Goal: Task Accomplishment & Management: Use online tool/utility

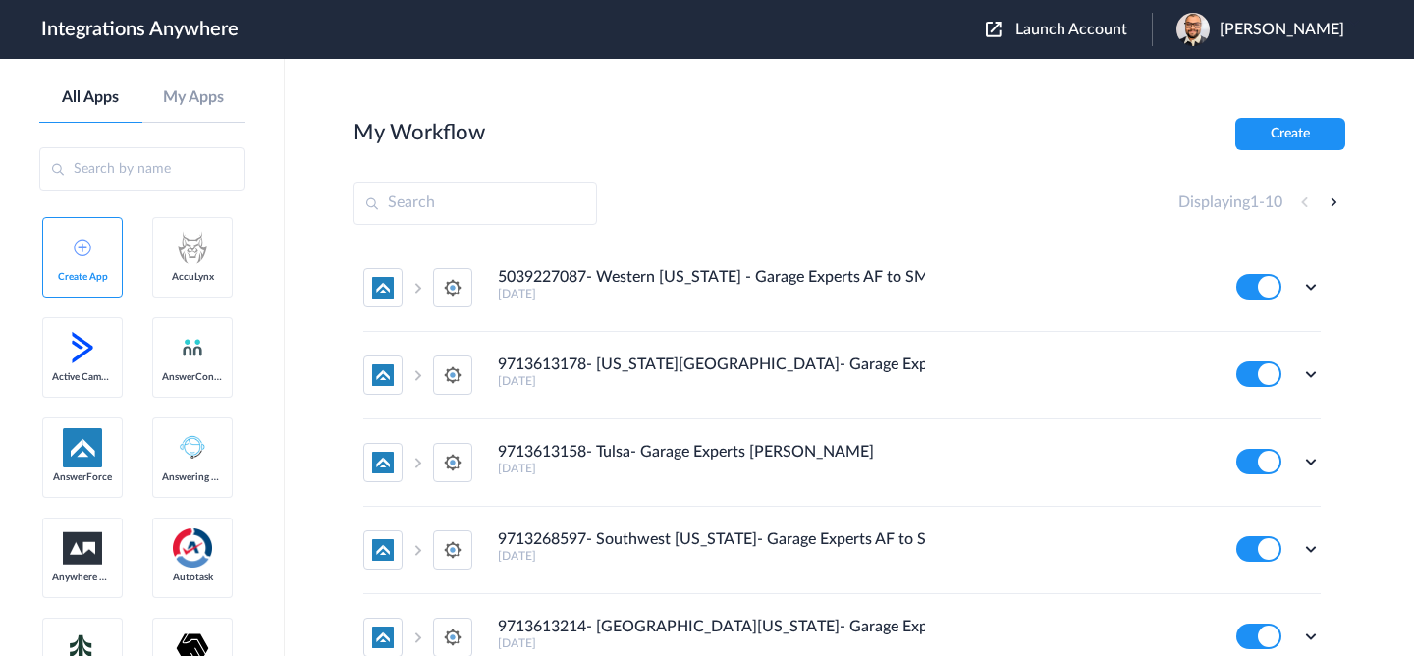
click at [534, 189] on input "text" at bounding box center [475, 203] width 244 height 43
paste input "9713468205"
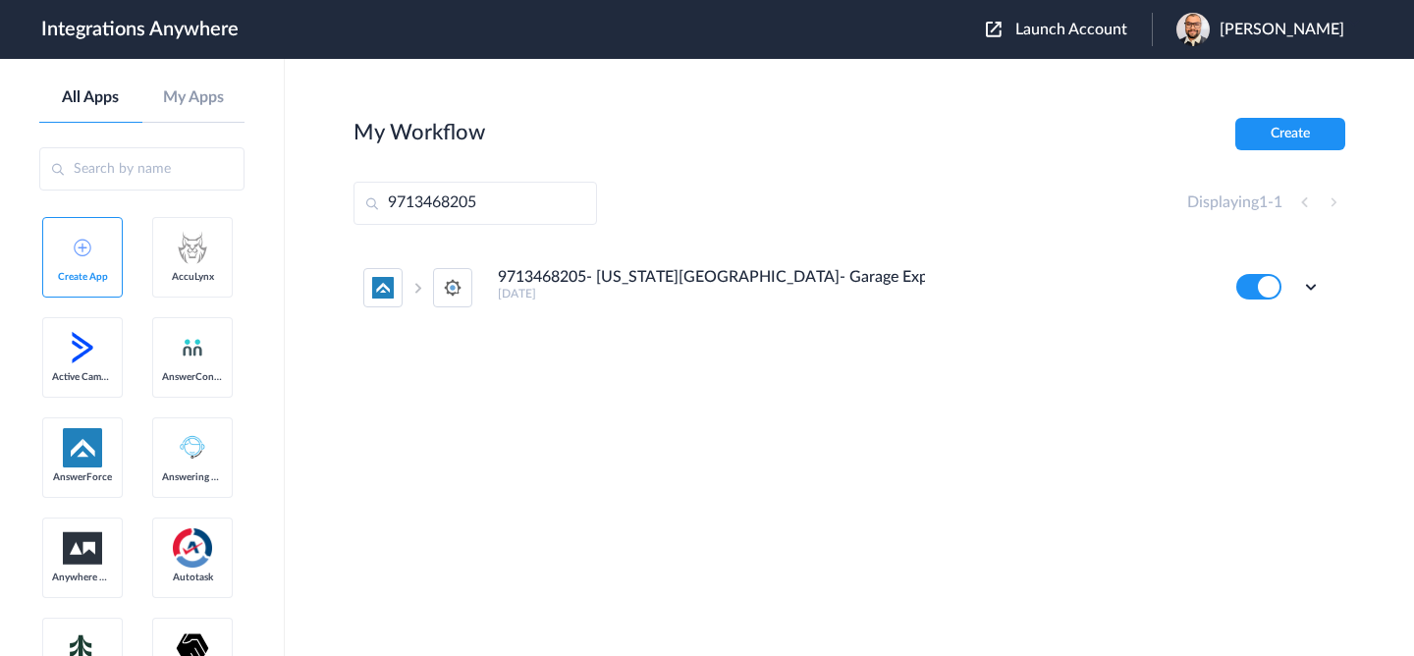
type input "9713468205"
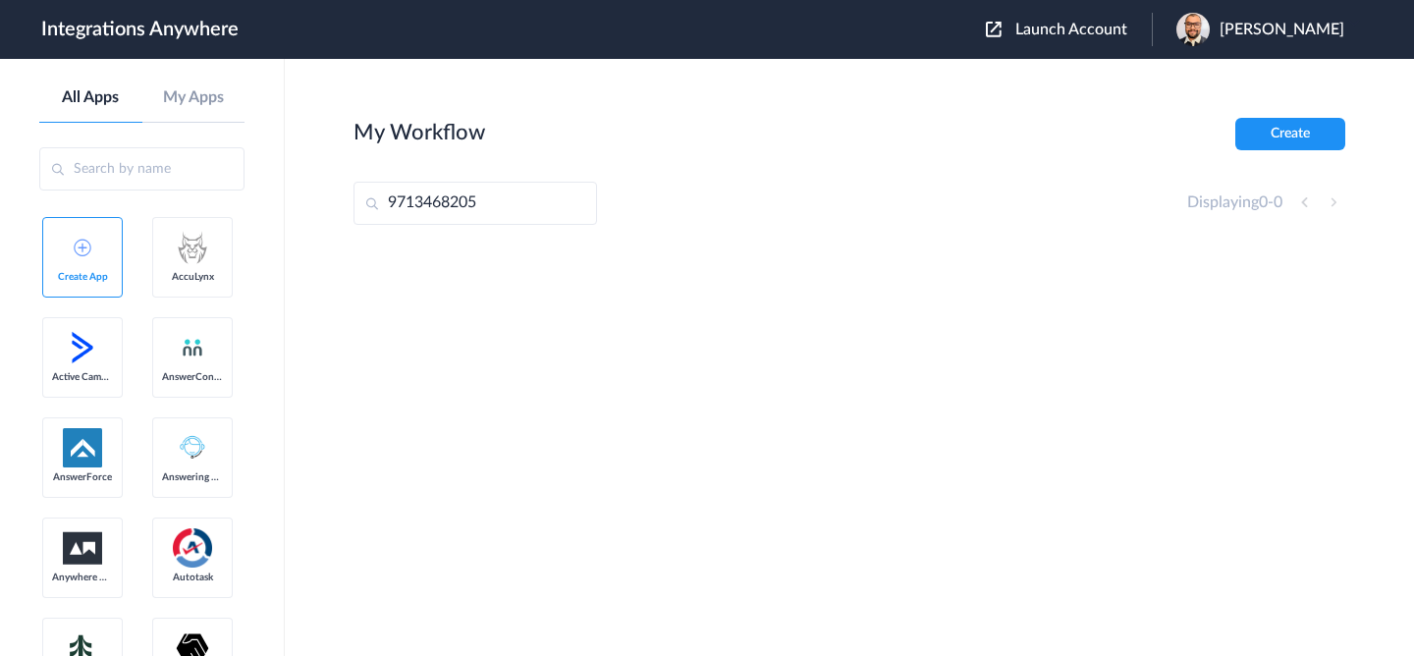
click at [493, 203] on input "9713468205" at bounding box center [475, 203] width 244 height 43
click at [435, 203] on input "9713468205" at bounding box center [475, 203] width 244 height 43
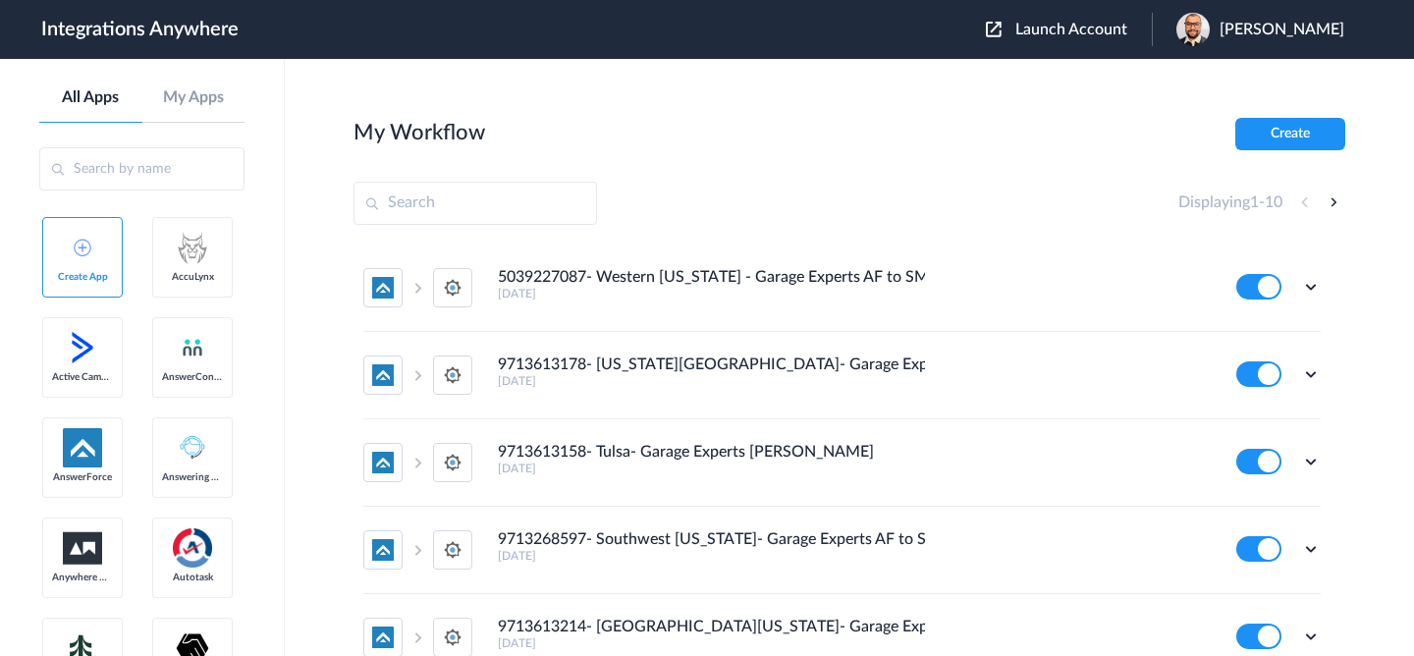
click at [1082, 30] on span "Launch Account" at bounding box center [1071, 30] width 112 height 16
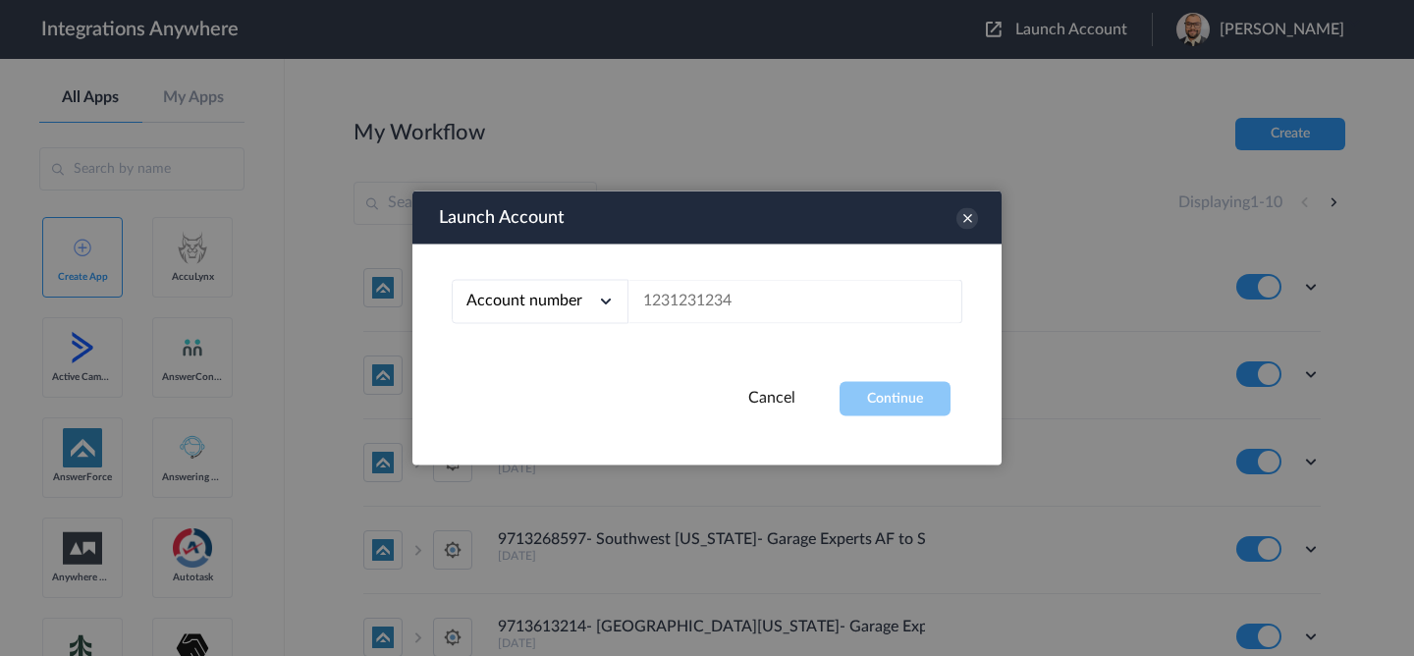
click at [1058, 27] on div at bounding box center [707, 328] width 1414 height 656
click at [723, 311] on input "text" at bounding box center [795, 302] width 334 height 44
paste input "9713468205"
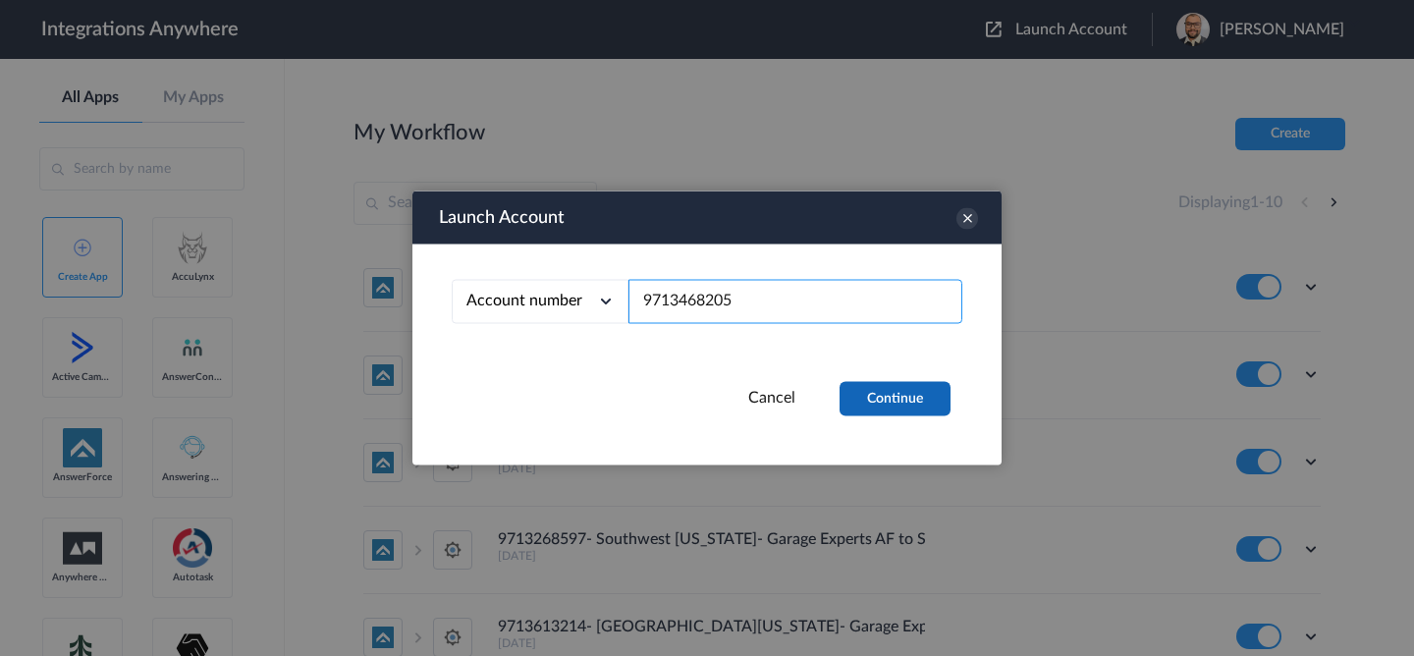
type input "9713468205"
click at [882, 383] on button "Continue" at bounding box center [895, 399] width 111 height 34
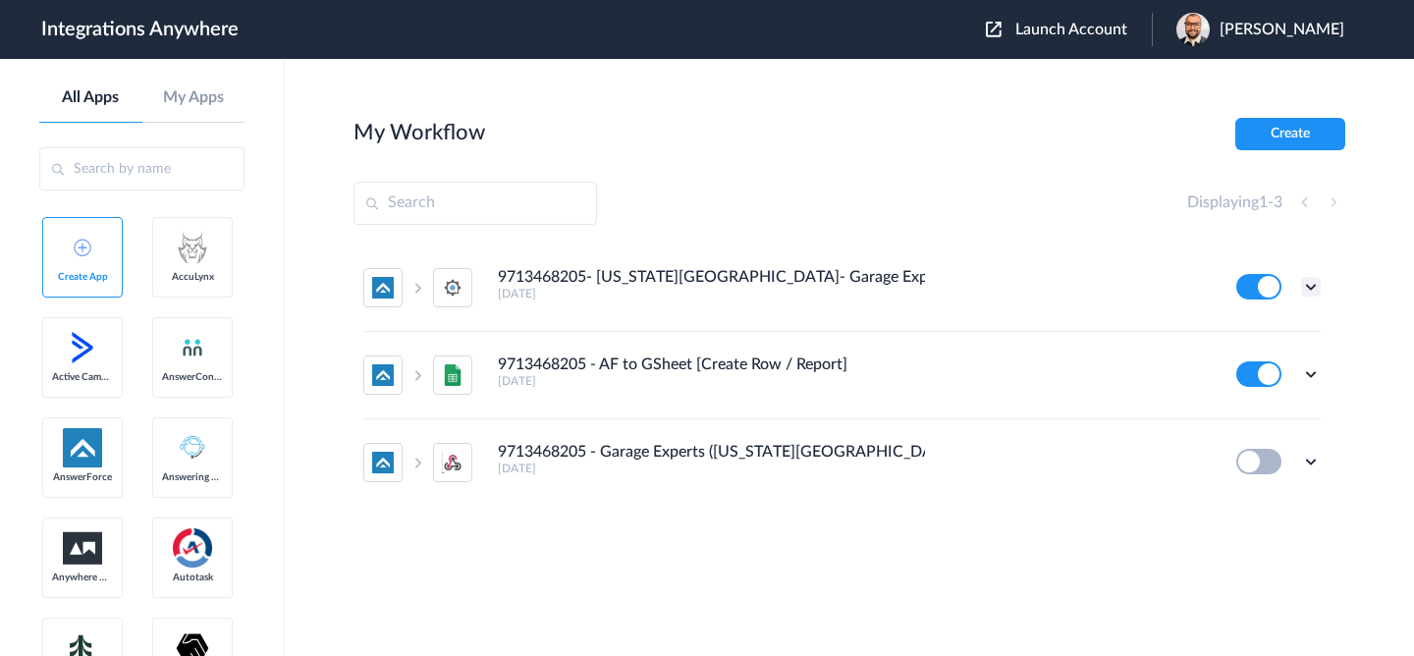
click at [1313, 277] on icon at bounding box center [1311, 287] width 20 height 20
click at [1271, 326] on li "Edit" at bounding box center [1257, 332] width 128 height 36
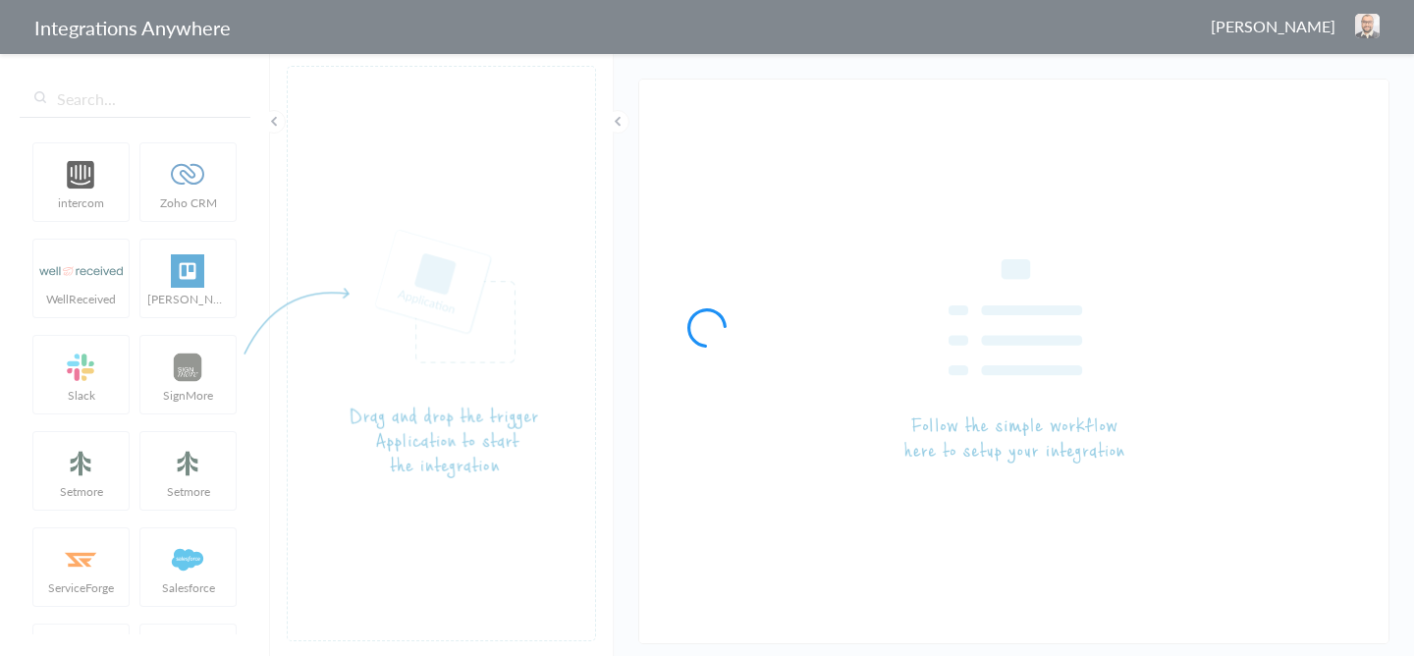
type input "9713468205- [US_STATE][GEOGRAPHIC_DATA]- Garage Experts- AF to SM"
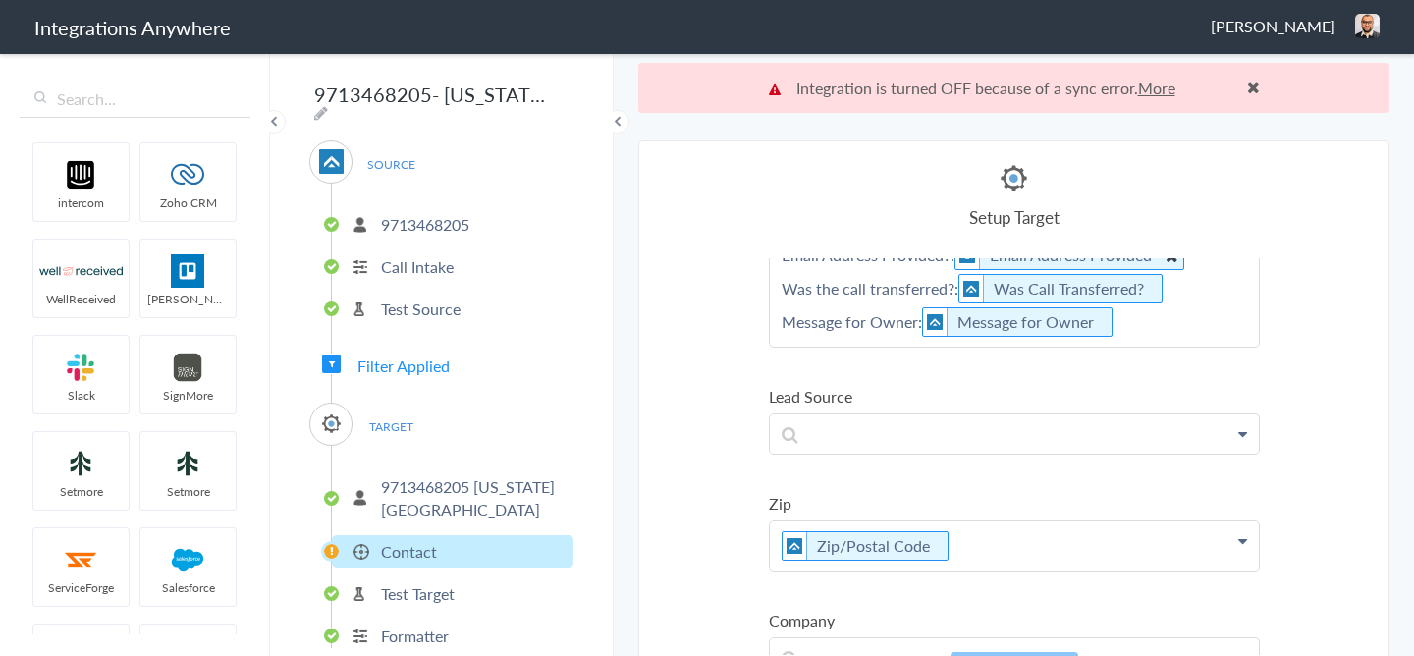
scroll to position [609, 0]
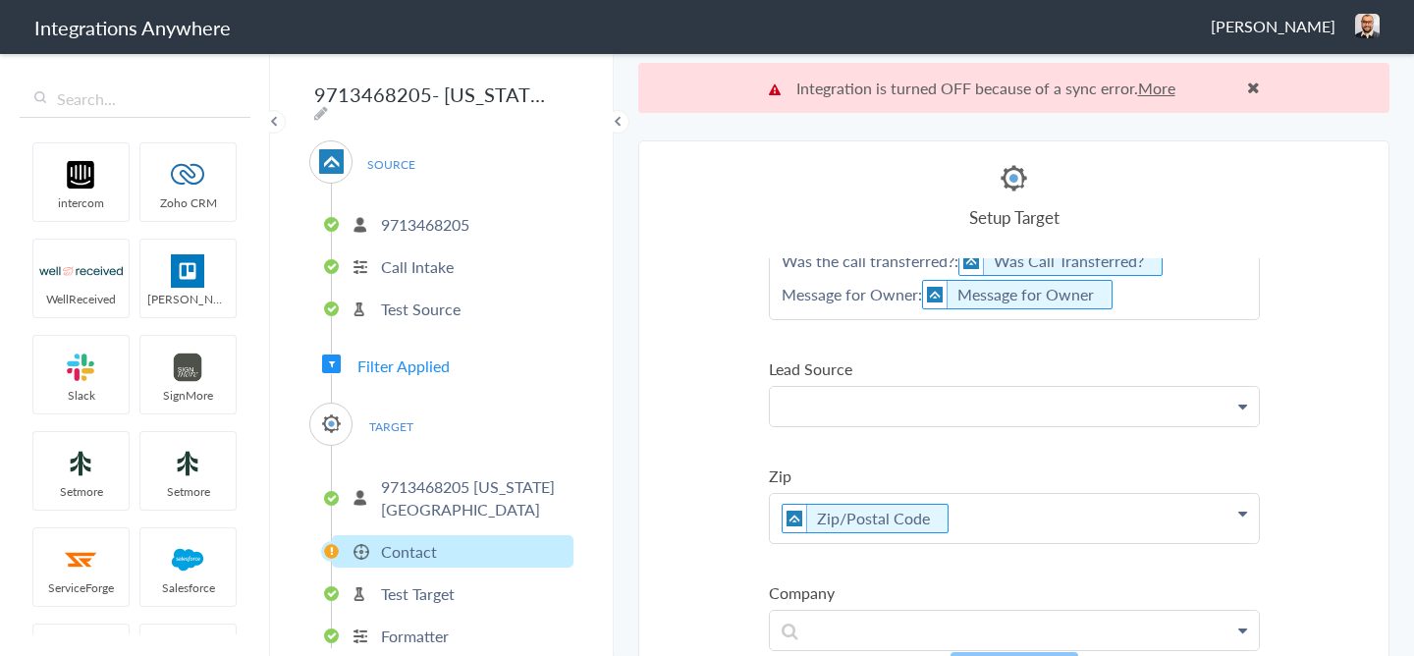
click at [1011, 401] on p at bounding box center [1014, 406] width 489 height 38
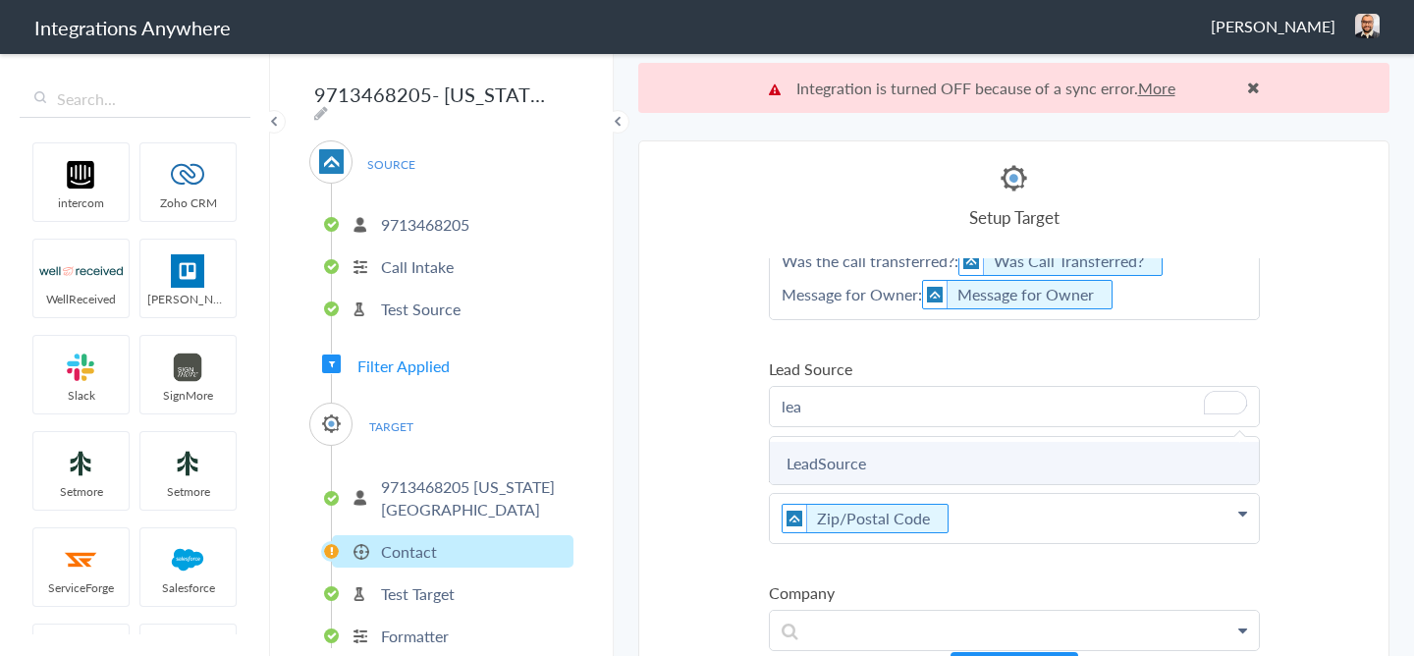
click at [902, 478] on link "LeadSource" at bounding box center [1014, 463] width 489 height 42
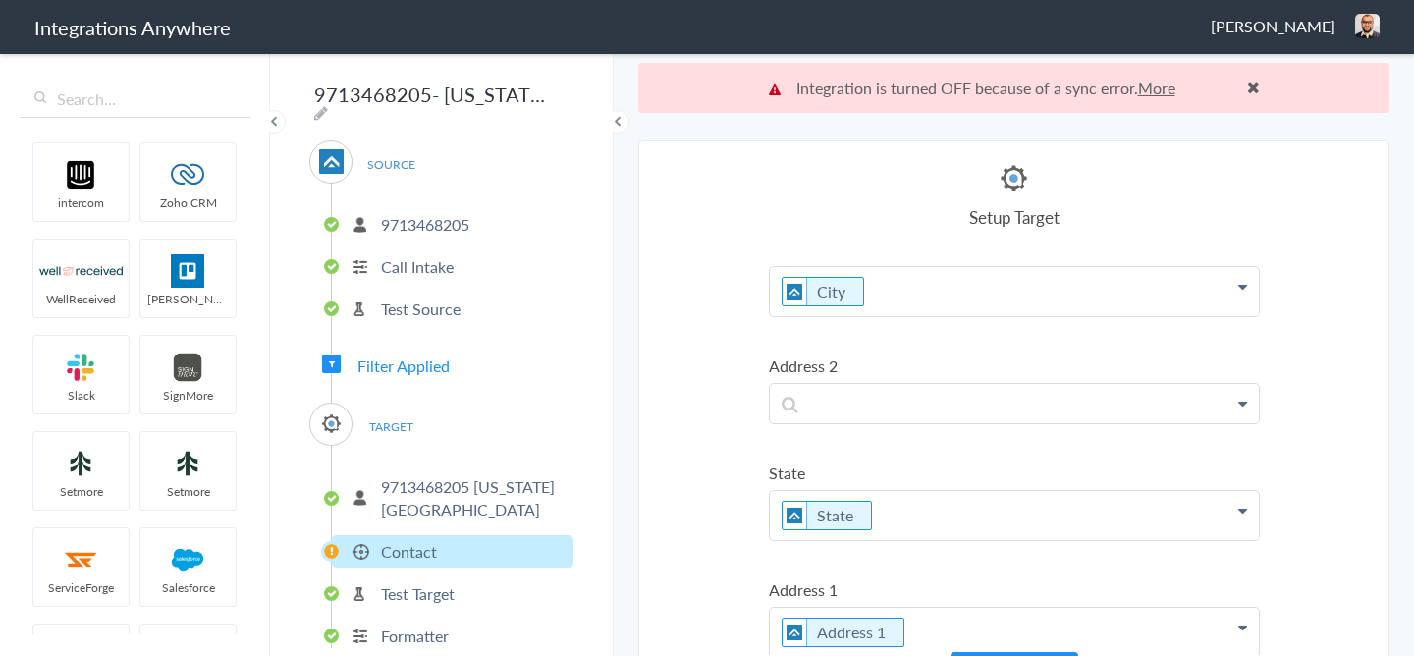
scroll to position [1133, 0]
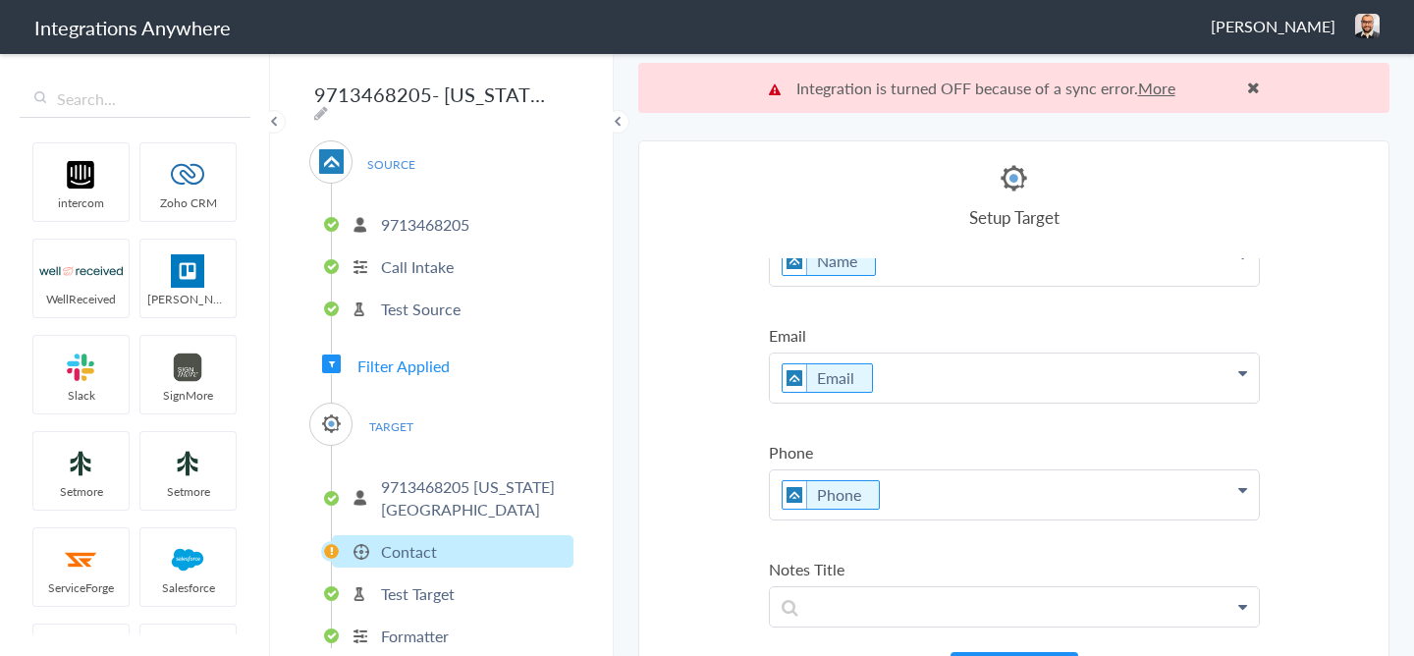
click at [396, 357] on span "Filter Applied" at bounding box center [403, 365] width 92 height 23
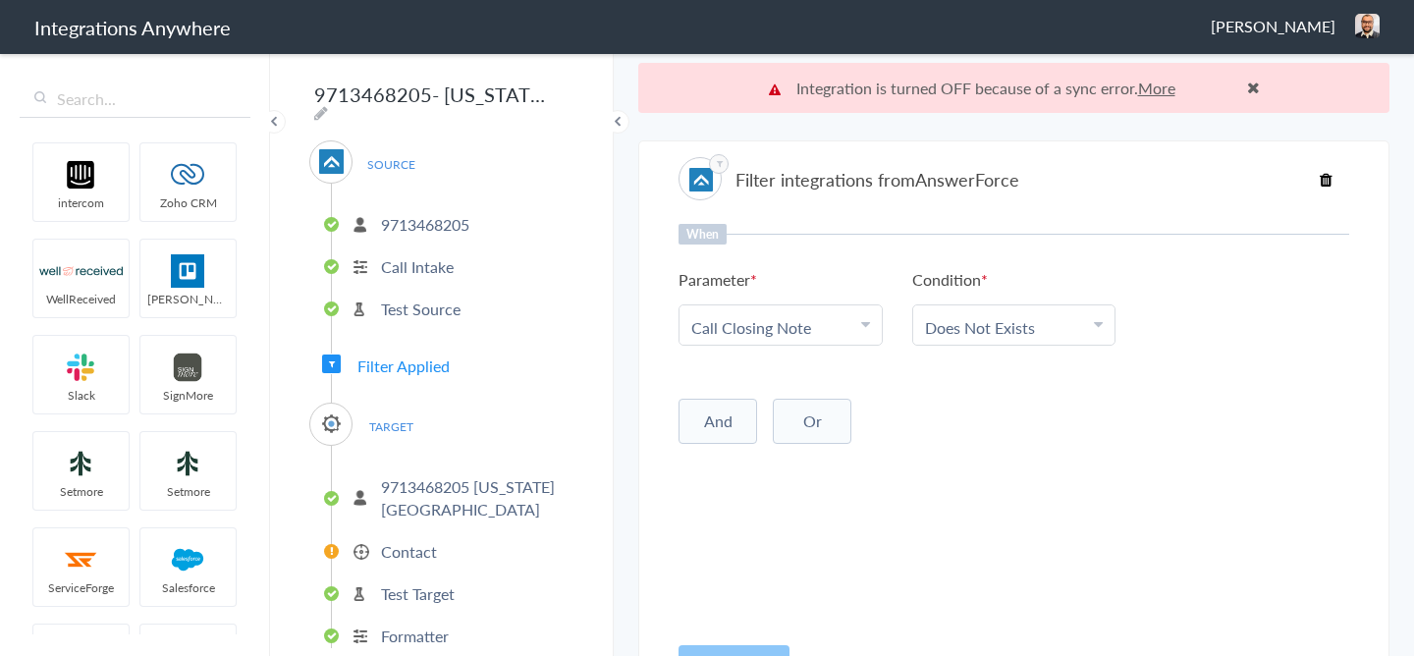
click at [1326, 177] on icon at bounding box center [1326, 180] width 13 height 16
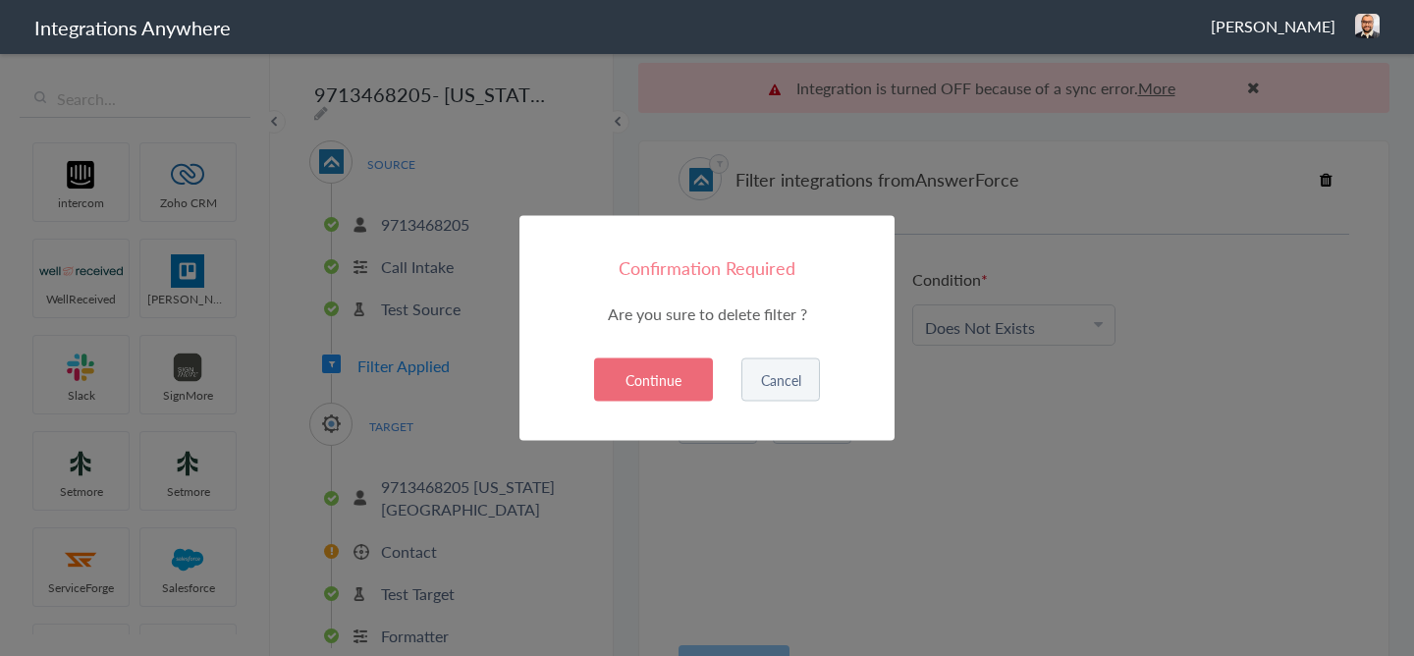
click at [635, 382] on button "Continue" at bounding box center [653, 379] width 119 height 43
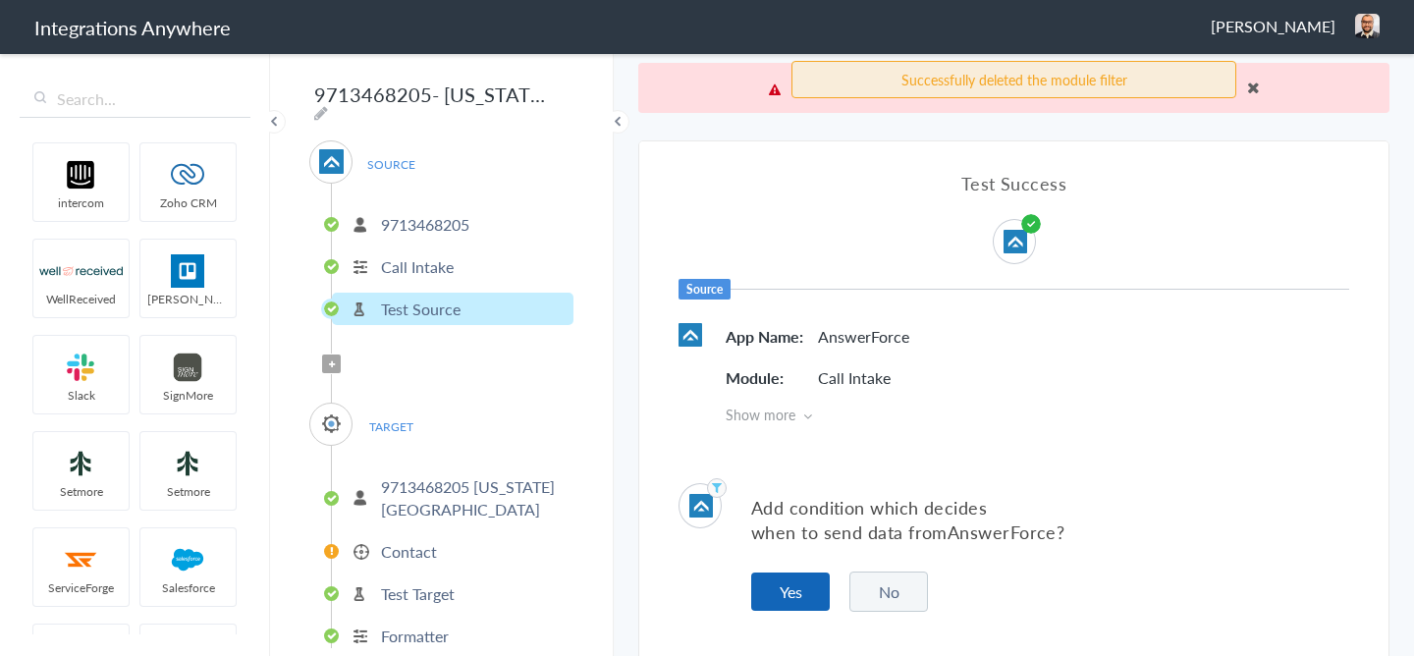
click at [774, 575] on button "Yes" at bounding box center [790, 591] width 79 height 38
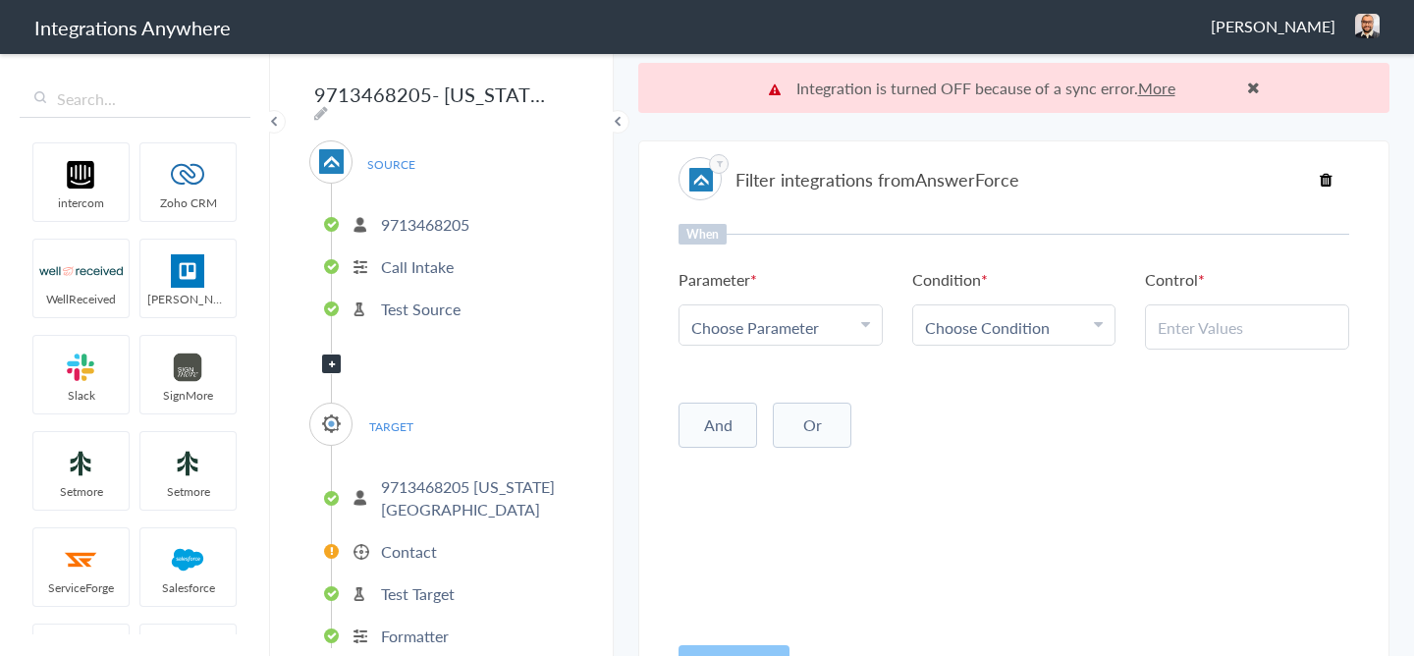
click at [762, 322] on span "Choose Parameter" at bounding box center [755, 327] width 128 height 23
click at [770, 389] on input "text" at bounding box center [780, 381] width 202 height 42
paste input "Book an appointment for a Free Estimate?"
type input "Book an appointment for a Free Estimate?"
click at [764, 420] on link "Book an appointment for a Free Estimate?" at bounding box center [780, 435] width 202 height 65
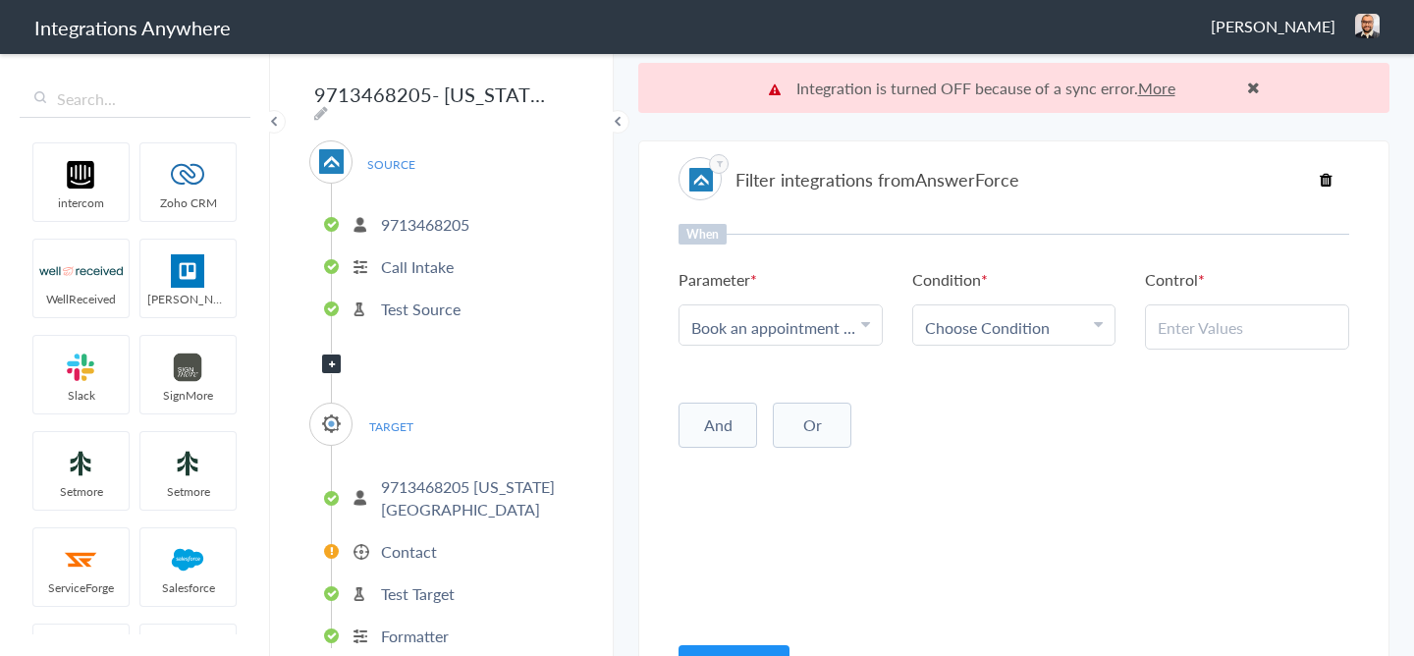
click at [1011, 335] on span "Choose Condition" at bounding box center [987, 327] width 125 height 23
click at [992, 418] on link "Contains" at bounding box center [1014, 424] width 202 height 42
click at [1172, 340] on div at bounding box center [1247, 326] width 204 height 45
click at [1177, 326] on input "text" at bounding box center [1247, 327] width 179 height 23
type input "No"
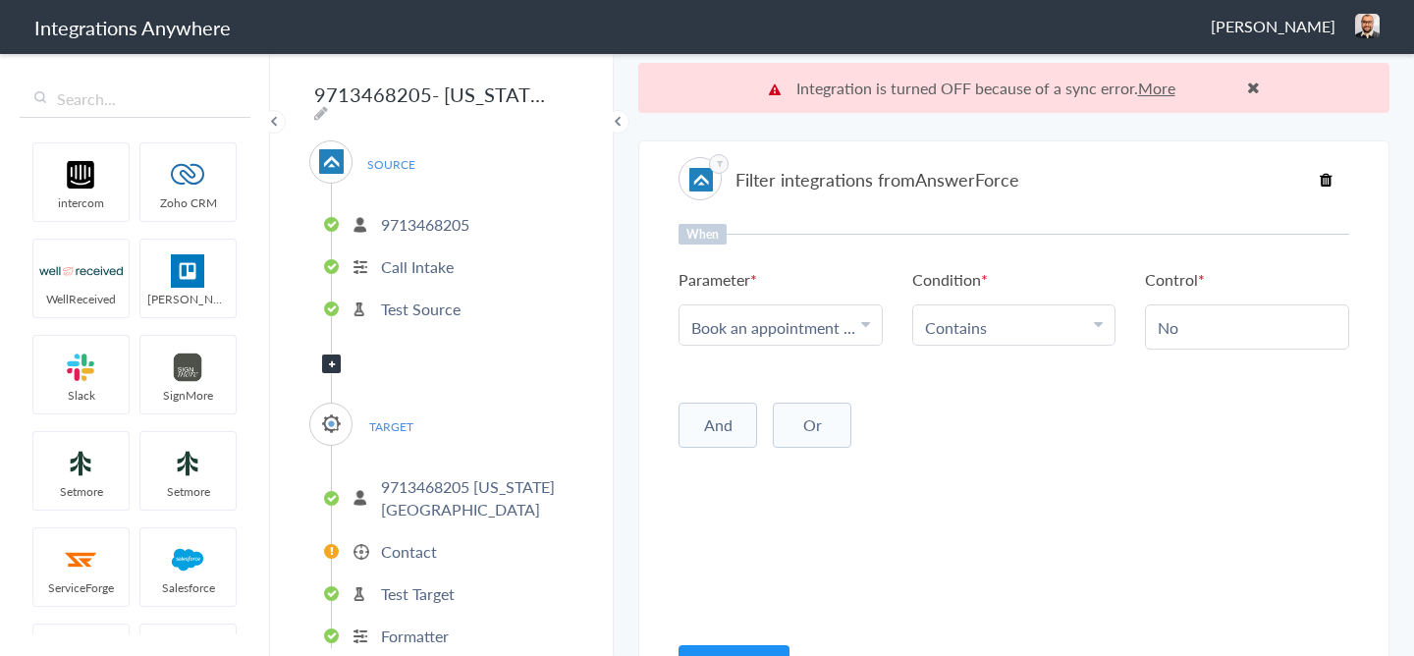
click at [1167, 320] on input "No" at bounding box center [1247, 327] width 179 height 23
click at [737, 433] on button "And" at bounding box center [718, 425] width 79 height 45
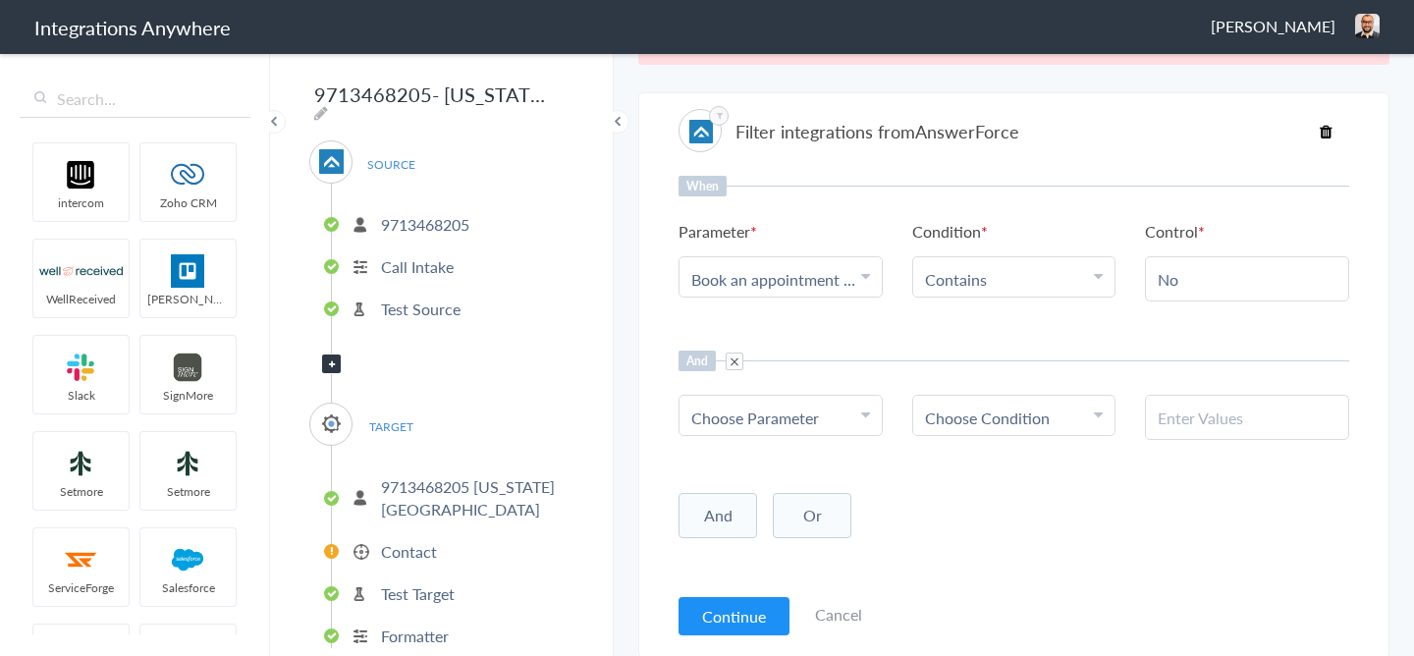
click at [737, 433] on link "Choose Parameter" at bounding box center [780, 415] width 202 height 39
click at [739, 479] on input "text" at bounding box center [780, 472] width 202 height 42
type input "call c"
click at [810, 524] on link "Call Closing Note" at bounding box center [780, 514] width 202 height 42
click at [991, 428] on span "Choose Condition" at bounding box center [987, 418] width 125 height 23
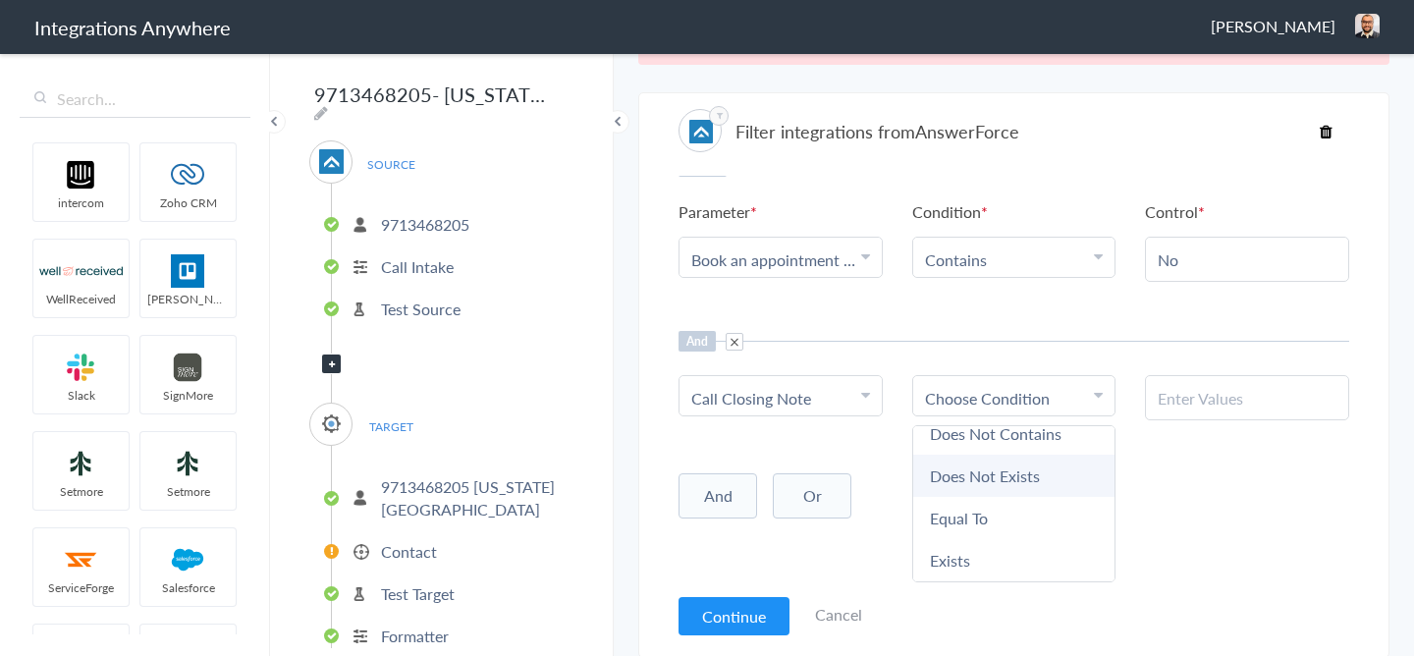
click at [1003, 473] on link "Does Not Exists" at bounding box center [1014, 476] width 202 height 42
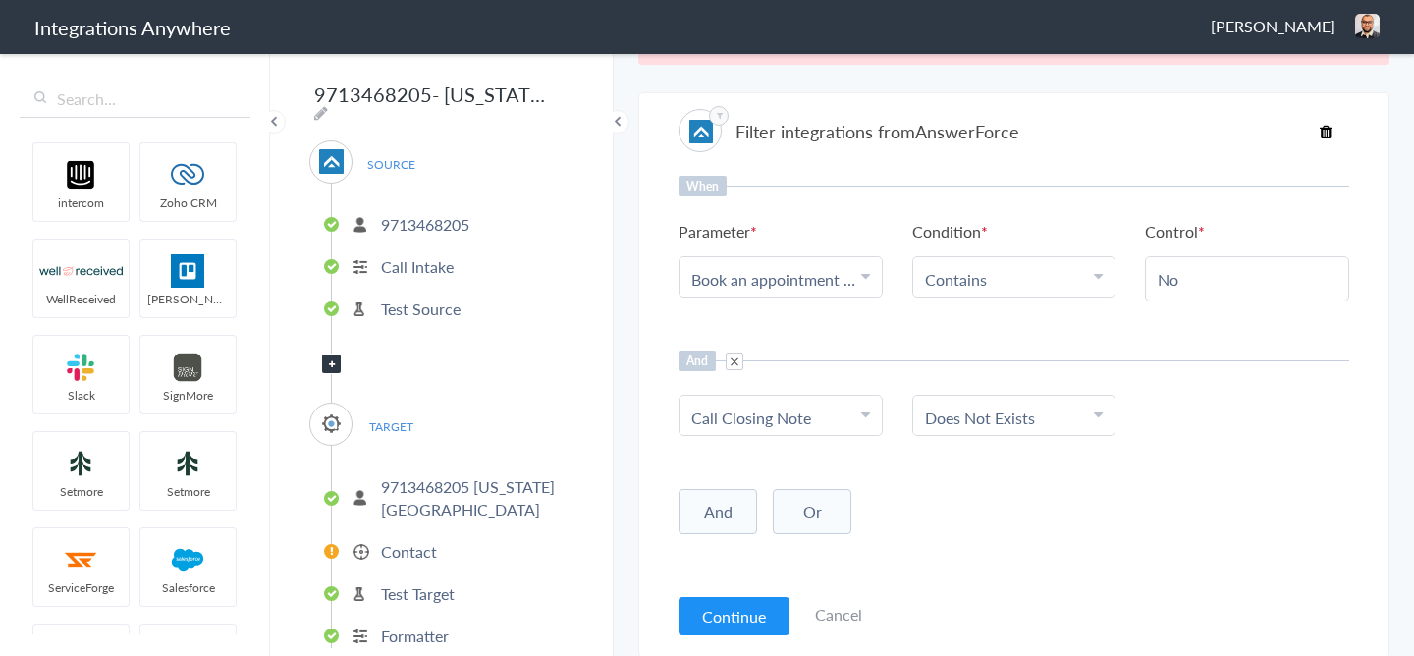
click at [1020, 533] on div "And Or Add Filter" at bounding box center [1014, 509] width 671 height 49
click at [743, 609] on button "Continue" at bounding box center [734, 616] width 111 height 38
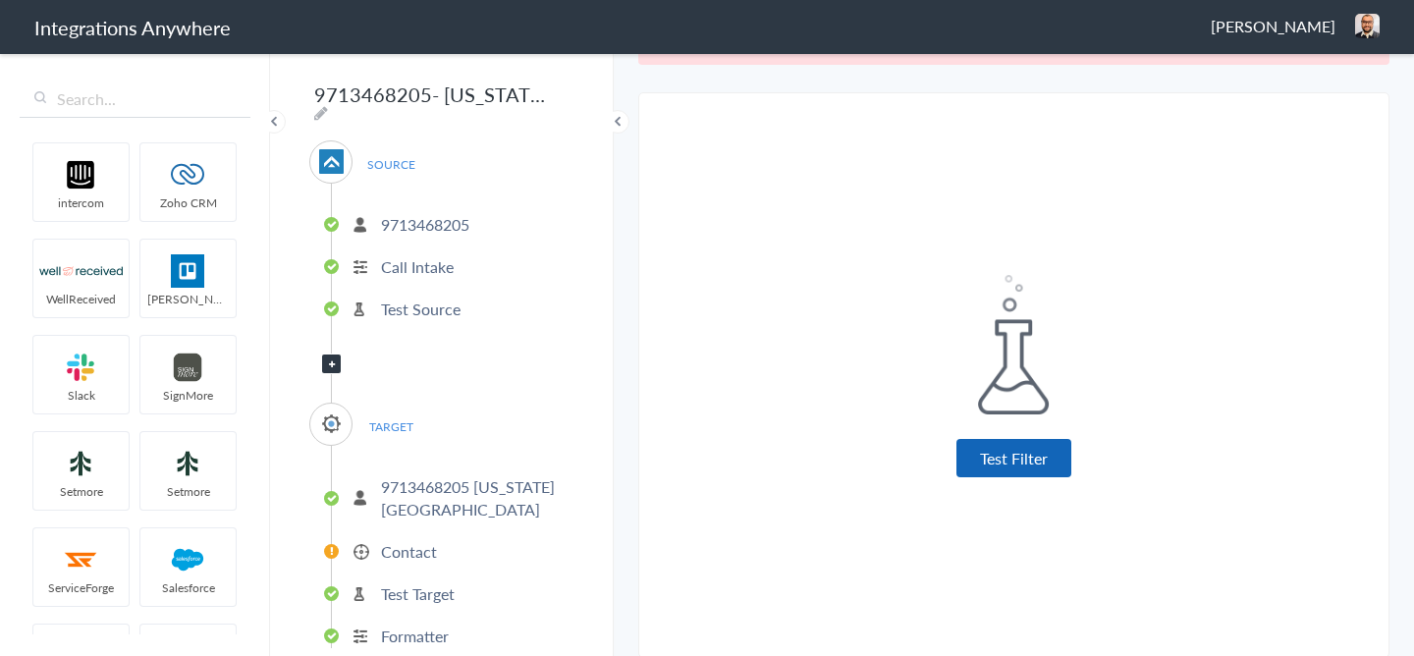
click at [973, 464] on button "Test Filter" at bounding box center [1013, 458] width 115 height 38
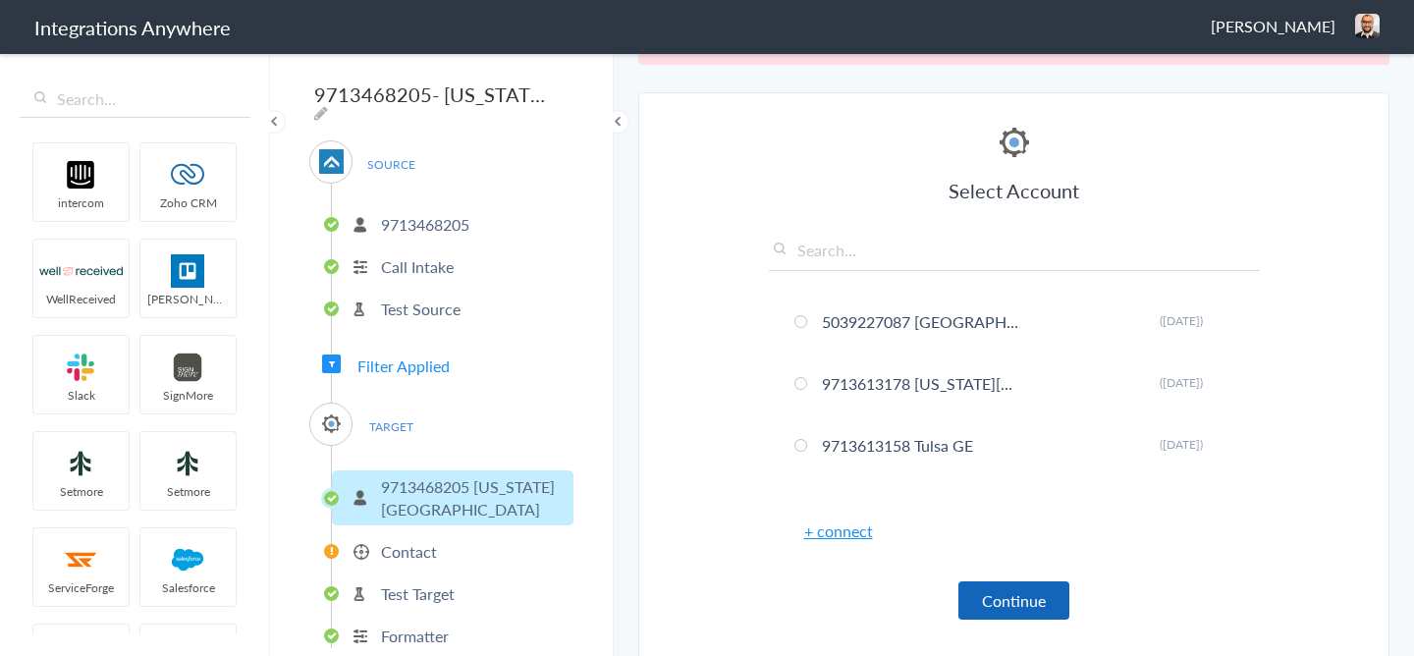
click at [1013, 611] on button "Continue" at bounding box center [1013, 600] width 111 height 38
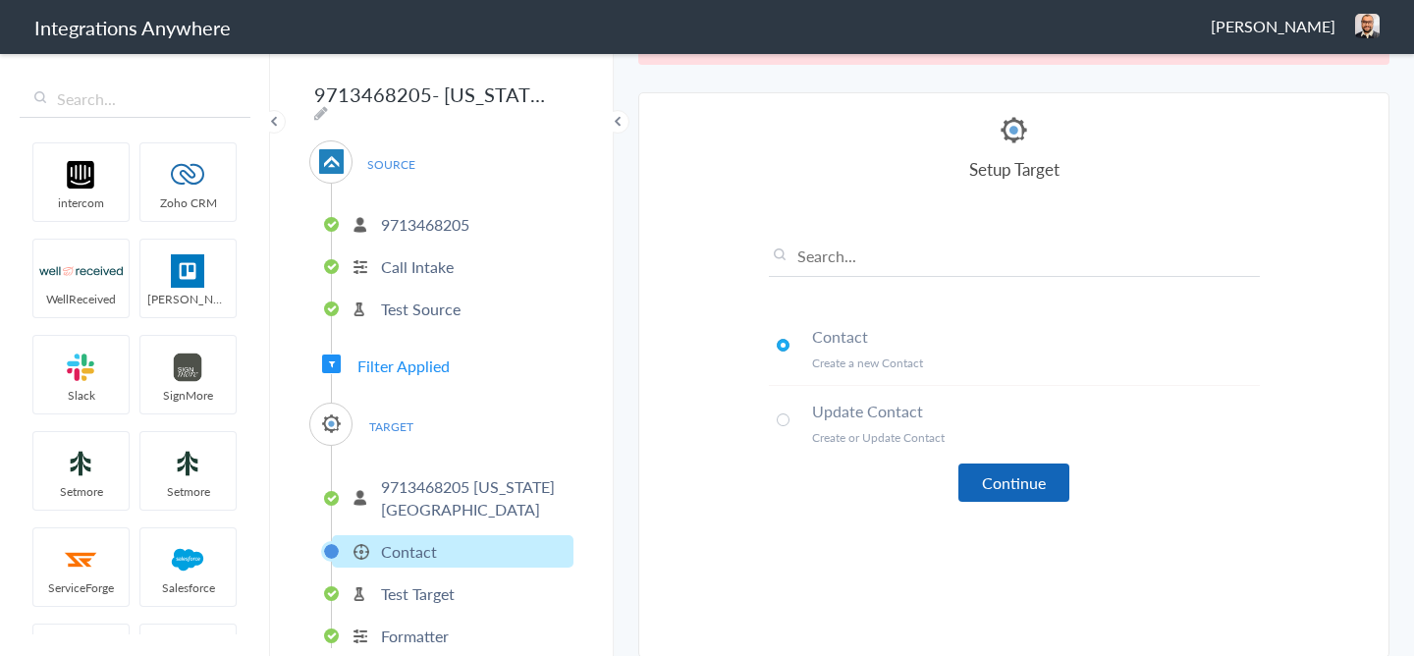
click at [1032, 497] on button "Continue" at bounding box center [1013, 482] width 111 height 38
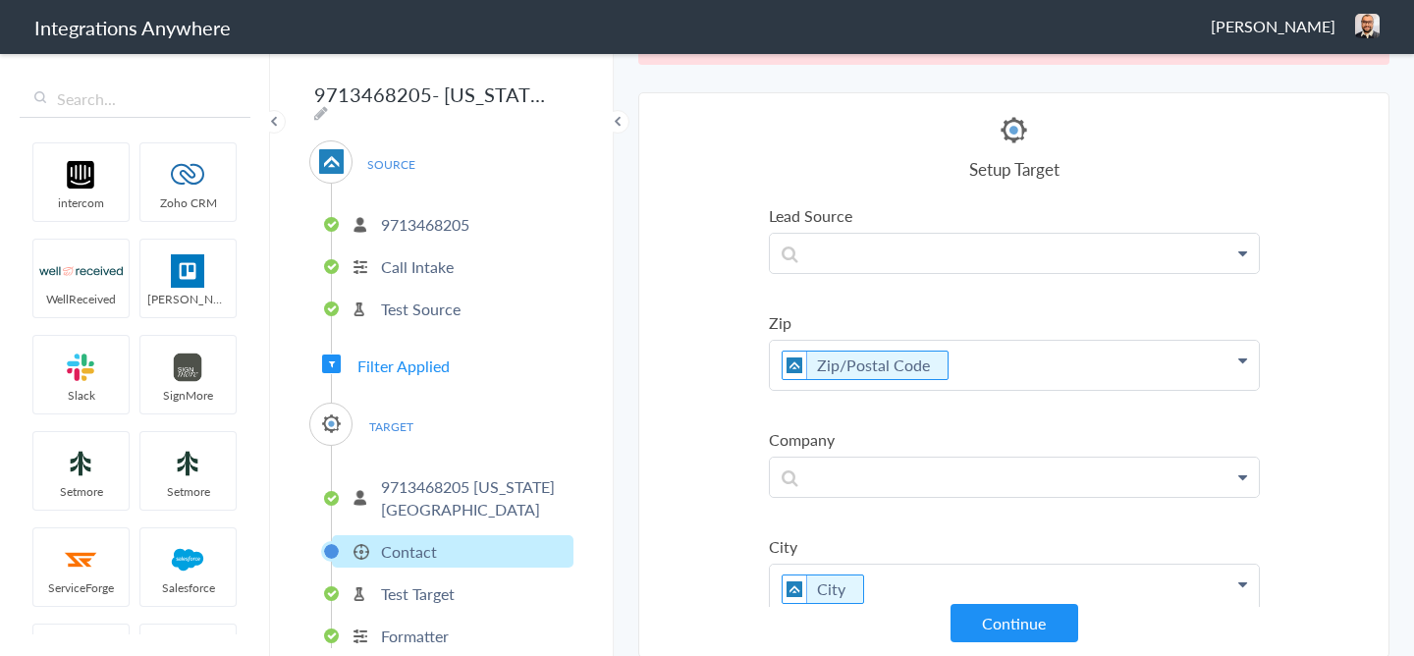
scroll to position [715, 0]
click at [911, 247] on p at bounding box center [1014, 252] width 489 height 39
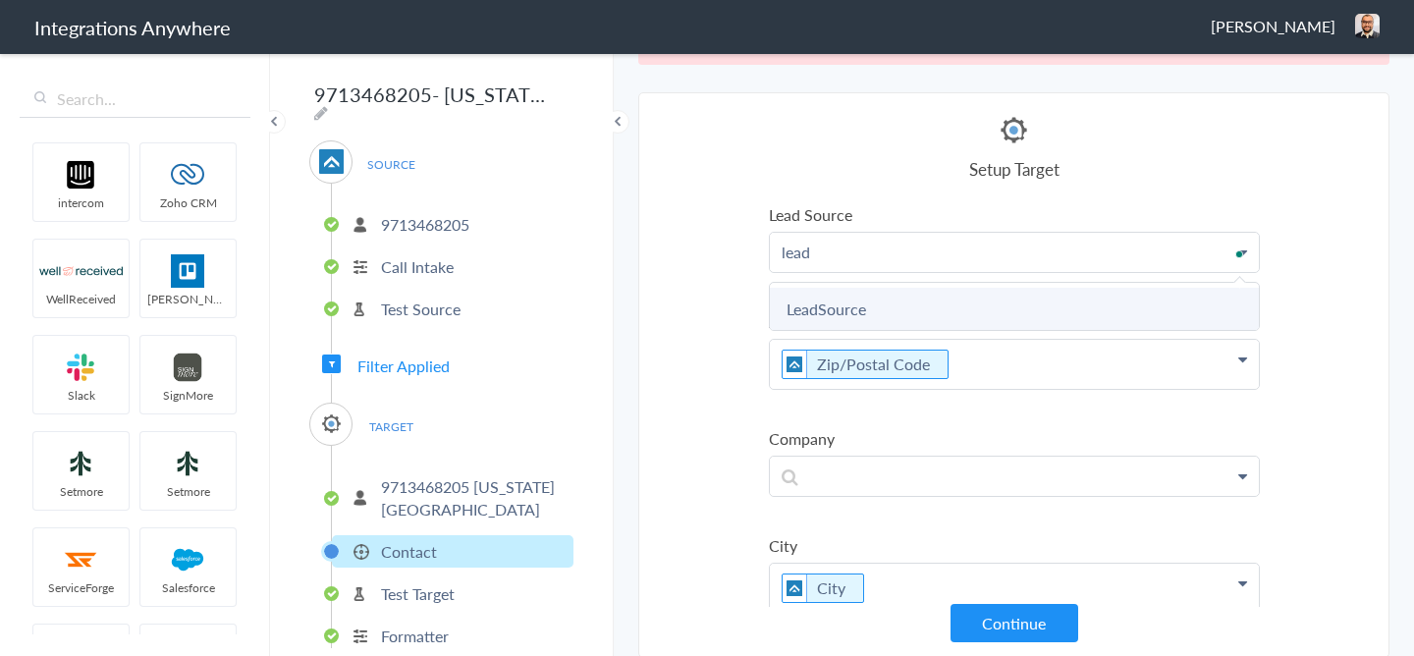
click at [874, 302] on link "LeadSource" at bounding box center [1014, 309] width 489 height 42
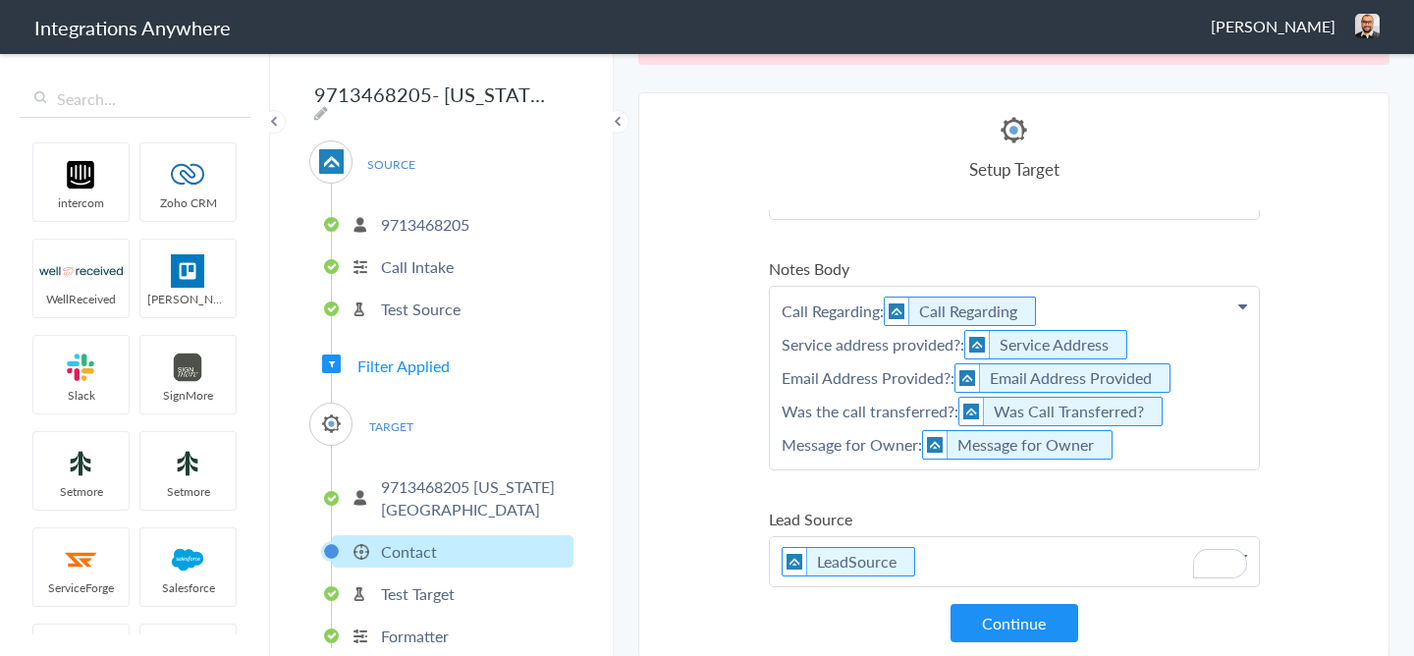
scroll to position [351, 0]
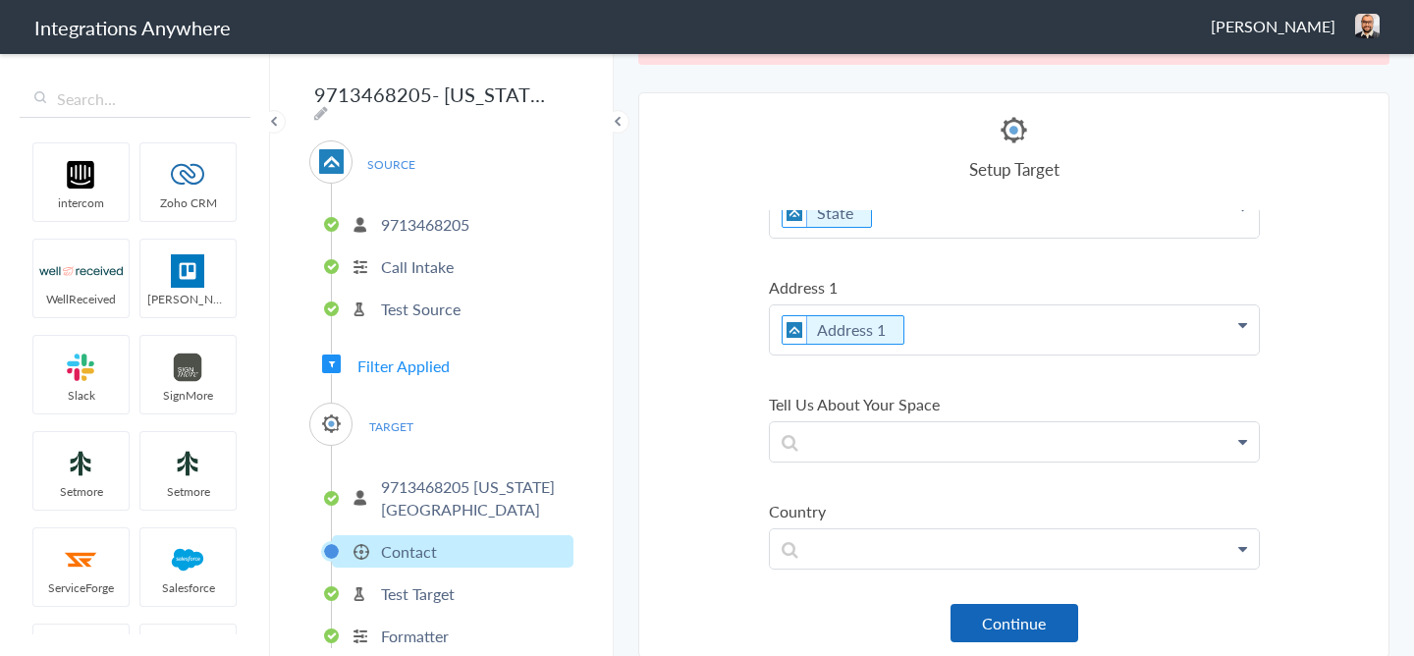
click at [1016, 628] on button "Continue" at bounding box center [1015, 623] width 128 height 38
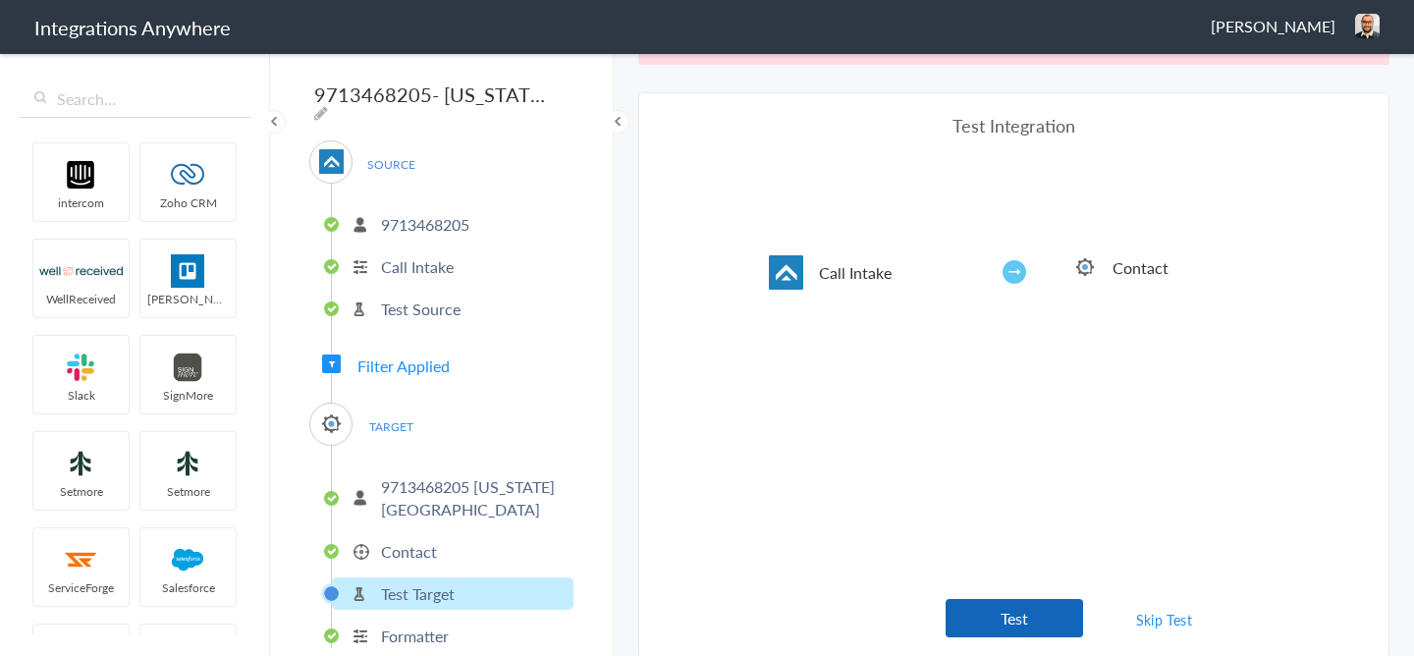
click at [1037, 625] on button "Test" at bounding box center [1014, 618] width 137 height 38
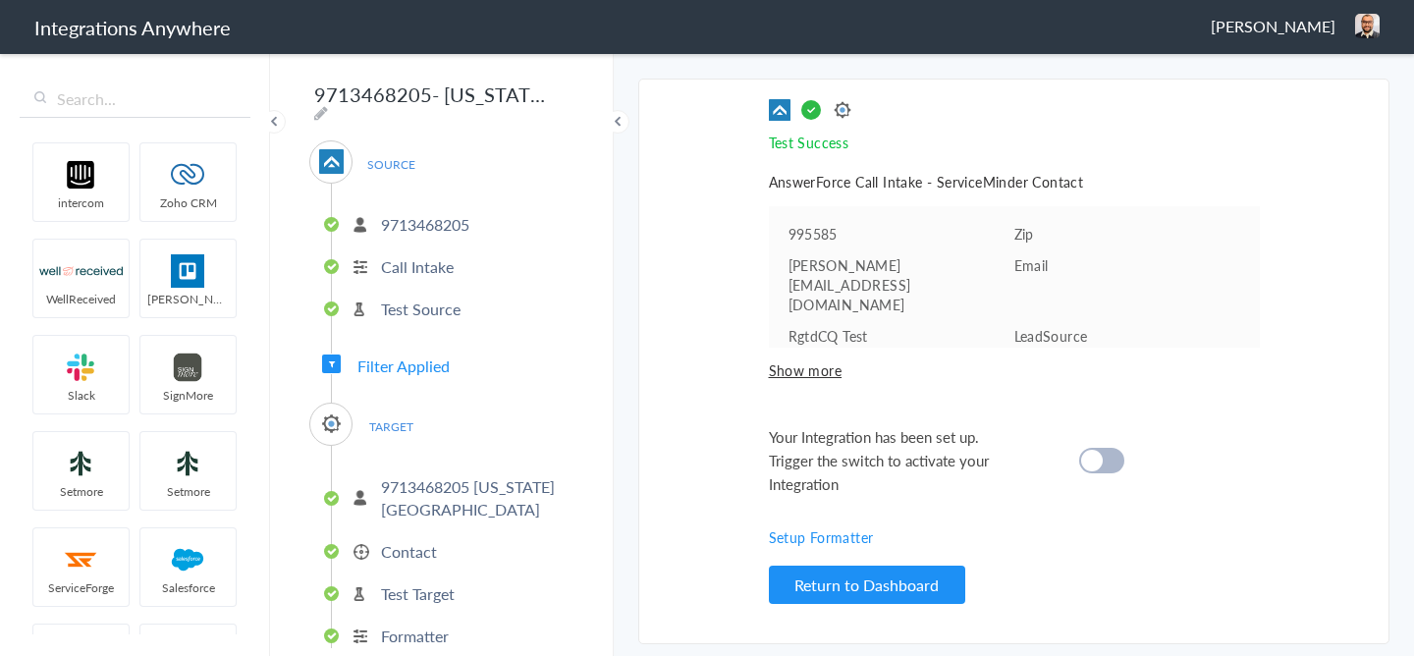
click at [1104, 448] on div at bounding box center [1101, 461] width 45 height 26
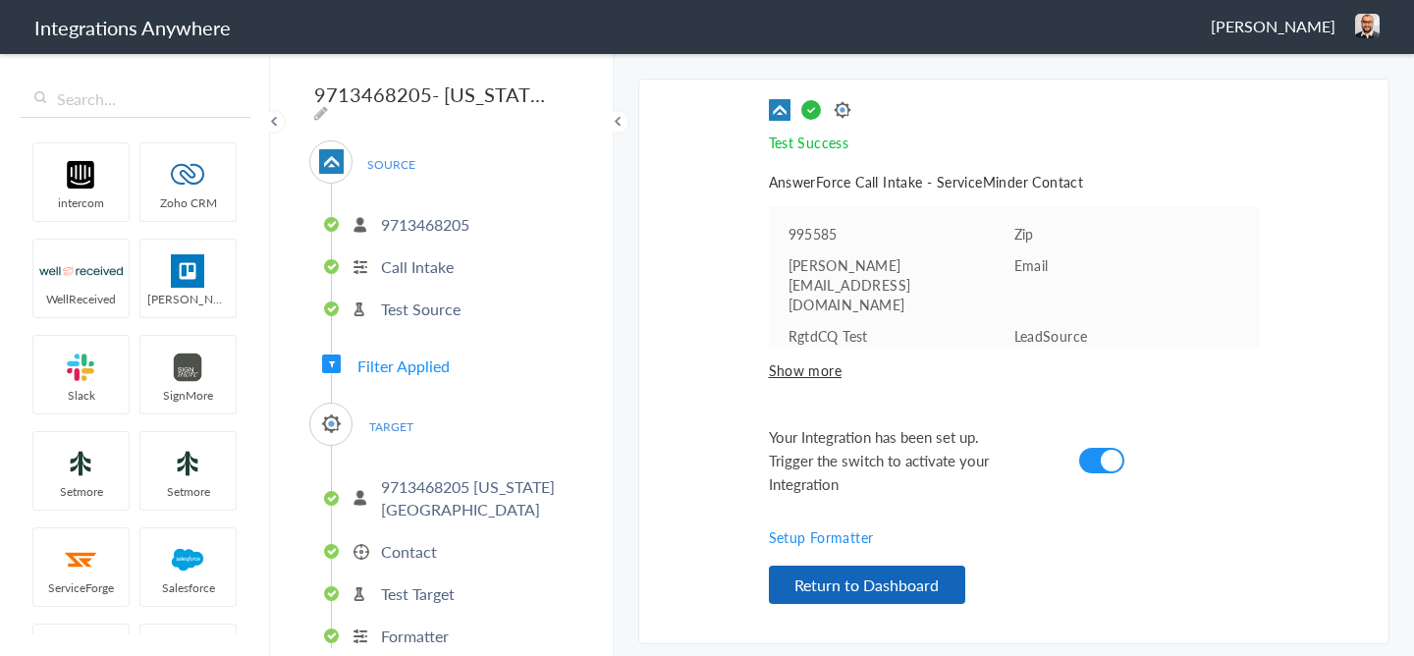
click at [857, 595] on button "Return to Dashboard" at bounding box center [867, 585] width 196 height 38
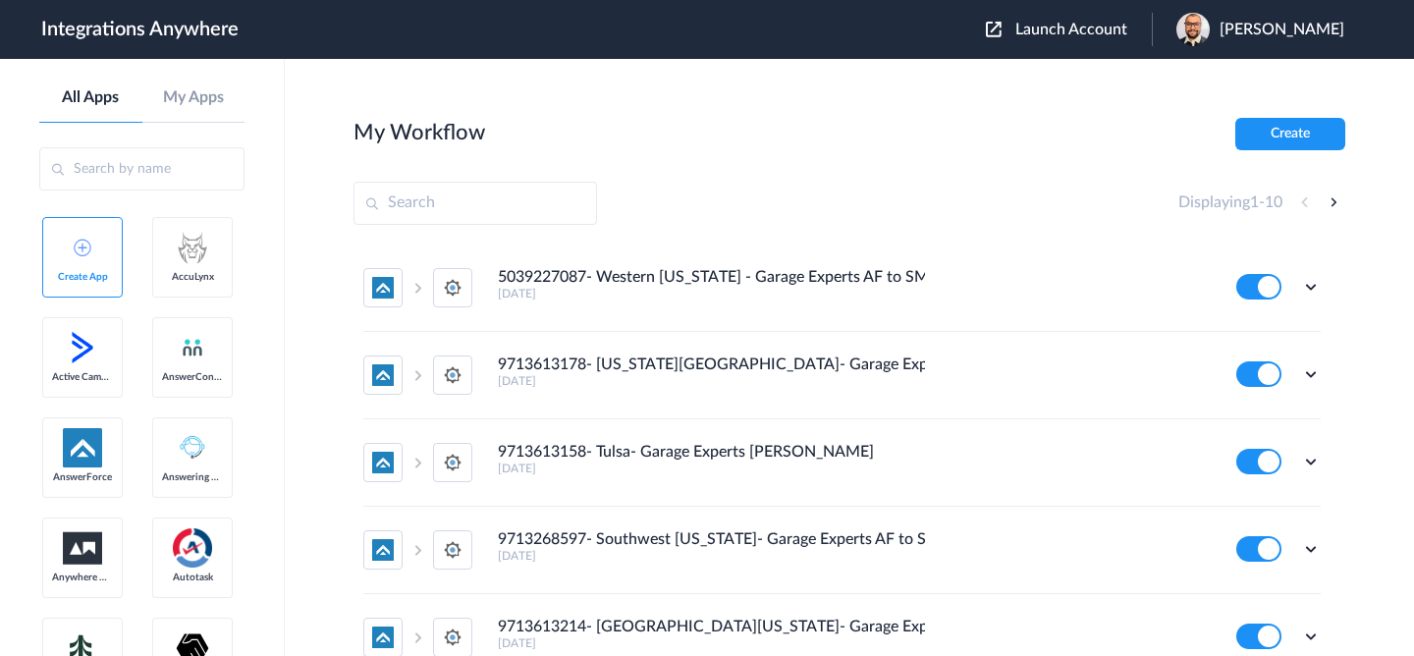
click at [478, 192] on input "text" at bounding box center [475, 203] width 244 height 43
paste input "9713268621"
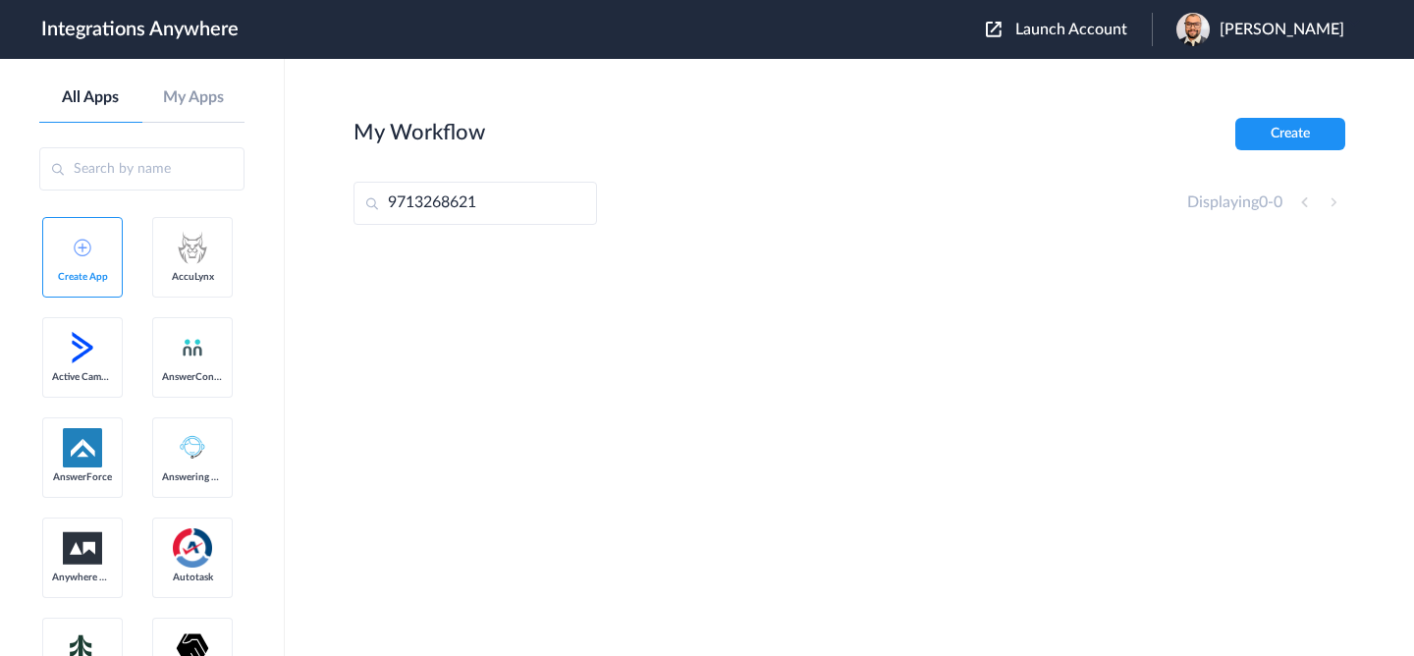
type input "9713268621"
click at [1086, 37] on span "Launch Account" at bounding box center [1071, 30] width 112 height 16
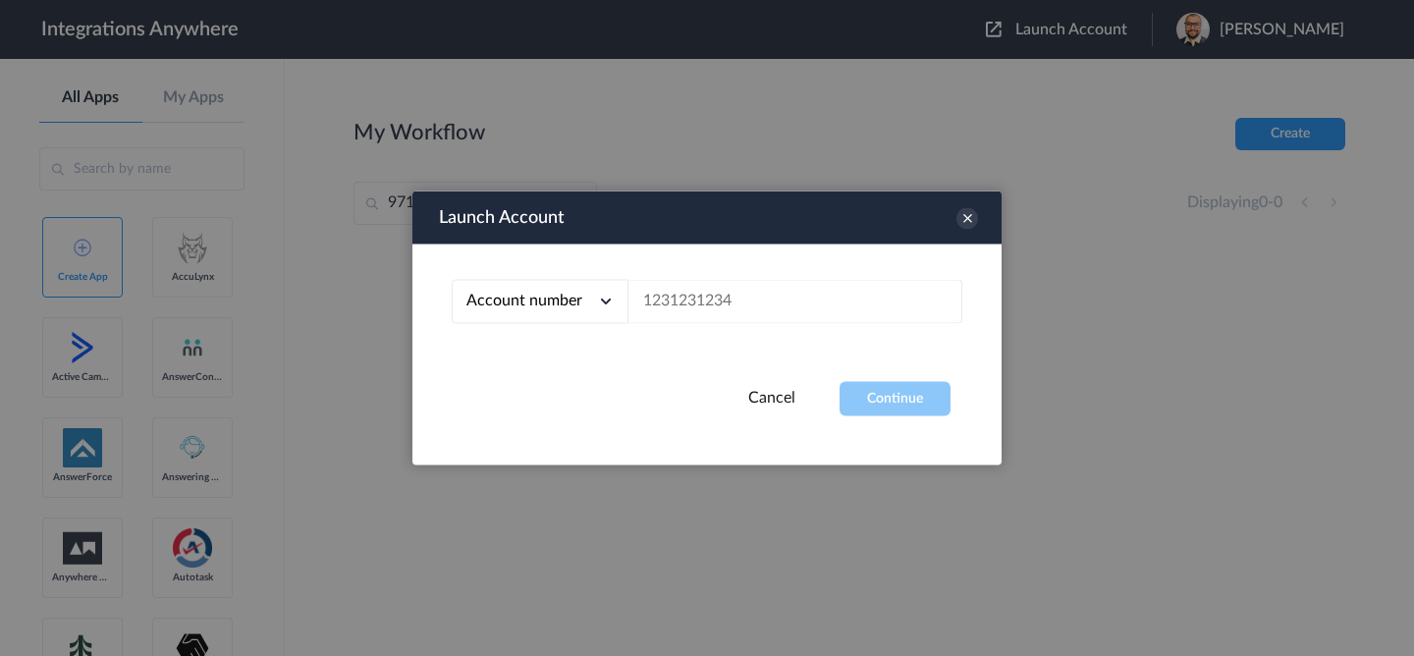
click at [797, 329] on div "Account number Account number Email address" at bounding box center [706, 313] width 589 height 137
click at [800, 317] on input "text" at bounding box center [795, 302] width 334 height 44
paste input "9713268621"
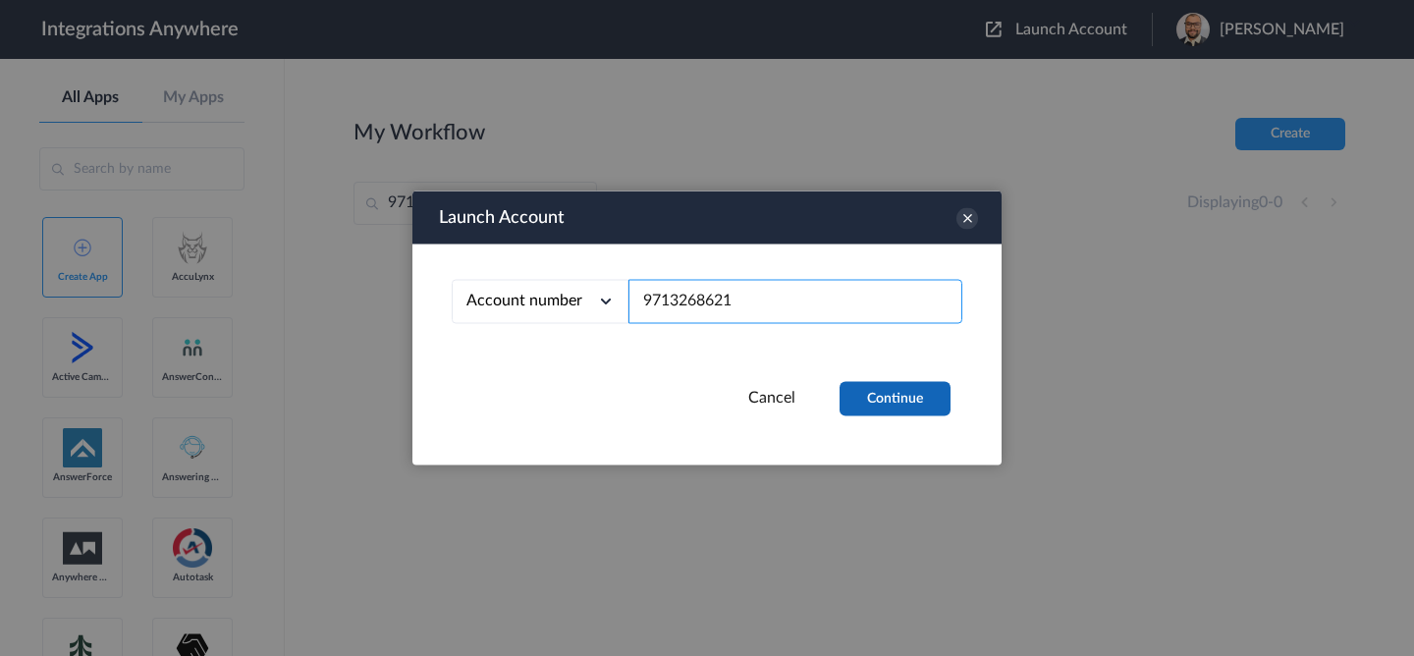
type input "9713268621"
click at [856, 382] on button "Continue" at bounding box center [895, 399] width 111 height 34
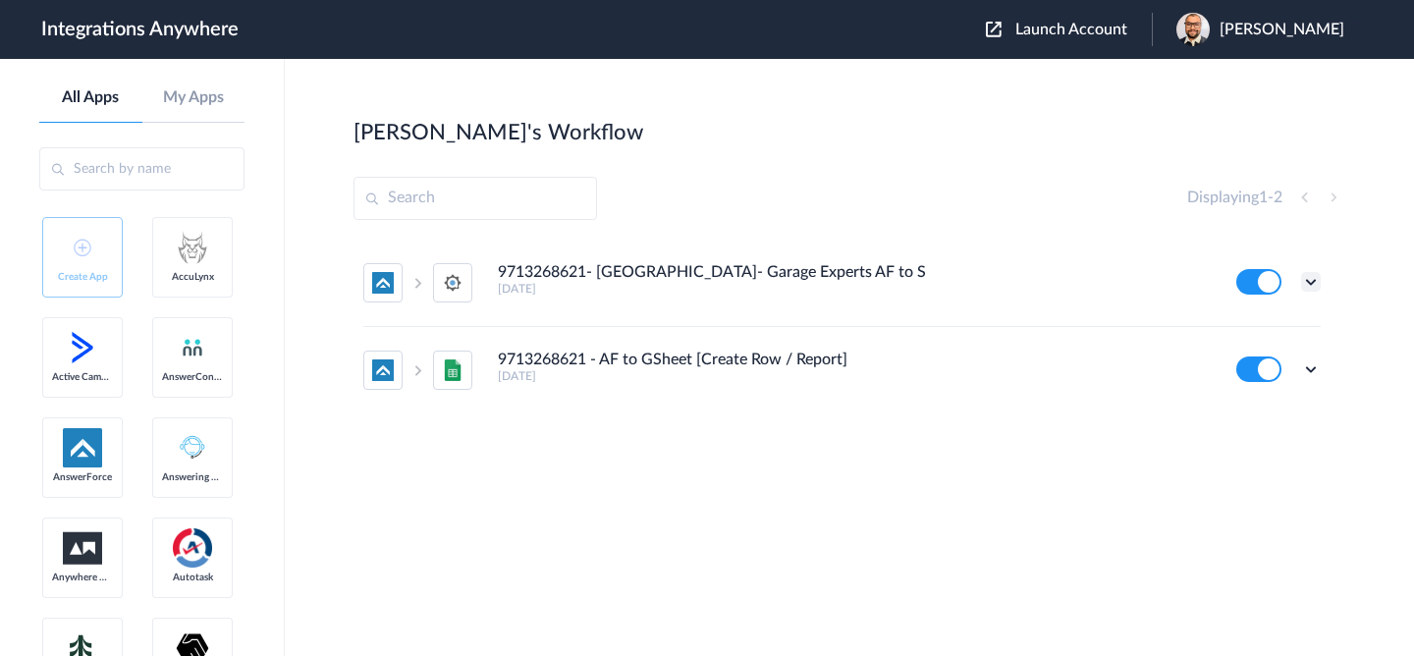
click at [1309, 287] on icon at bounding box center [1311, 282] width 20 height 20
click at [1263, 335] on li "Edit" at bounding box center [1257, 327] width 128 height 36
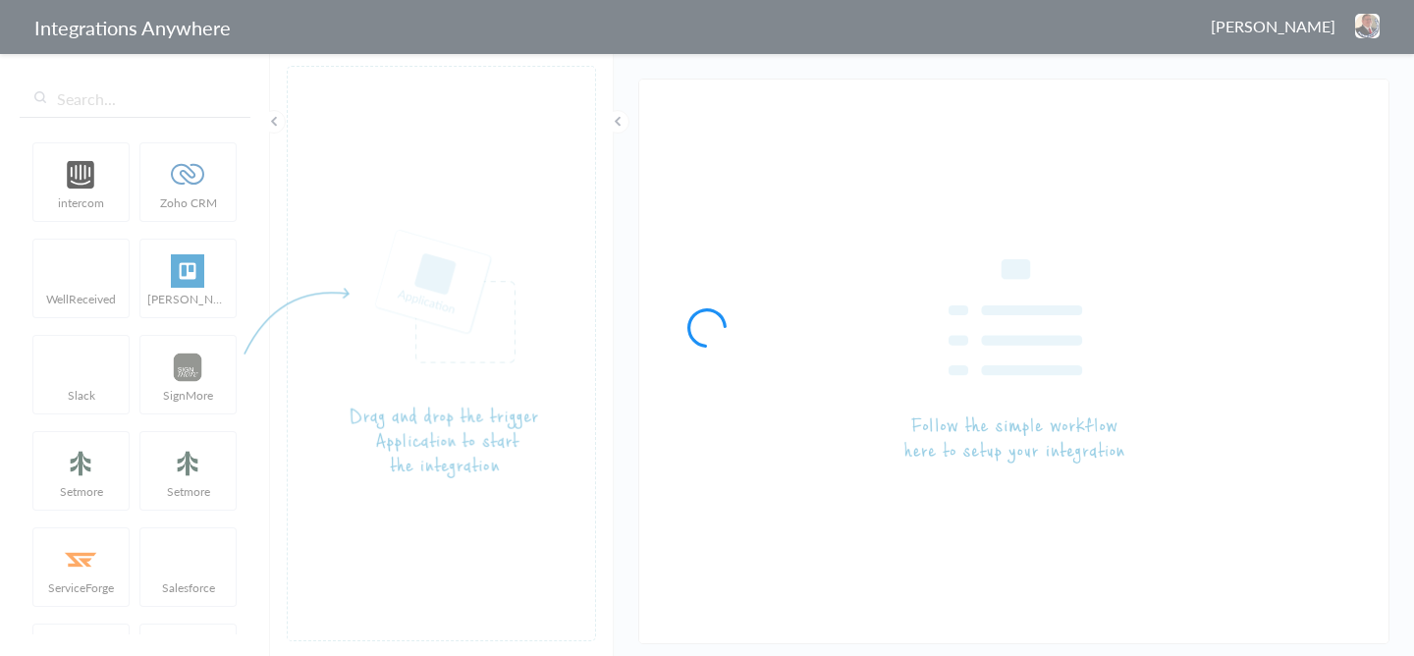
type input "9713268621- West Houston- Garage Experts AF to SM"
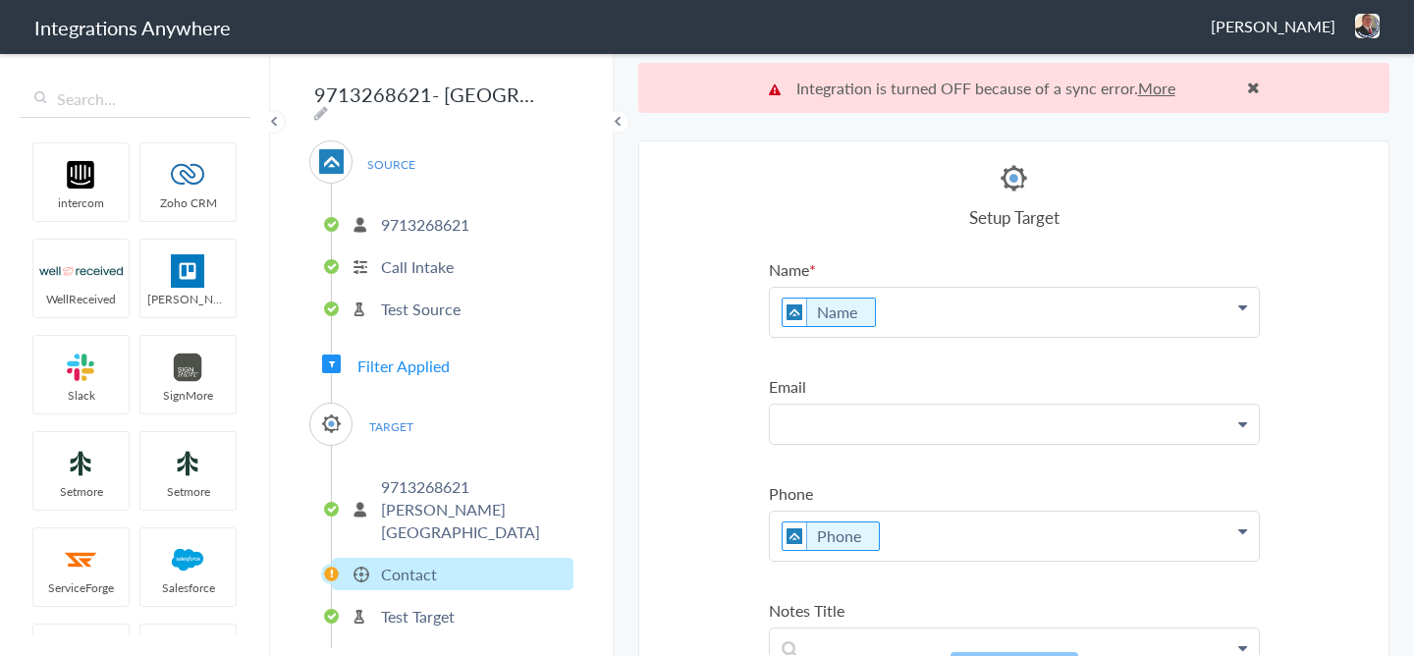
click at [836, 426] on p at bounding box center [1014, 424] width 489 height 38
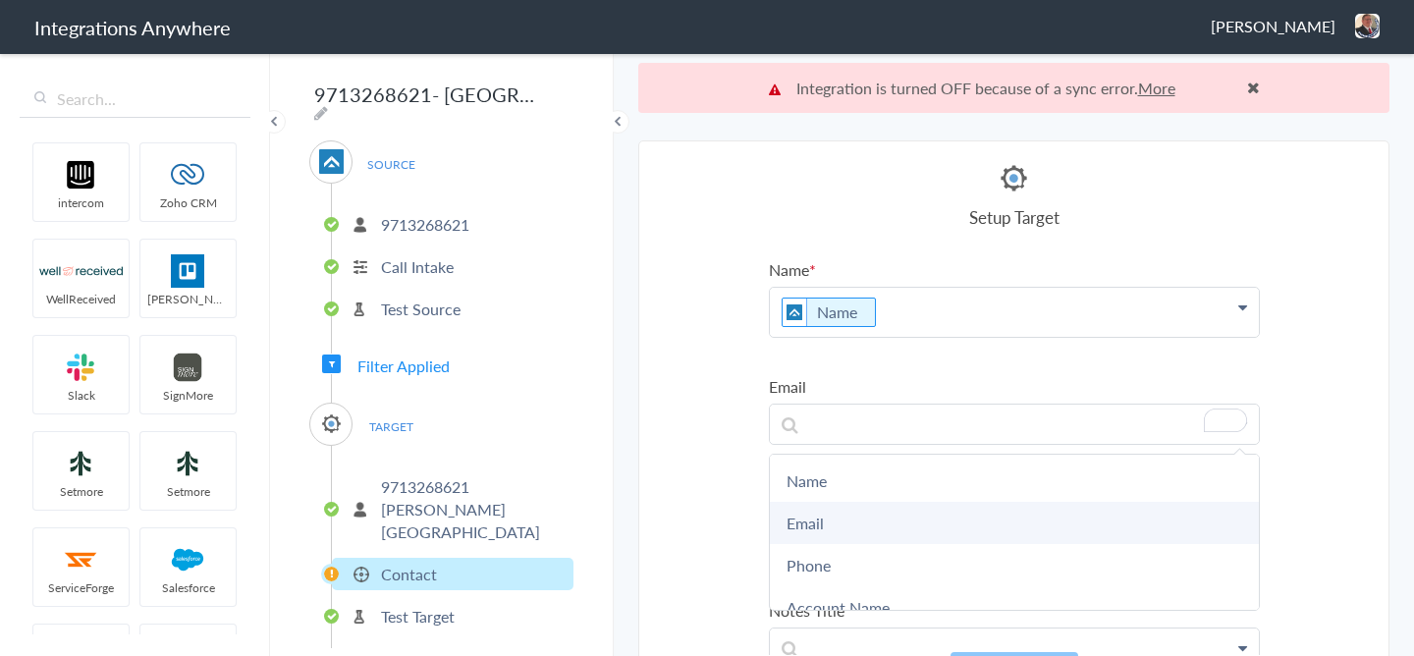
click at [827, 528] on link "Email" at bounding box center [1014, 523] width 489 height 42
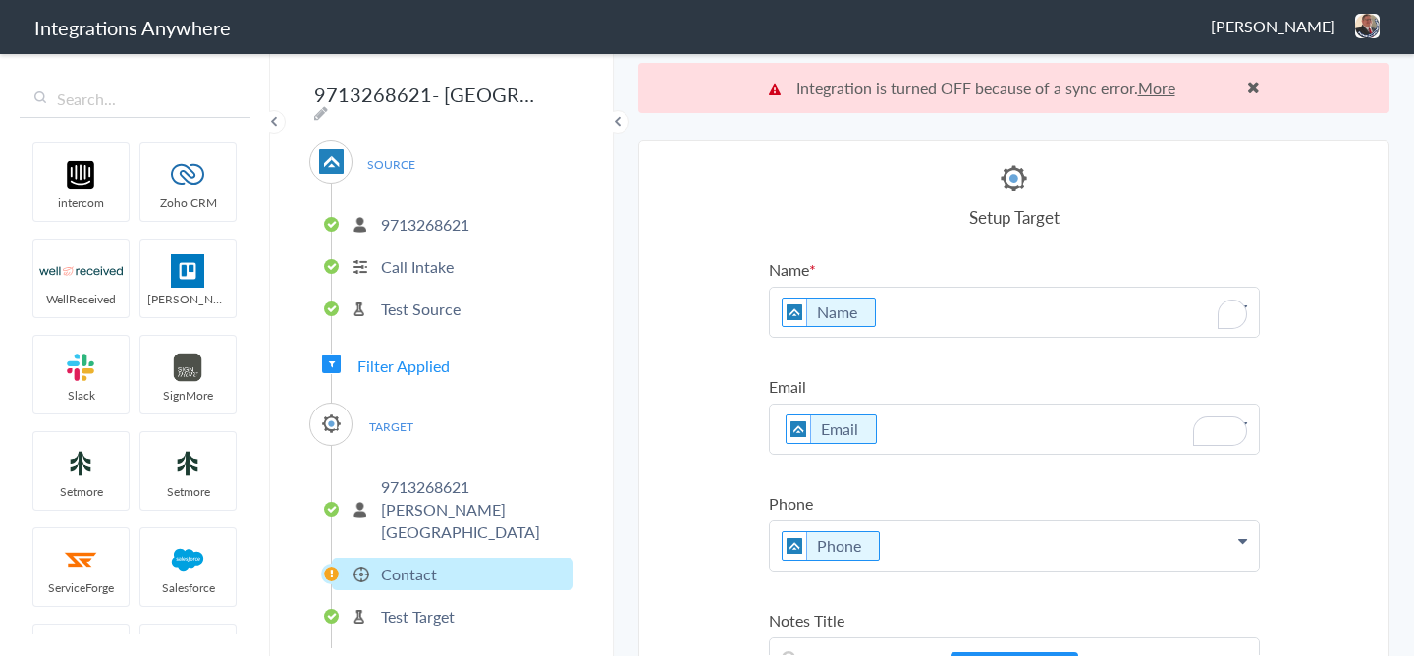
click at [889, 319] on p "Name" at bounding box center [1014, 312] width 489 height 49
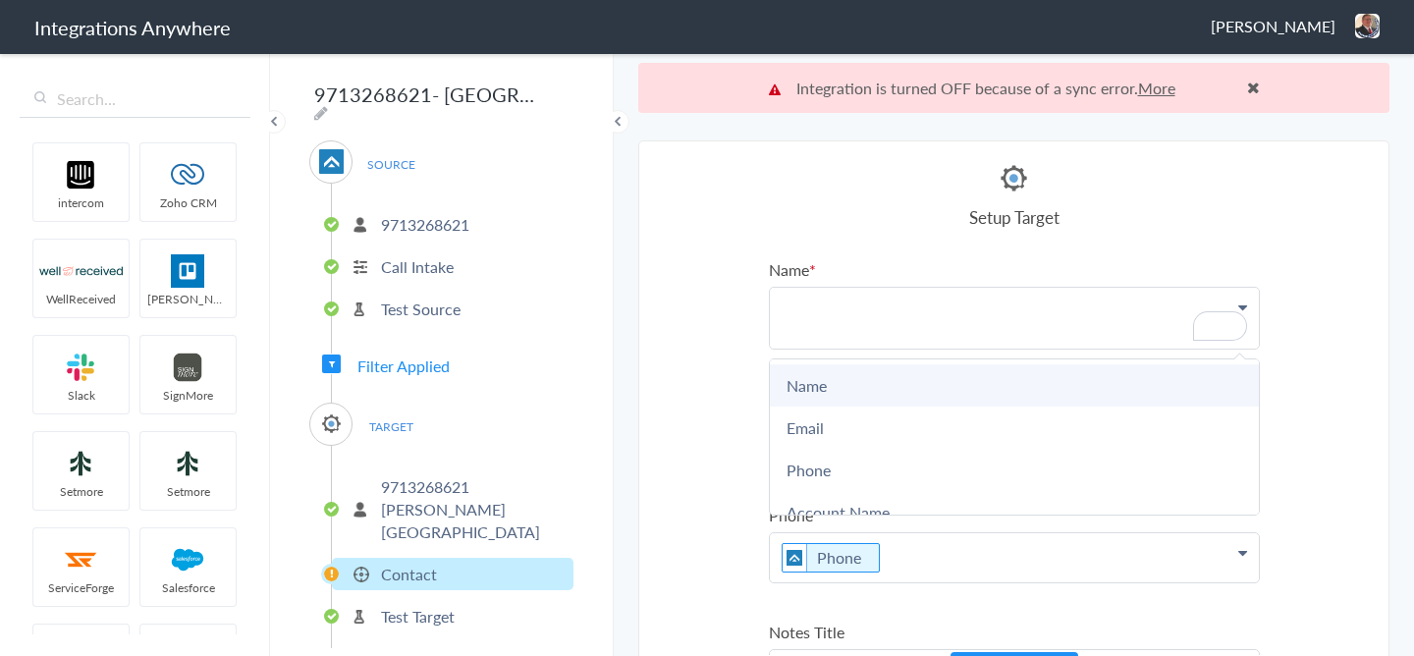
click at [821, 383] on link "Name" at bounding box center [1014, 385] width 489 height 42
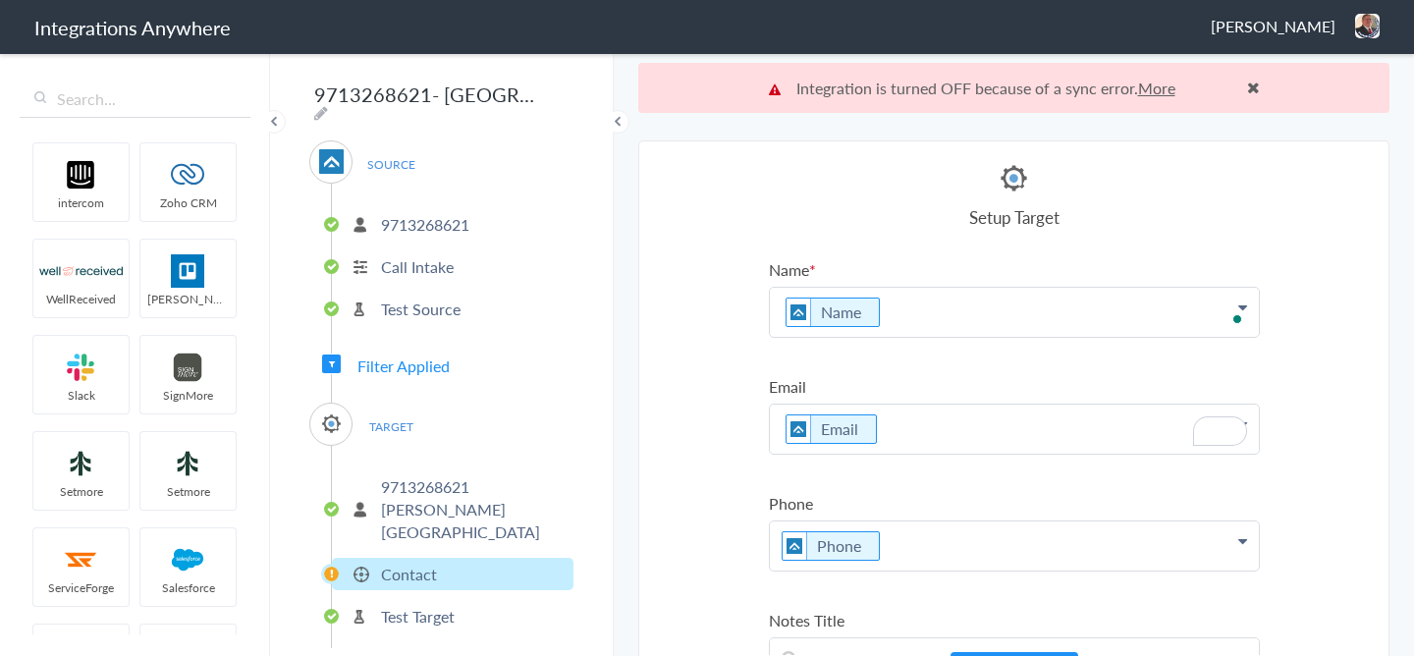
click at [998, 243] on article "Select Account GE Southern Illinois Rename Delete (14 days ago) GE Northern New…" at bounding box center [1014, 423] width 491 height 524
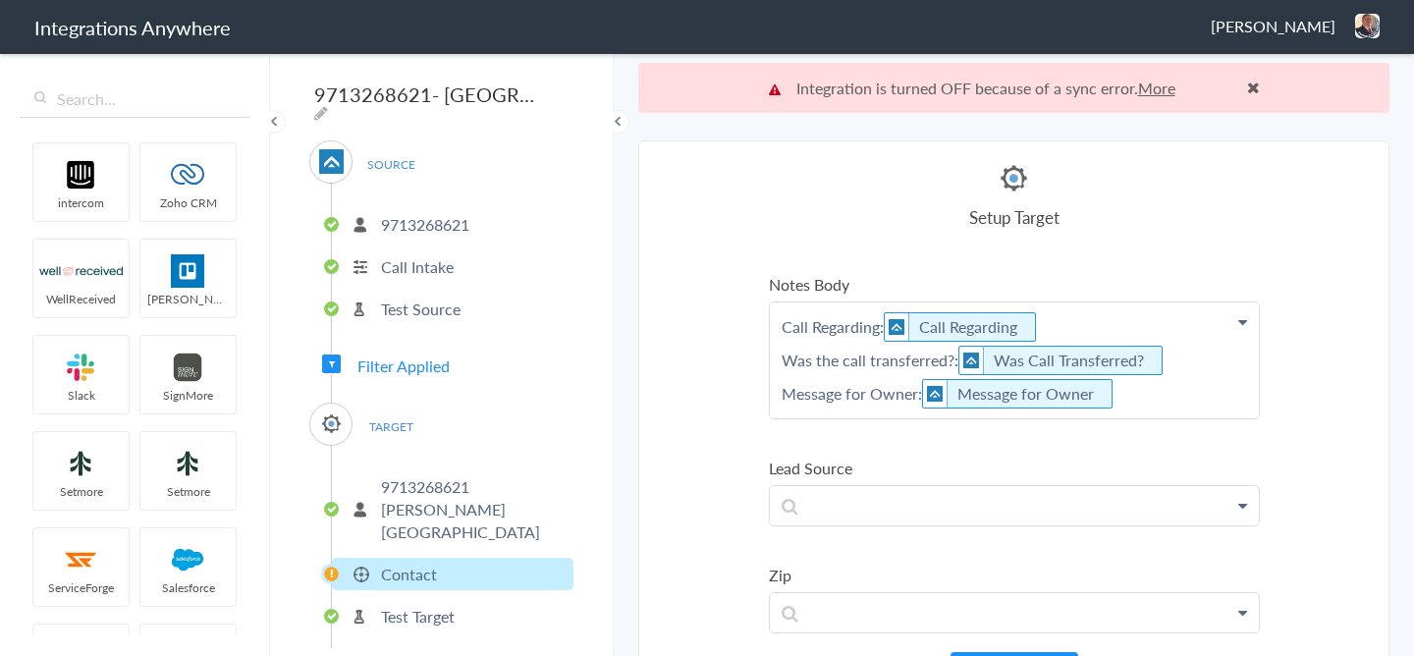
scroll to position [447, 0]
click at [863, 499] on p "To enrich screen reader interactions, please activate Accessibility in Grammarl…" at bounding box center [1014, 501] width 489 height 38
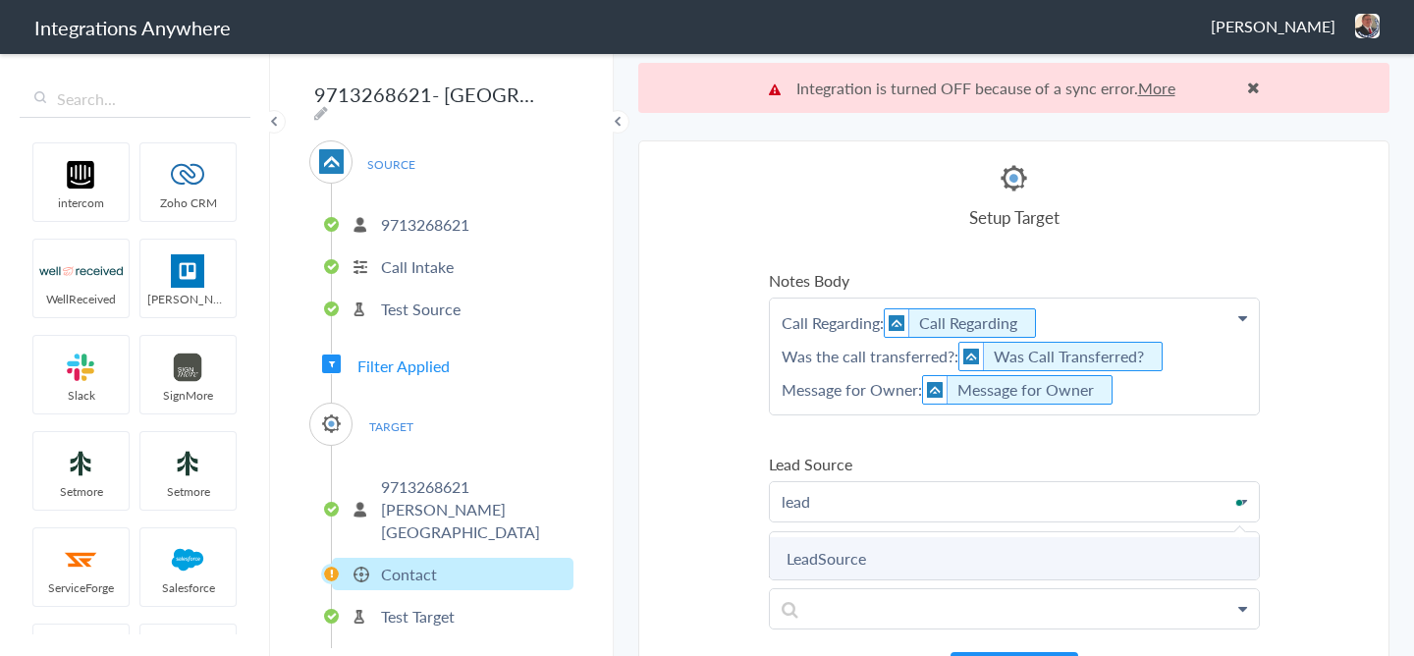
click at [838, 559] on link "LeadSource" at bounding box center [1014, 558] width 489 height 42
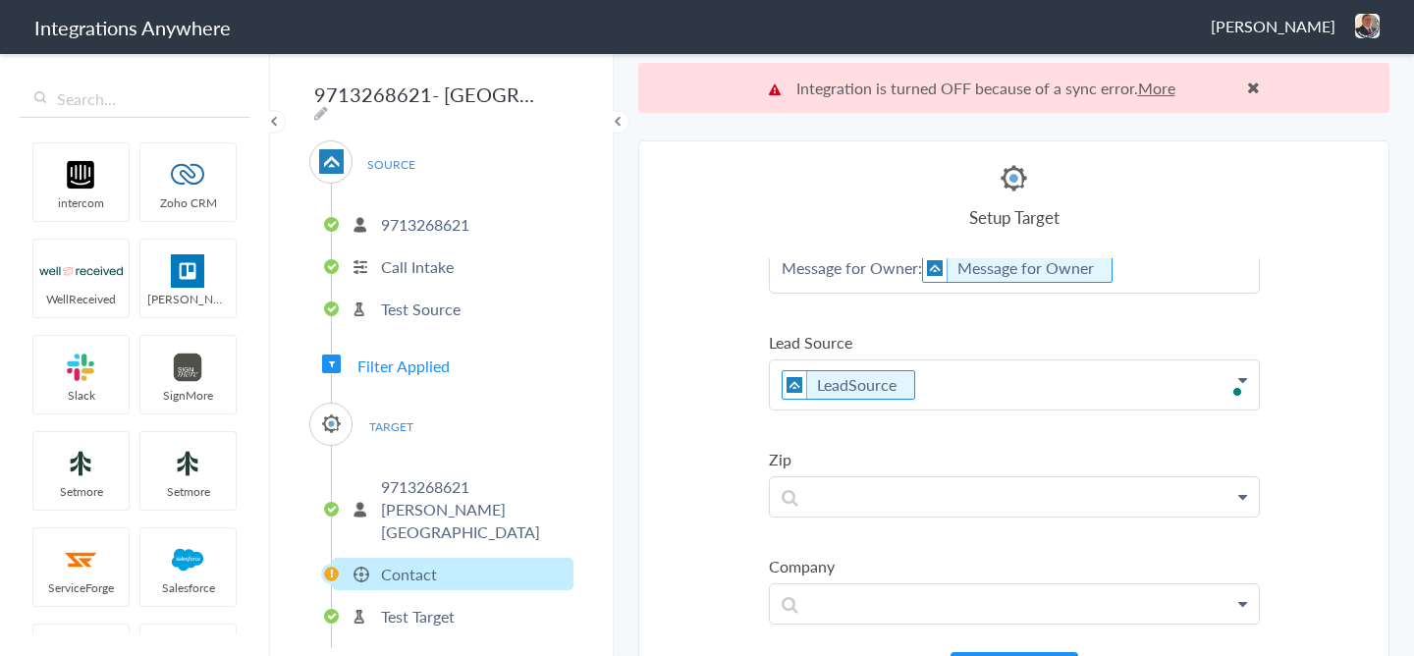
scroll to position [569, 0]
click at [842, 511] on link at bounding box center [1014, 496] width 489 height 39
click at [838, 501] on p at bounding box center [1014, 496] width 489 height 38
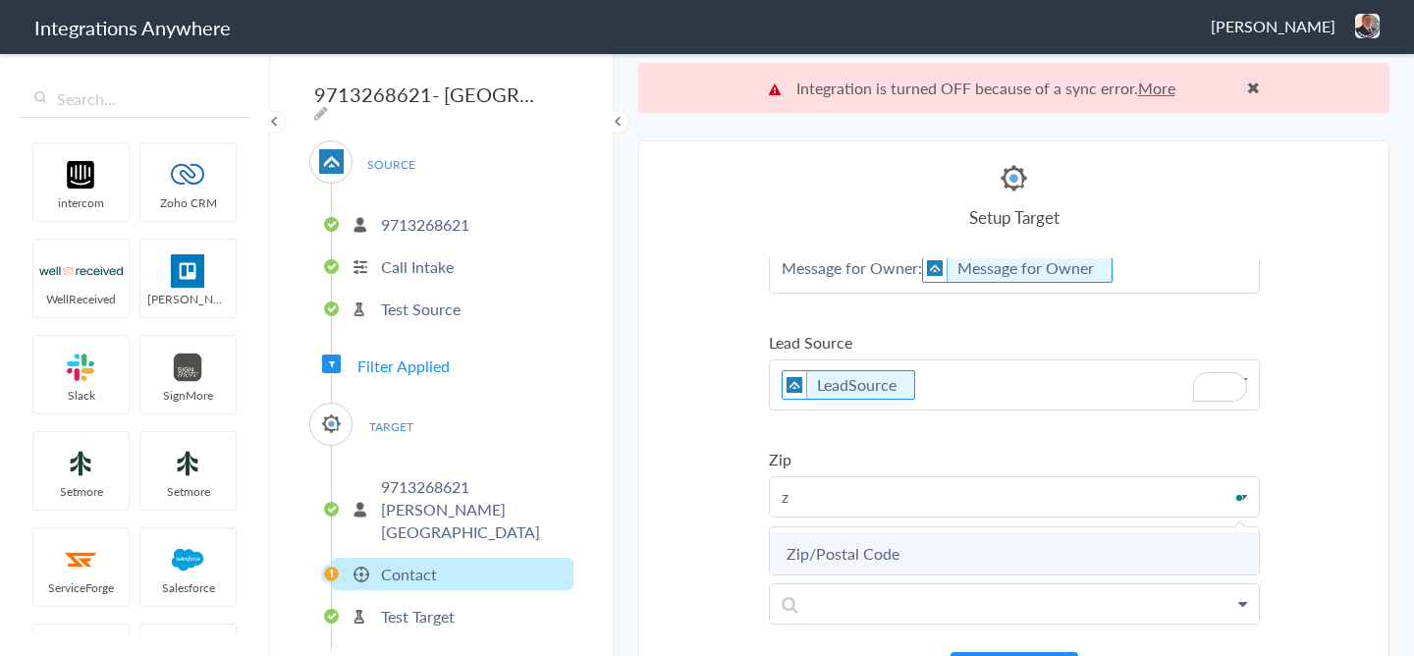
click at [809, 553] on link "Zip/Postal Code" at bounding box center [1014, 553] width 489 height 42
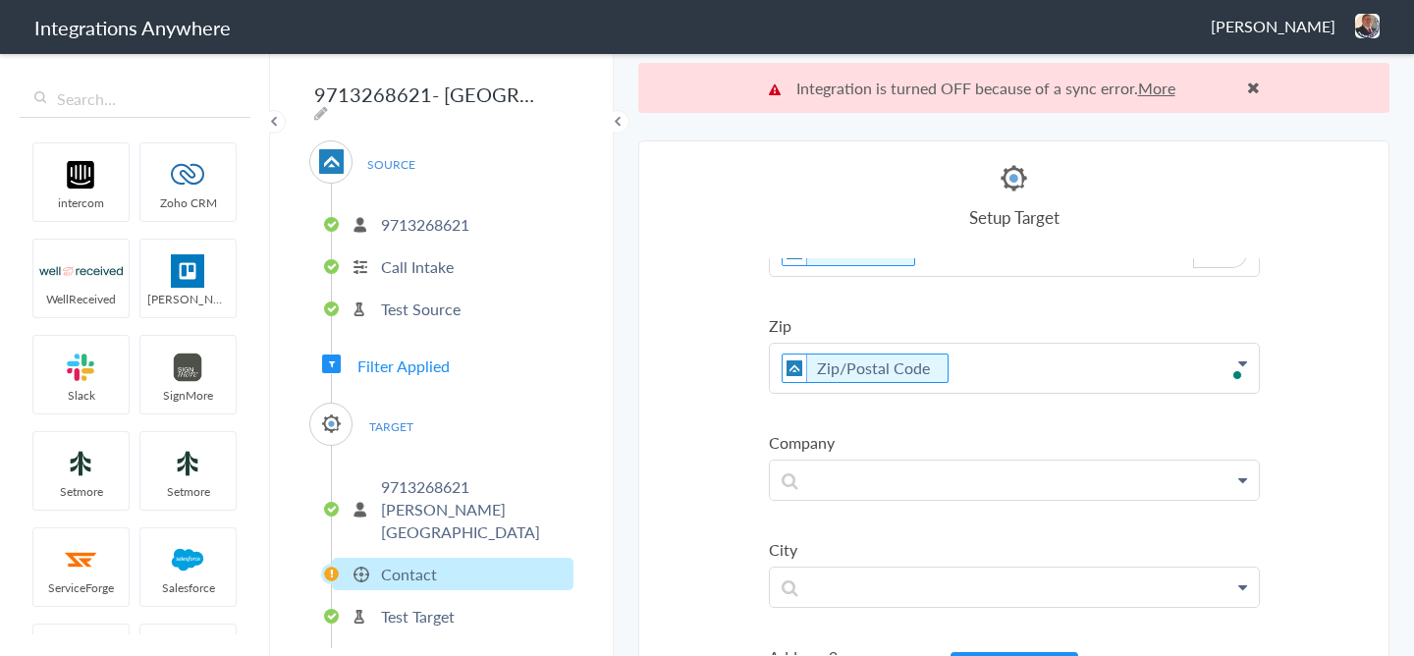
scroll to position [0, 0]
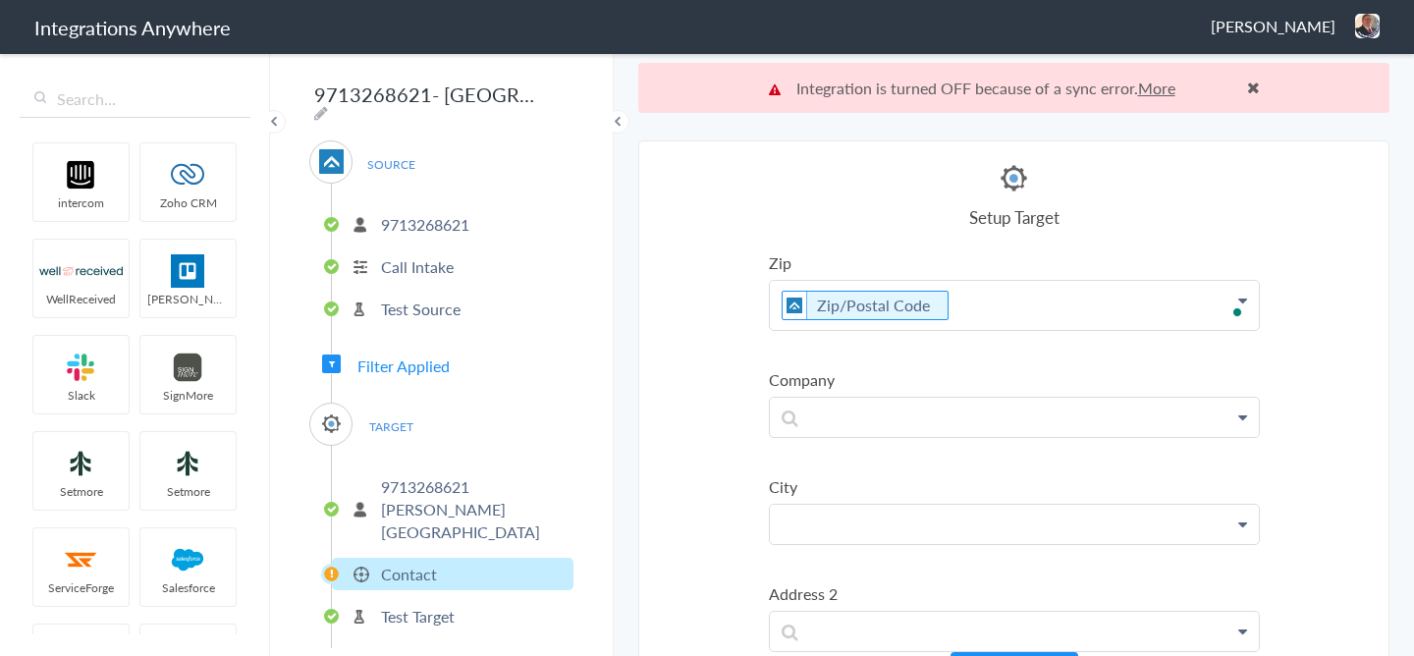
click at [817, 523] on p at bounding box center [1014, 524] width 489 height 38
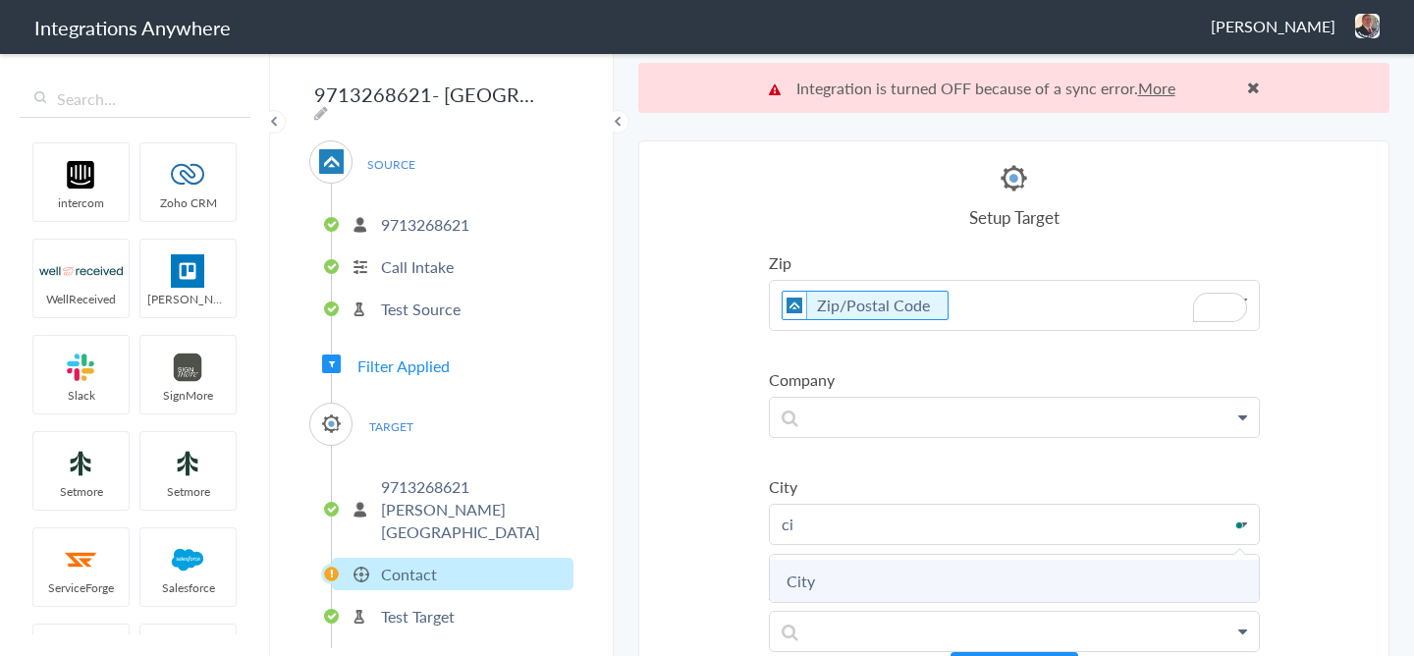
click at [809, 572] on link "City" at bounding box center [1014, 581] width 489 height 42
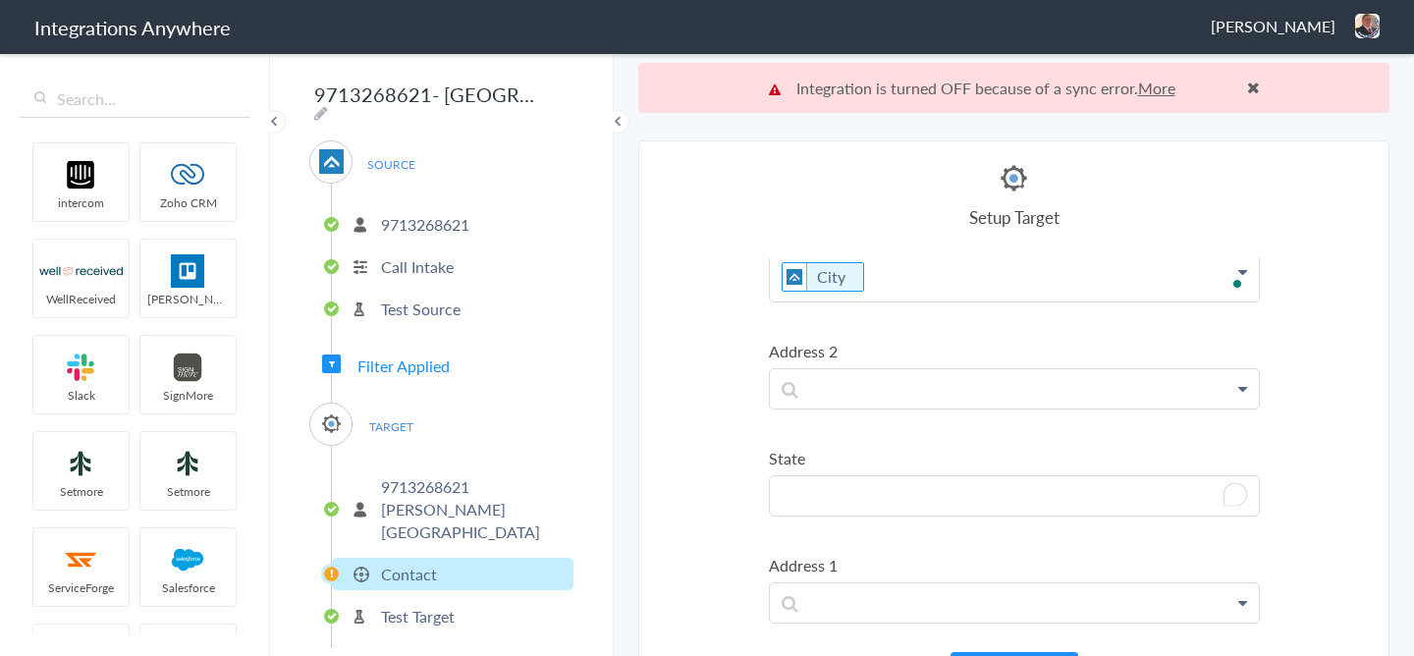
click at [814, 507] on p "To enrich screen reader interactions, please activate Accessibility in Grammarl…" at bounding box center [1014, 495] width 489 height 38
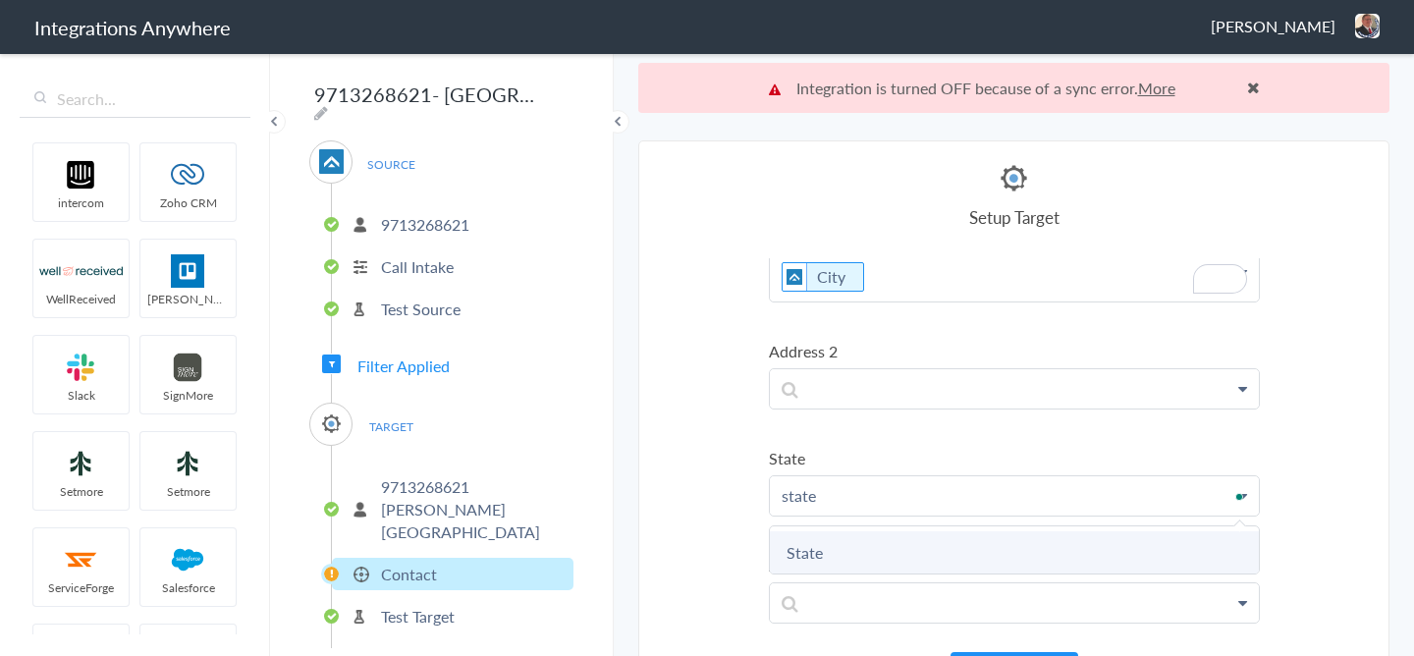
click at [809, 548] on link "State" at bounding box center [1014, 552] width 489 height 42
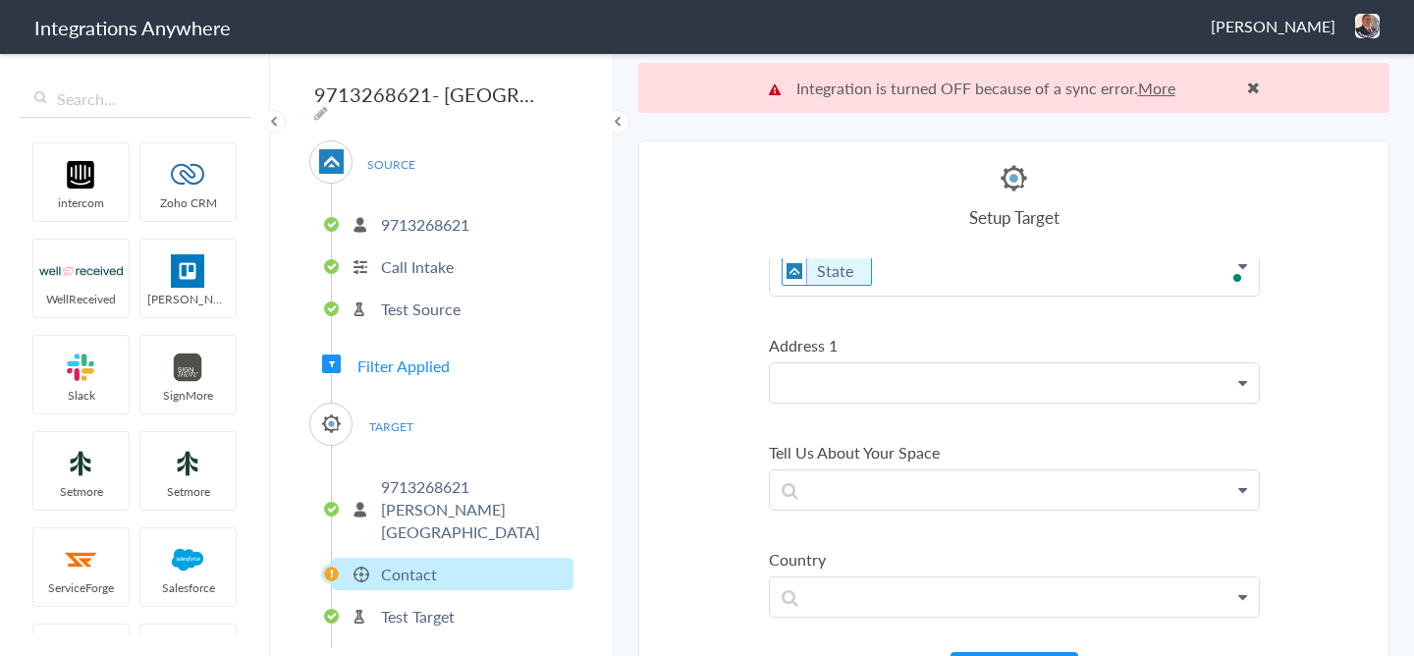
click at [813, 391] on p at bounding box center [1014, 382] width 489 height 38
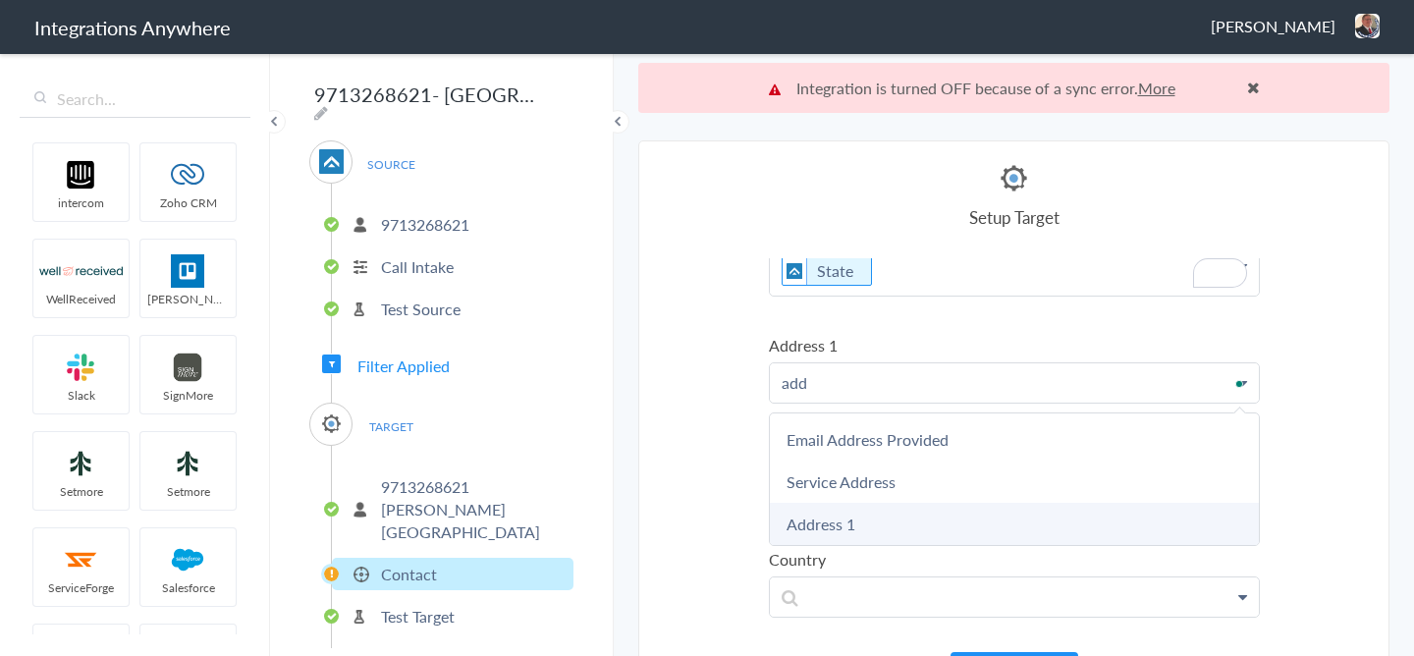
click at [816, 516] on link "Address 1" at bounding box center [1014, 524] width 489 height 42
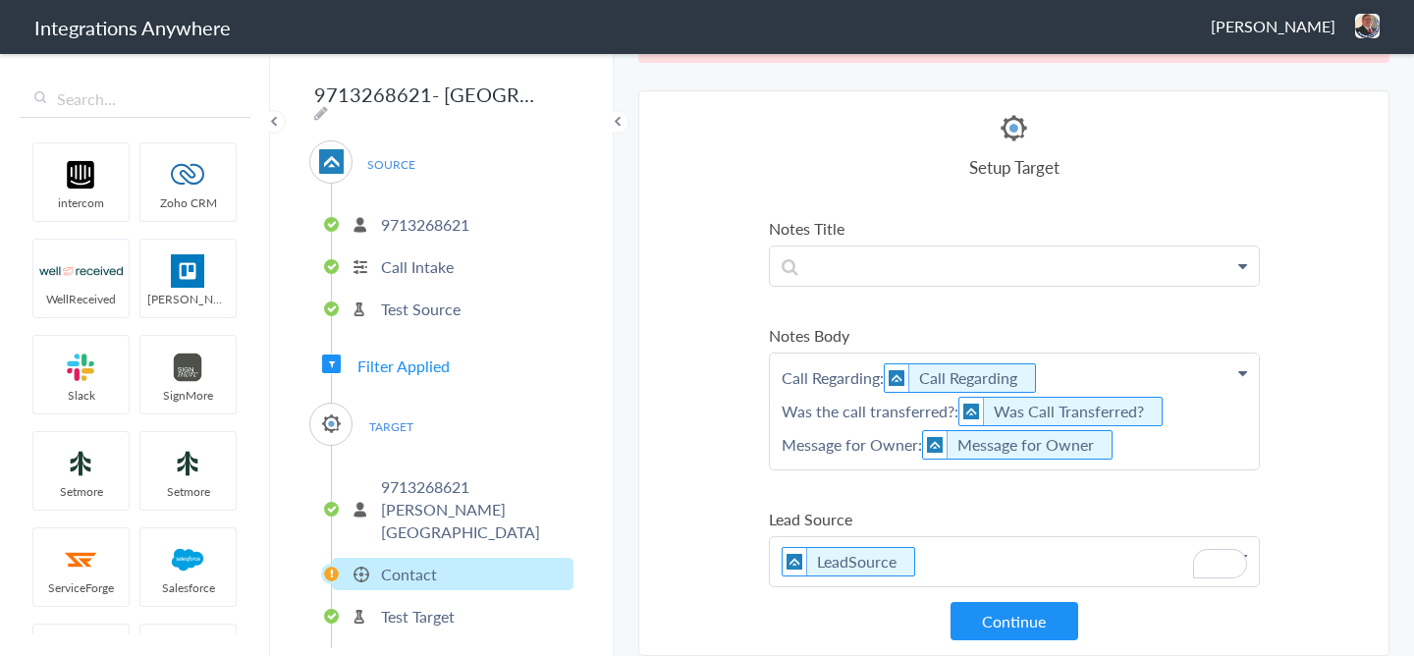
click at [1129, 449] on p "Call Regarding: Call Regarding Was the call transferred?: Was Call Transferred?…" at bounding box center [1014, 411] width 489 height 116
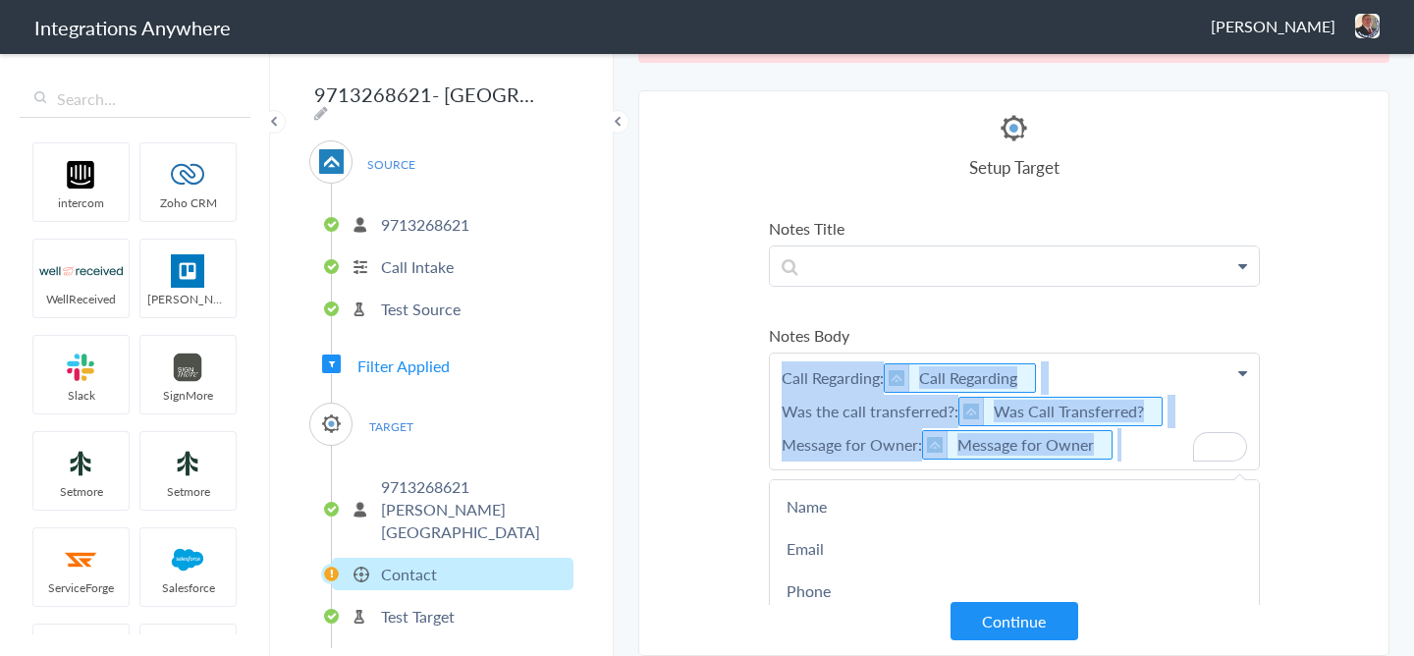
drag, startPoint x: 1135, startPoint y: 449, endPoint x: 784, endPoint y: 369, distance: 360.4
click at [784, 369] on p "Call Regarding: Call Regarding Was the call transferred?: Was Call Transferred?…" at bounding box center [1014, 411] width 489 height 116
click at [1094, 377] on p "Call Regarding: Call Regarding Was the call transferred?: Was Call Transferred?…" at bounding box center [1014, 411] width 489 height 116
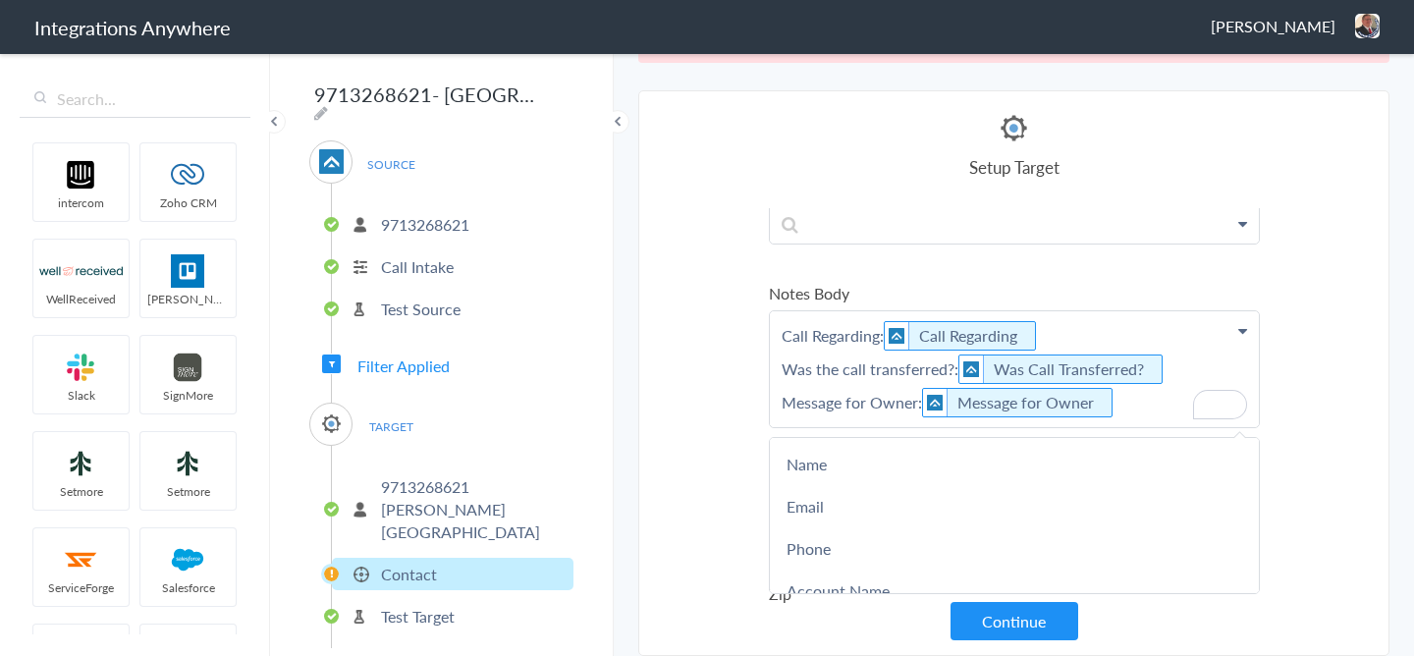
click at [879, 254] on ul "Name Name Name Email Phone Account Name Email Address Provided Caller Agreed To…" at bounding box center [1014, 632] width 491 height 1616
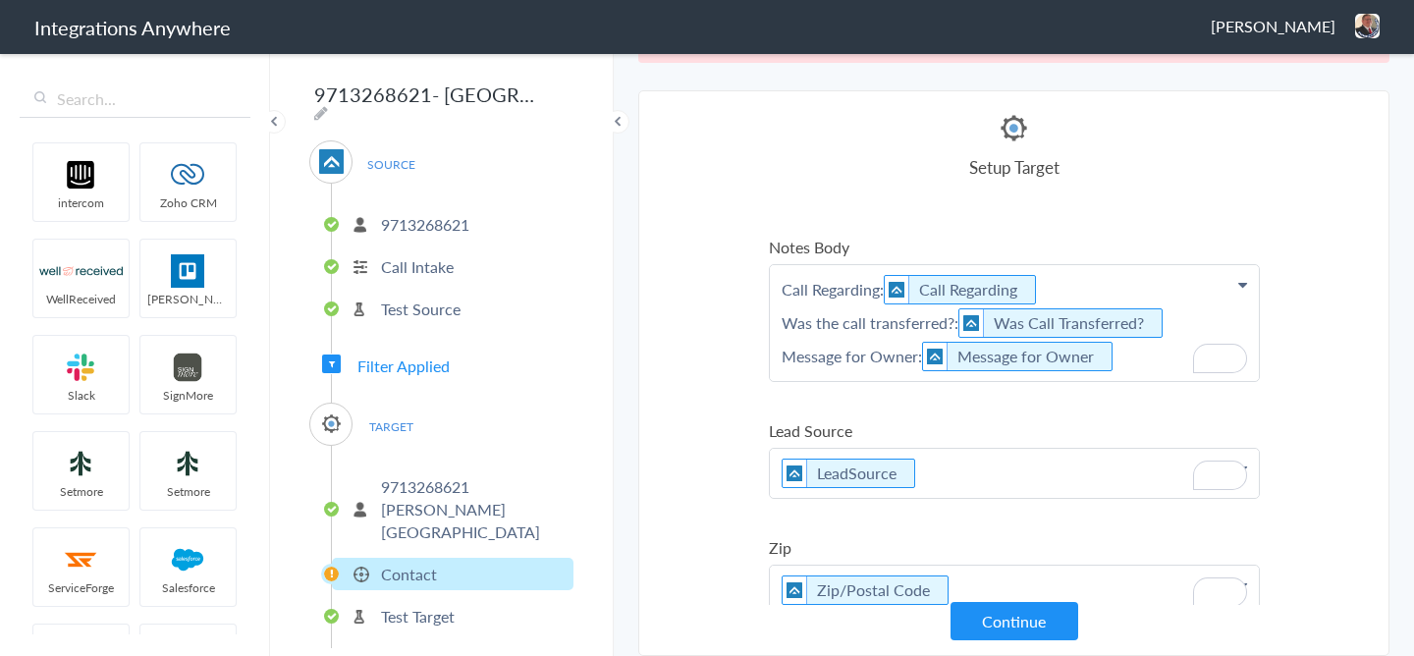
click at [1083, 292] on p "Call Regarding: Call Regarding Was the call transferred?: Was Call Transferred?…" at bounding box center [1014, 323] width 489 height 116
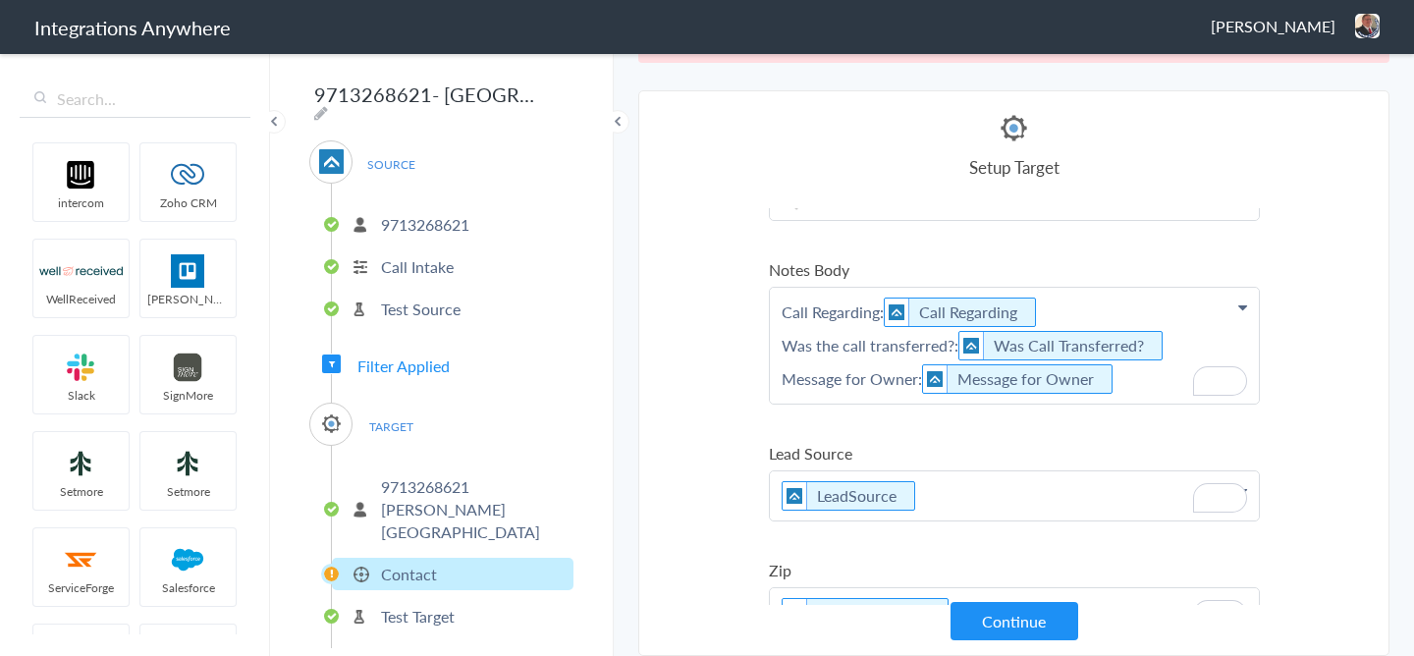
click at [1143, 380] on p "Call Regarding: Call Regarding Was the call transferred?: Was Call Transferred?…" at bounding box center [1014, 346] width 489 height 116
click at [1328, 319] on section "Select Account 9712134617 Rename Delete (14 days ago) 5039227042 Rename Delete …" at bounding box center [1013, 373] width 751 height 566
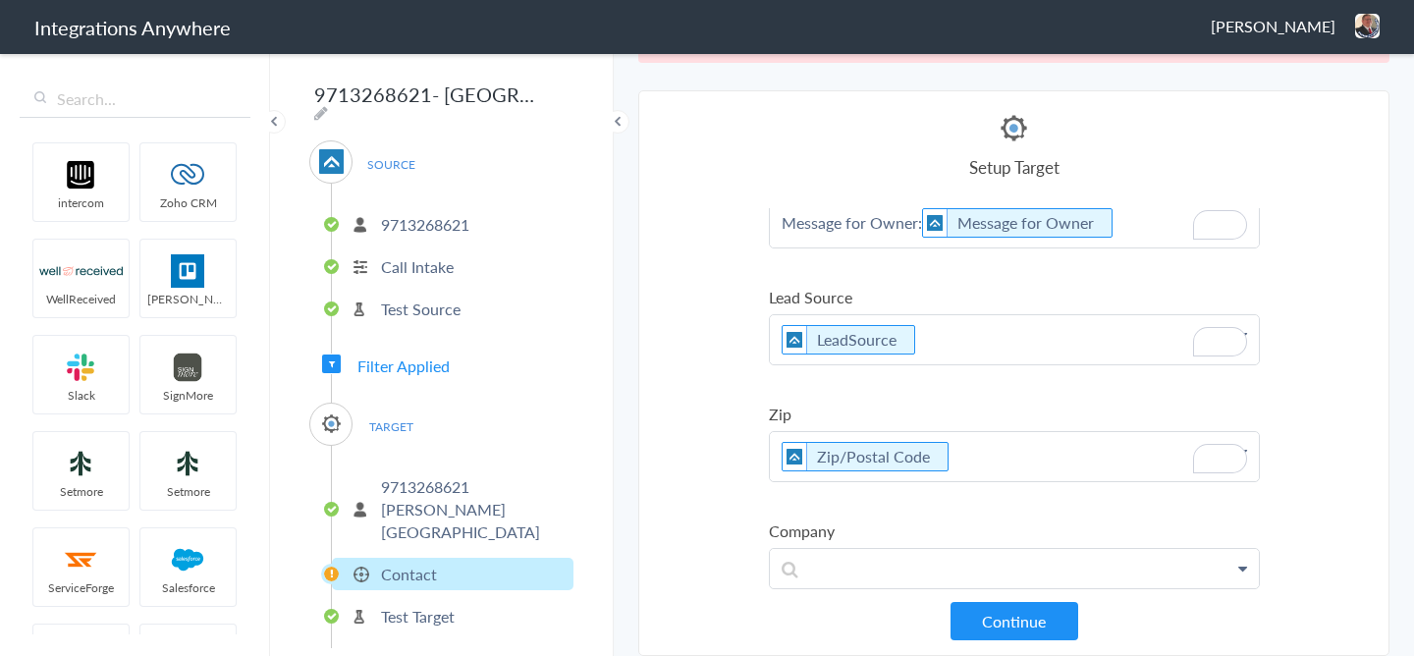
click at [401, 365] on span "Filter Applied" at bounding box center [403, 365] width 92 height 23
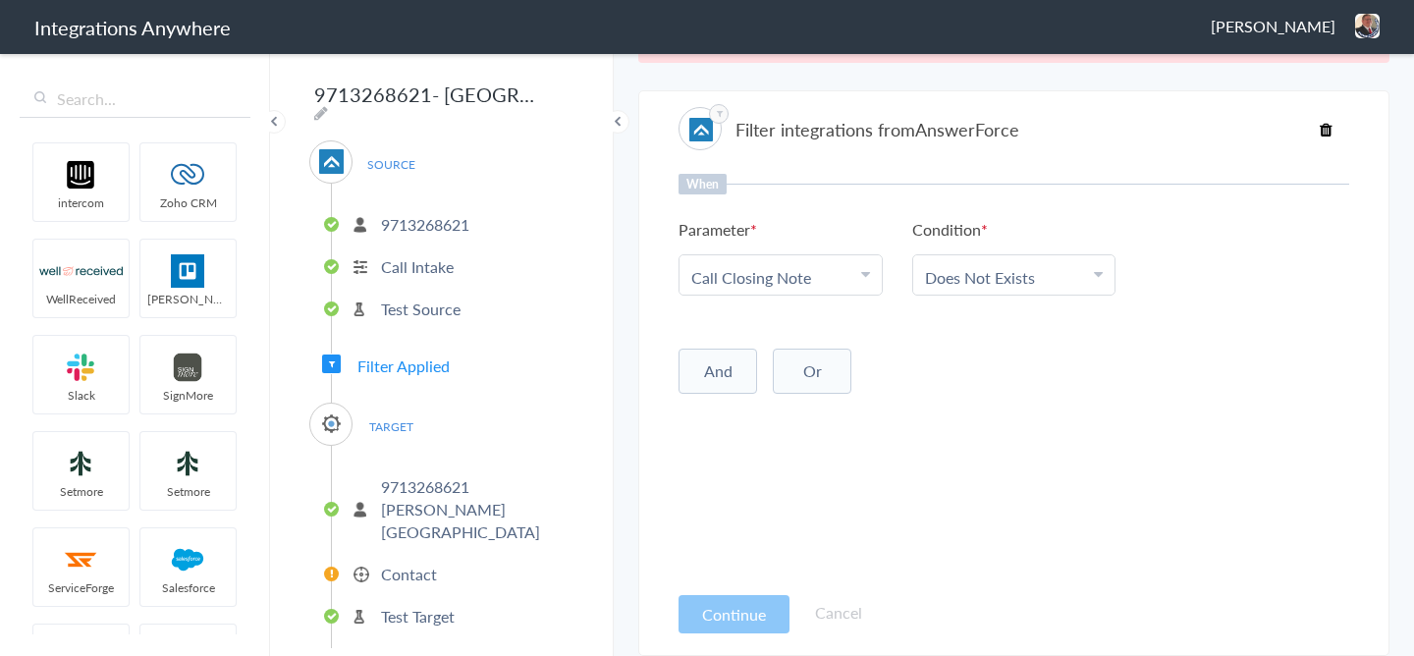
click at [865, 275] on icon at bounding box center [865, 274] width 9 height 16
click at [758, 337] on input "text" at bounding box center [780, 331] width 202 height 42
paste input "Book an appointment for a Free Estimate?"
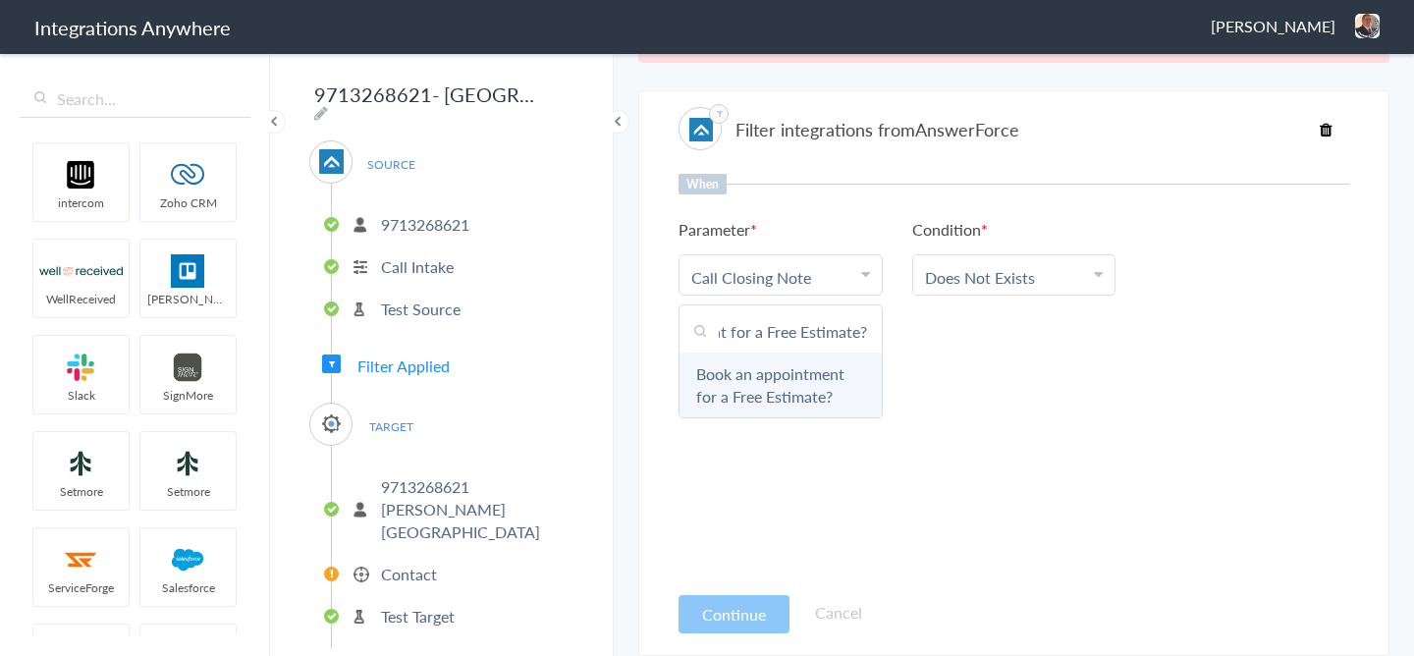
type input "Book an appointment for a Free Estimate?"
click at [770, 382] on link "Book an appointment for a Free Estimate?" at bounding box center [780, 385] width 202 height 65
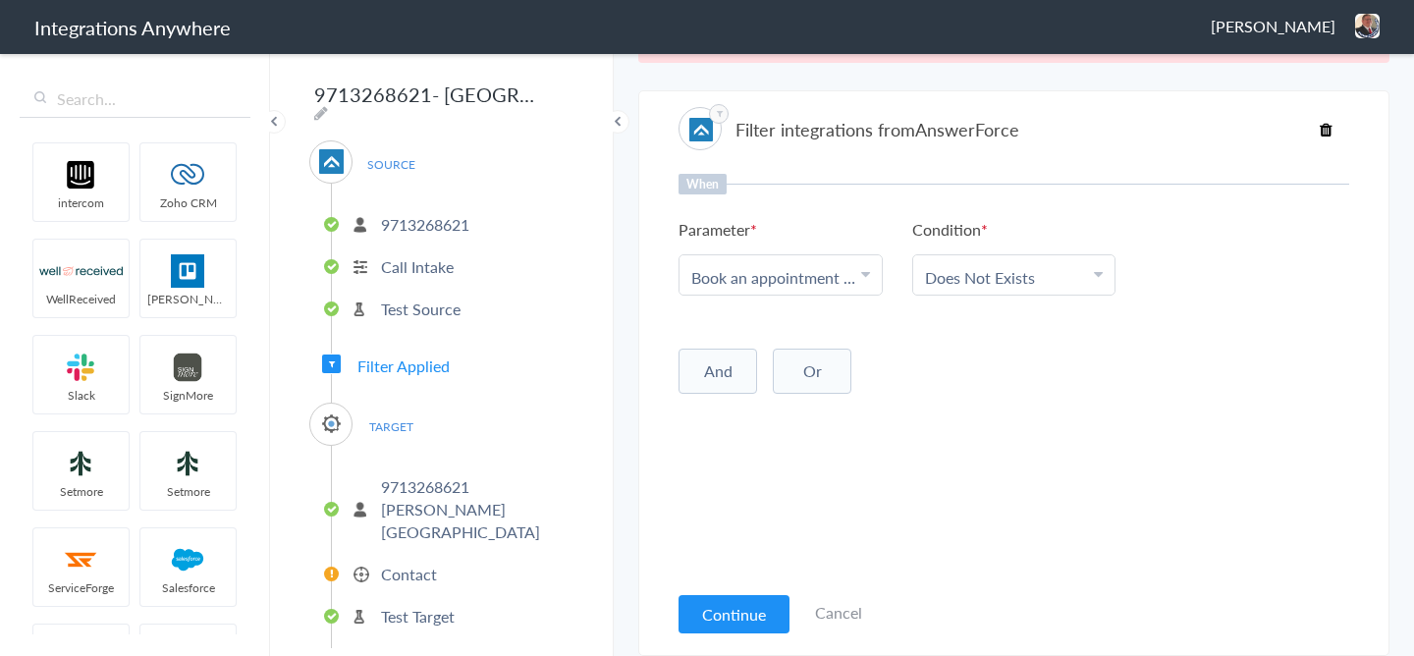
click at [989, 283] on link "Does Not Exists" at bounding box center [980, 277] width 110 height 23
click at [975, 385] on link "Contains" at bounding box center [1014, 374] width 202 height 42
click at [1187, 255] on div at bounding box center [1247, 276] width 204 height 45
click at [1187, 279] on input "text" at bounding box center [1247, 277] width 179 height 23
type input "No"
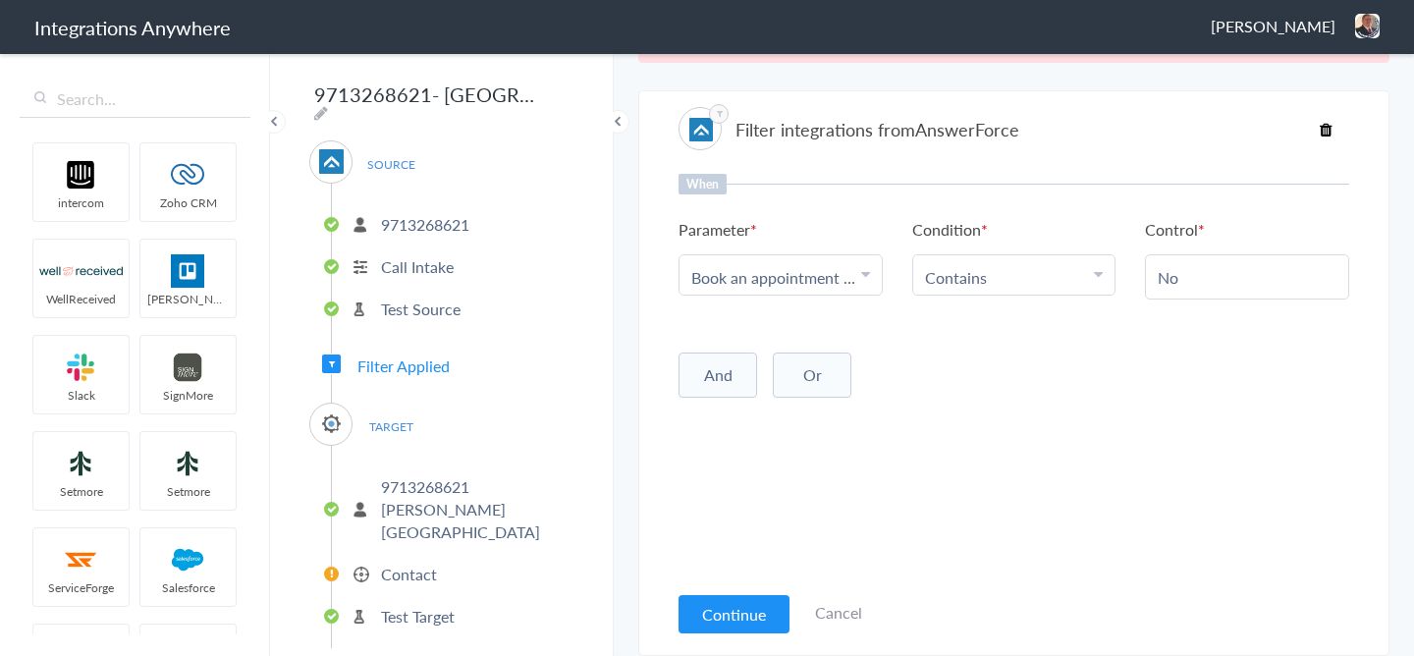
click at [705, 382] on button "And" at bounding box center [718, 375] width 79 height 45
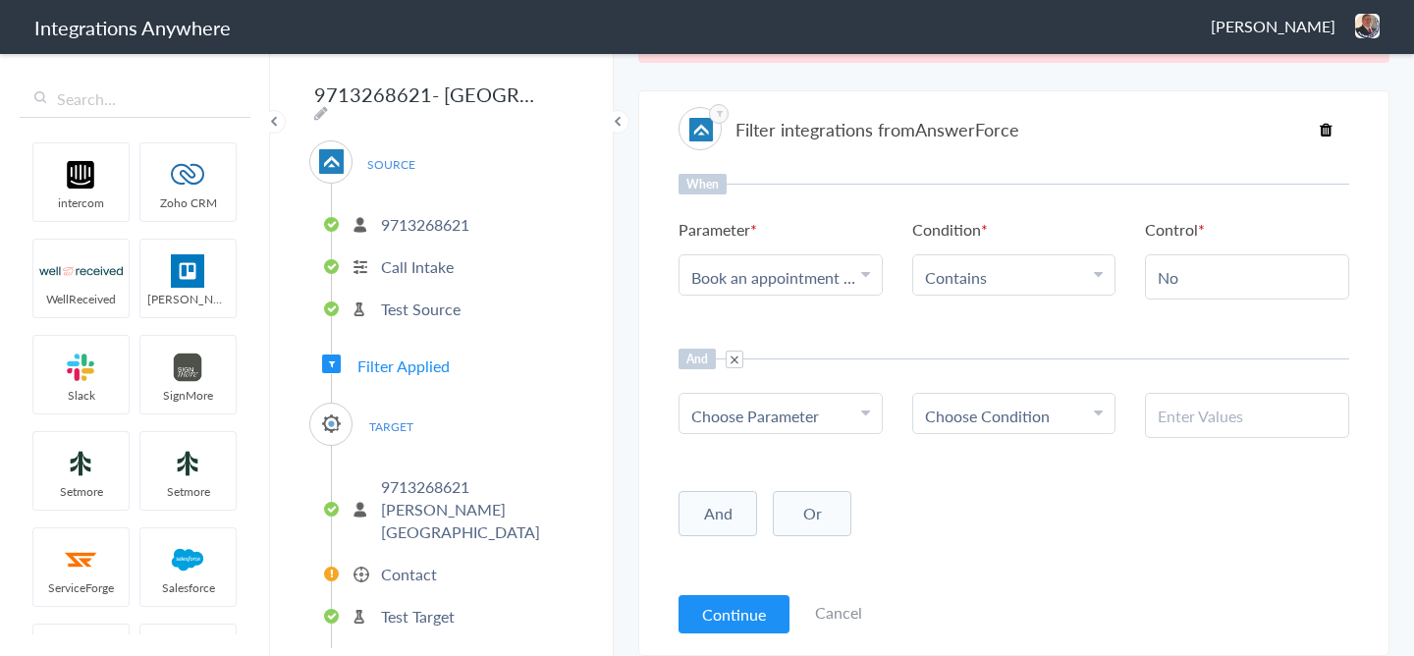
click at [746, 426] on span "Choose Parameter" at bounding box center [755, 416] width 128 height 23
click at [743, 490] on input "text" at bounding box center [780, 470] width 202 height 42
click at [739, 534] on button "And" at bounding box center [718, 513] width 79 height 45
click at [774, 426] on span "Choose Parameter" at bounding box center [755, 416] width 128 height 23
click at [774, 486] on input "text" at bounding box center [780, 470] width 202 height 42
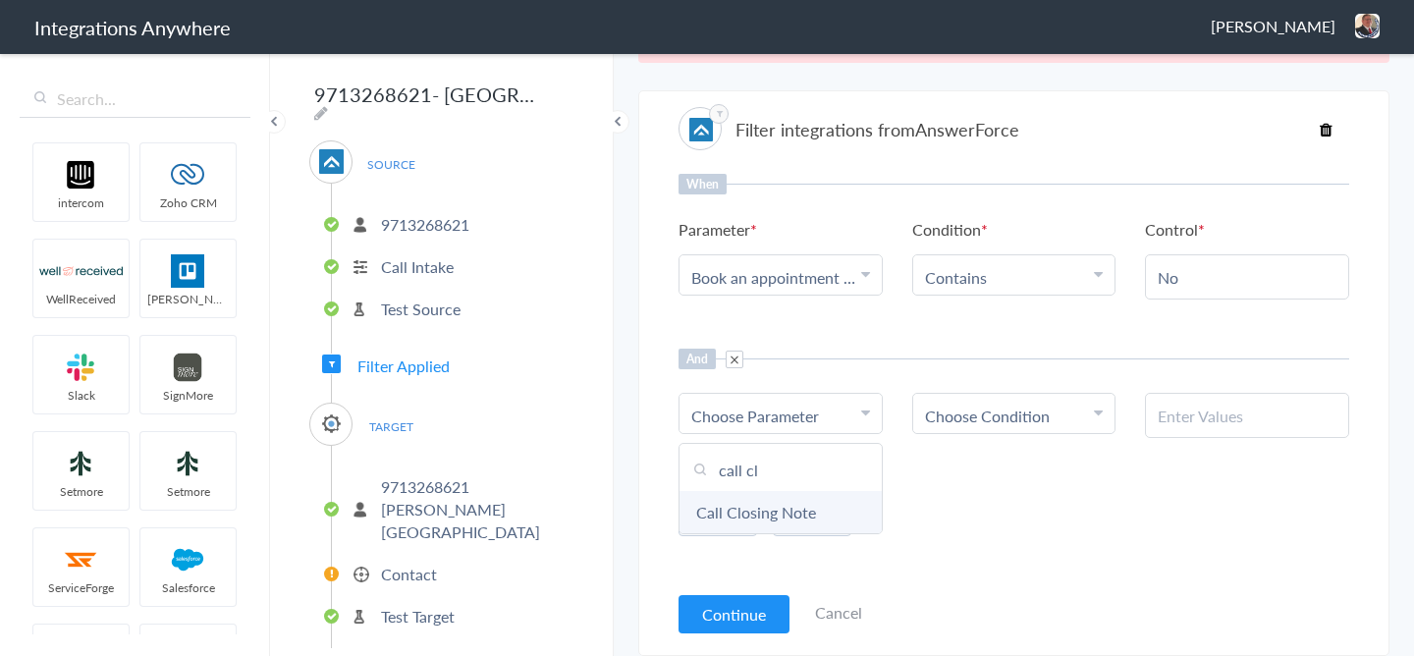
type input "call cl"
click at [766, 518] on link "Call Closing Note" at bounding box center [780, 512] width 202 height 42
click at [973, 421] on span "Choose Condition" at bounding box center [987, 416] width 125 height 23
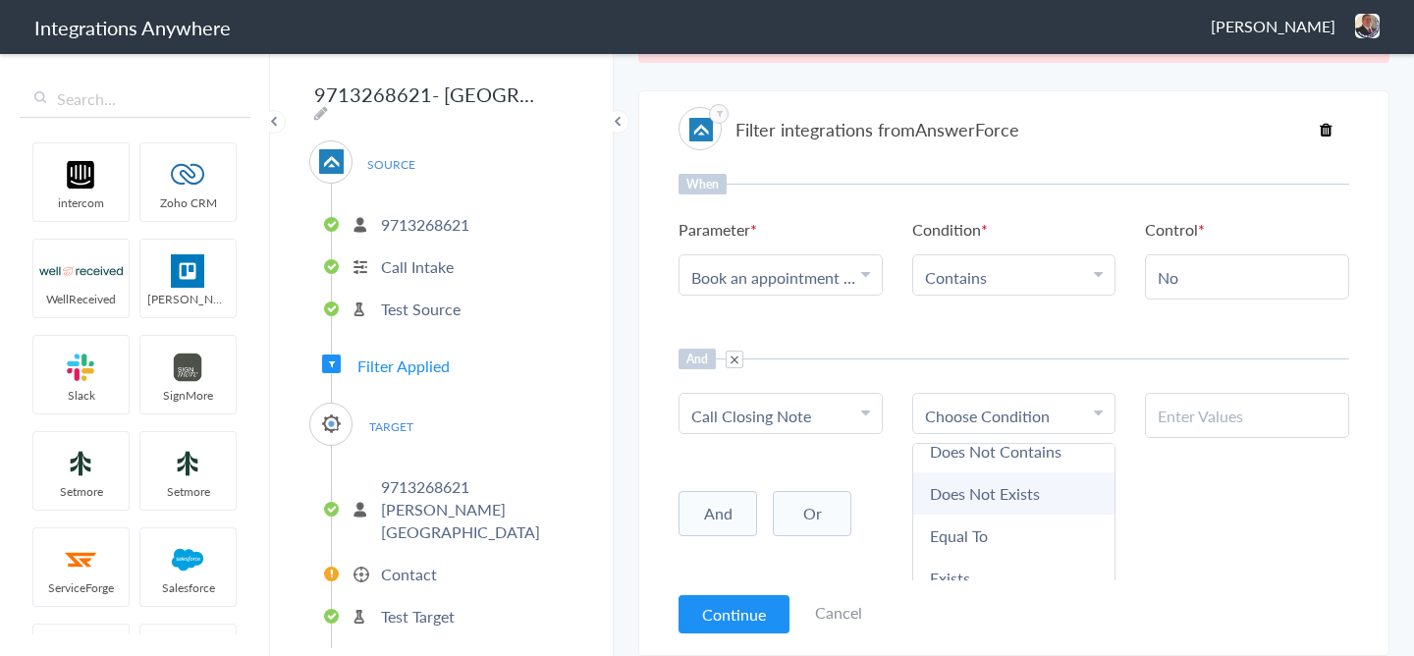
click at [985, 497] on link "Does Not Exists" at bounding box center [1014, 493] width 202 height 42
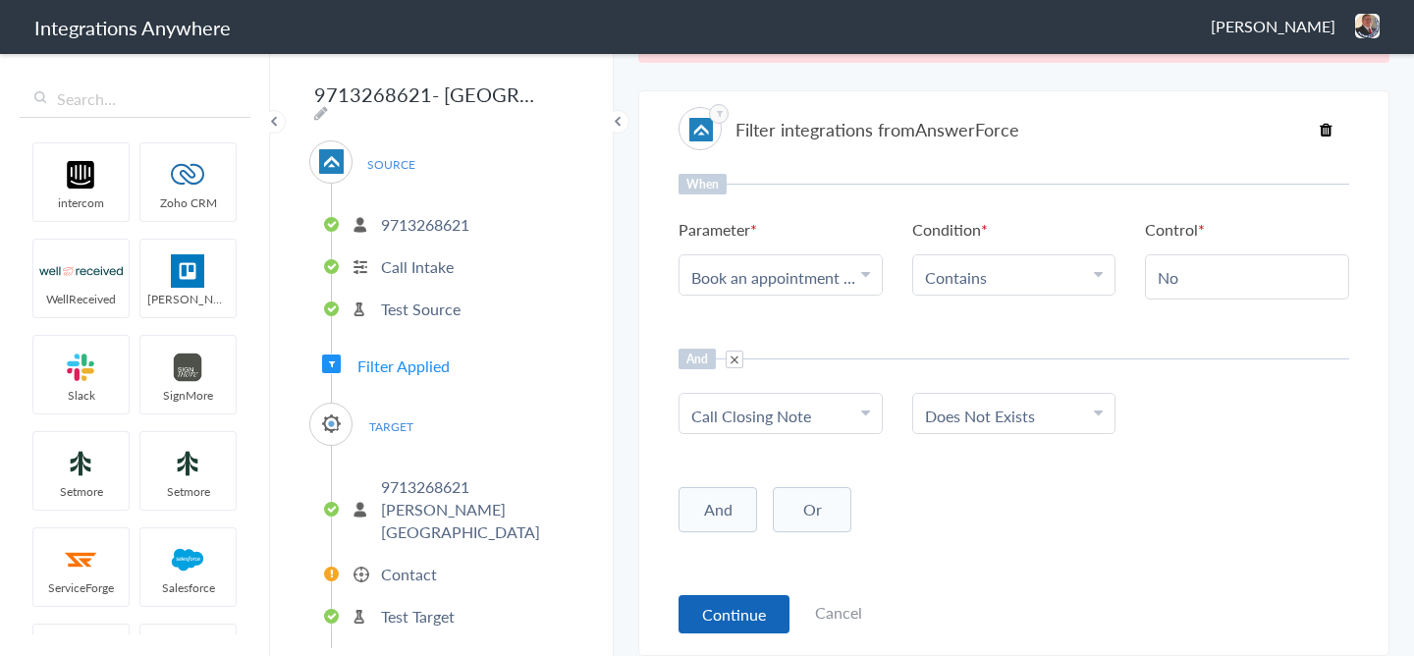
click at [735, 609] on button "Continue" at bounding box center [734, 614] width 111 height 38
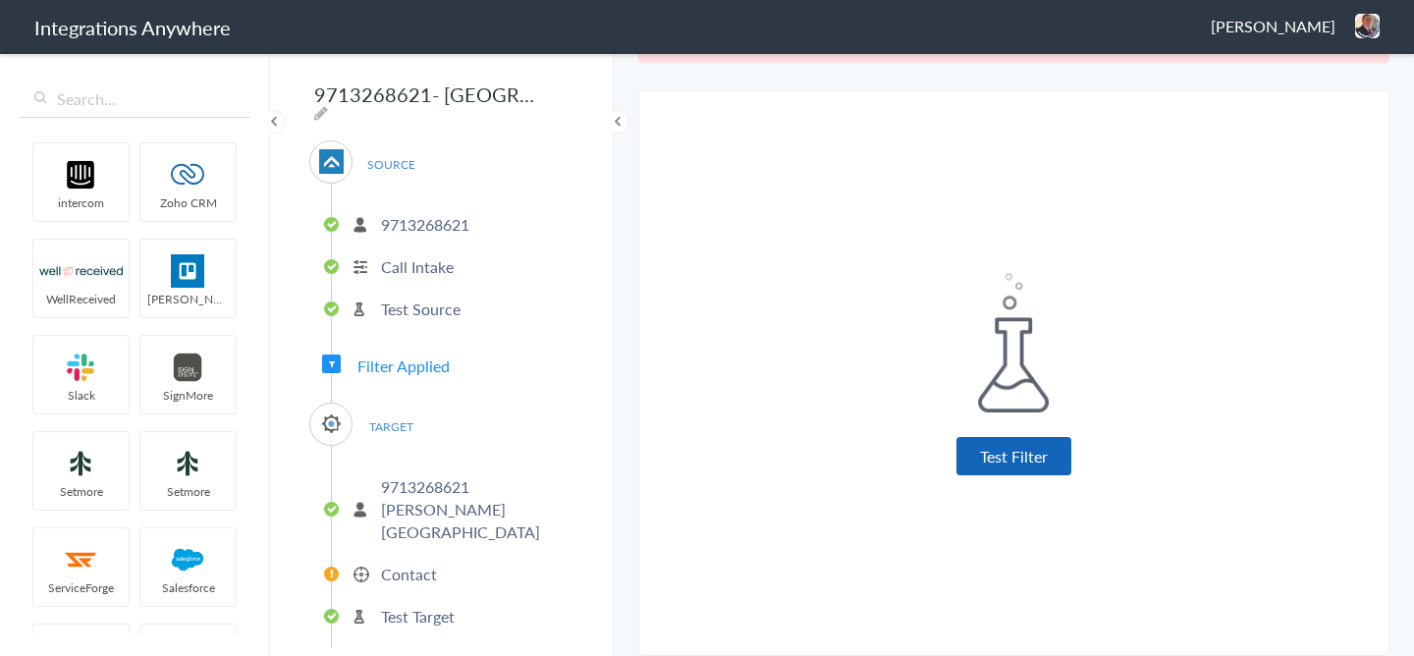
click at [998, 464] on button "Test Filter" at bounding box center [1013, 456] width 115 height 38
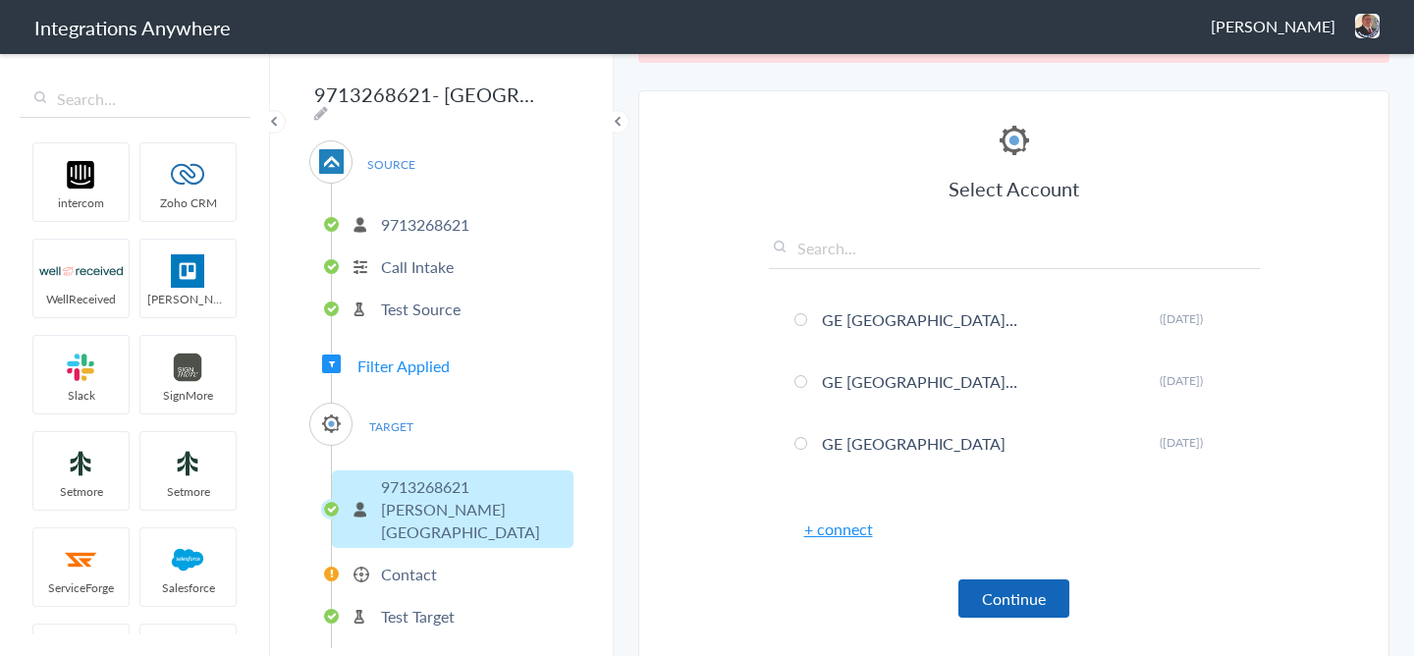
click at [1008, 593] on button "Continue" at bounding box center [1013, 598] width 111 height 38
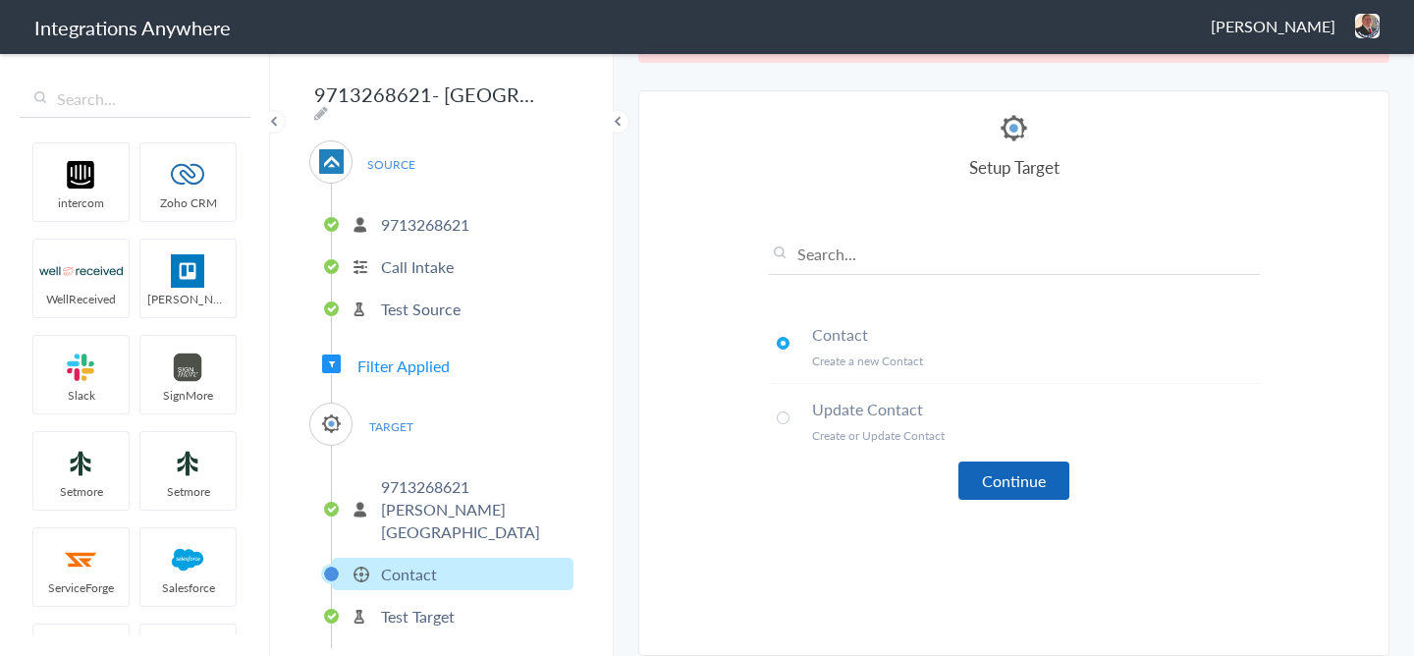
click at [994, 465] on button "Continue" at bounding box center [1013, 481] width 111 height 38
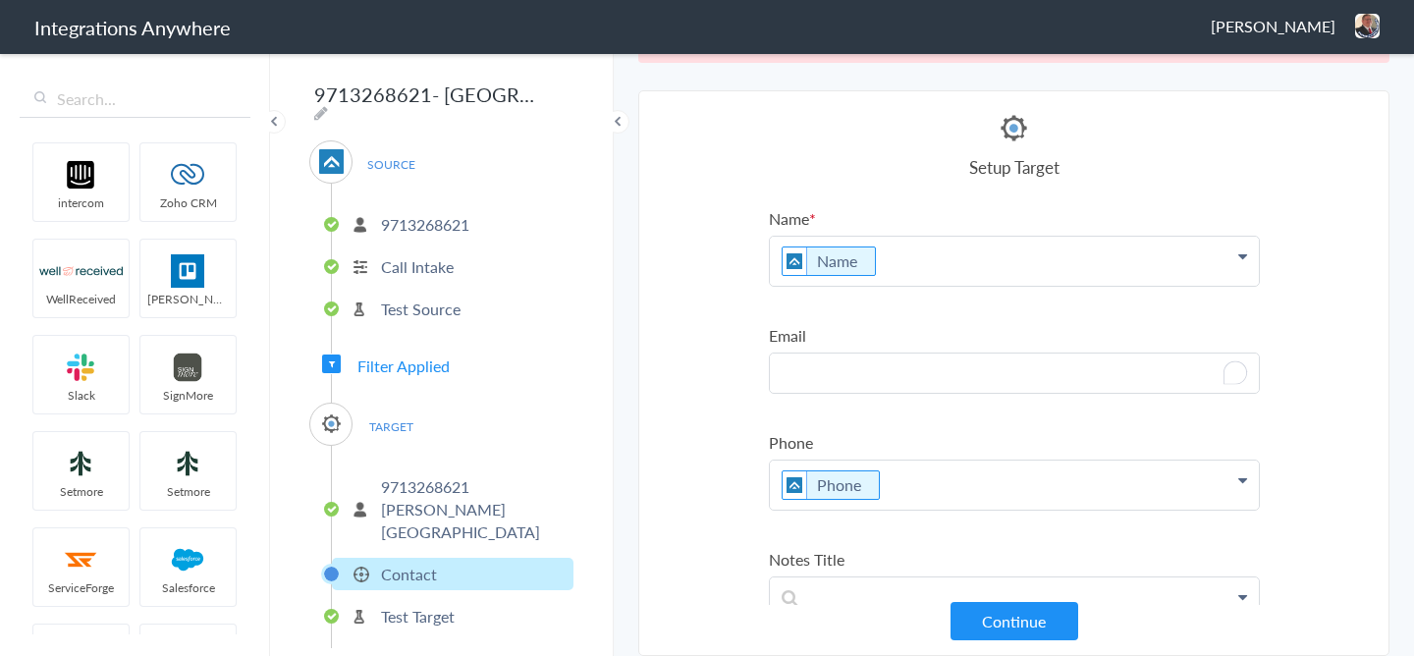
click at [865, 354] on p "To enrich screen reader interactions, please activate Accessibility in Grammarl…" at bounding box center [1014, 372] width 489 height 39
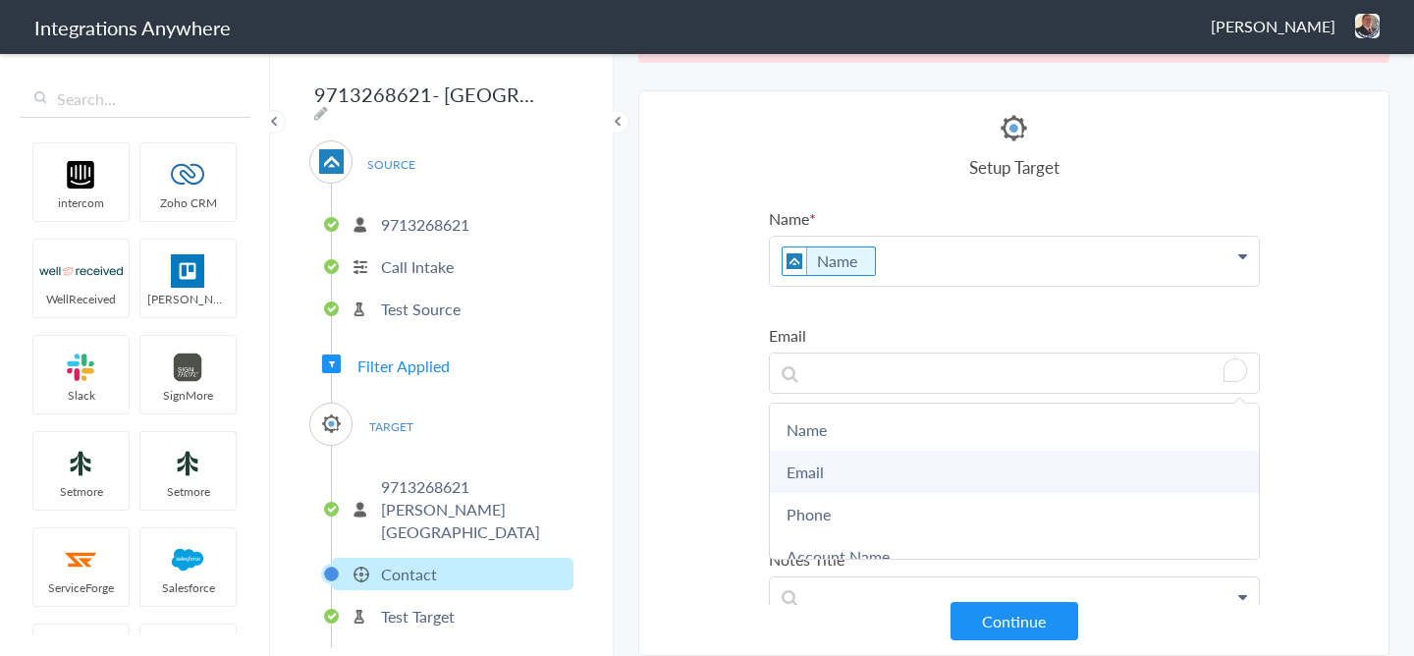
click at [828, 470] on link "Email" at bounding box center [1014, 472] width 489 height 42
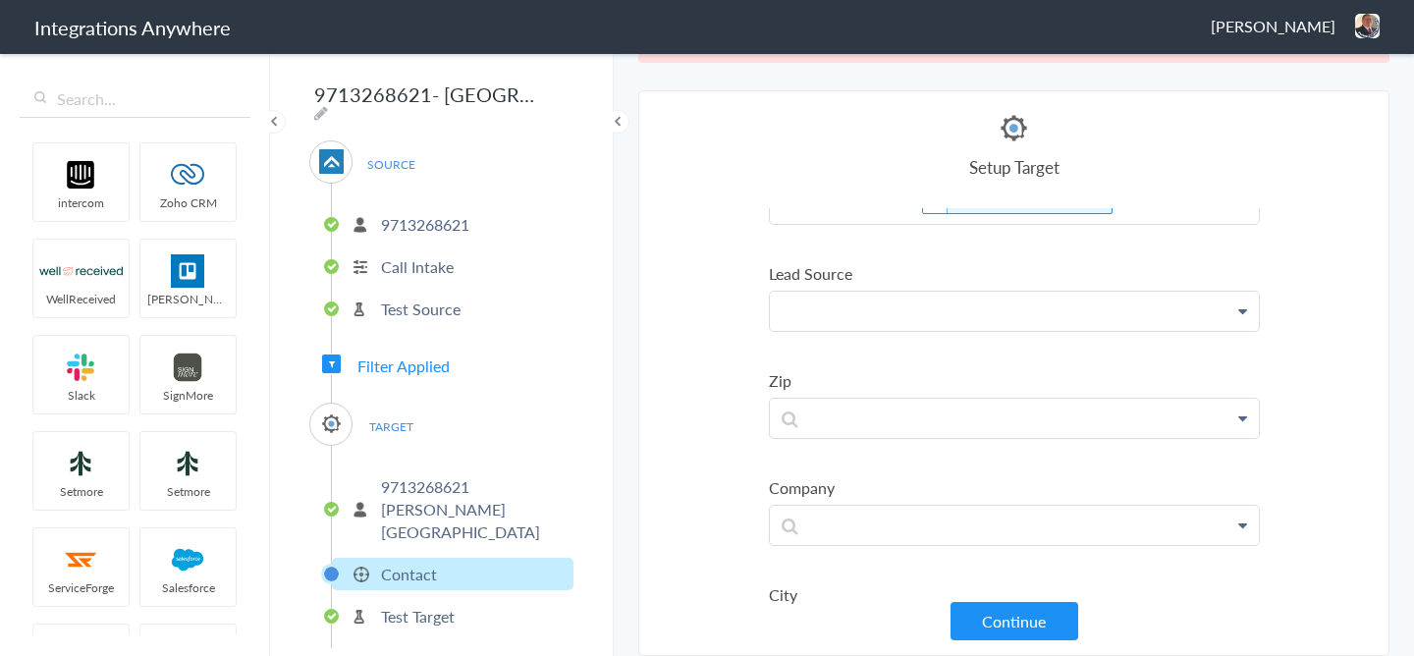
click at [833, 309] on p at bounding box center [1014, 311] width 489 height 39
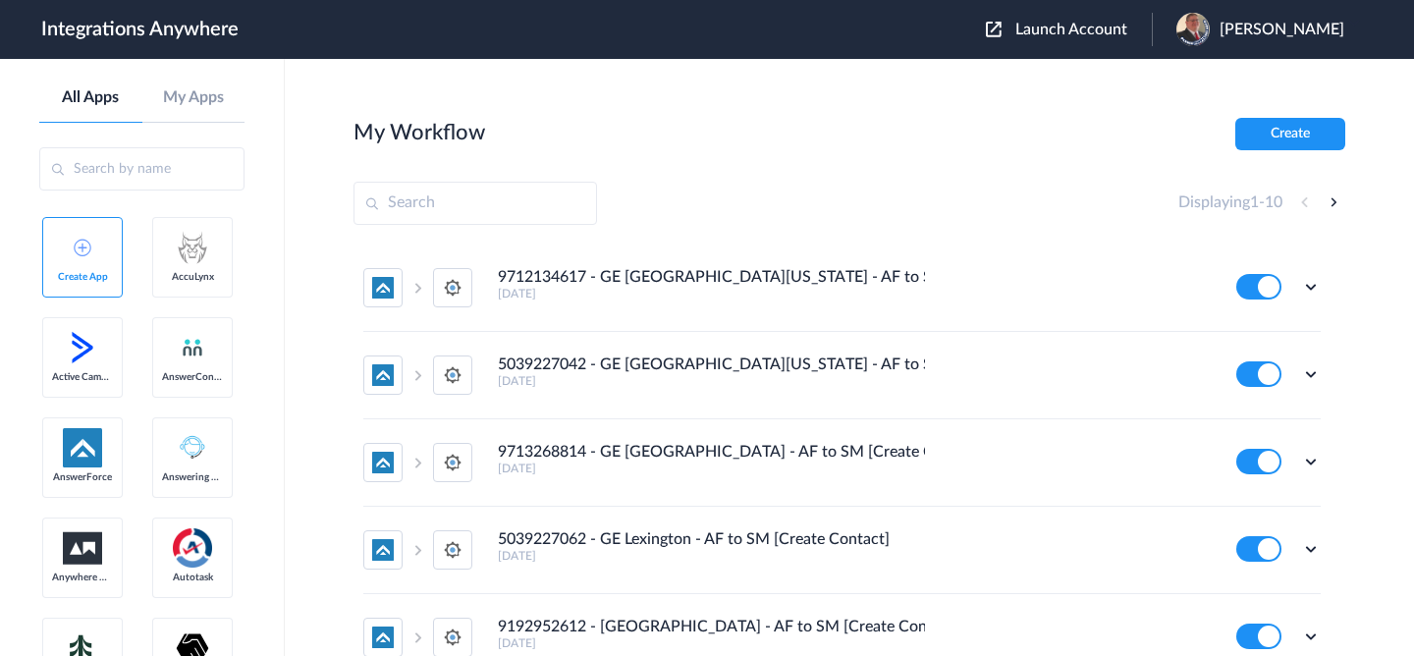
click at [1096, 44] on div "Launch Account [PERSON_NAME] My Account Logout" at bounding box center [1175, 29] width 378 height 33
click at [1082, 30] on span "Launch Account" at bounding box center [1071, 30] width 112 height 16
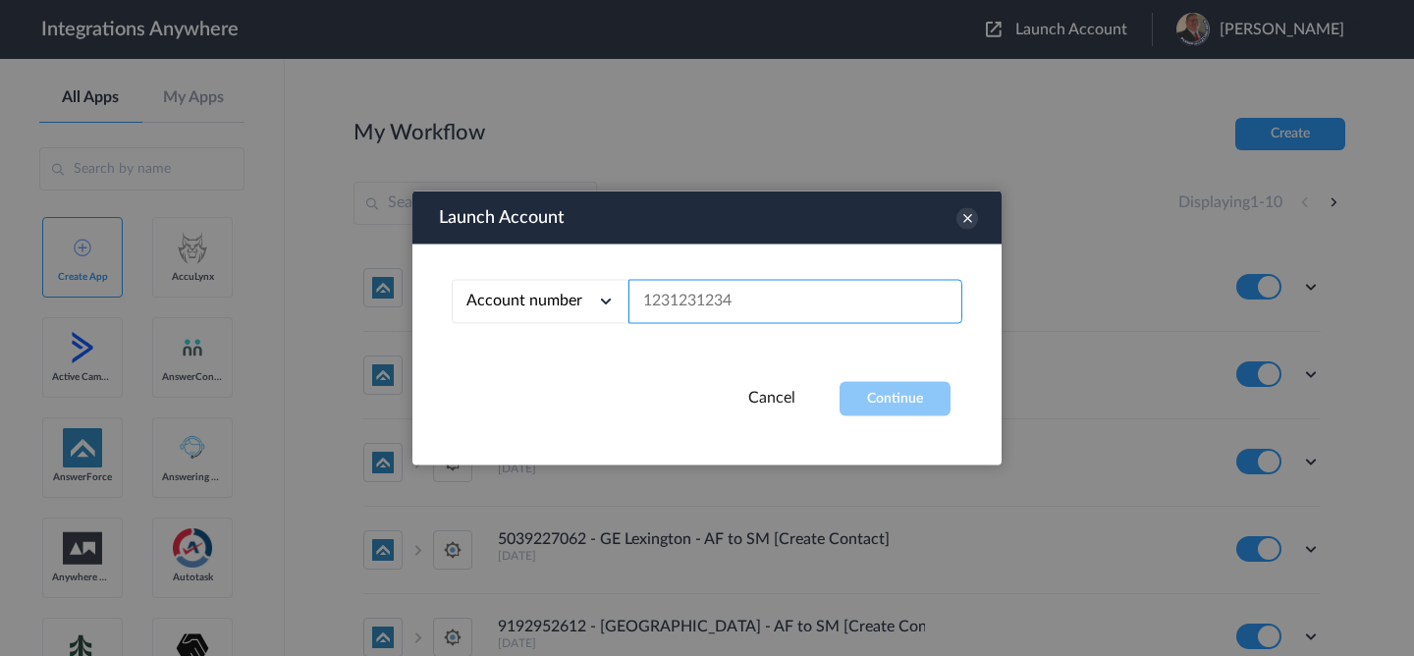
click at [730, 312] on input "text" at bounding box center [795, 302] width 334 height 44
paste input "9193427515"
type input "9193427515"
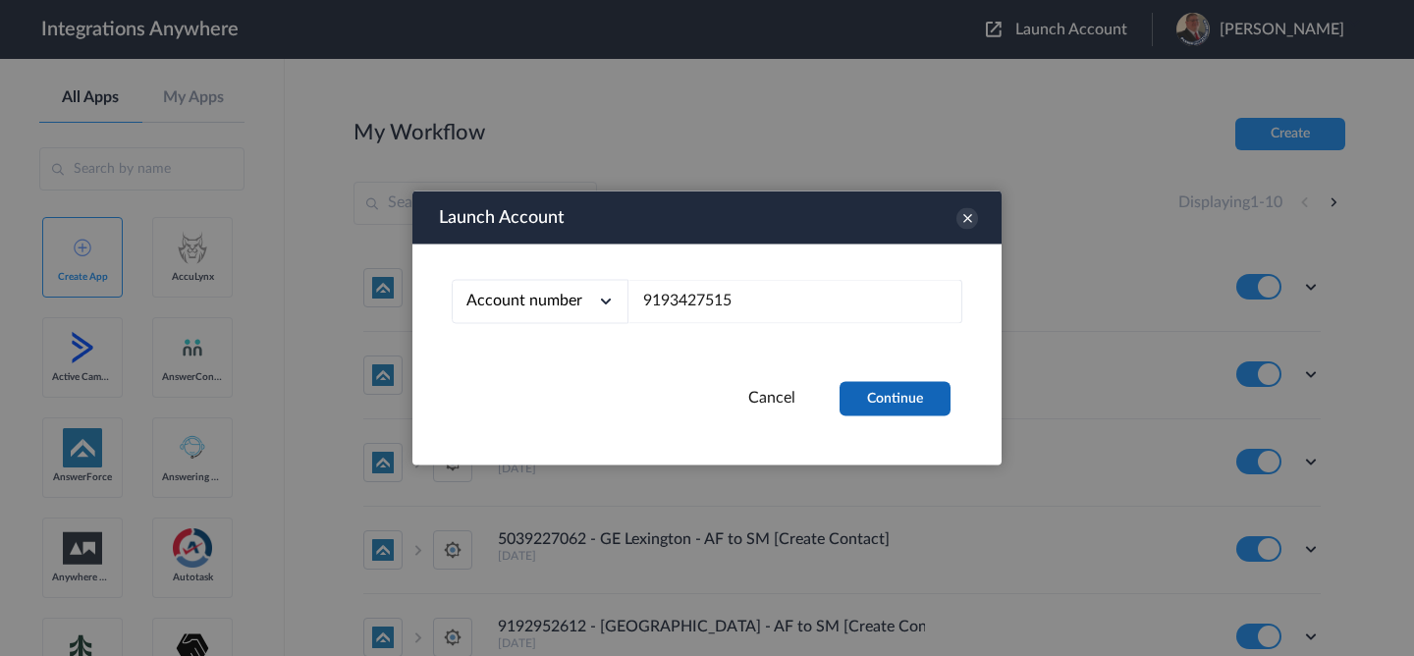
click at [913, 400] on button "Continue" at bounding box center [895, 399] width 111 height 34
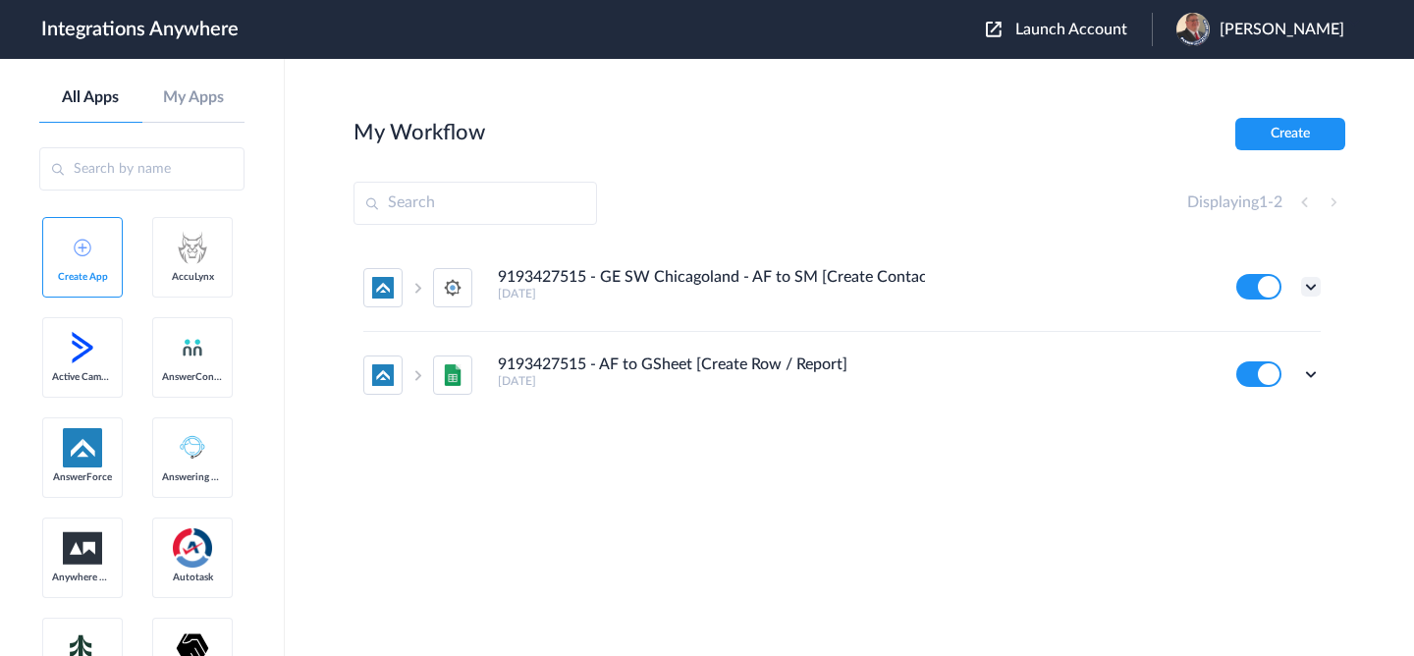
click at [1302, 282] on icon at bounding box center [1311, 287] width 20 height 20
click at [1275, 327] on li "Edit" at bounding box center [1257, 332] width 128 height 36
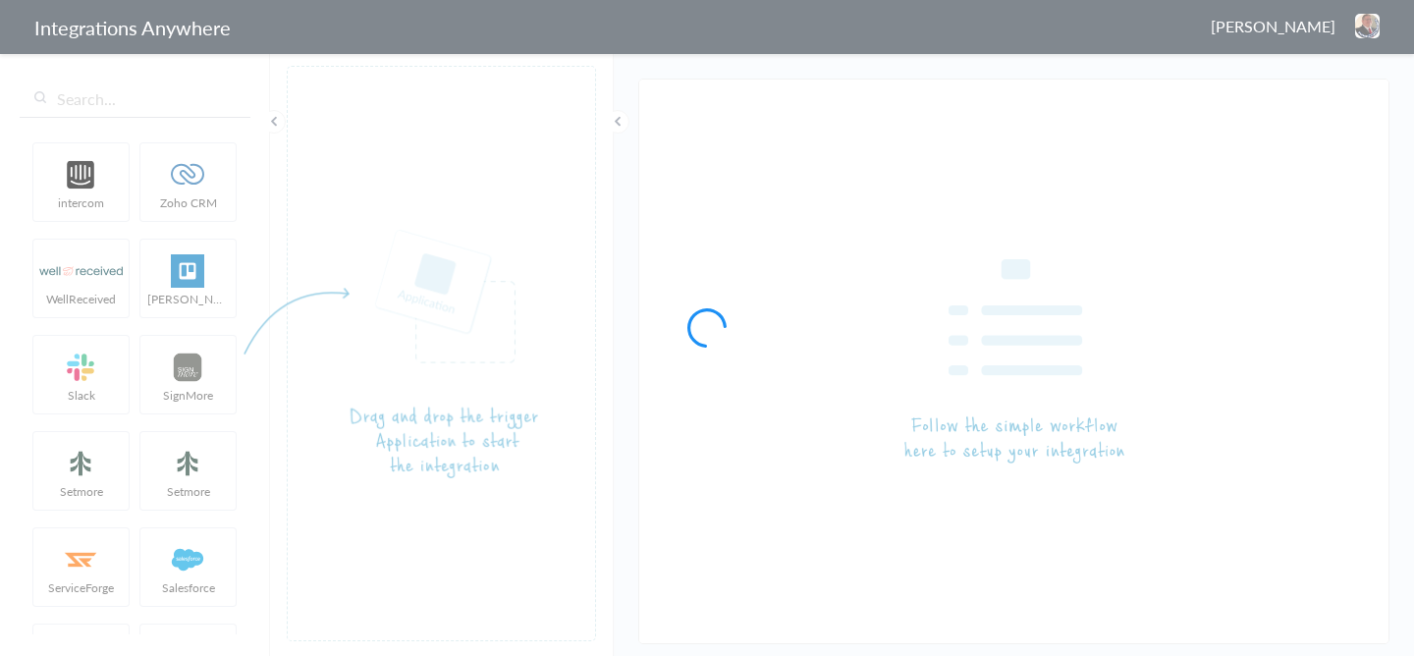
type input "9193427515 - GE SW Chicagoland - AF to SM [Create Contact]"
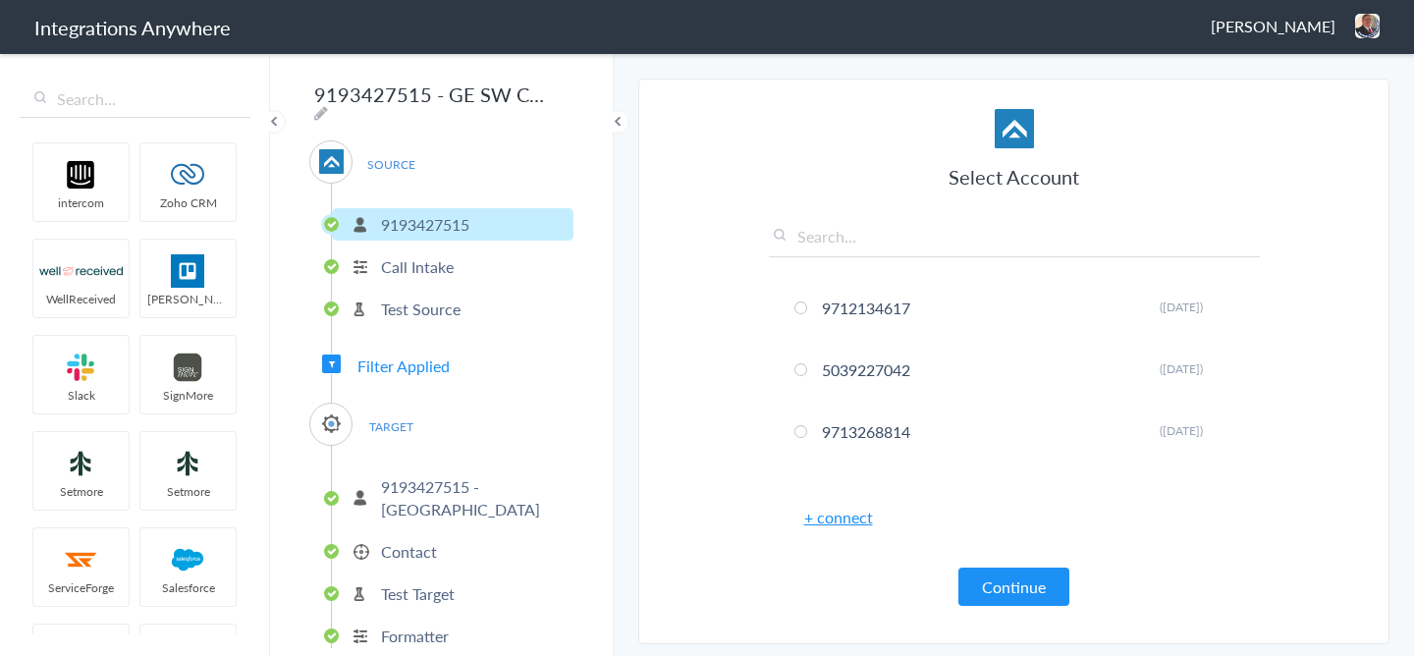
click at [424, 358] on span "Filter Applied" at bounding box center [403, 365] width 92 height 23
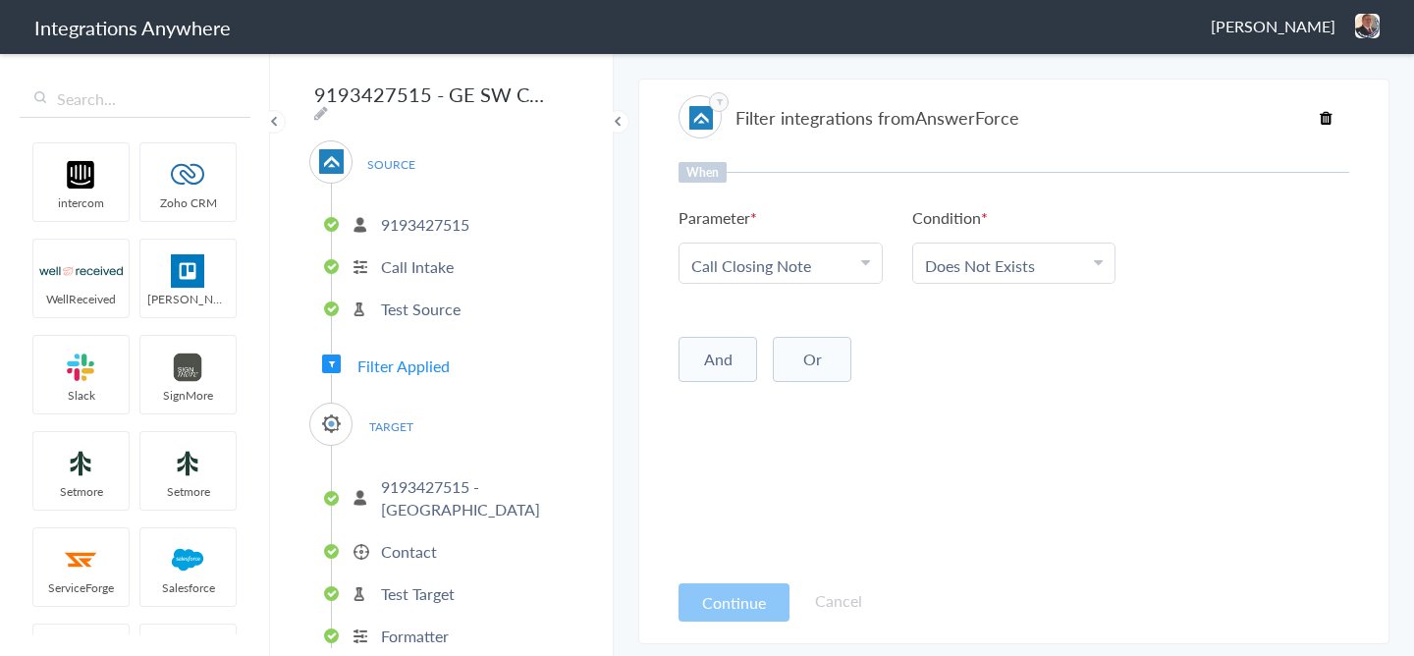
click at [754, 263] on link "Call Closing Note" at bounding box center [751, 265] width 120 height 23
click at [766, 317] on input "text" at bounding box center [780, 320] width 202 height 42
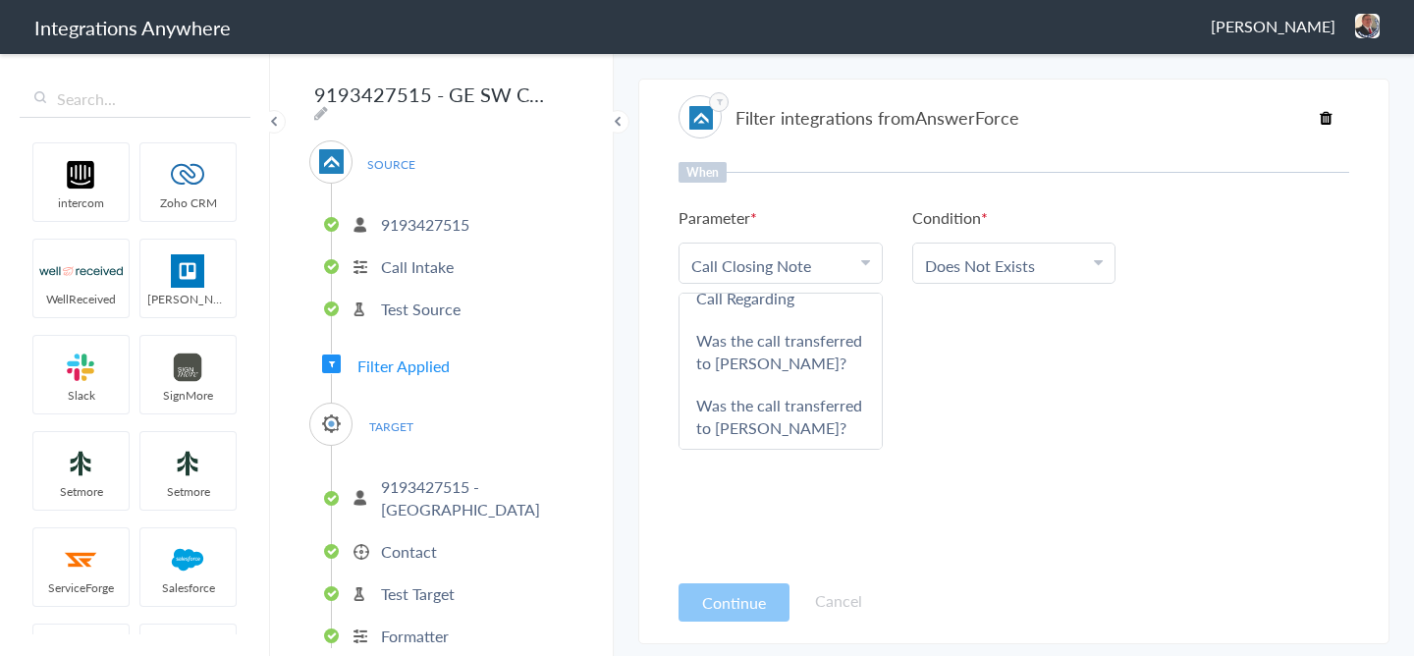
click at [767, 261] on link "Call Closing Note" at bounding box center [751, 265] width 120 height 23
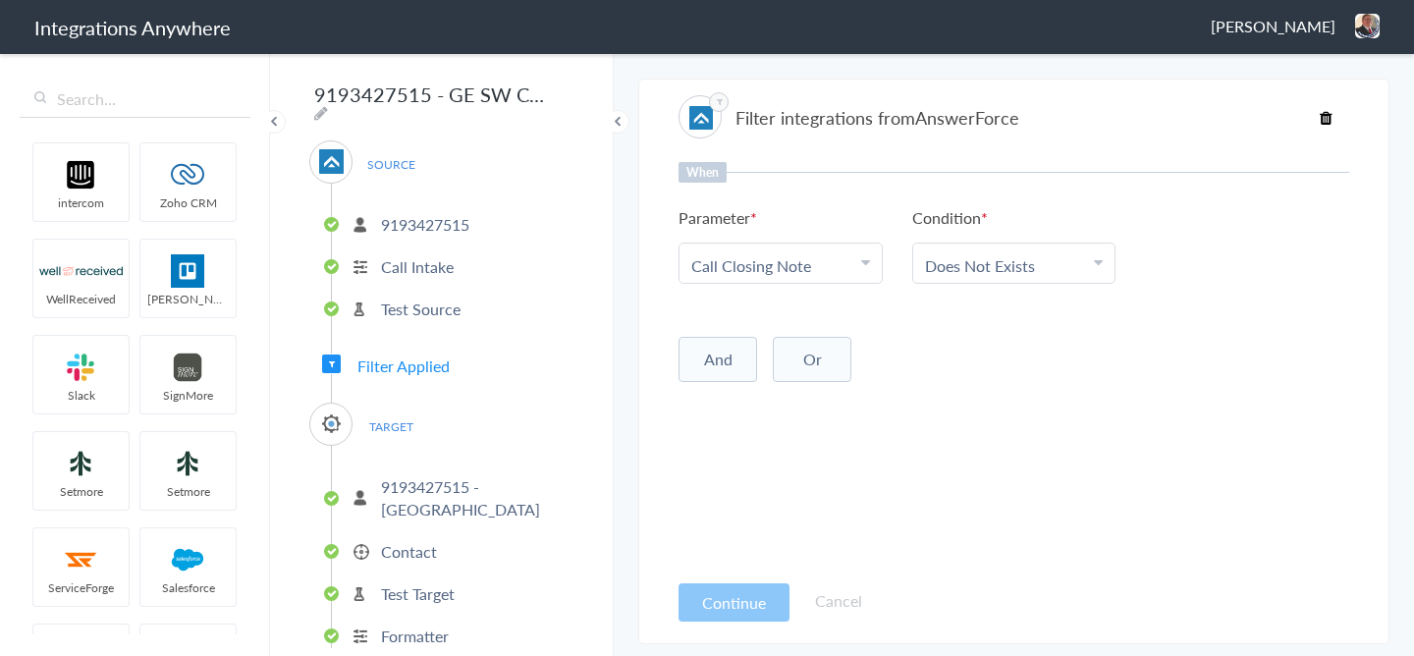
click at [763, 255] on link "Call Closing Note" at bounding box center [751, 265] width 120 height 23
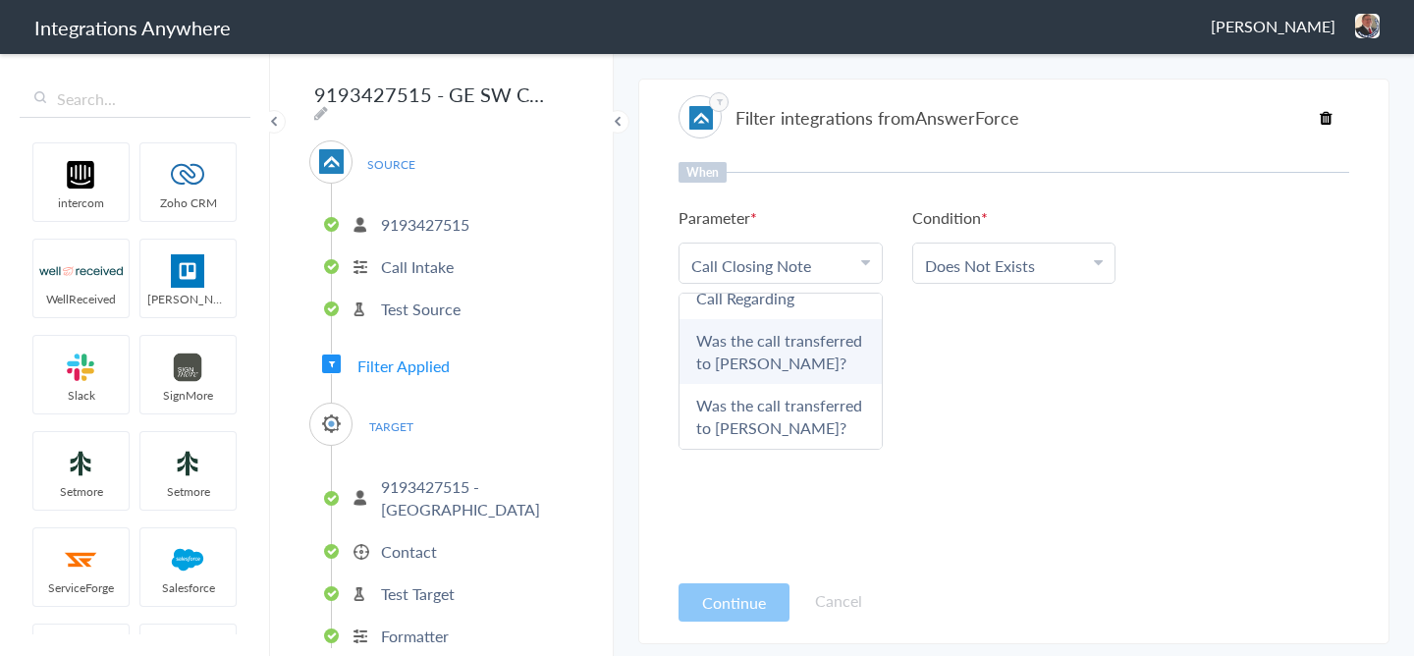
scroll to position [0, 0]
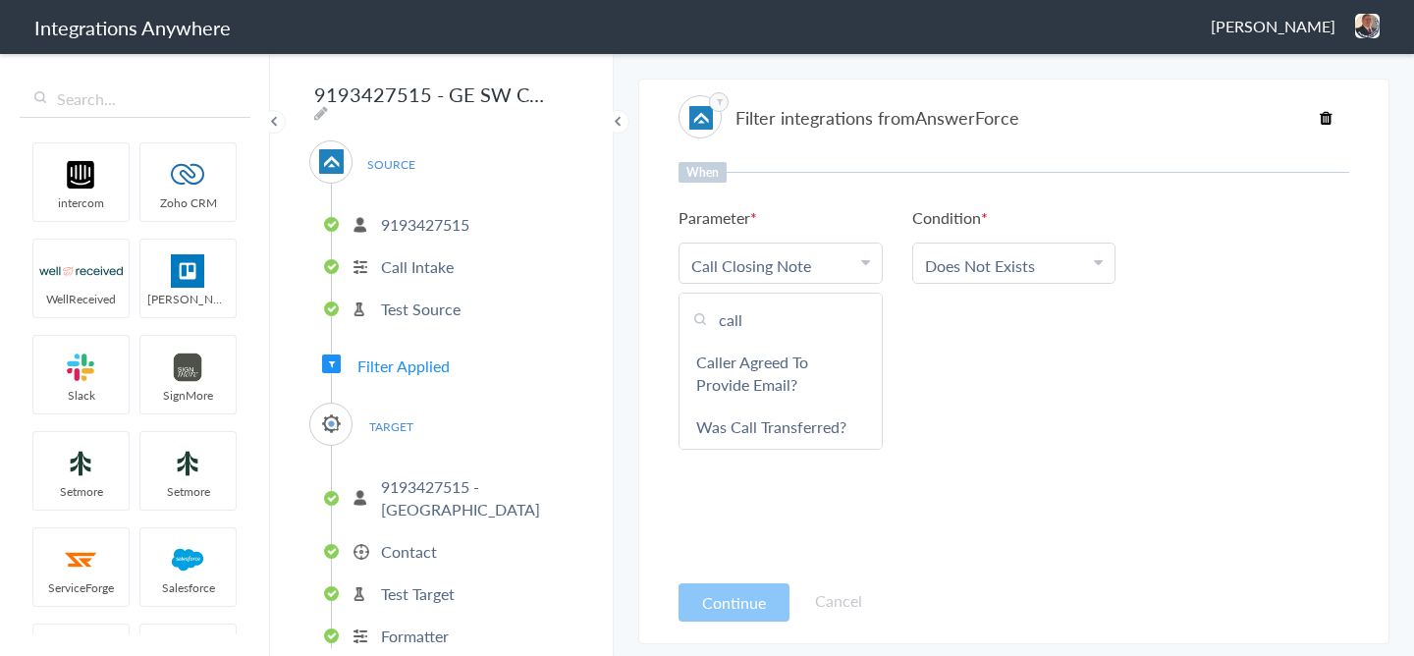
click at [755, 328] on input "call" at bounding box center [780, 320] width 202 height 42
type input "free"
click at [762, 374] on link "Book an appointment for a Free Estimate?" at bounding box center [780, 373] width 202 height 65
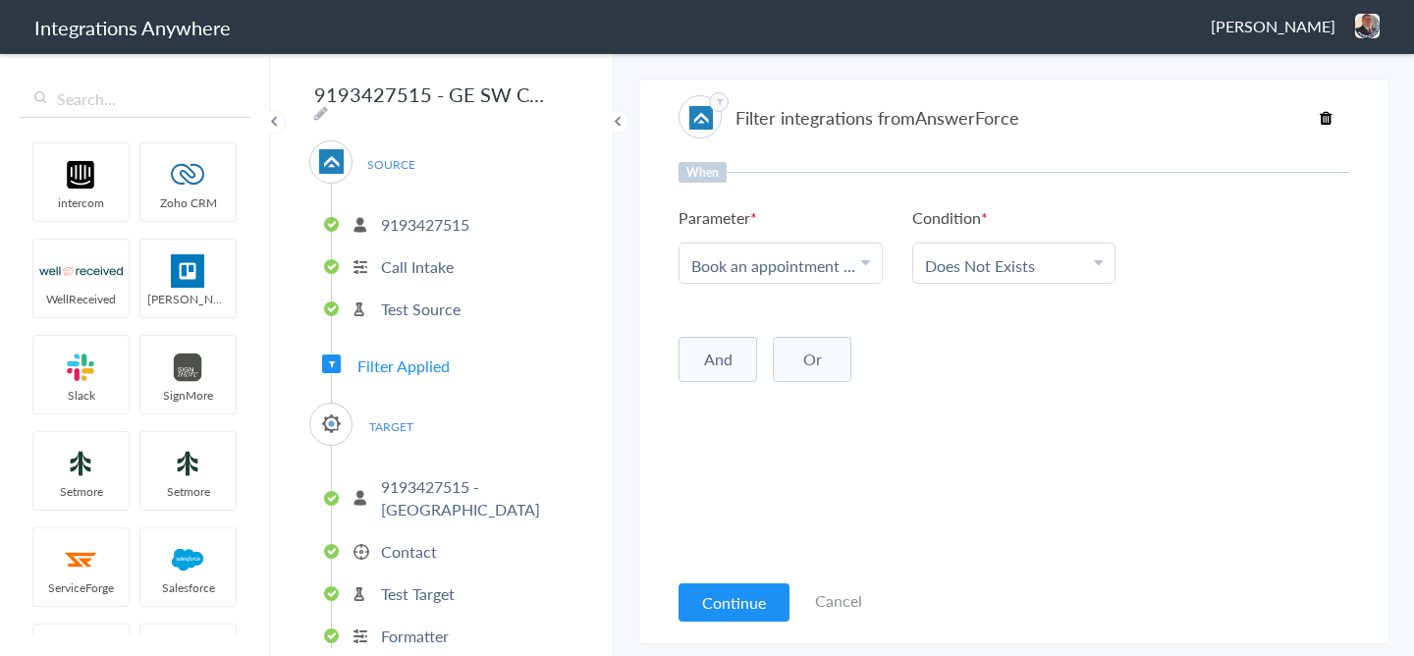
click at [1026, 277] on link "Choose Condition Does Not Exists" at bounding box center [1014, 263] width 202 height 39
click at [1000, 366] on link "Contains" at bounding box center [1014, 362] width 202 height 42
click at [1207, 278] on div at bounding box center [1247, 265] width 204 height 45
click at [1212, 265] on input "text" at bounding box center [1247, 265] width 179 height 23
type input "No"
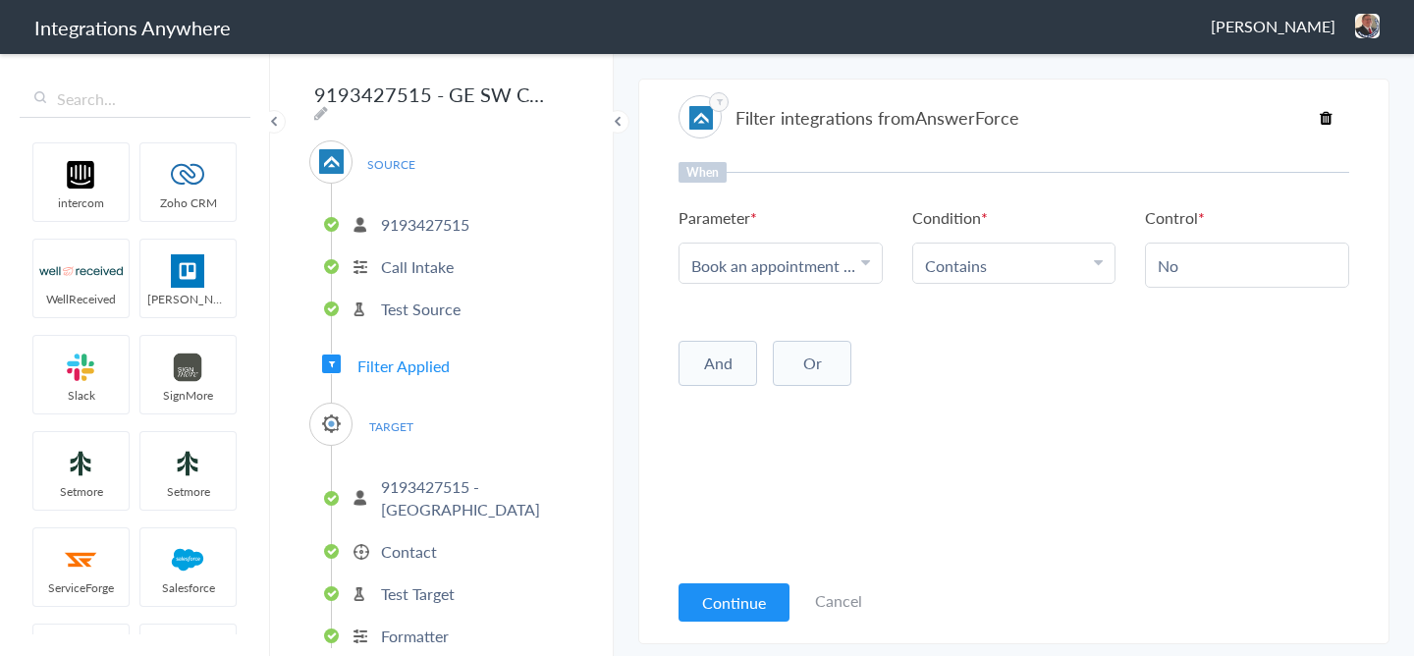
click at [1114, 379] on div "And Or Add Filter" at bounding box center [1014, 361] width 671 height 49
click at [712, 369] on button "And" at bounding box center [718, 363] width 79 height 45
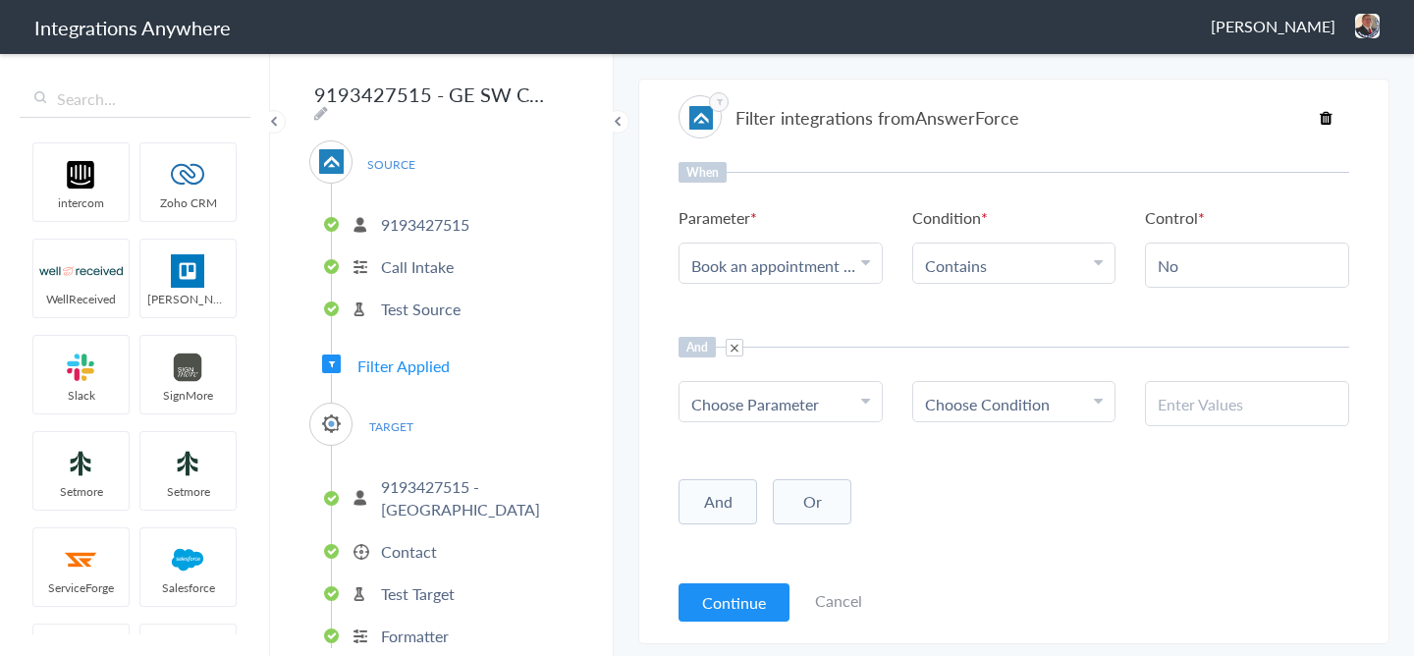
click at [737, 412] on span "Choose Parameter" at bounding box center [755, 404] width 128 height 23
click at [742, 443] on input "text" at bounding box center [780, 458] width 202 height 42
type input "Call clos"
click at [738, 506] on link "Call Closing Note" at bounding box center [780, 500] width 202 height 42
click at [1038, 414] on span "Choose Condition" at bounding box center [987, 404] width 125 height 23
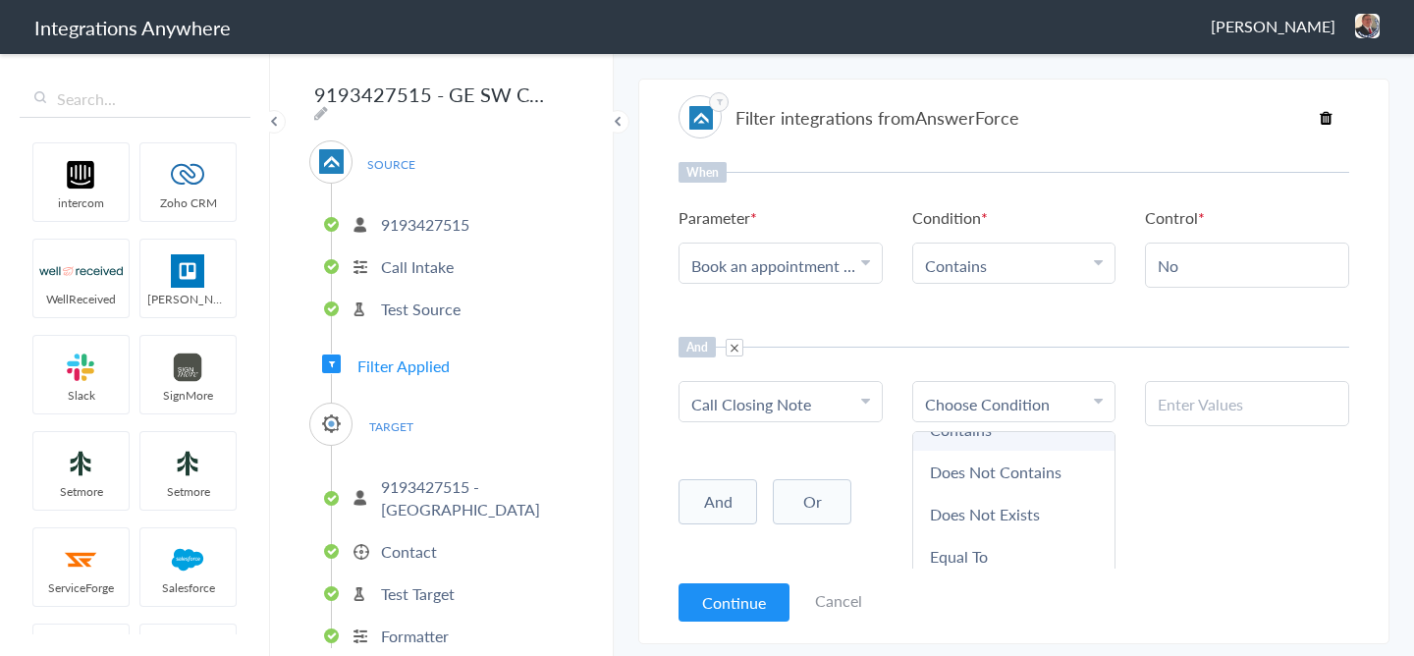
scroll to position [103, 0]
click at [999, 485] on link "Does Not Exists" at bounding box center [1014, 482] width 202 height 42
click at [1092, 495] on div "And Or Add Filter" at bounding box center [1014, 495] width 671 height 49
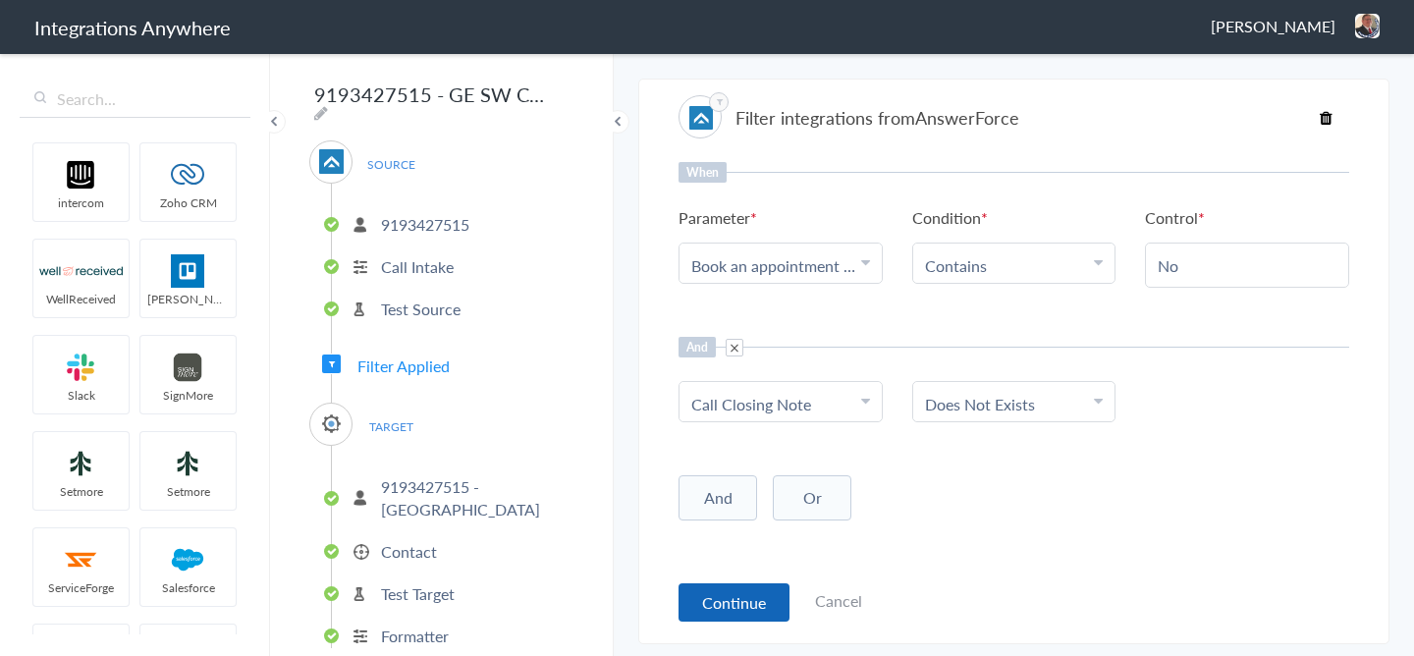
click at [728, 593] on button "Continue" at bounding box center [734, 602] width 111 height 38
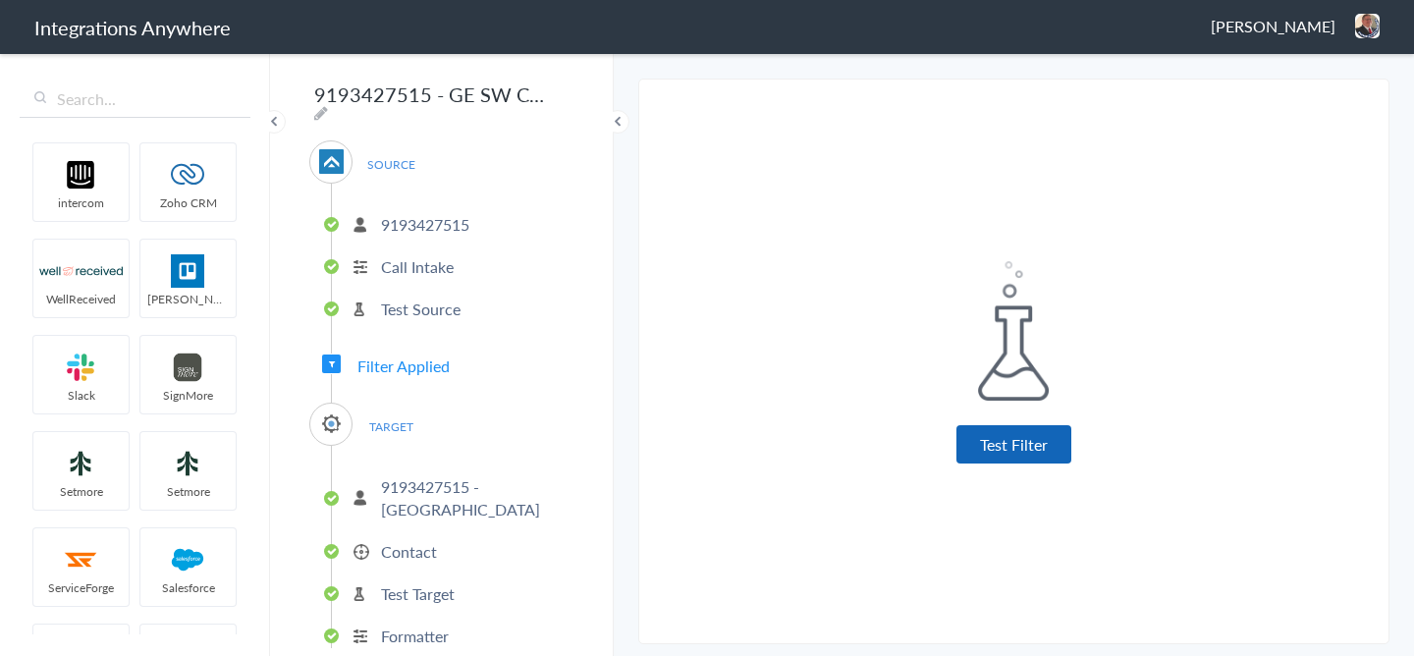
click at [1036, 456] on button "Test Filter" at bounding box center [1013, 444] width 115 height 38
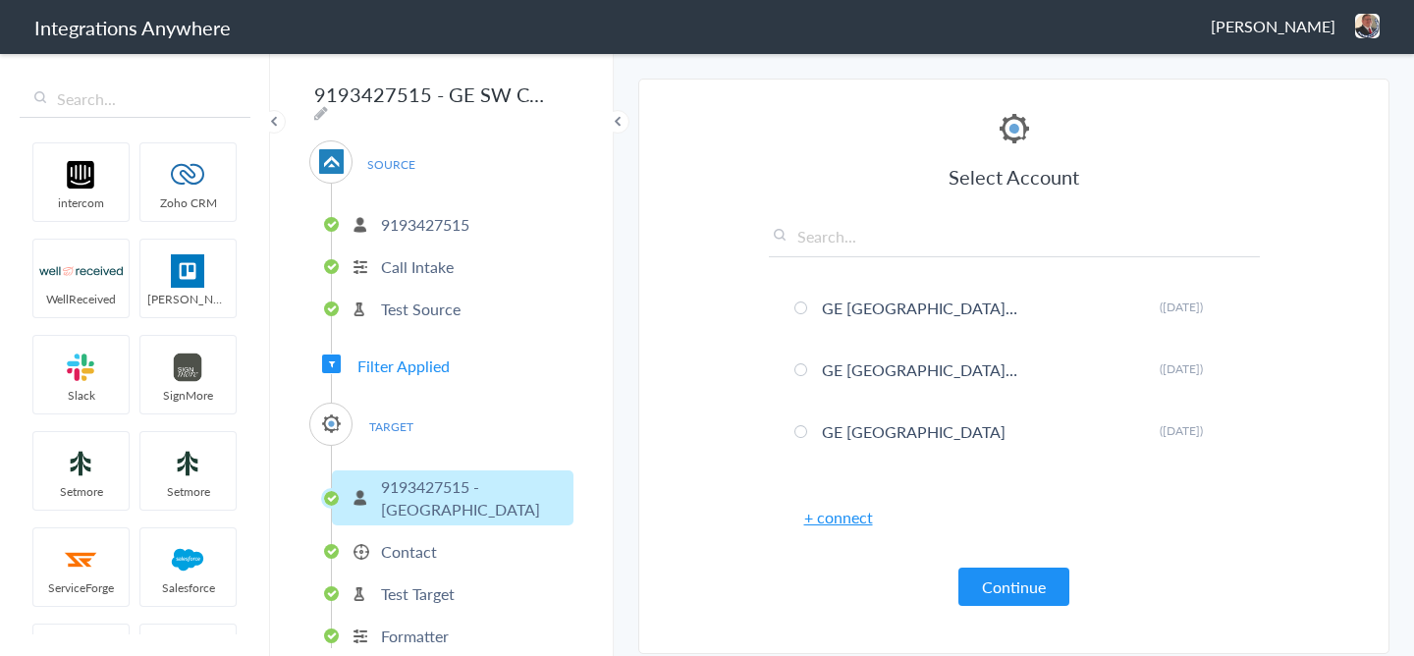
click at [986, 566] on div "Select Account GE Southern Illinois Rename Delete (14 days ago) GE Northern New…" at bounding box center [1014, 357] width 491 height 497
click at [987, 575] on button "Continue" at bounding box center [1013, 587] width 111 height 38
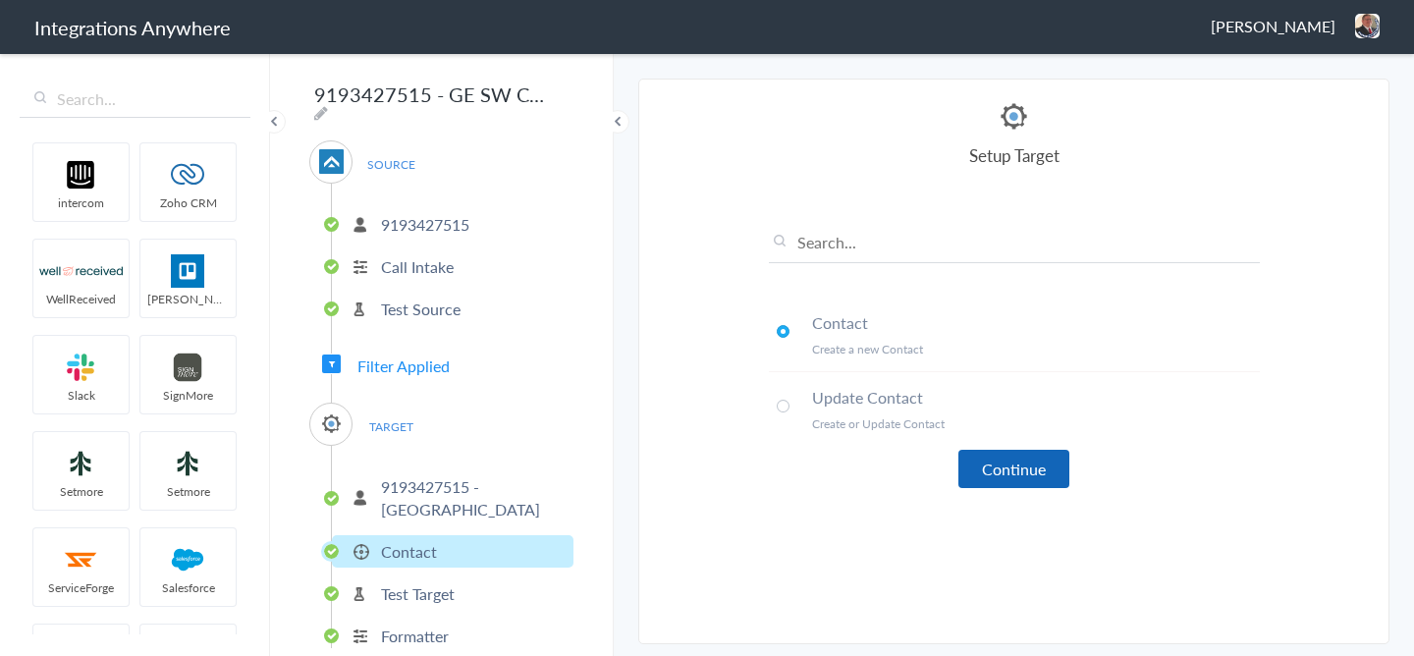
click at [999, 461] on button "Continue" at bounding box center [1013, 469] width 111 height 38
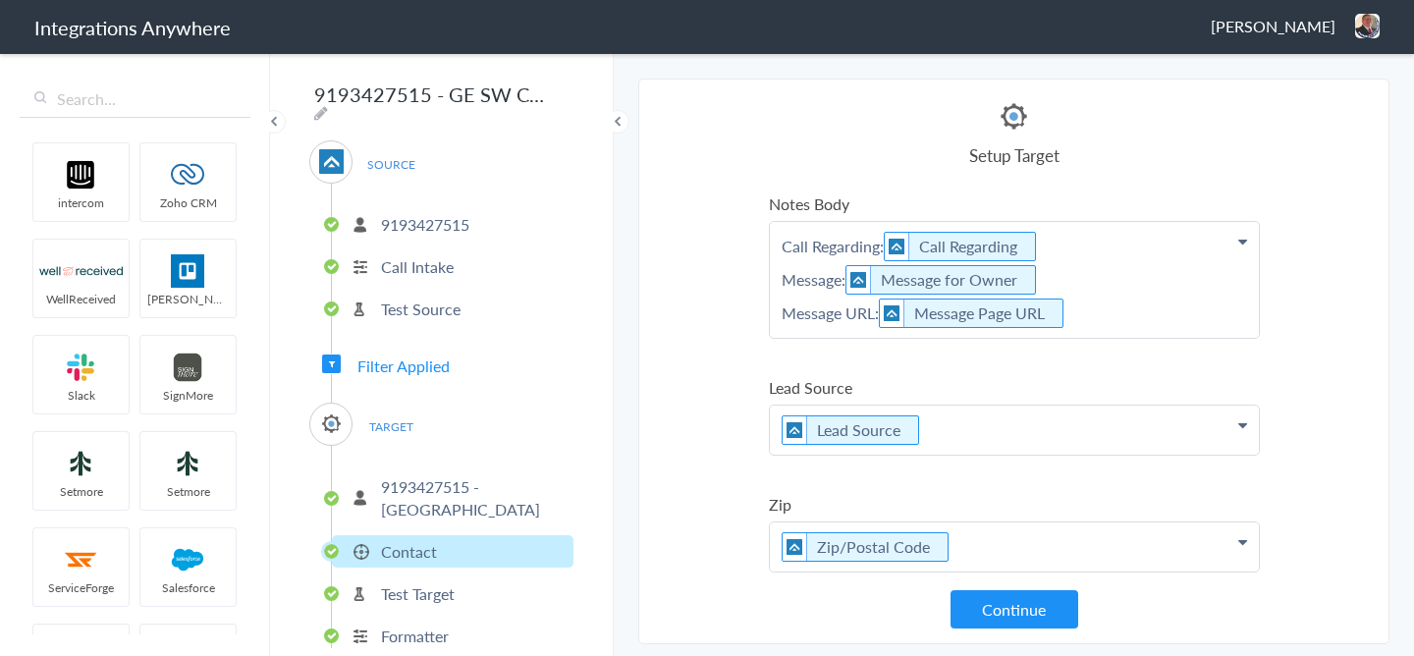
scroll to position [464, 0]
click at [1093, 309] on p "Call Regarding: Call Regarding Message: Message for Owner Message URL: Message …" at bounding box center [1014, 277] width 489 height 116
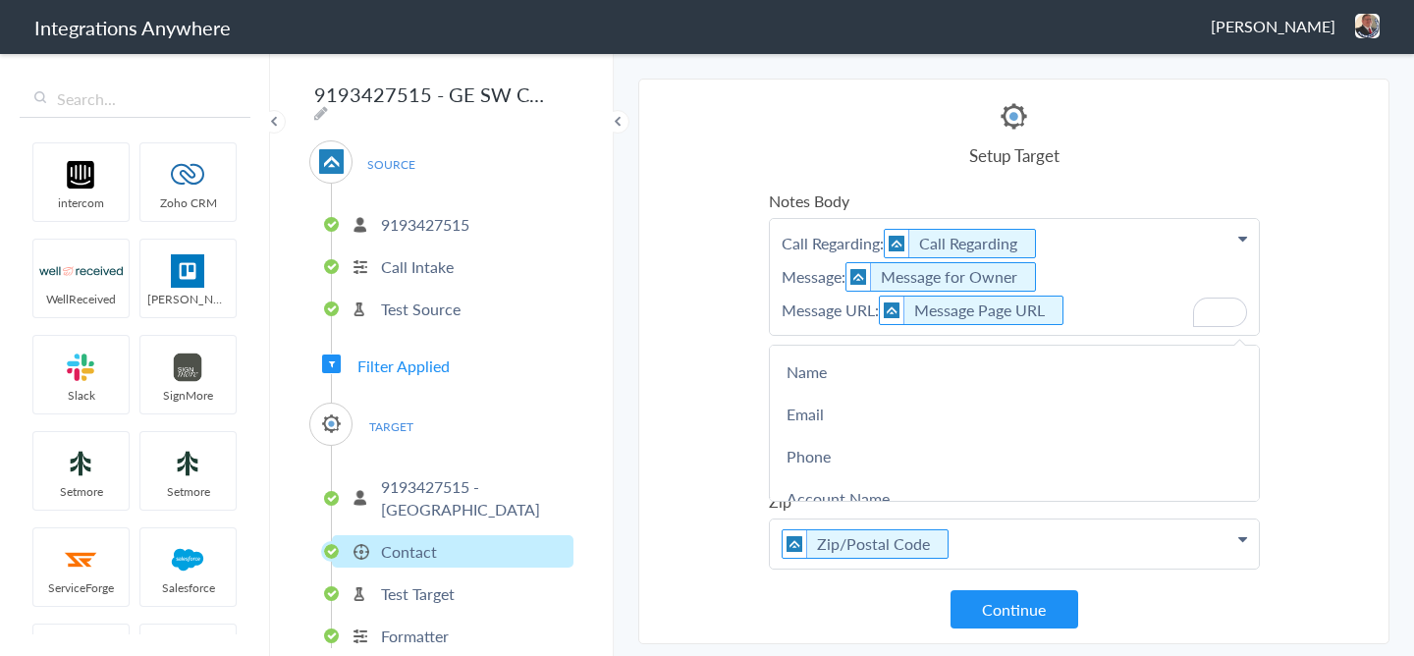
click at [1340, 288] on section "Select Account 9712134617 Rename Delete (14 days ago) 5039227042 Rename Delete …" at bounding box center [1013, 362] width 751 height 566
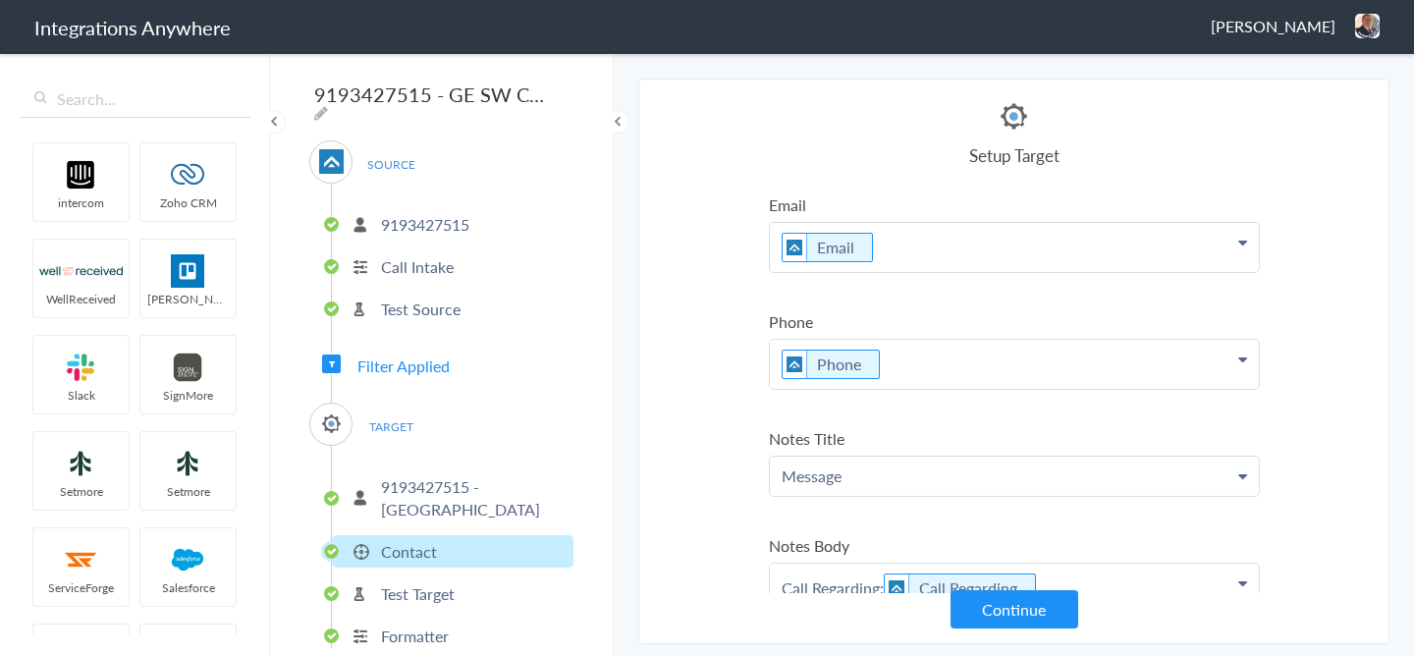
scroll to position [0, 0]
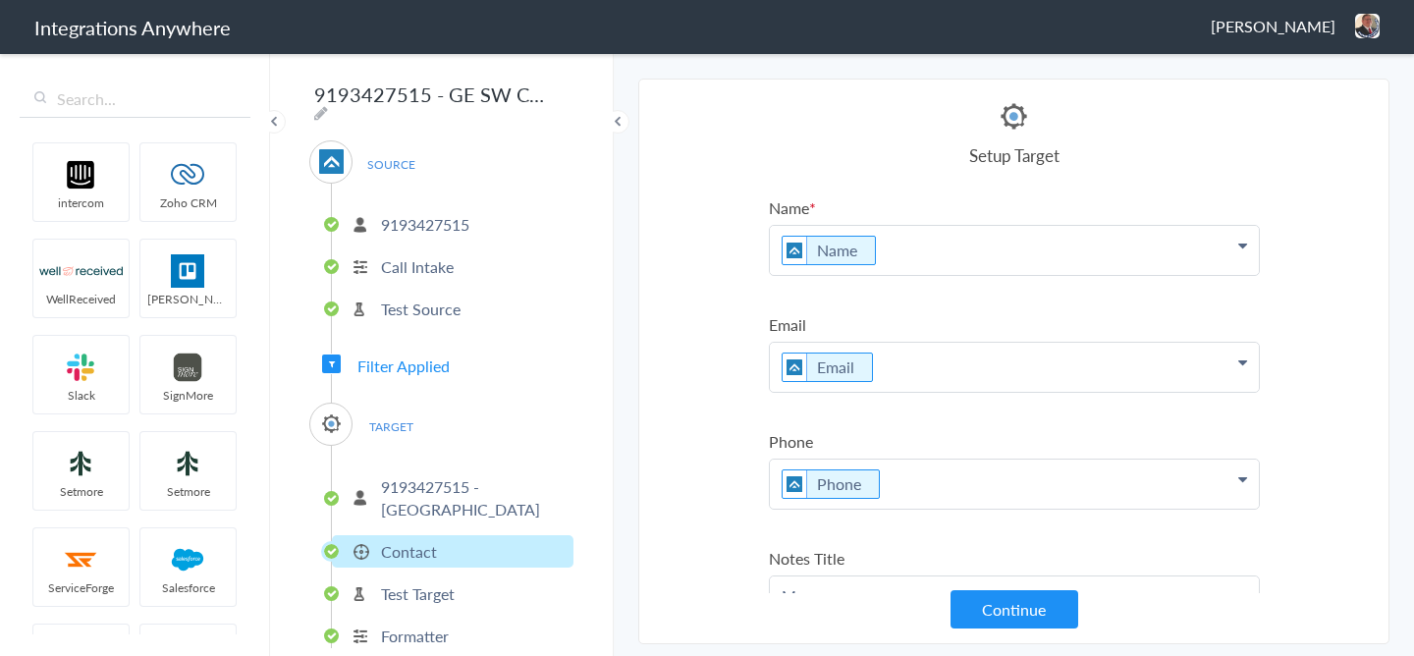
click at [442, 361] on span "Filter Applied" at bounding box center [403, 365] width 92 height 23
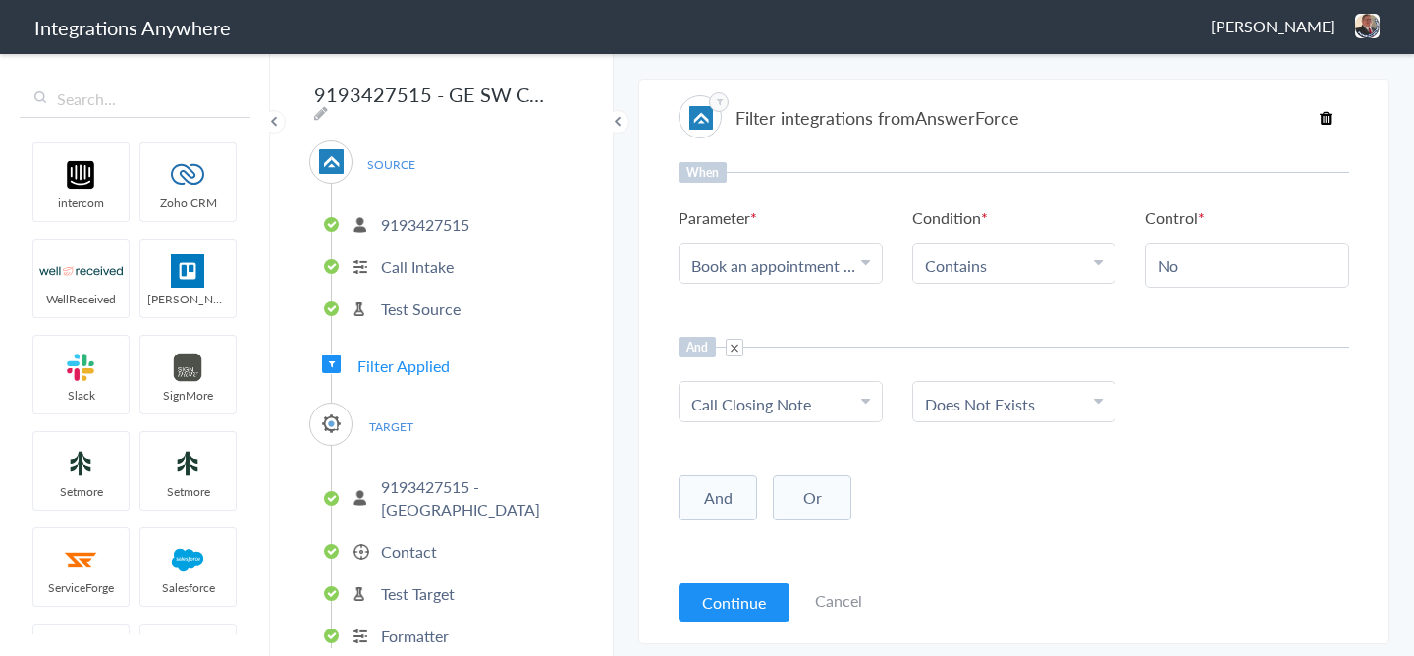
click at [417, 500] on p "9193427515 - GE SW Chicagoland" at bounding box center [475, 497] width 188 height 45
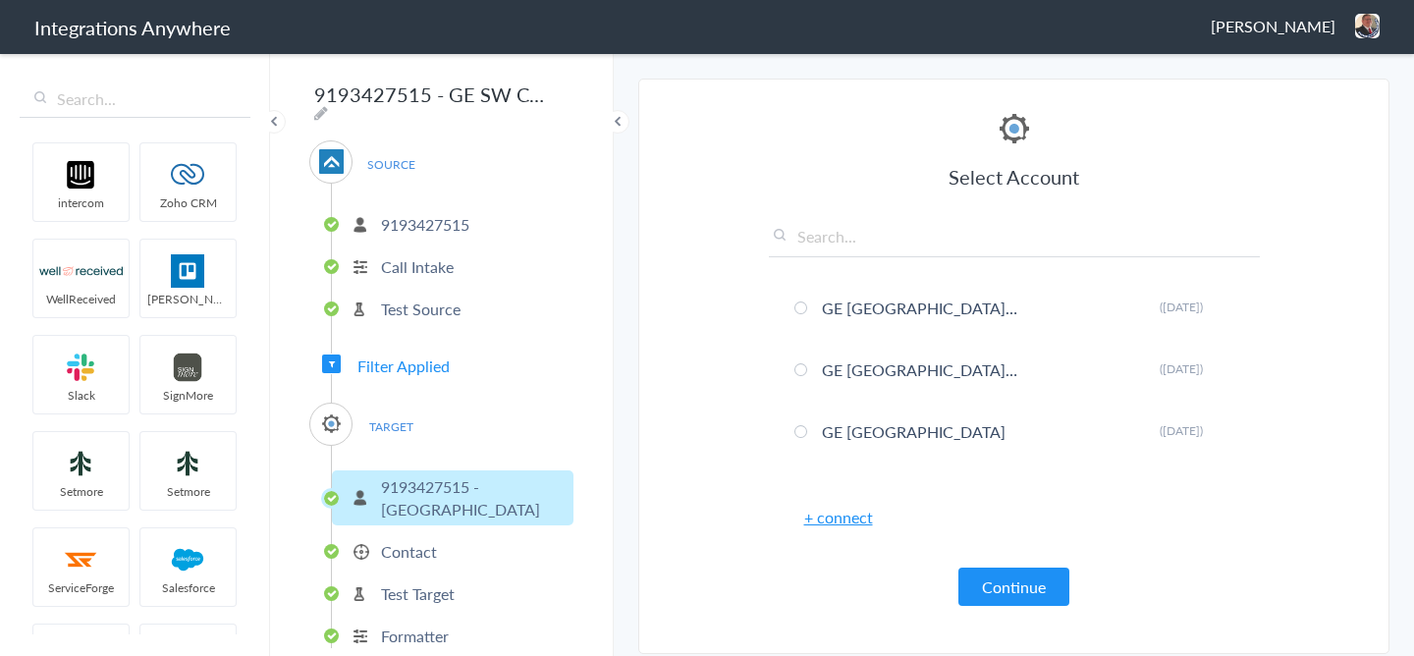
click at [416, 549] on p "Contact" at bounding box center [409, 551] width 56 height 23
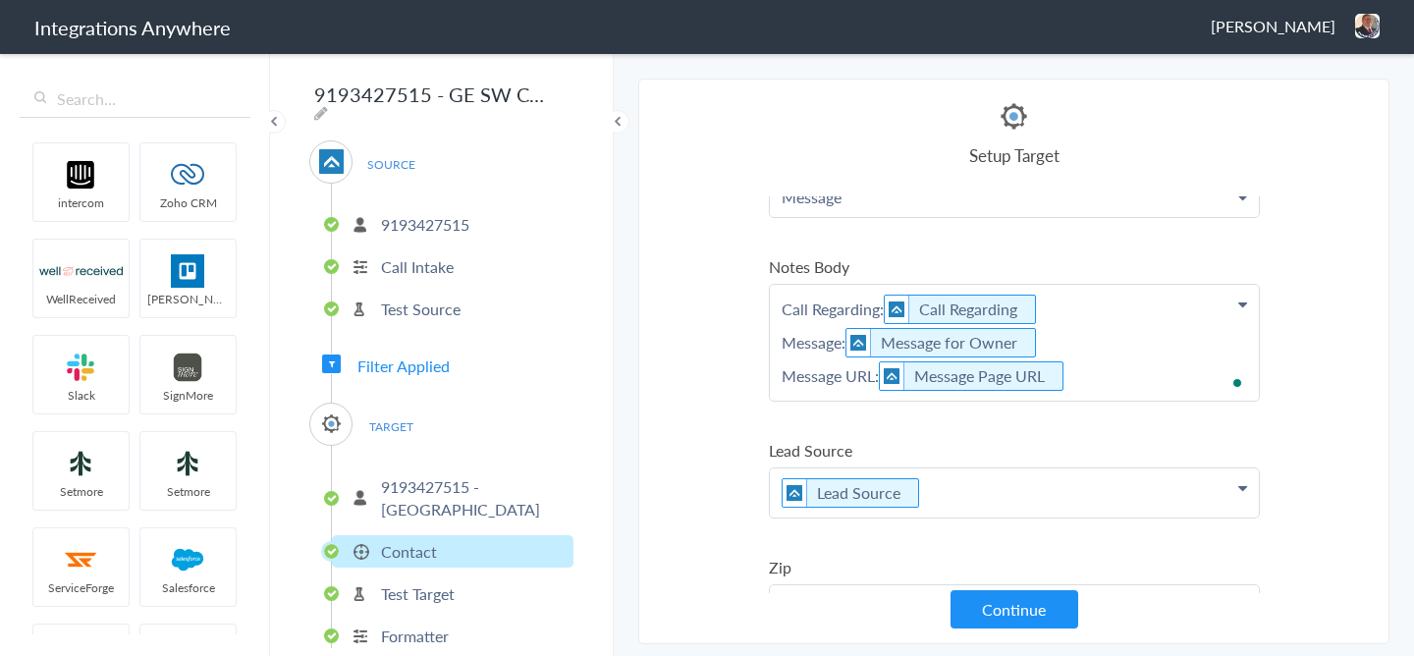
scroll to position [425, 0]
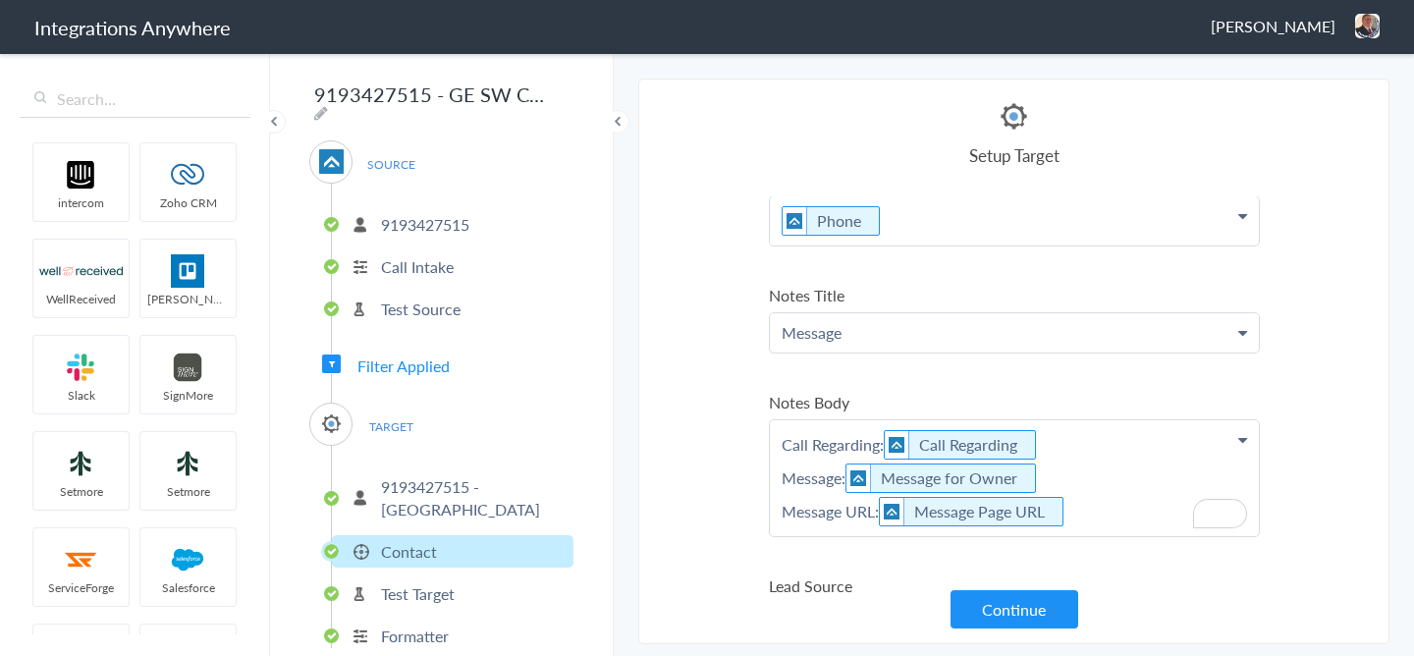
click at [1068, 474] on p "Call Regarding: Call Regarding Message: Message for Owner Message URL: Message …" at bounding box center [1014, 478] width 489 height 116
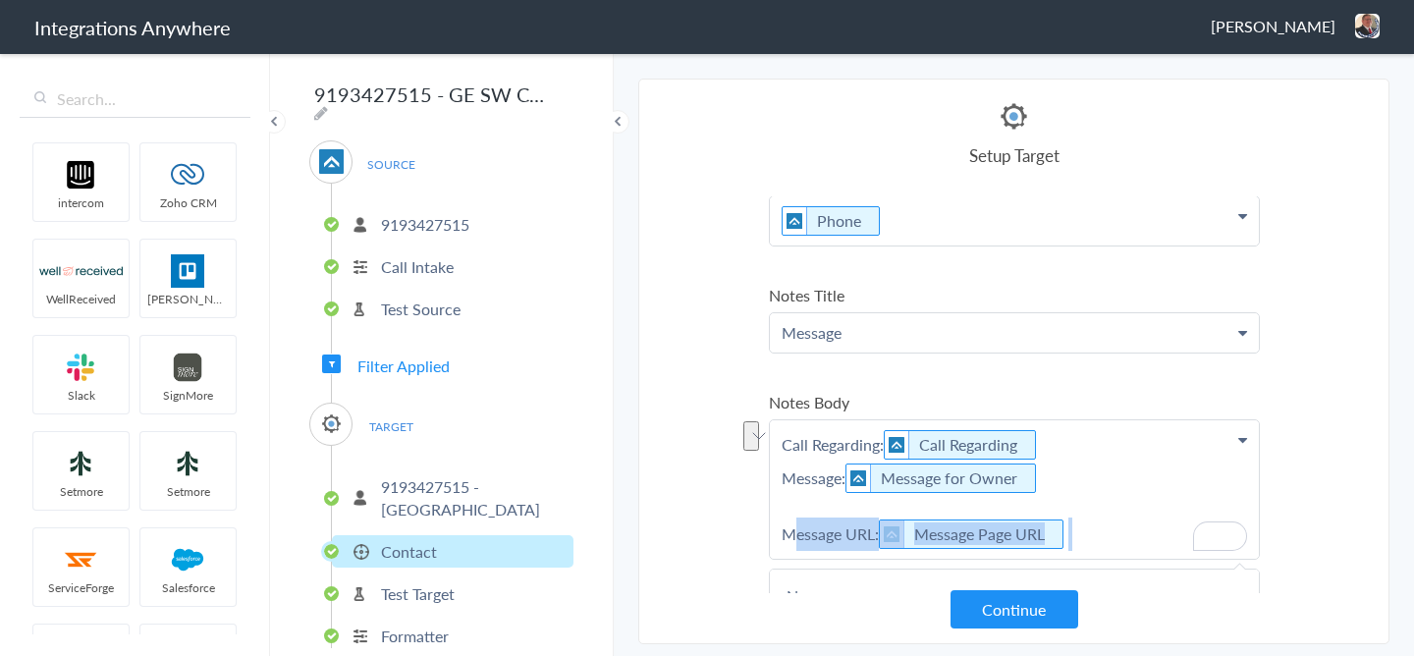
drag, startPoint x: 1108, startPoint y: 523, endPoint x: 788, endPoint y: 526, distance: 320.1
click at [788, 526] on p "Call Regarding: Call Regarding Message: Message for Owner Message URL: Message …" at bounding box center [1014, 489] width 489 height 138
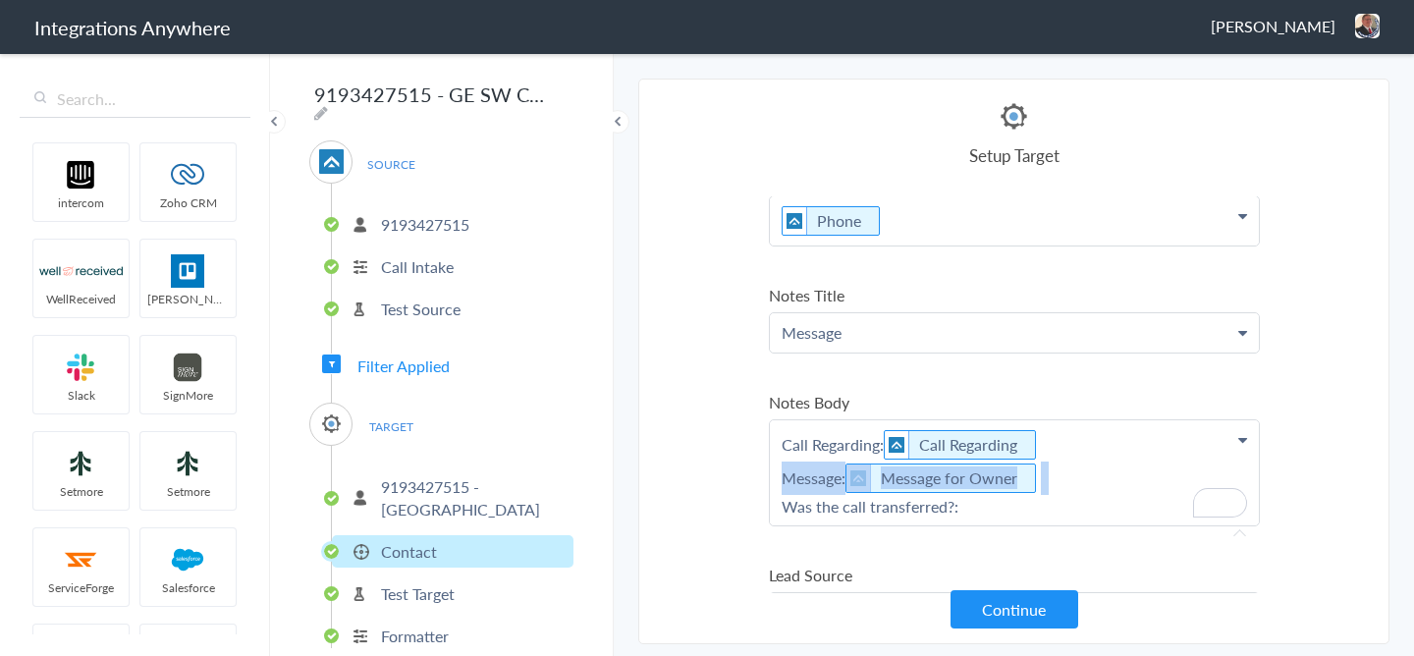
drag, startPoint x: 1060, startPoint y: 474, endPoint x: 619, endPoint y: 477, distance: 440.9
click at [619, 477] on main "The system encountered four errors. Check More Trigger Connect Action Setup Tes…" at bounding box center [1014, 353] width 800 height 605
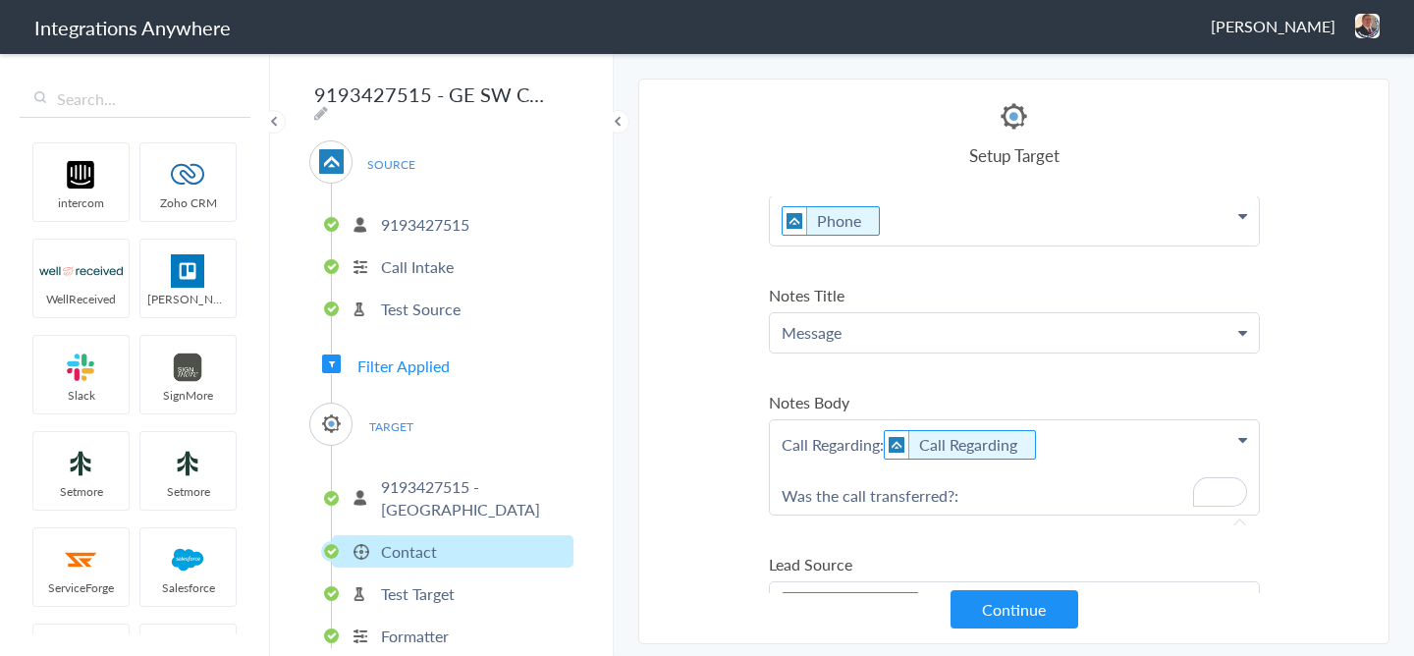
click at [913, 478] on p "Call Regarding: Call Regarding Was the call transferred?:" at bounding box center [1014, 467] width 489 height 94
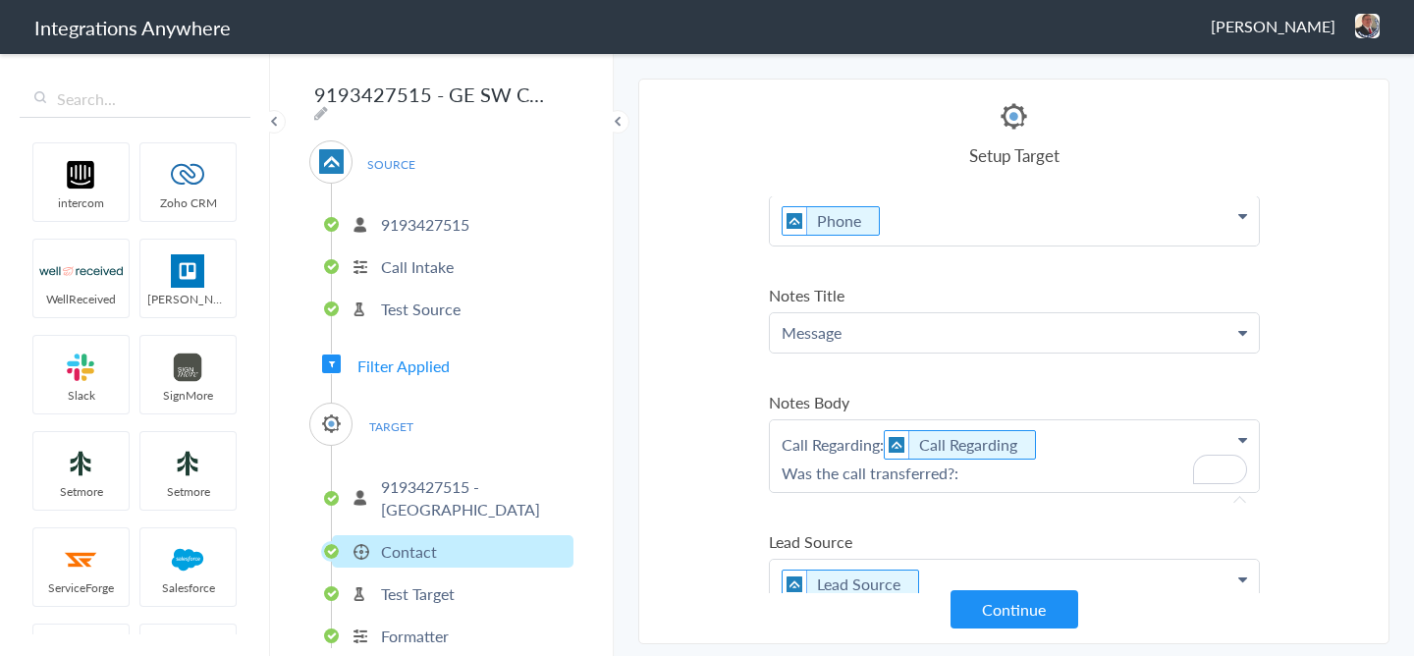
click at [1004, 484] on p "Call Regarding: Call Regarding Was the call transferred?:" at bounding box center [1014, 456] width 489 height 72
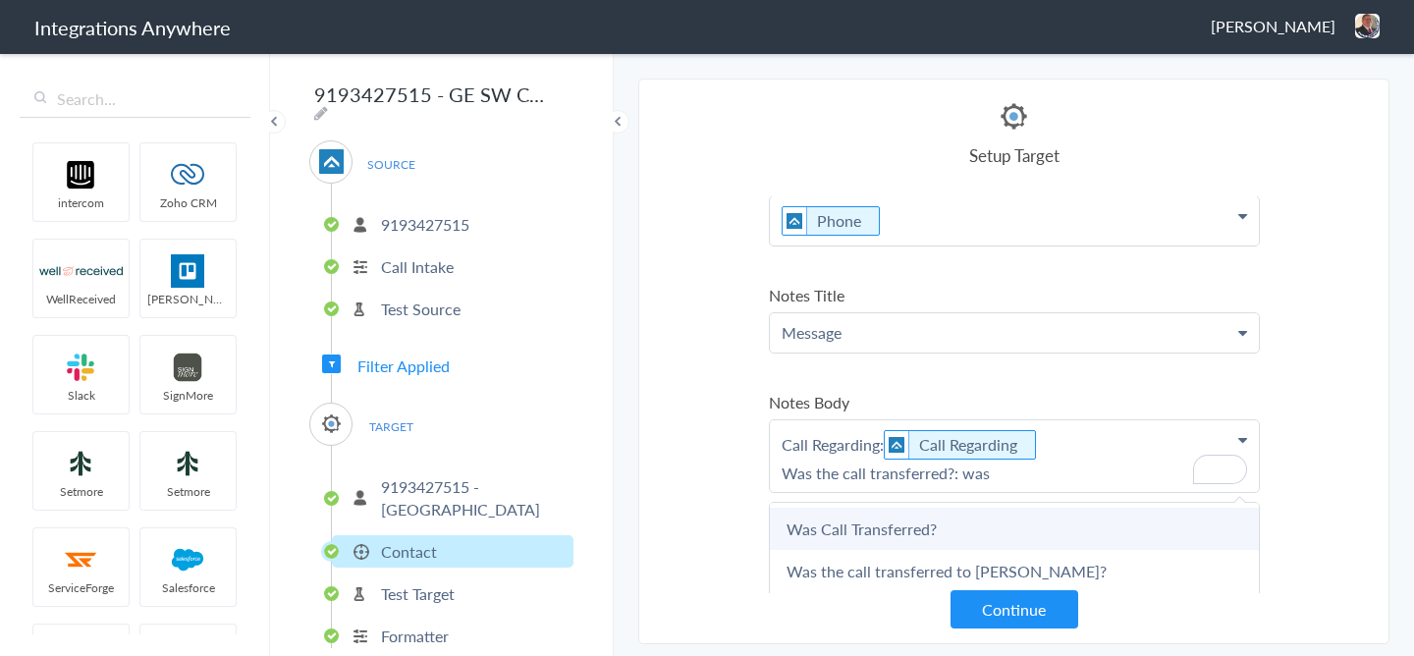
click at [948, 523] on link "Was Call Transferred?" at bounding box center [1014, 529] width 489 height 42
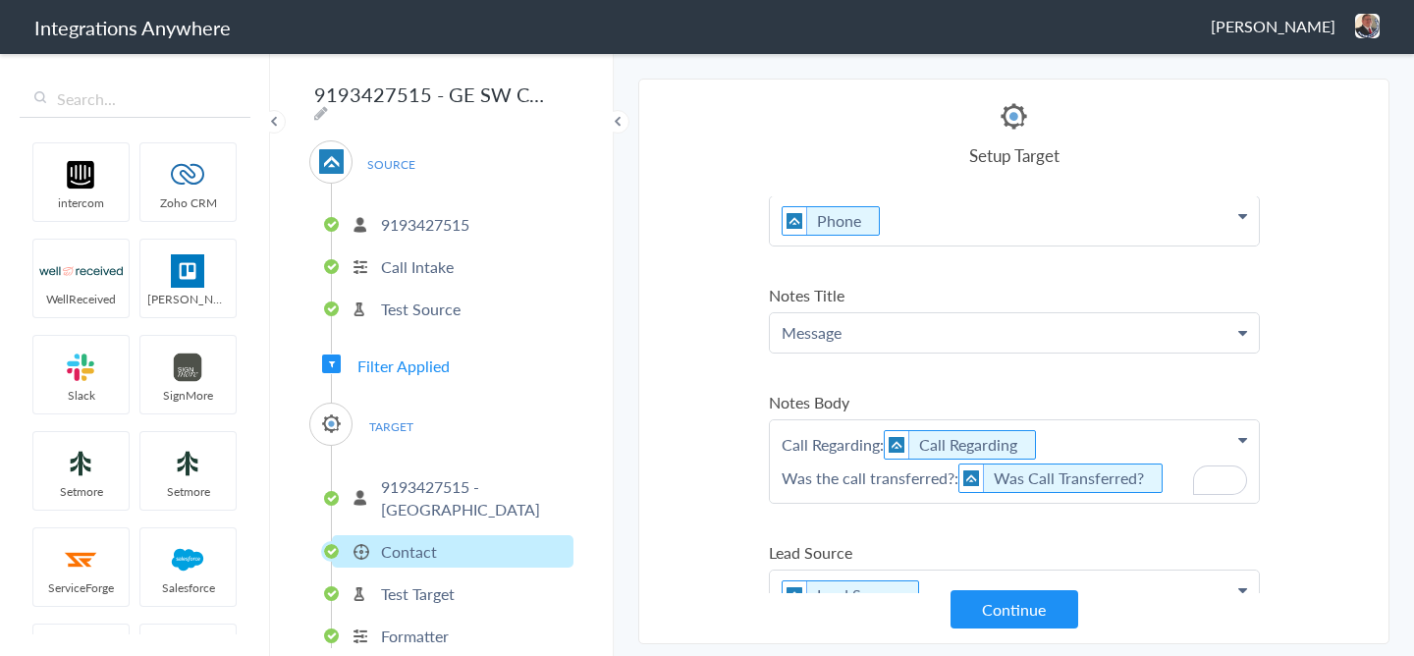
click at [1174, 475] on p "Call Regarding: Call Regarding Was the call transferred?: Was Call Transferred?" at bounding box center [1014, 461] width 489 height 82
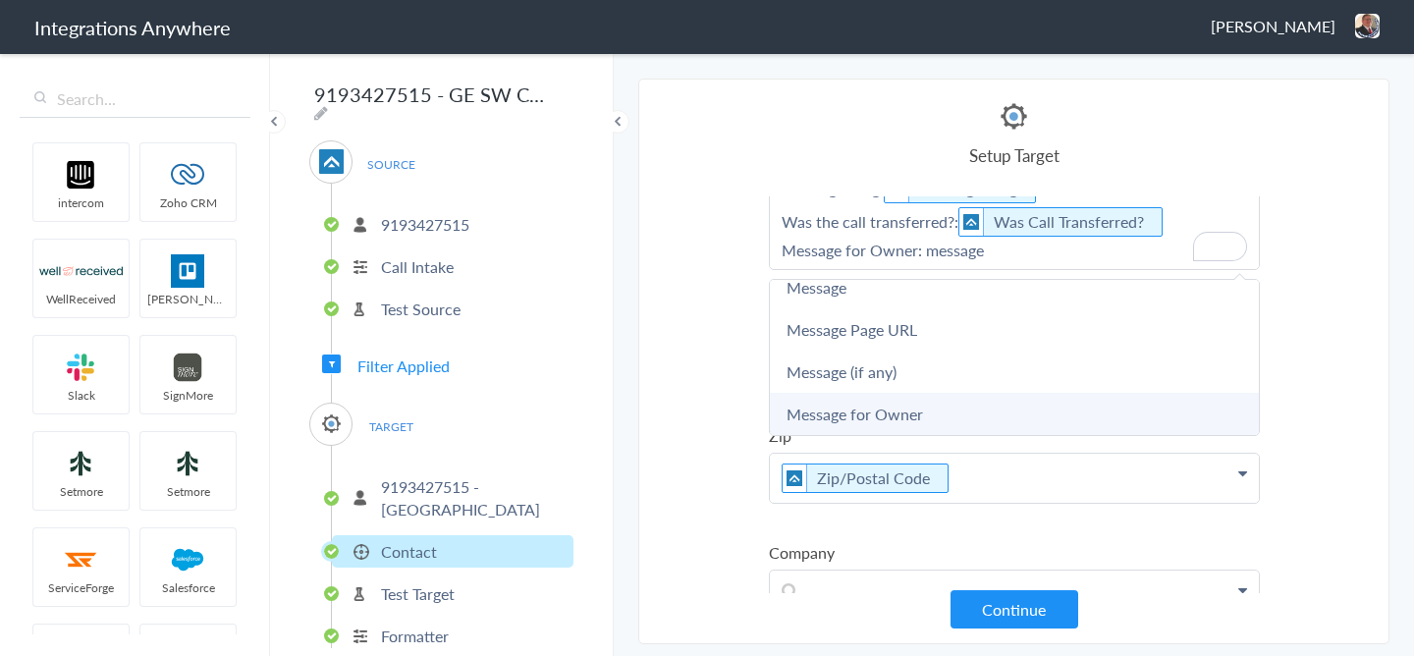
click at [892, 405] on link "Message for Owner" at bounding box center [1014, 414] width 489 height 42
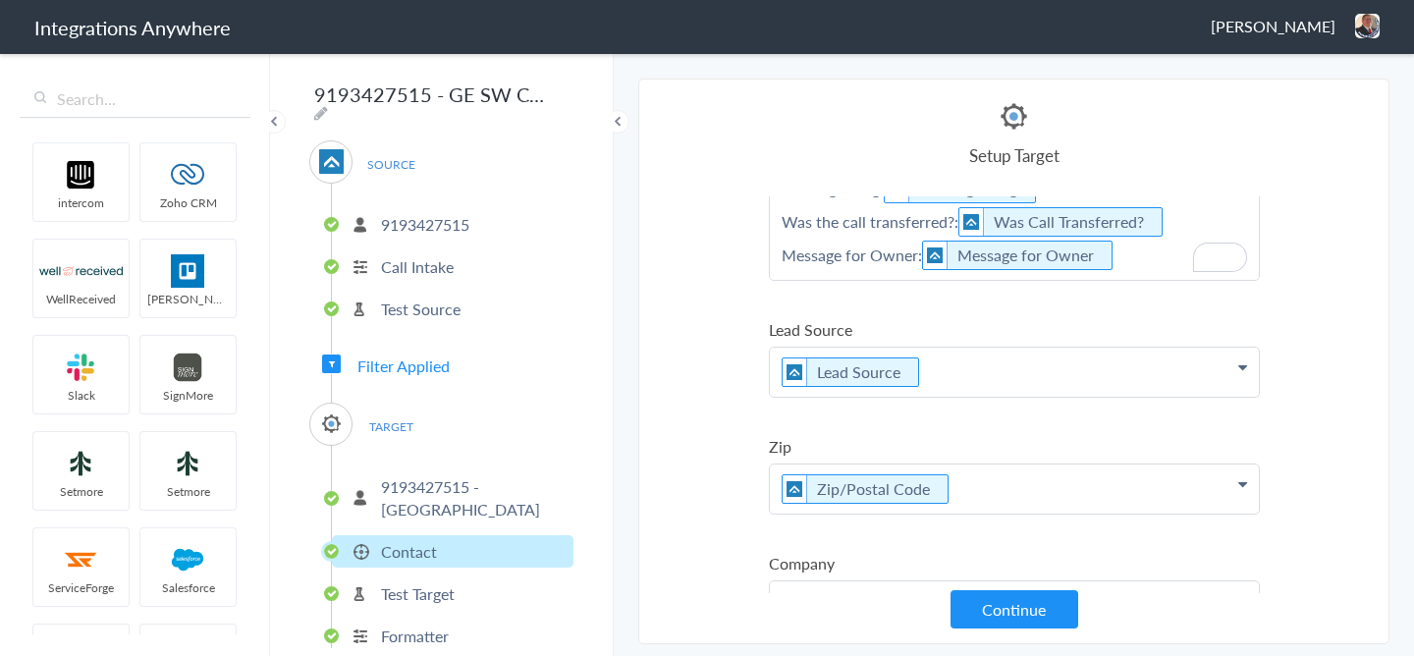
click at [1307, 276] on section "Select Account 9712134617 Rename Delete (14 days ago) 5039227042 Rename Delete …" at bounding box center [1013, 362] width 751 height 566
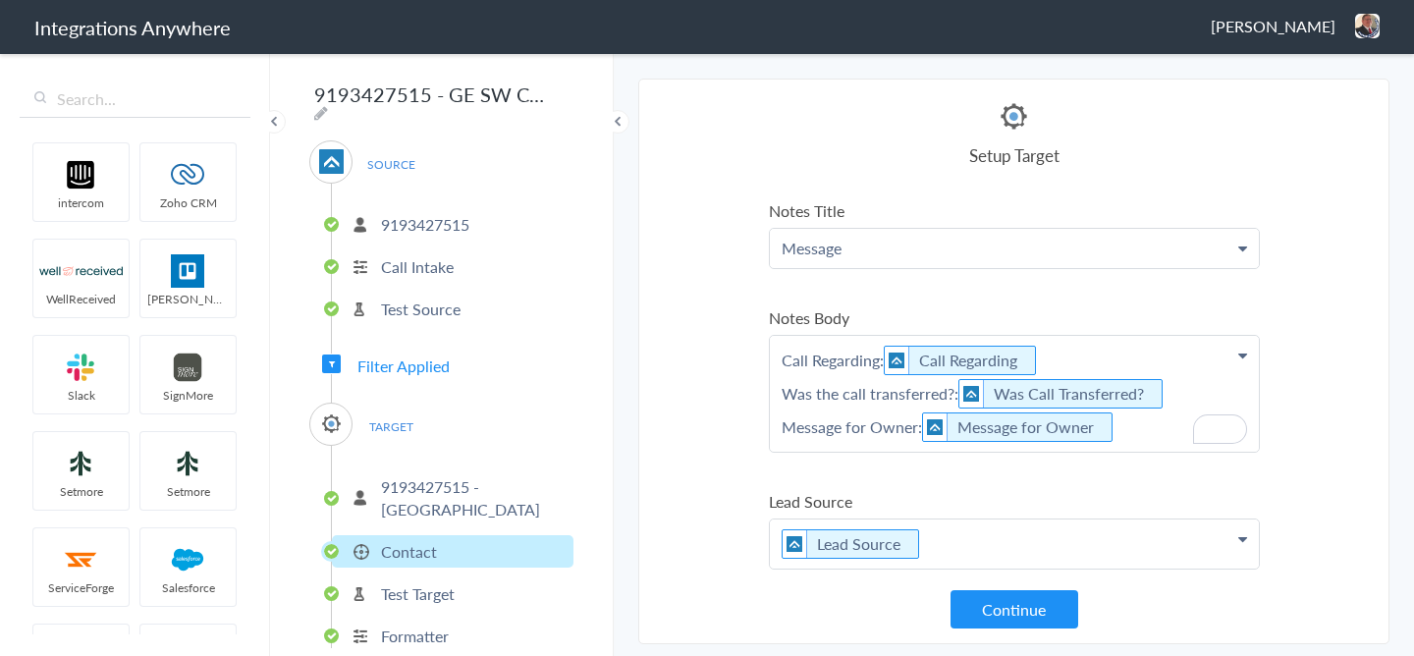
click at [1071, 359] on p "Call Regarding: Call Regarding Was the call transferred?: Was Call Transferred?…" at bounding box center [1014, 394] width 489 height 116
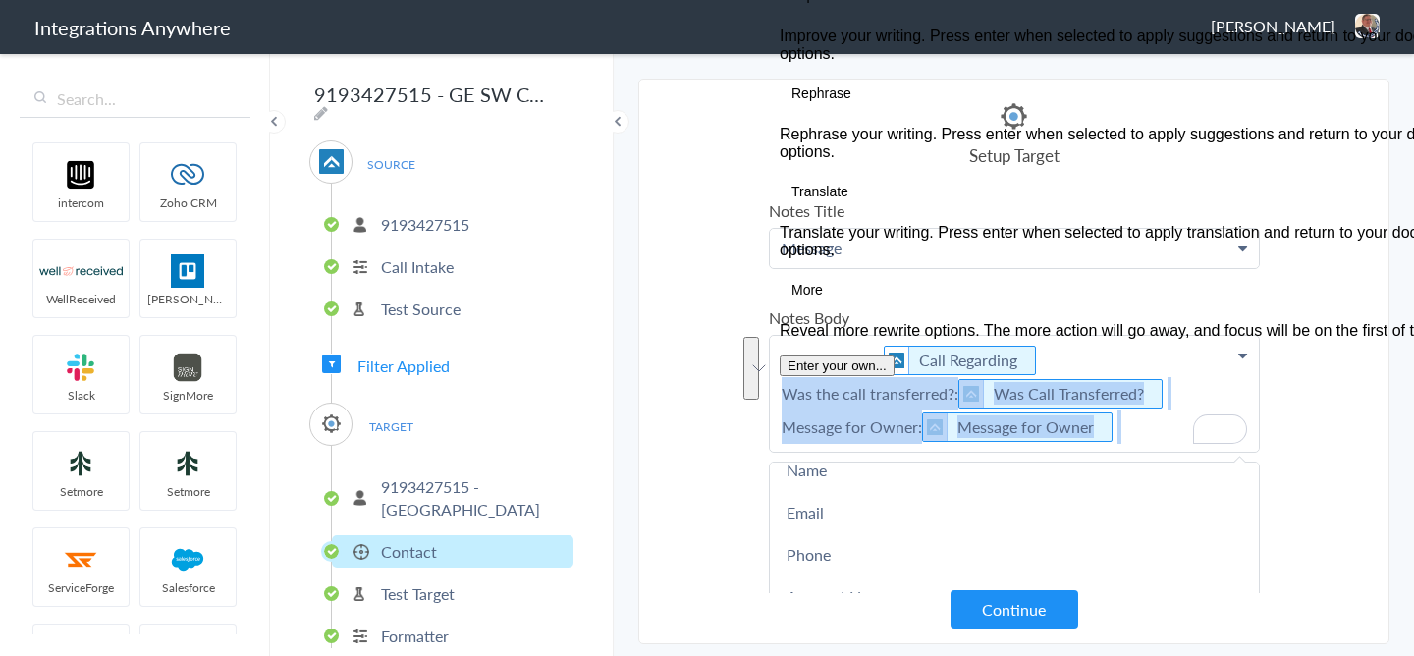
drag, startPoint x: 1153, startPoint y: 421, endPoint x: 766, endPoint y: 389, distance: 388.2
click at [766, 389] on section "Select Account 9712134617 Rename Delete (14 days ago) 5039227042 Rename Delete …" at bounding box center [1013, 362] width 751 height 566
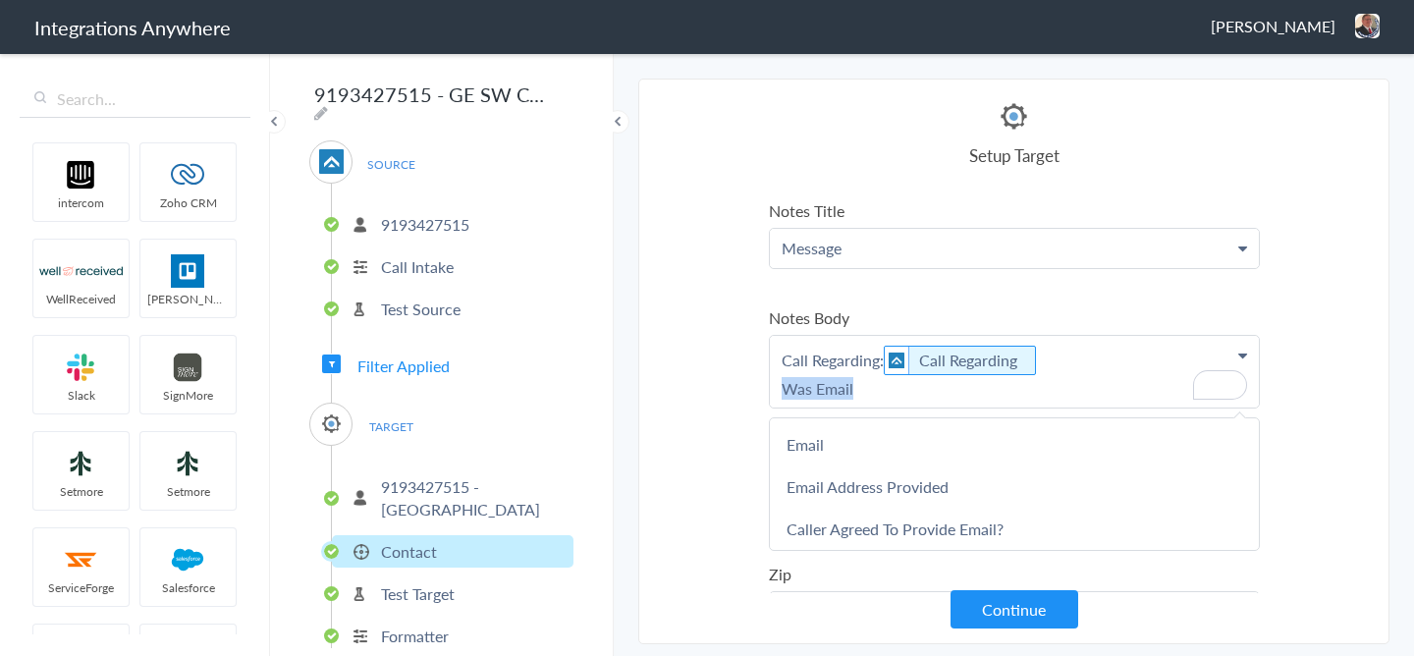
drag, startPoint x: 870, startPoint y: 391, endPoint x: 691, endPoint y: 391, distance: 178.7
click at [691, 391] on section "Select Account 9712134617 Rename Delete (14 days ago) 5039227042 Rename Delete …" at bounding box center [1013, 362] width 751 height 566
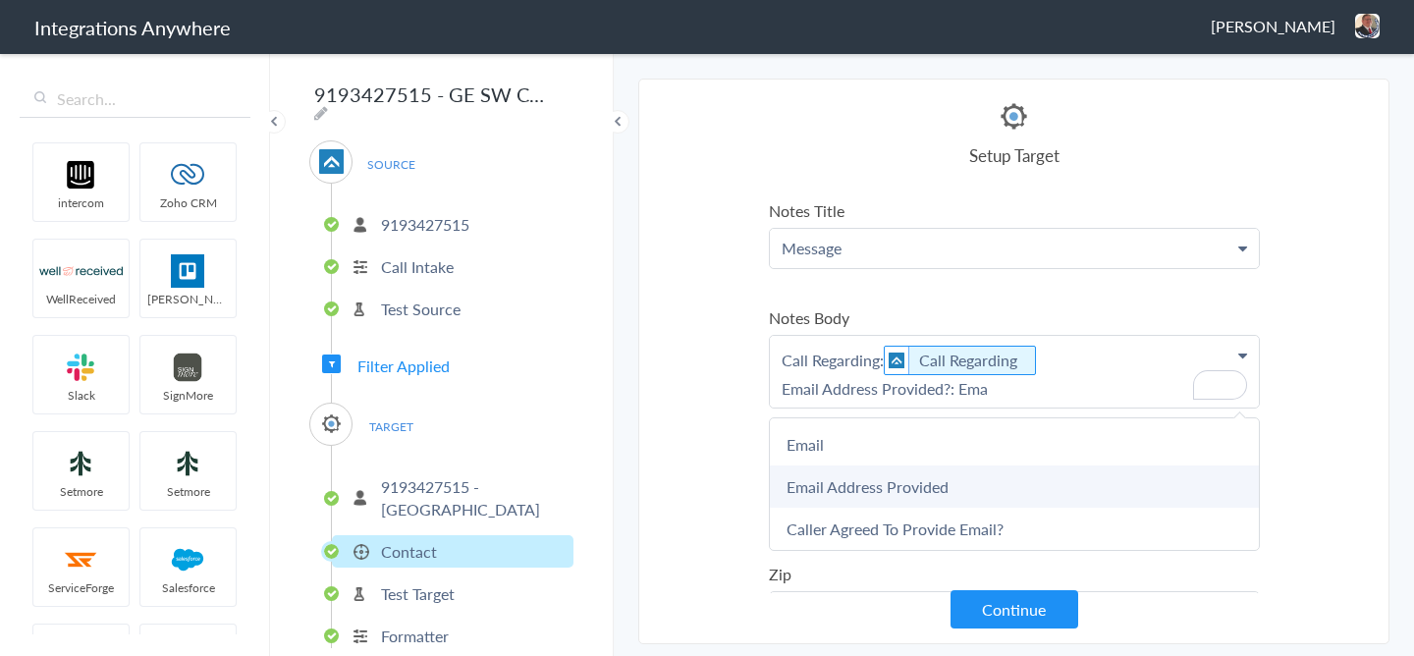
click at [816, 477] on link "Email Address Provided" at bounding box center [1014, 486] width 489 height 42
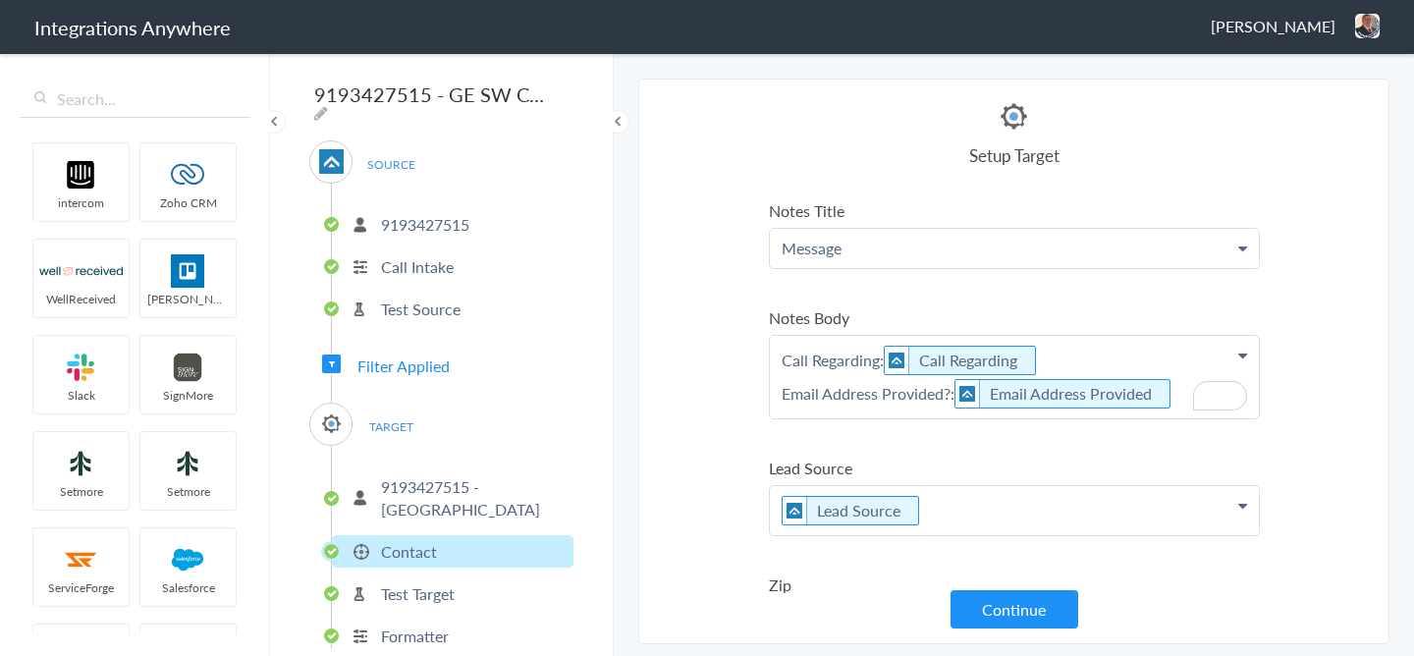
click at [1181, 398] on p "Call Regarding: Call Regarding Email Address Provided?: Email Address Provided" at bounding box center [1014, 377] width 489 height 82
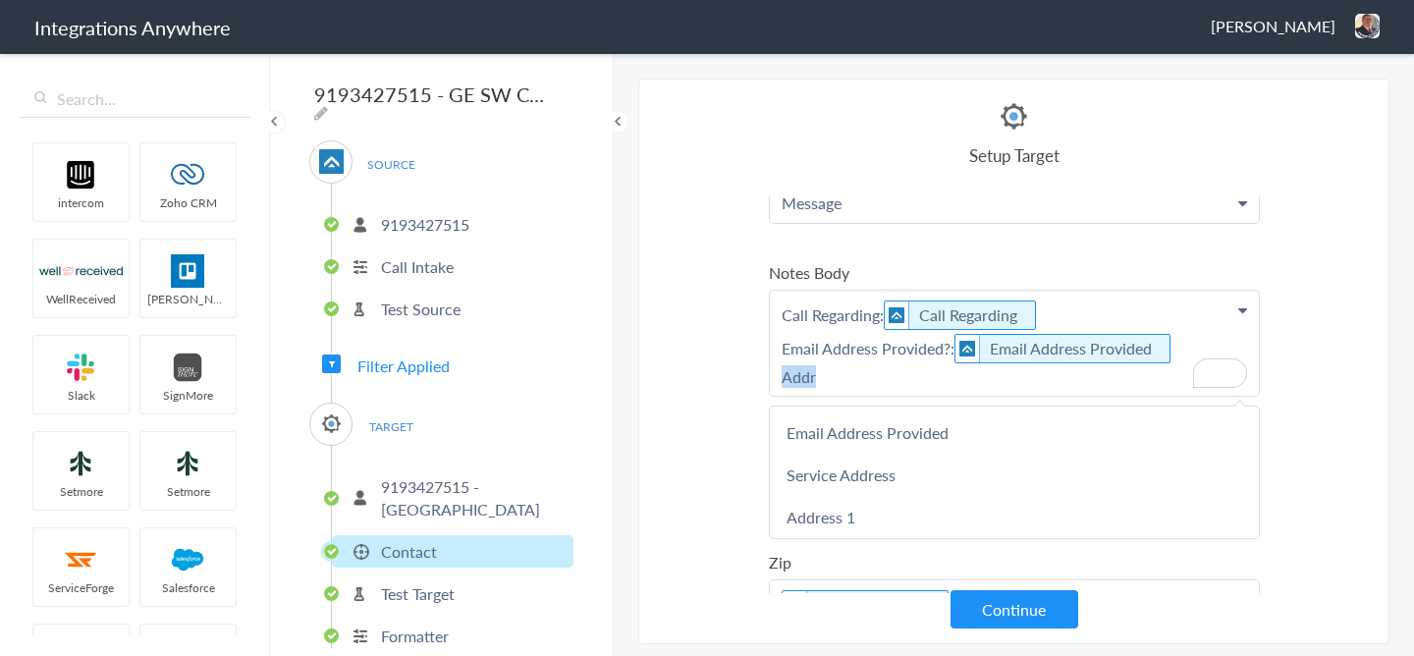
drag, startPoint x: 820, startPoint y: 371, endPoint x: 729, endPoint y: 371, distance: 91.3
click at [729, 371] on section "Select Account 9712134617 Rename Delete (14 days ago) 5039227042 Rename Delete …" at bounding box center [1013, 362] width 751 height 566
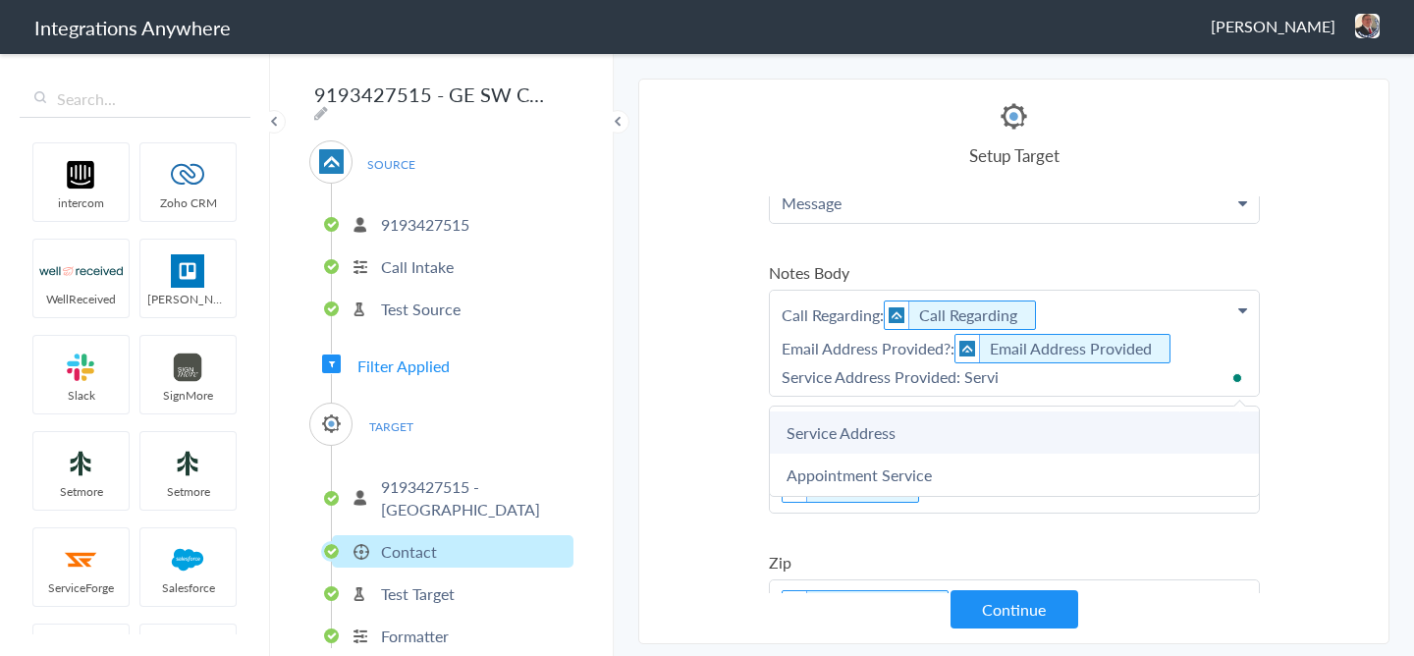
click at [799, 433] on link "Service Address" at bounding box center [1014, 432] width 489 height 42
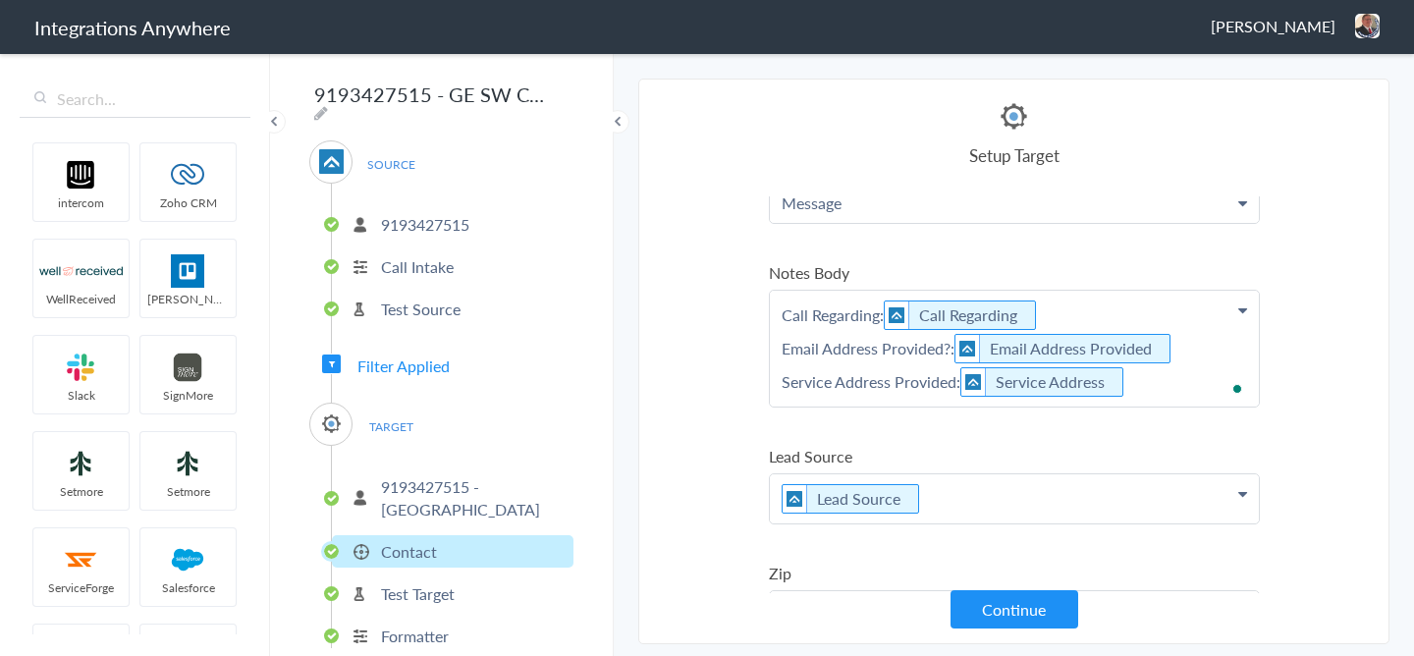
click at [1149, 384] on p "Call Regarding: Call Regarding Email Address Provided?: Email Address Provided …" at bounding box center [1014, 349] width 489 height 116
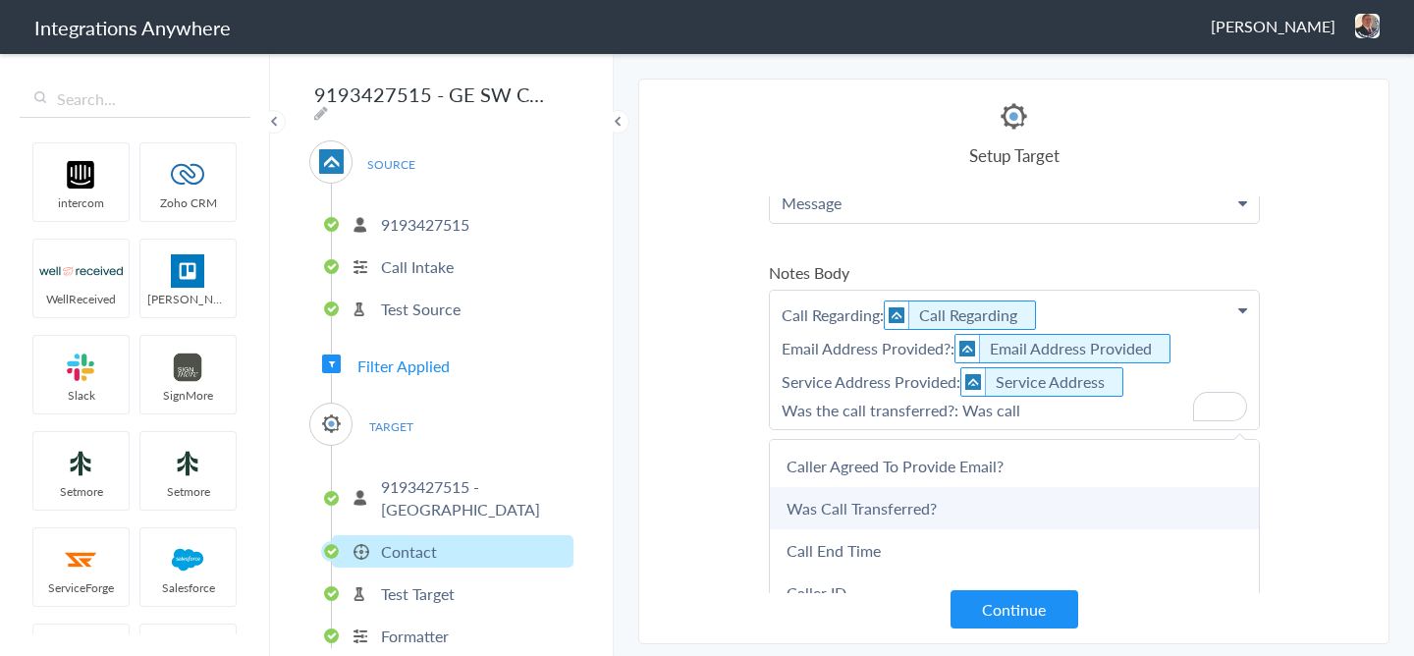
click at [924, 504] on link "Was Call Transferred?" at bounding box center [1014, 508] width 489 height 42
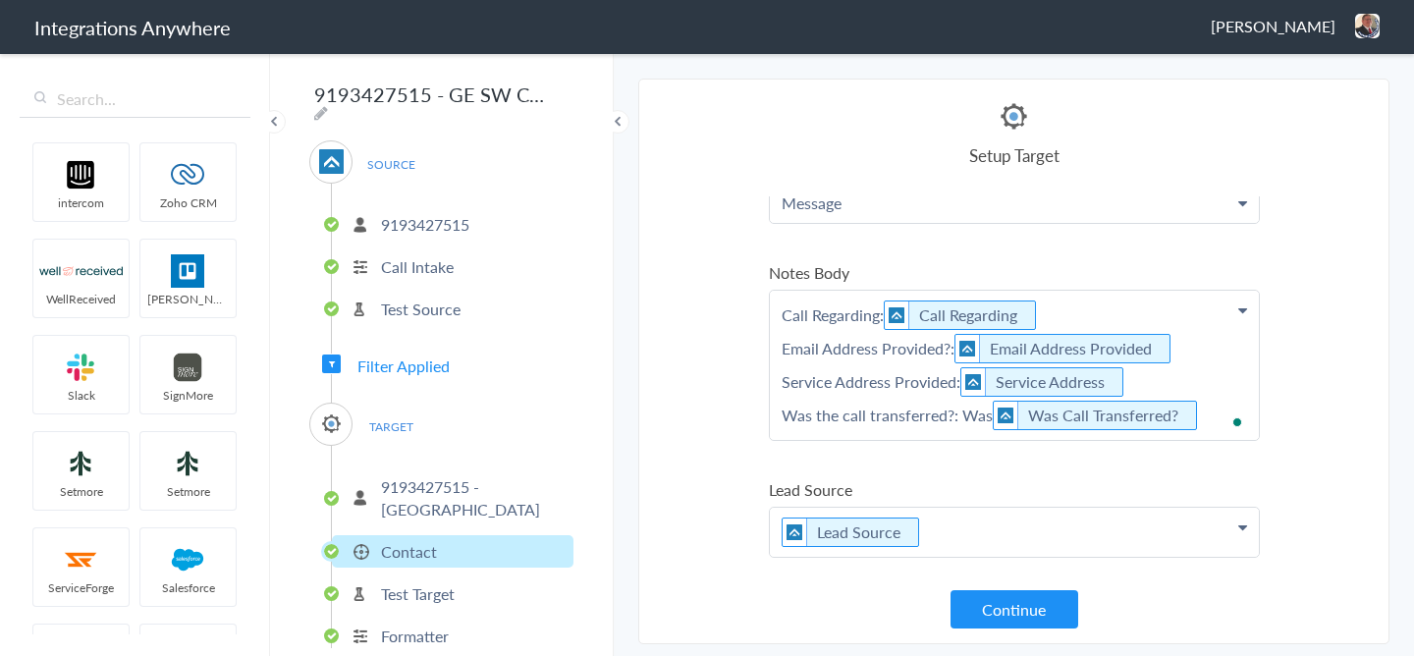
click at [1226, 401] on p "Call Regarding: Call Regarding Email Address Provided?: Email Address Provided …" at bounding box center [1014, 365] width 489 height 149
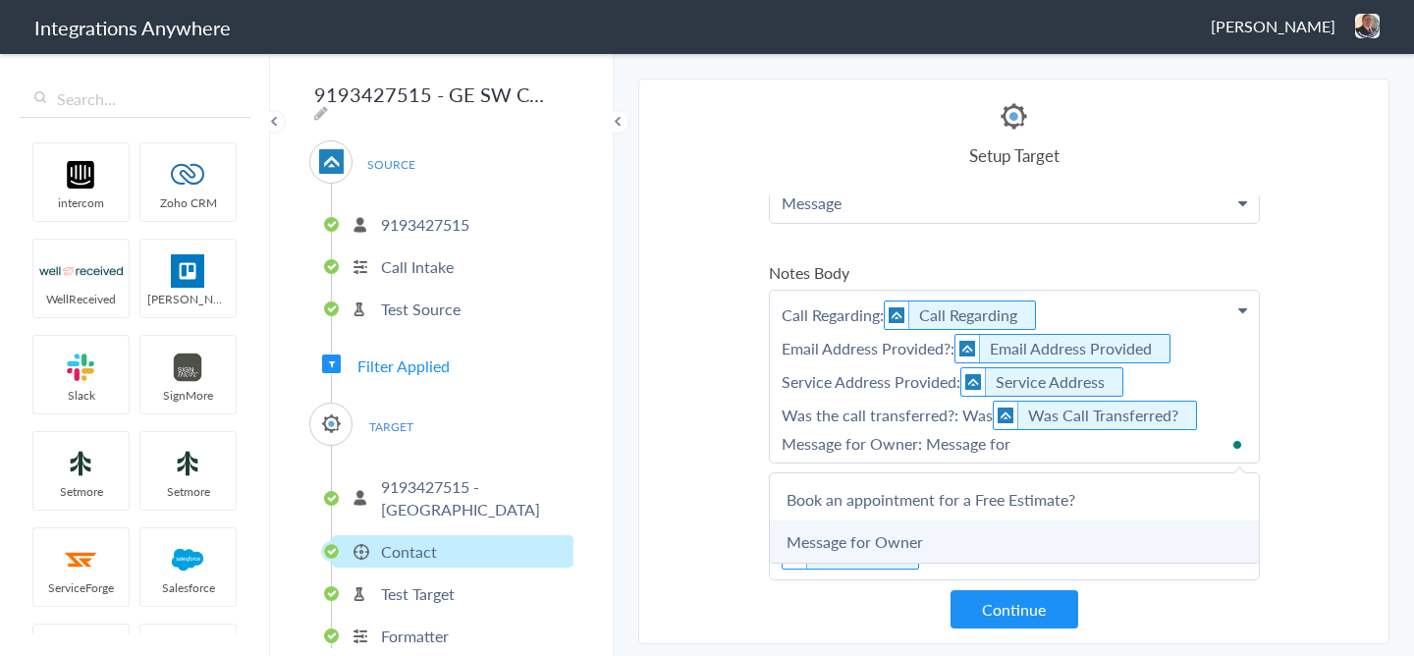
click at [989, 539] on link "Message for Owner" at bounding box center [1014, 541] width 489 height 42
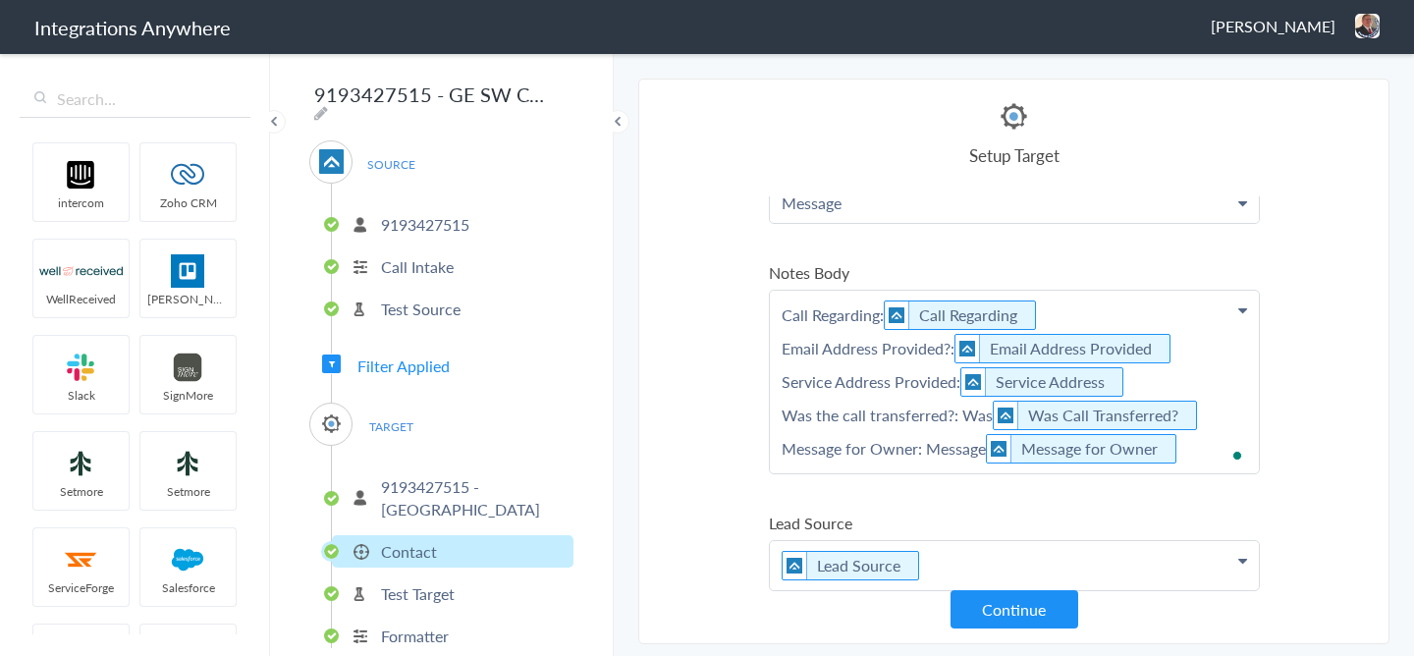
click at [978, 456] on p "Call Regarding: Call Regarding Email Address Provided?: Email Address Provided …" at bounding box center [1014, 382] width 489 height 183
click at [983, 450] on p "Call Regarding: Call Regarding Email Address Provided?: Email Address Provided …" at bounding box center [1014, 382] width 489 height 183
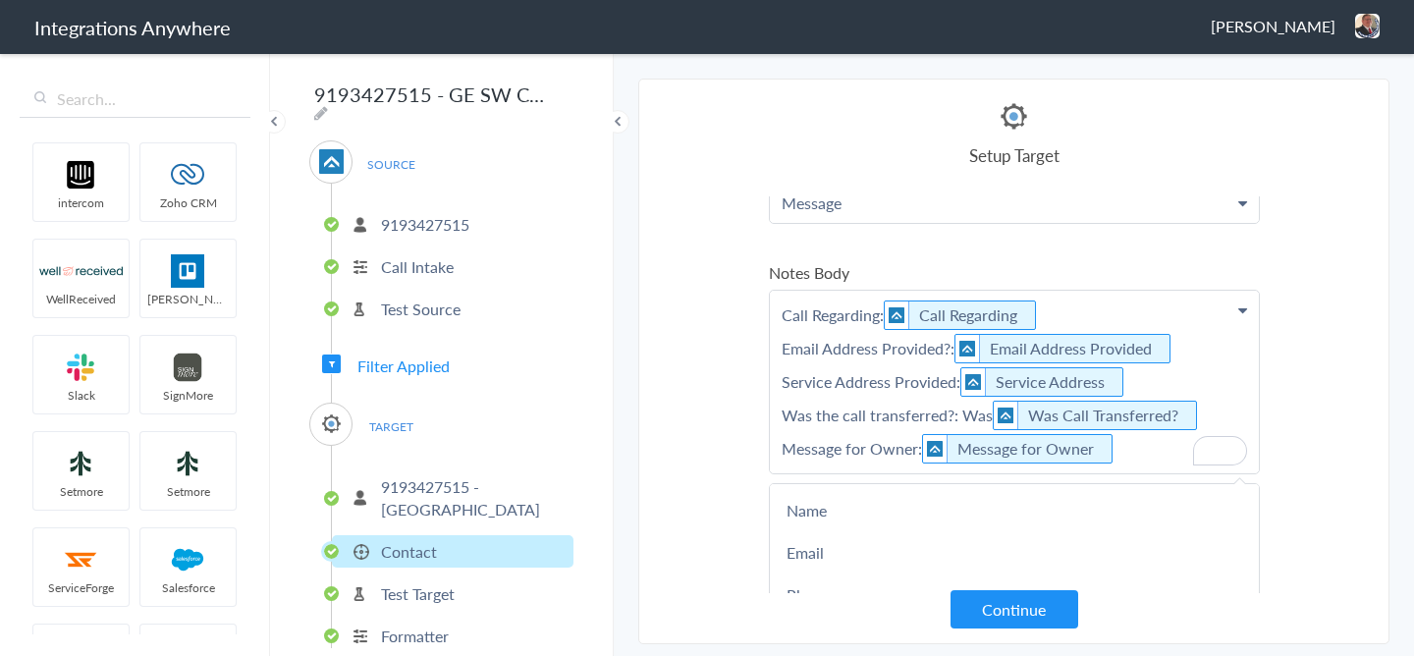
click at [1354, 432] on section "Select Account 9712134617 Rename Delete (14 days ago) 5039227042 Rename Delete …" at bounding box center [1013, 362] width 751 height 566
click at [975, 420] on p "Call Regarding: Call Regarding Email Address Provided?: Email Address Provided …" at bounding box center [1014, 382] width 489 height 183
click at [1279, 427] on section "Select Account 9712134617 Rename Delete (14 days ago) 5039227042 Rename Delete …" at bounding box center [1013, 362] width 751 height 566
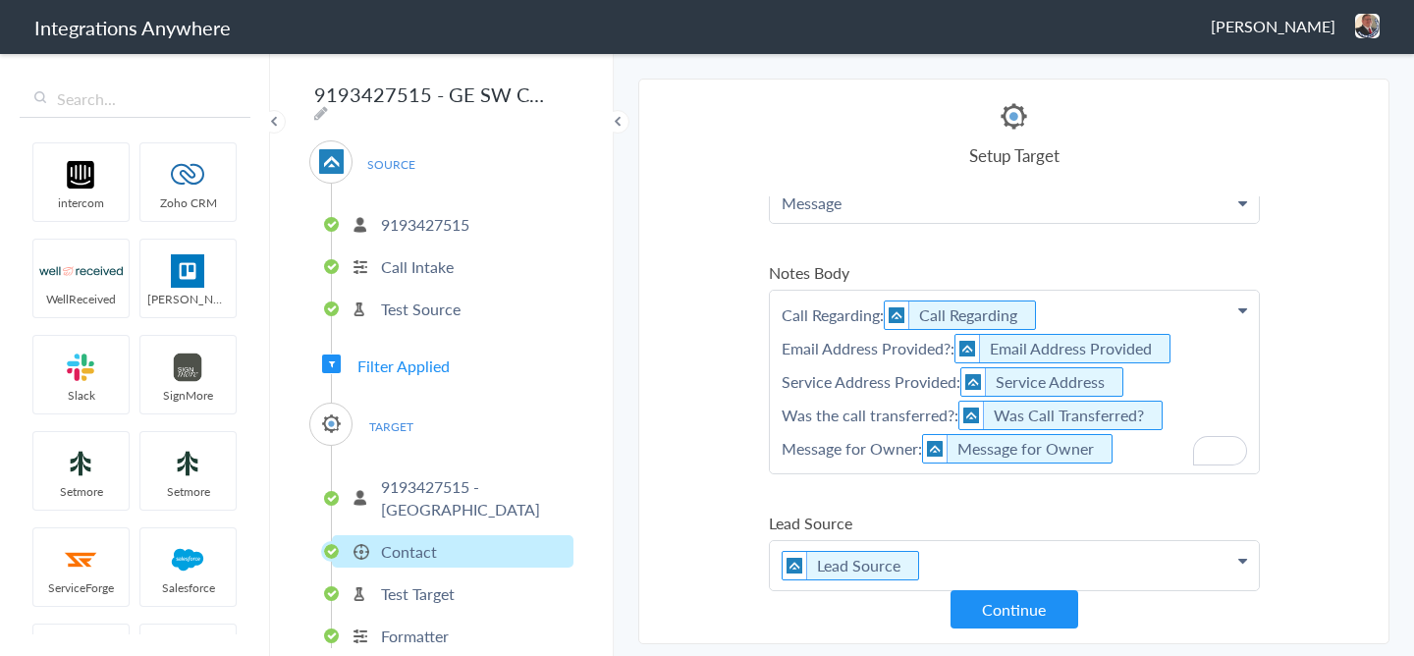
click at [732, 399] on section "Select Account 9712134617 Rename Delete (14 days ago) 5039227042 Rename Delete …" at bounding box center [1013, 362] width 751 height 566
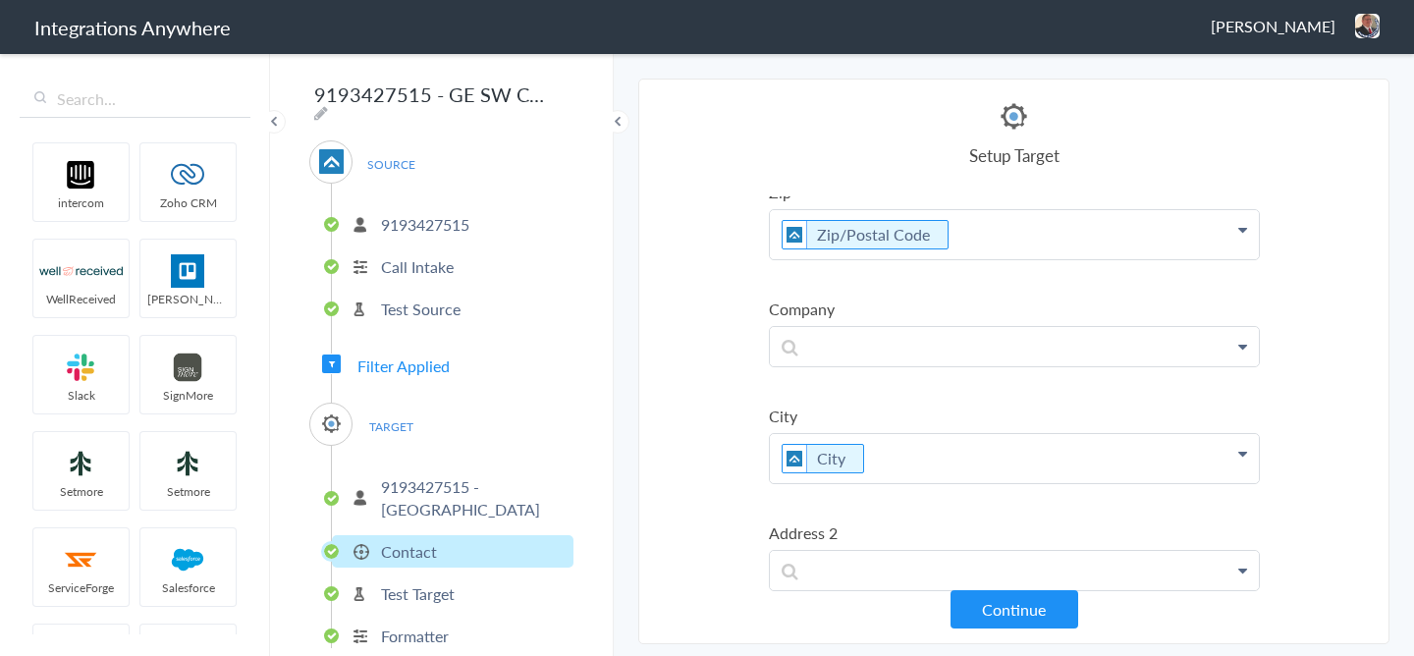
scroll to position [1217, 0]
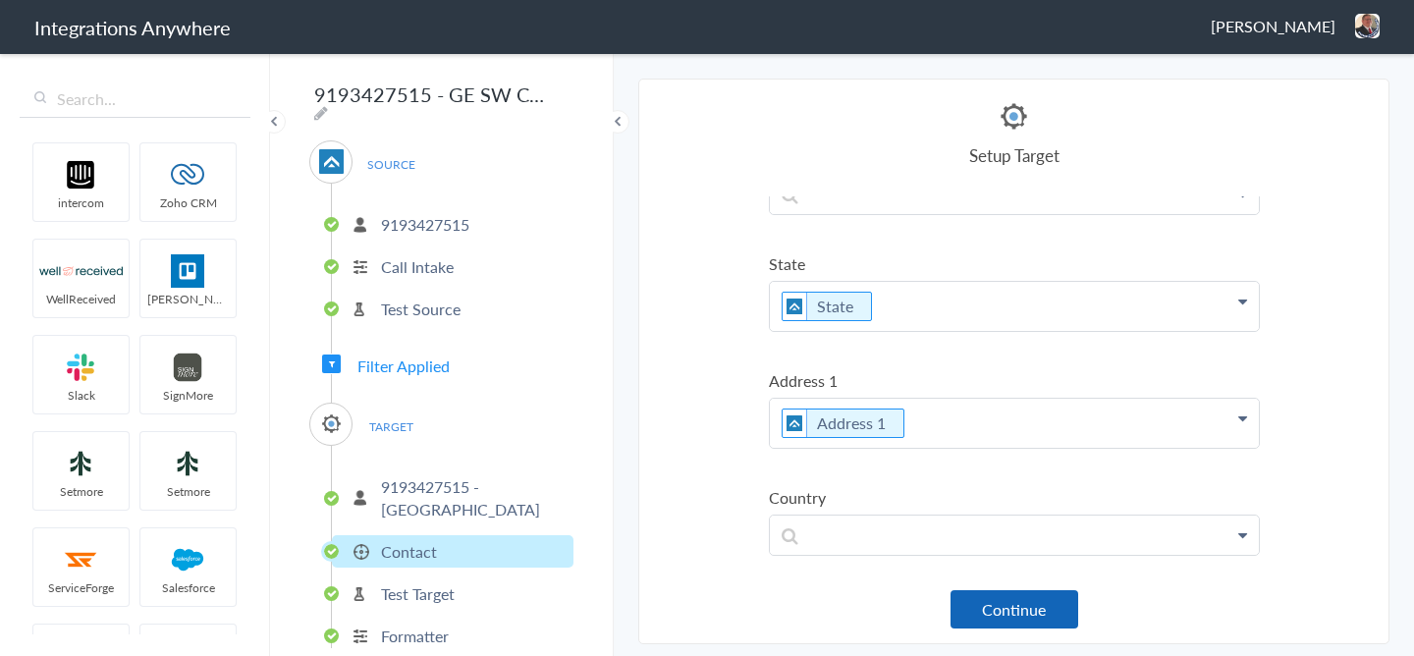
click at [1009, 625] on button "Continue" at bounding box center [1015, 609] width 128 height 38
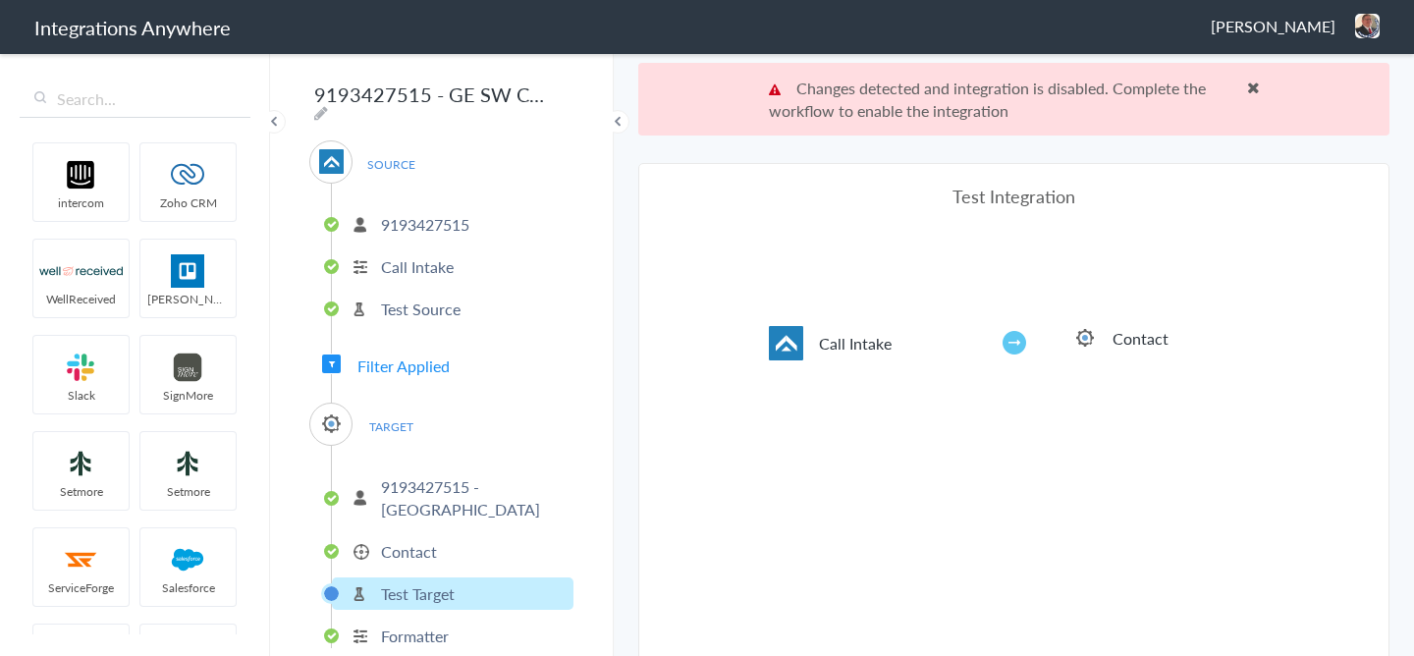
scroll to position [73, 0]
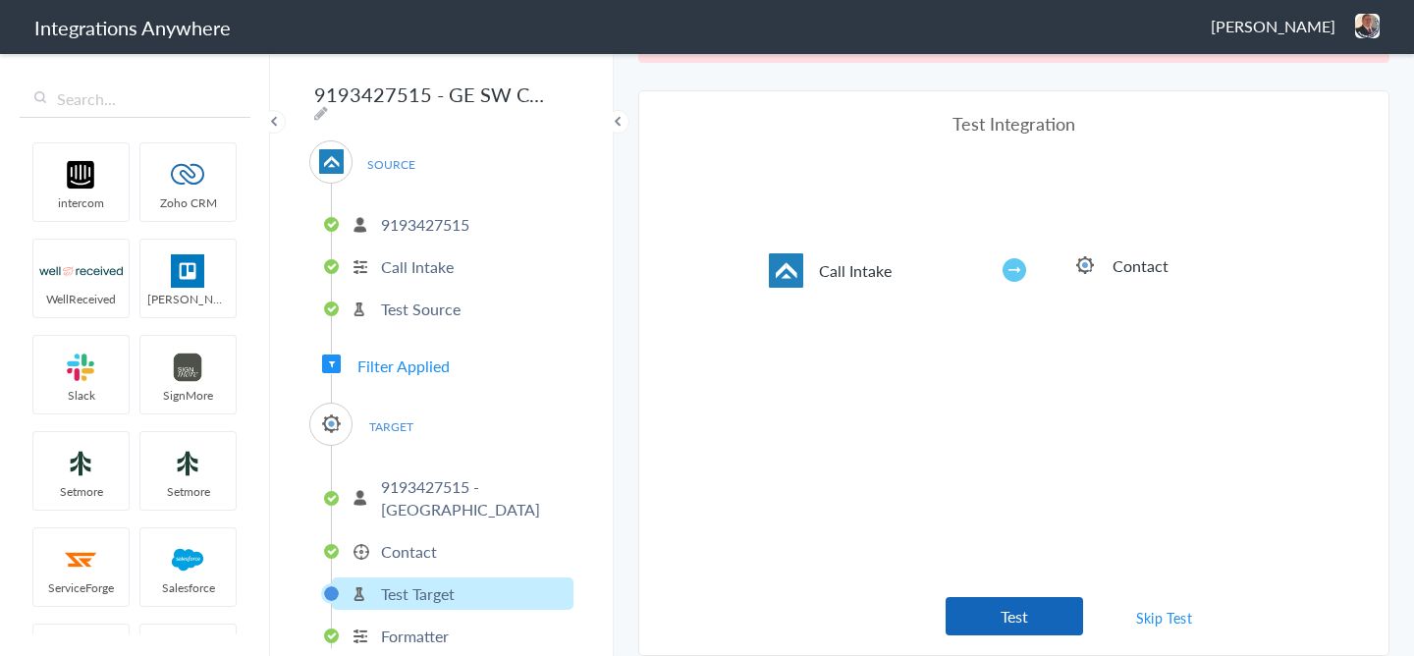
click at [1033, 618] on button "Test" at bounding box center [1014, 616] width 137 height 38
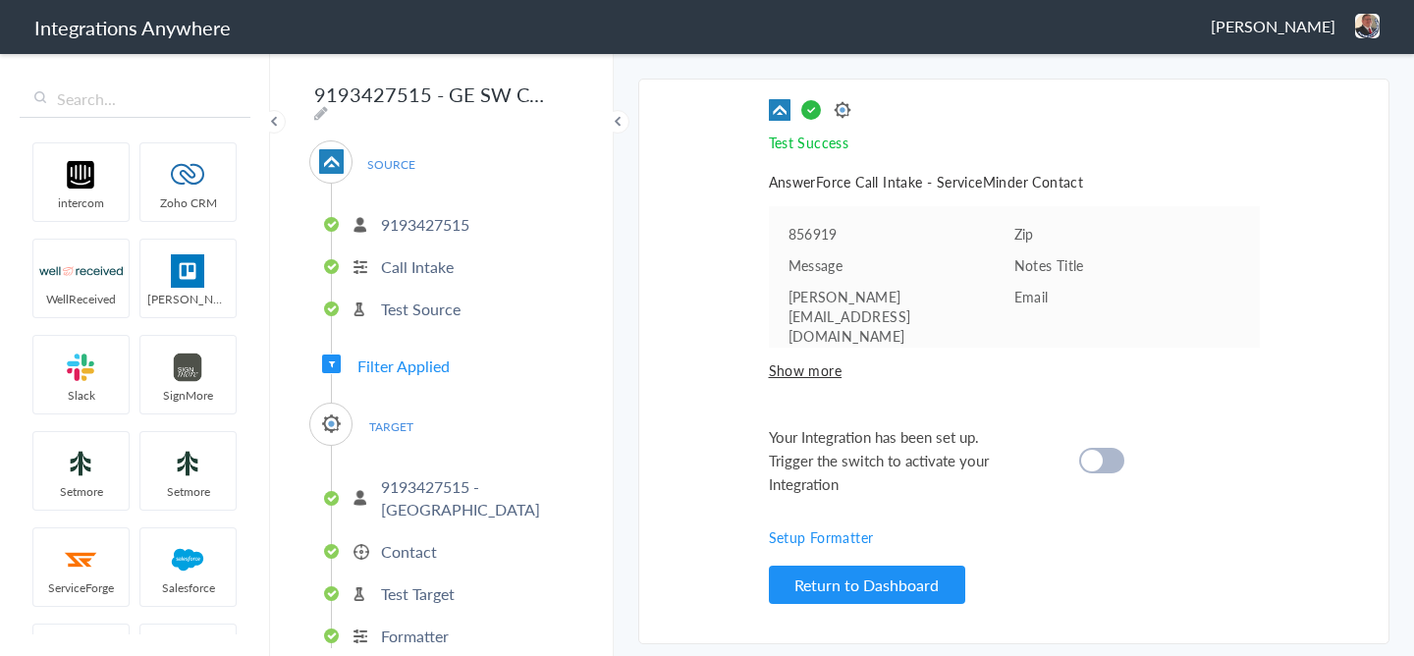
scroll to position [0, 0]
click at [1090, 448] on div at bounding box center [1101, 461] width 45 height 26
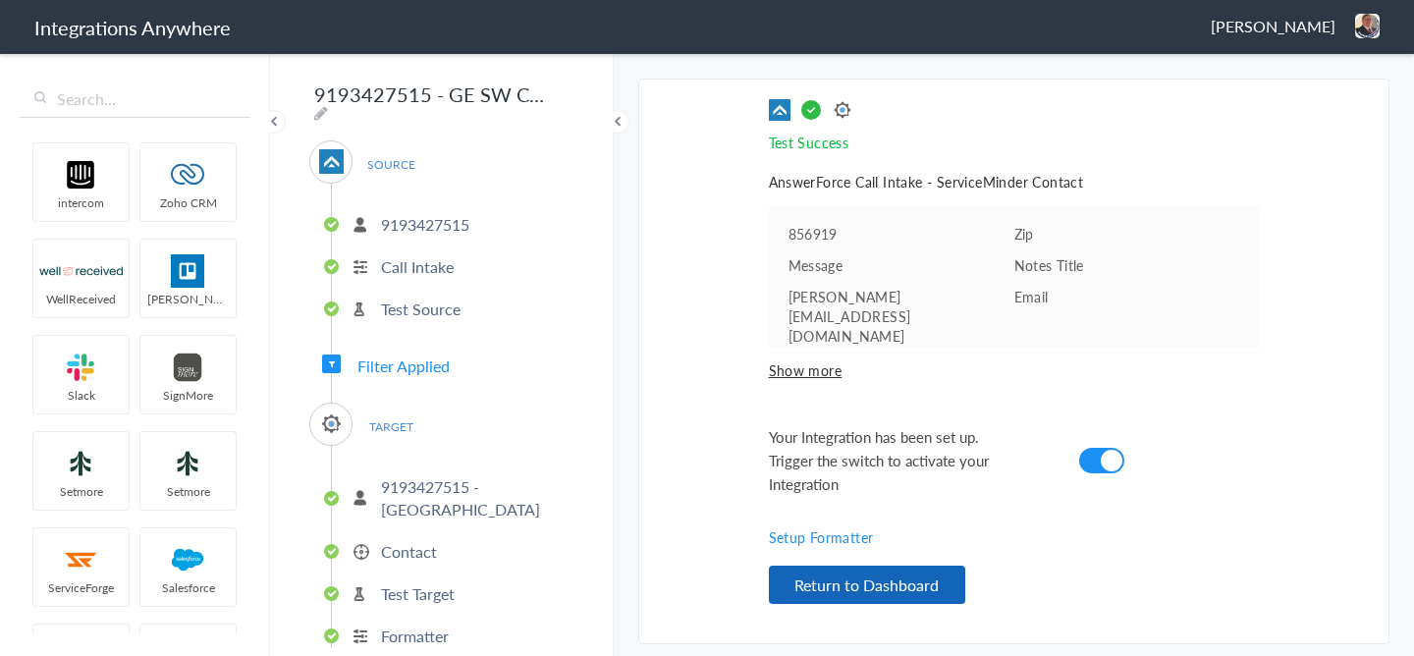
click at [897, 579] on button "Return to Dashboard" at bounding box center [867, 585] width 196 height 38
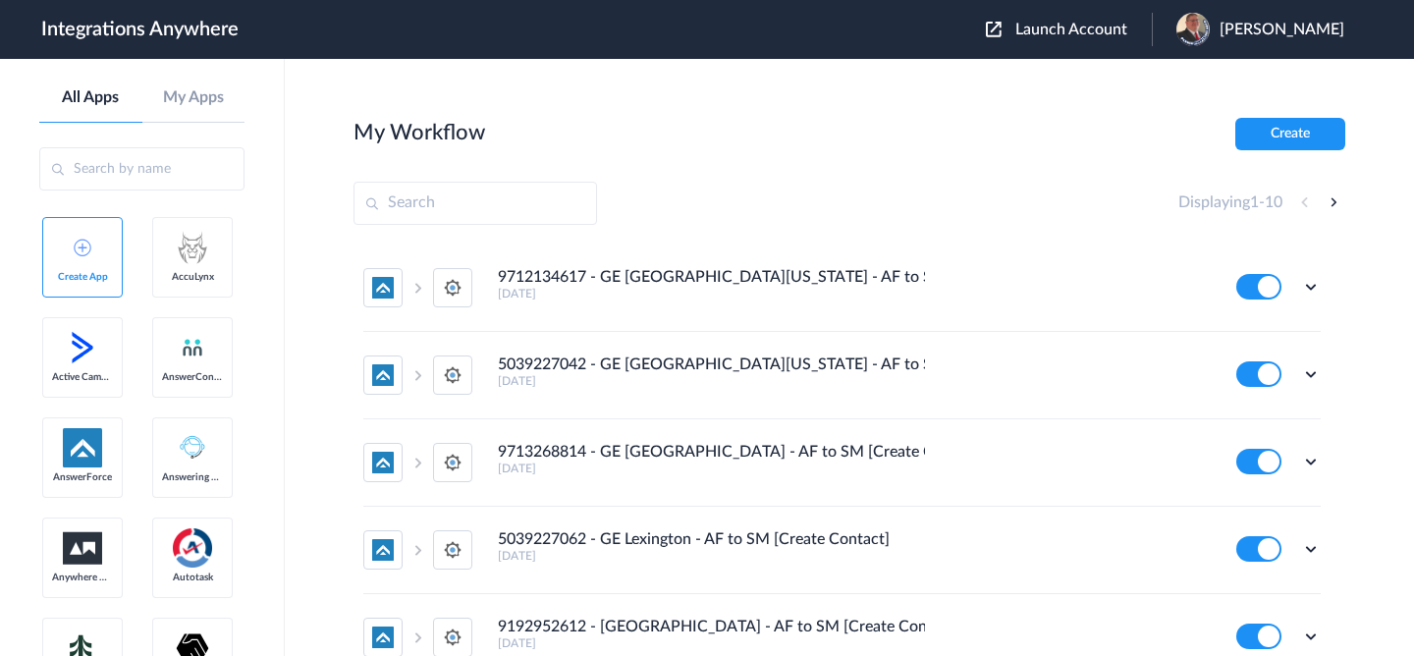
click at [1045, 23] on span "Launch Account" at bounding box center [1071, 30] width 112 height 16
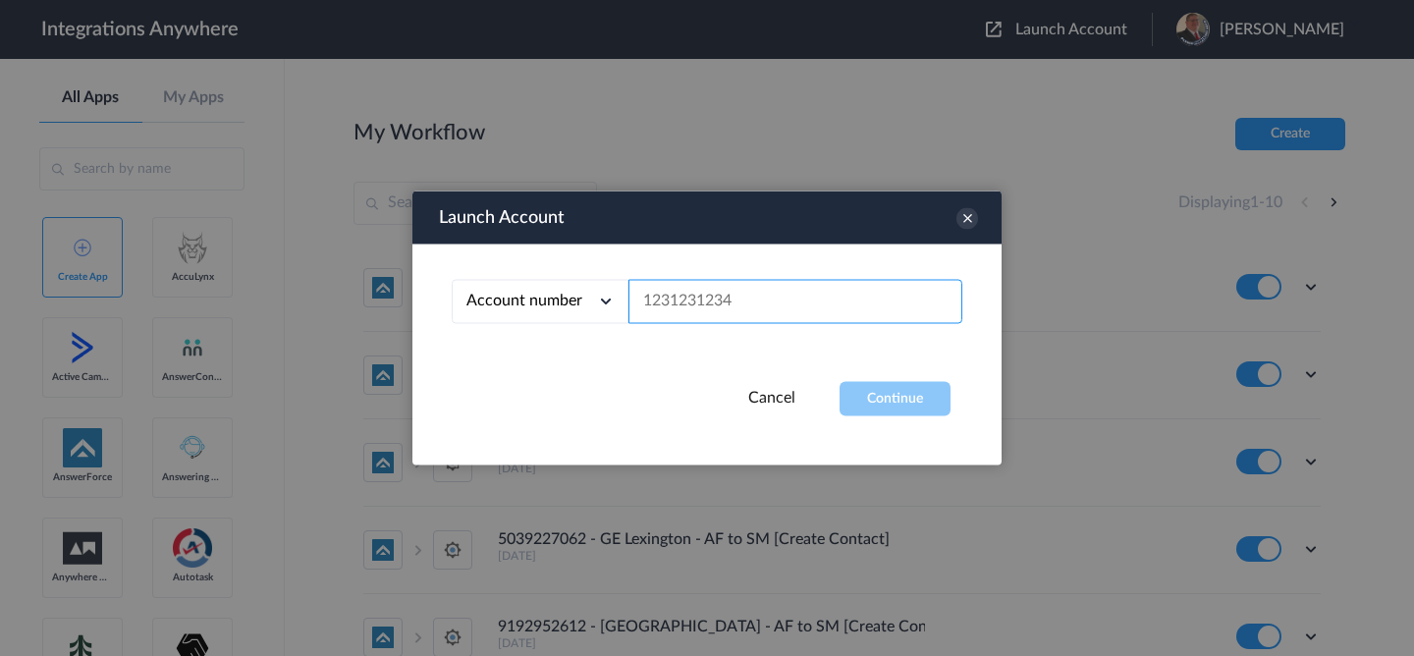
click at [758, 299] on input "text" at bounding box center [795, 302] width 334 height 44
paste input "9198972475"
type input "9198972475"
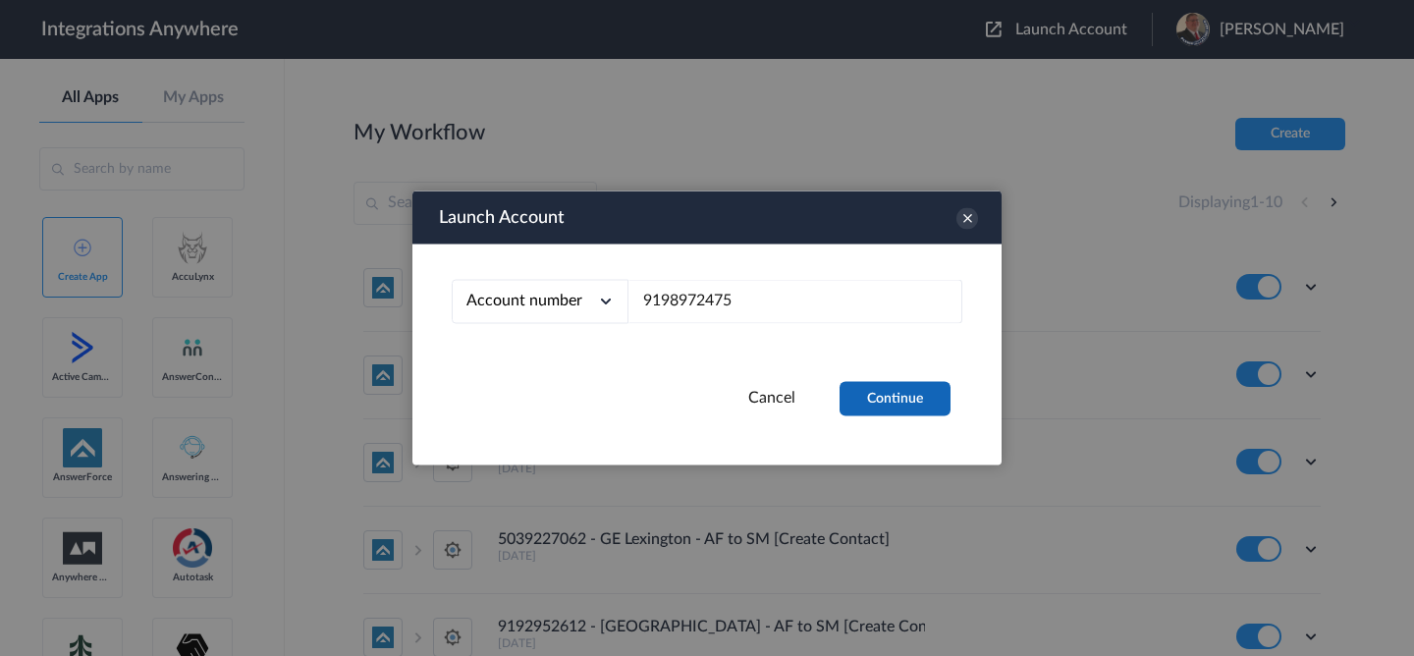
click at [894, 395] on button "Continue" at bounding box center [895, 399] width 111 height 34
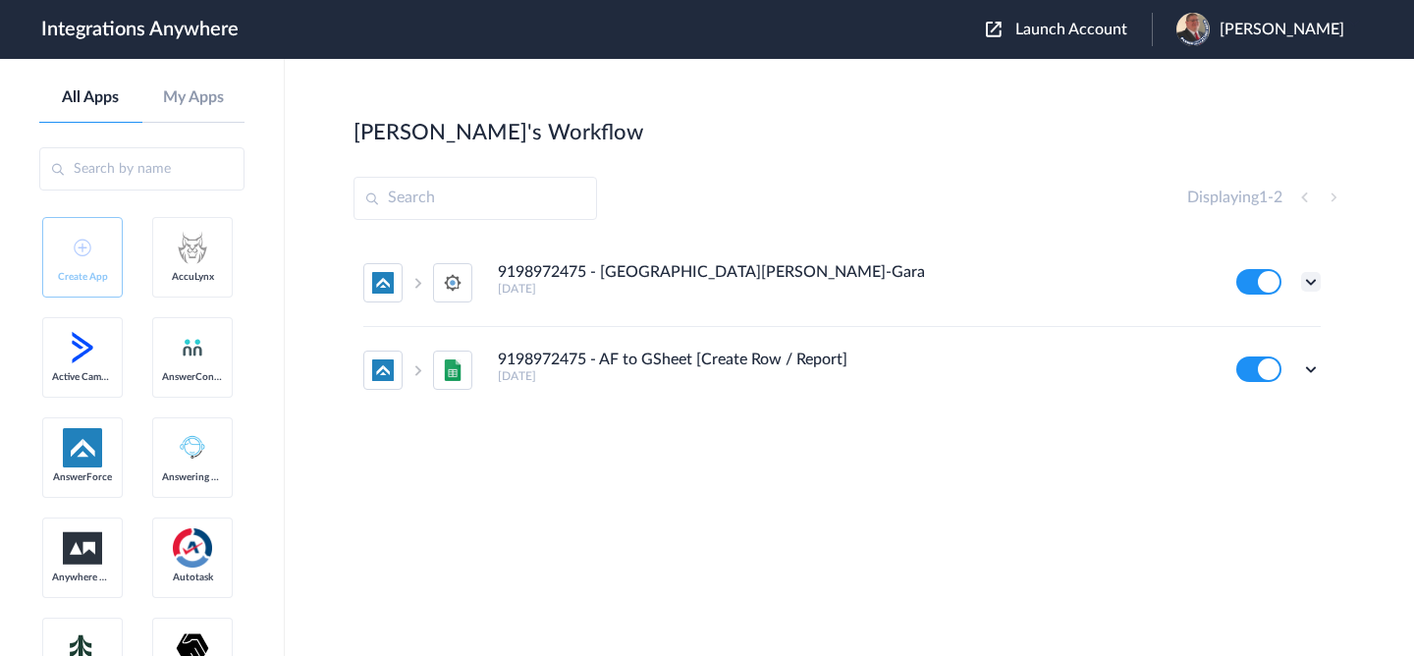
click at [1306, 277] on icon at bounding box center [1311, 282] width 20 height 20
click at [1259, 337] on li "Edit" at bounding box center [1257, 327] width 128 height 36
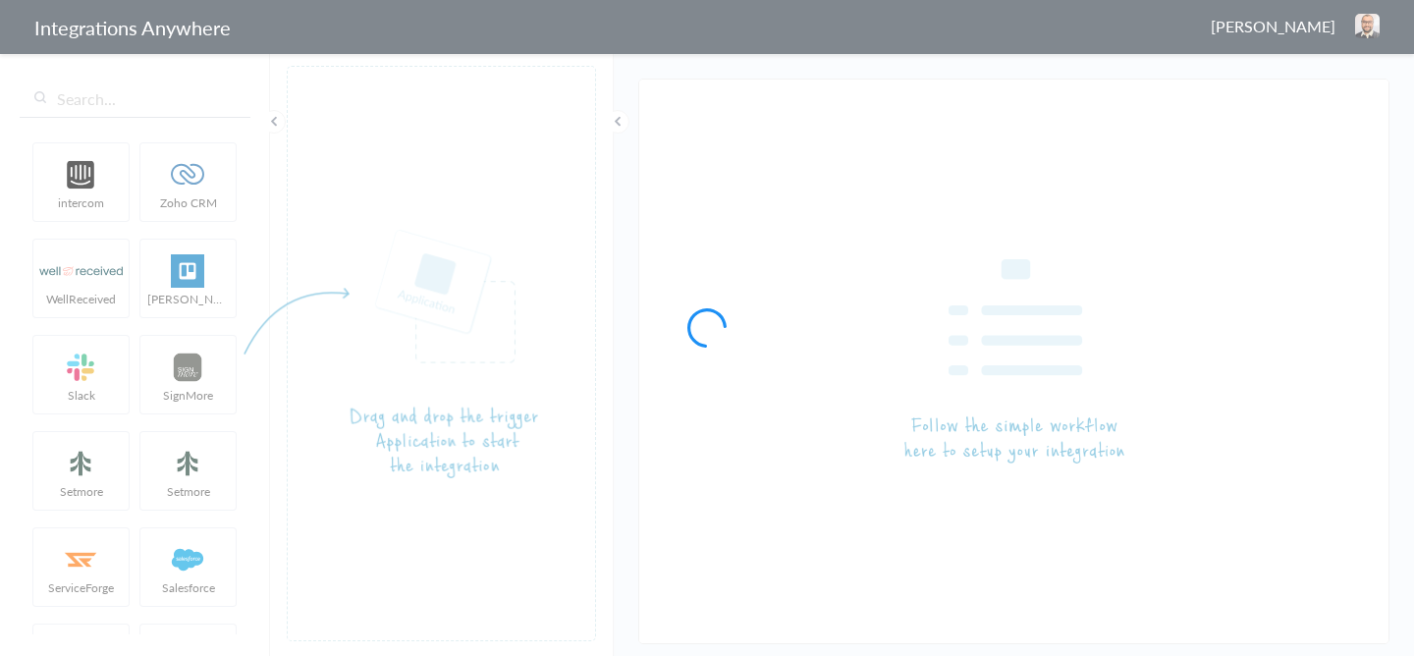
type input "9198972475 - [GEOGRAPHIC_DATA][PERSON_NAME]-Garage Experts AF to SM"
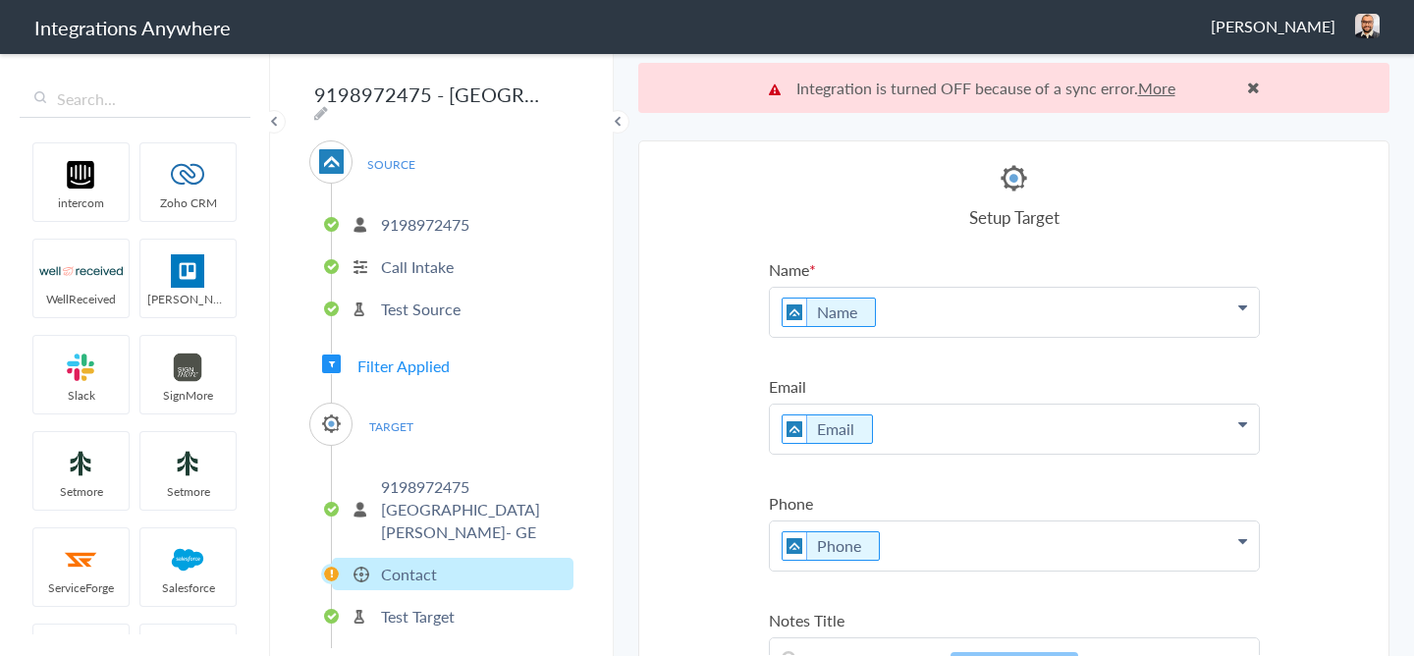
click at [417, 340] on div "SOURCE [PHONE_NUMBER] Call Intake Test Source Filter Applied TARGET [PHONE_NUMB…" at bounding box center [441, 394] width 264 height 508
click at [420, 360] on span "Filter Applied" at bounding box center [403, 365] width 92 height 23
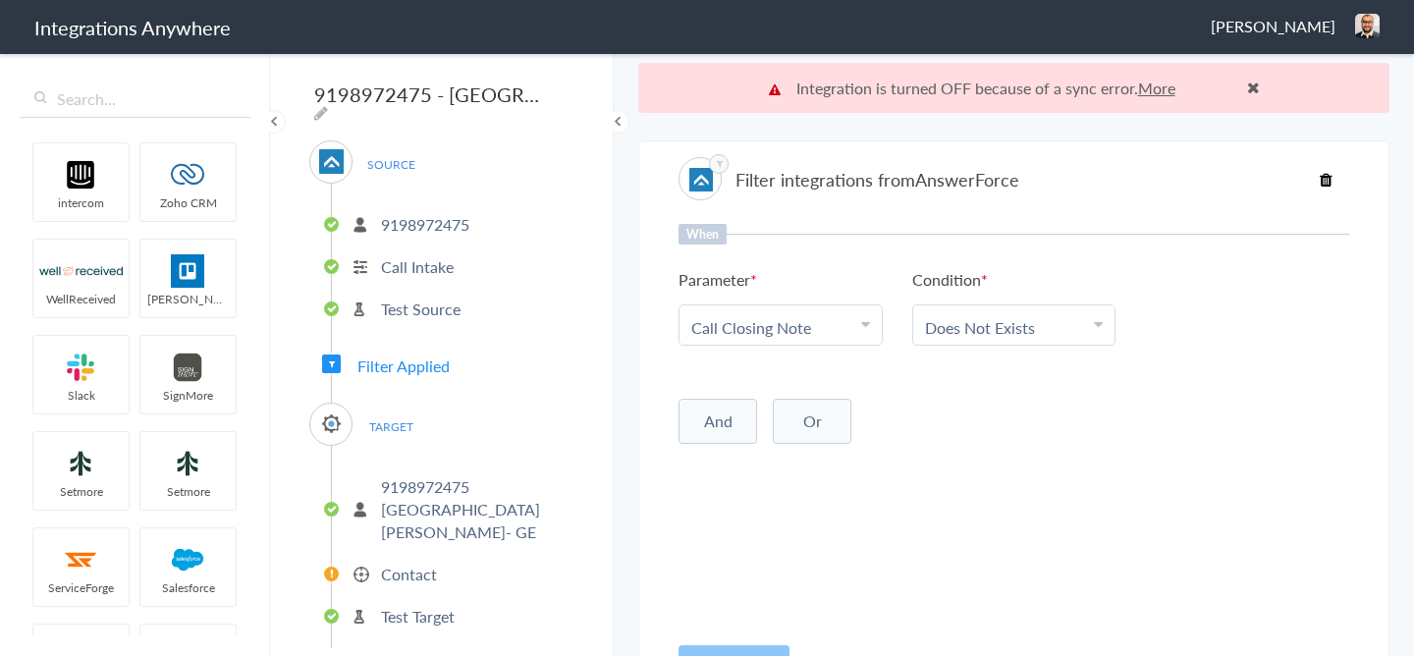
click at [801, 368] on div "When Parameter Choose Parameter Call Closing Note Name Email Phone Account Name…" at bounding box center [1014, 427] width 671 height 407
click at [801, 338] on link "Call Closing Note" at bounding box center [751, 327] width 120 height 23
click at [772, 382] on input "text" at bounding box center [780, 381] width 202 height 42
type input "free"
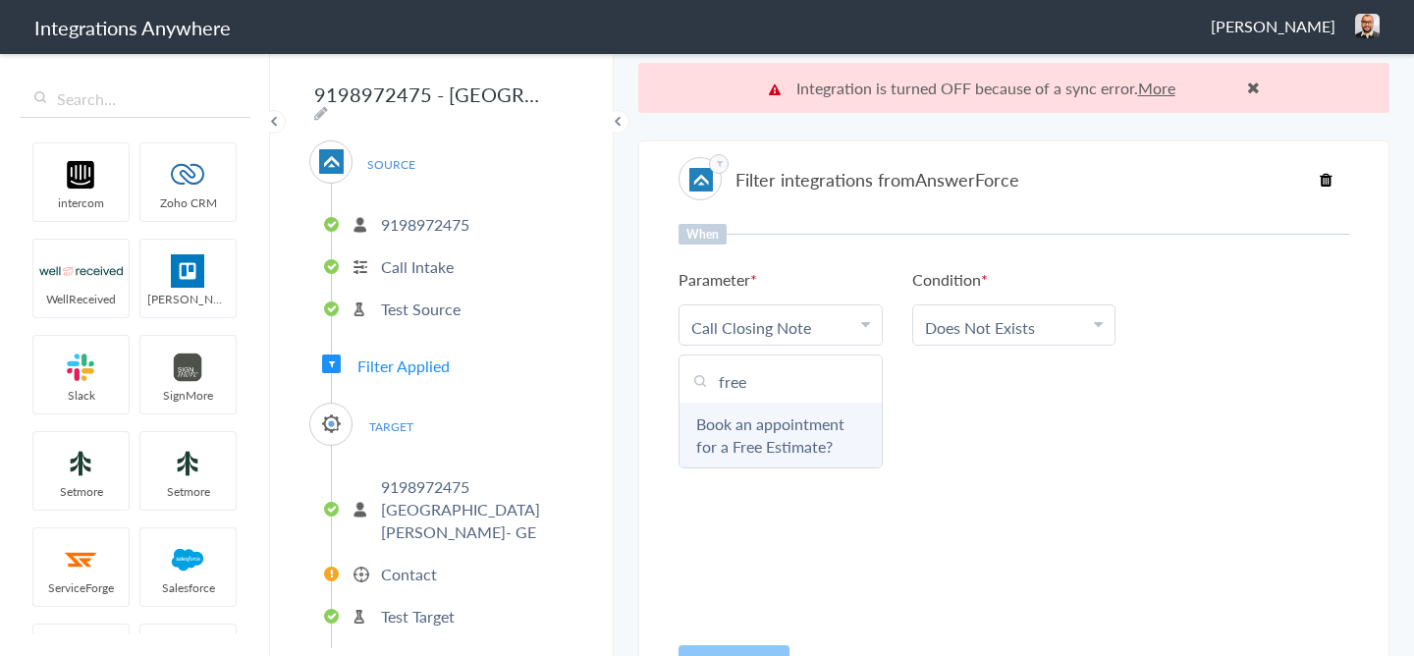
click at [751, 433] on link "Book an appointment for a Free Estimate?" at bounding box center [780, 435] width 202 height 65
click at [1000, 319] on link "Does Not Exists" at bounding box center [980, 327] width 110 height 23
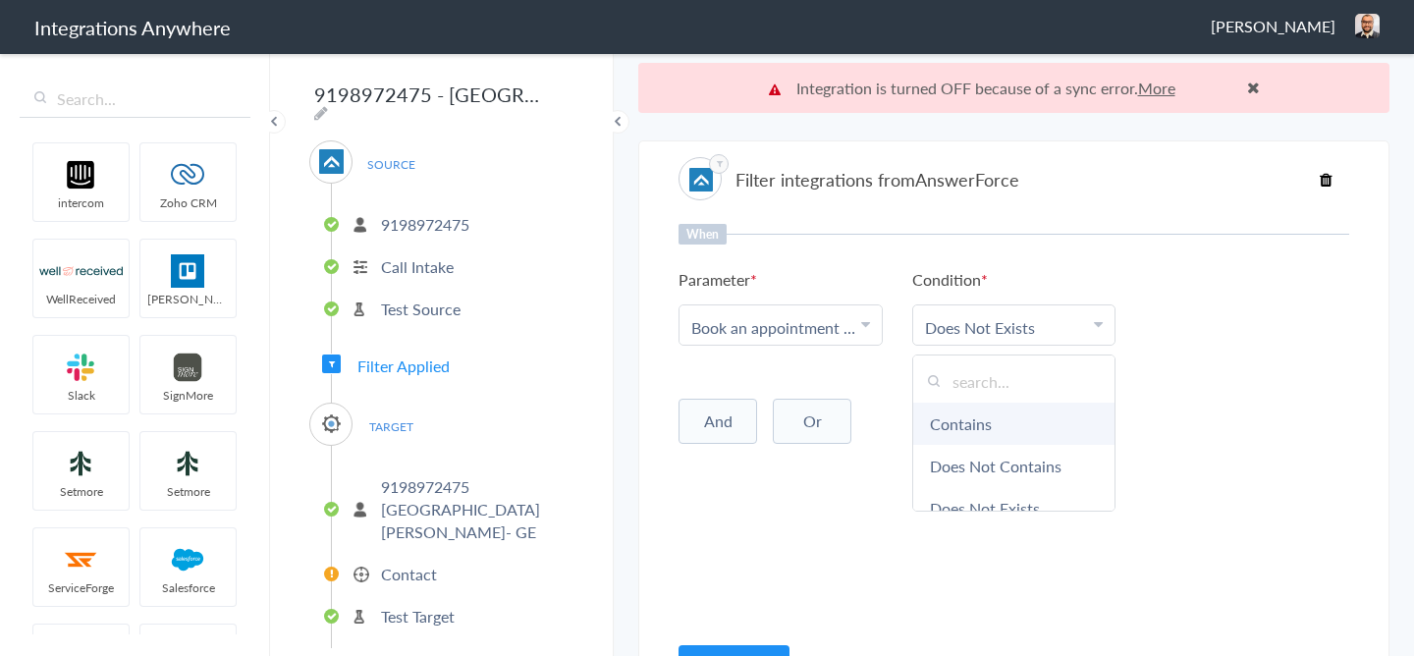
click at [979, 420] on link "Contains" at bounding box center [1014, 424] width 202 height 42
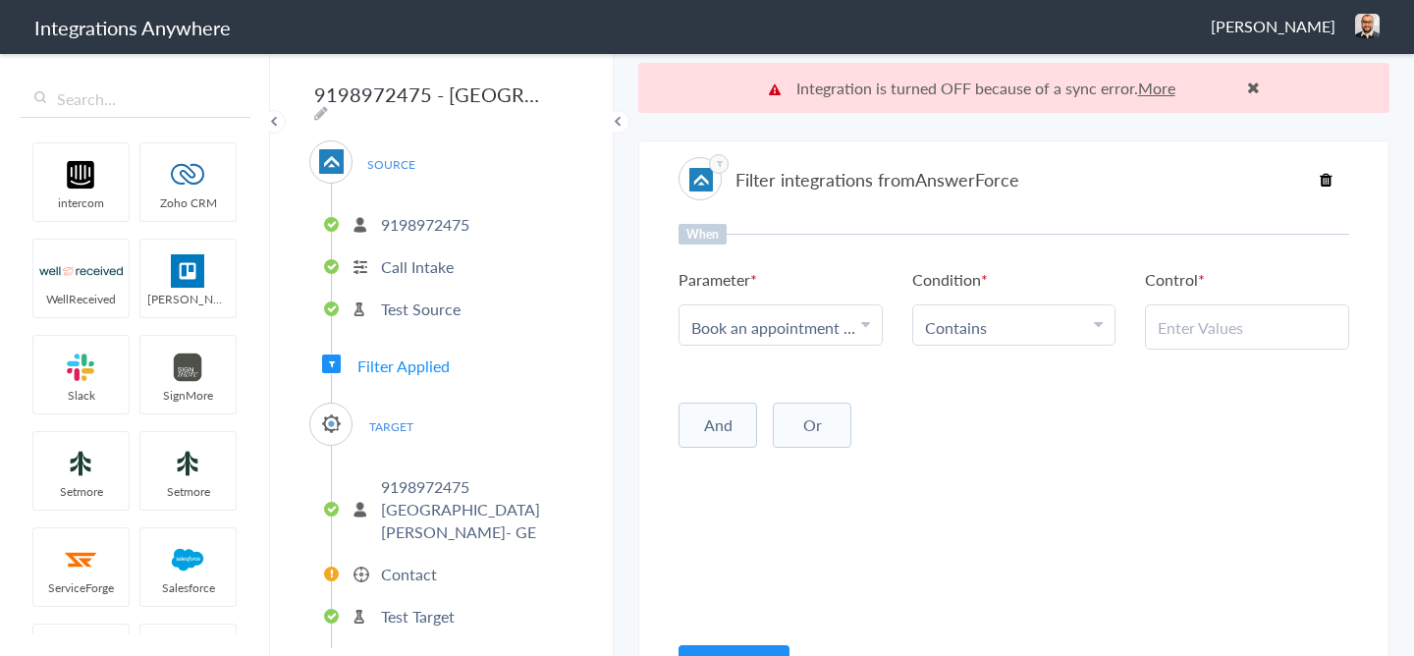
click at [1179, 331] on input "text" at bounding box center [1247, 327] width 179 height 23
type input "No"
click at [736, 431] on button "And" at bounding box center [718, 425] width 79 height 45
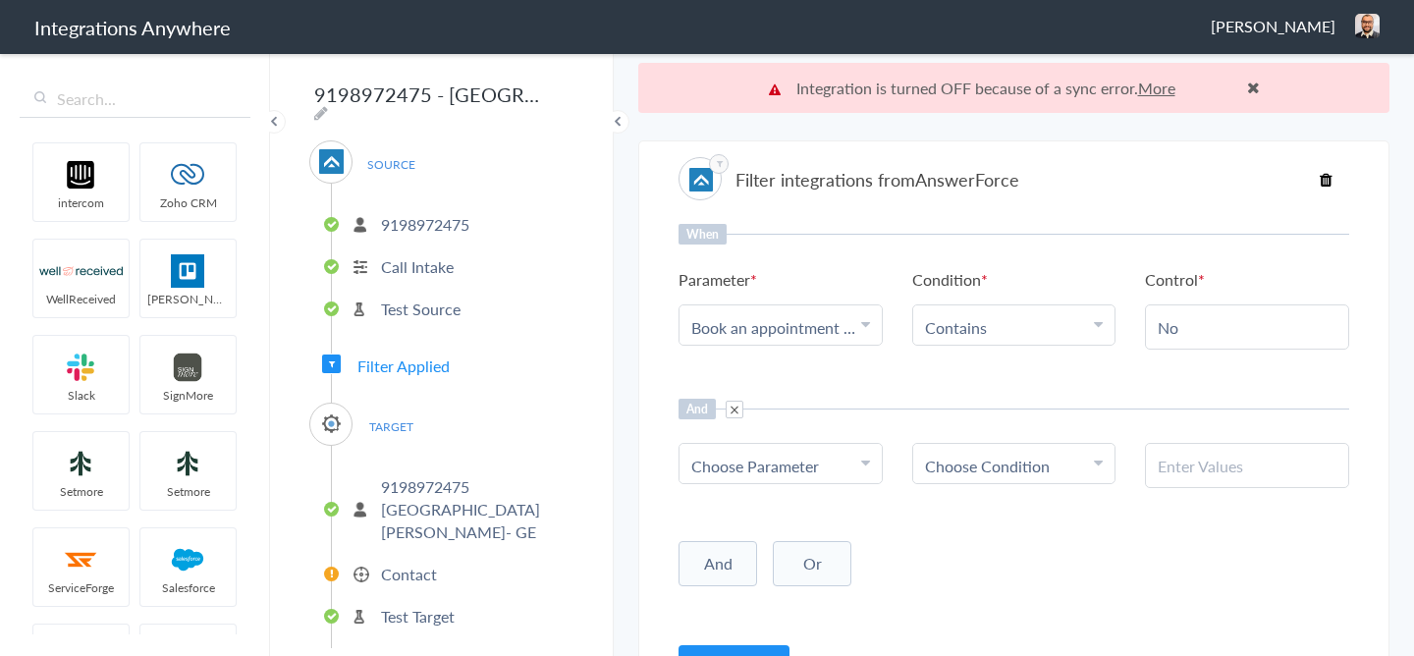
click at [749, 472] on span "Choose Parameter" at bounding box center [755, 466] width 128 height 23
click at [752, 529] on input "text" at bounding box center [780, 520] width 202 height 42
type input "call clo"
click at [755, 578] on link "Call Closing Note" at bounding box center [780, 562] width 202 height 42
click at [1053, 467] on div "Choose Condition" at bounding box center [1014, 466] width 179 height 23
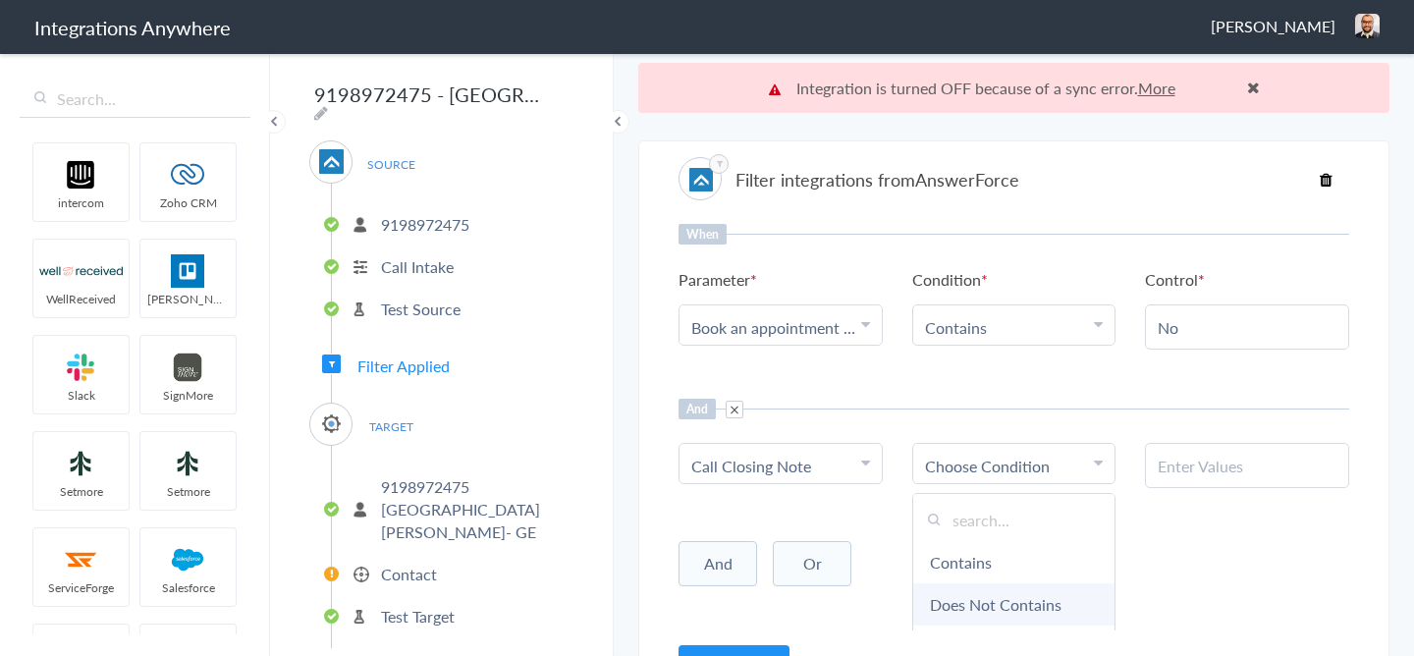
scroll to position [93, 0]
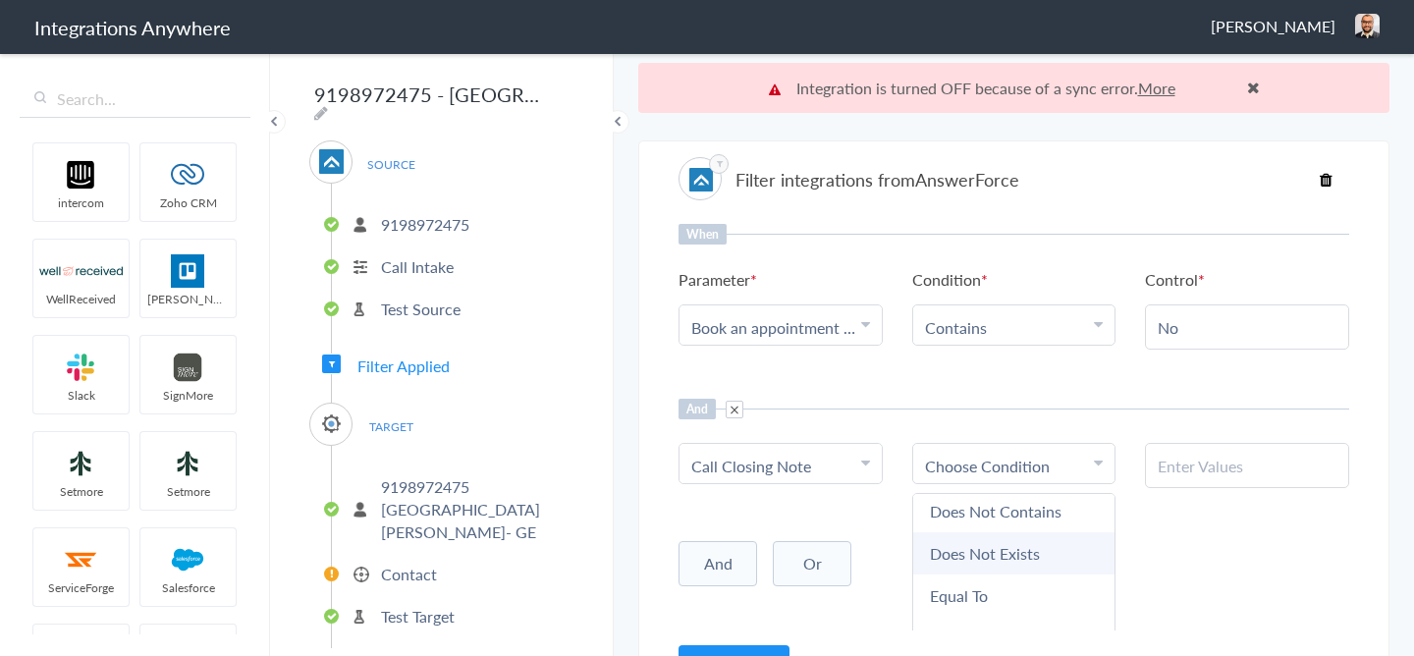
click at [994, 566] on link "Does Not Exists" at bounding box center [1014, 553] width 202 height 42
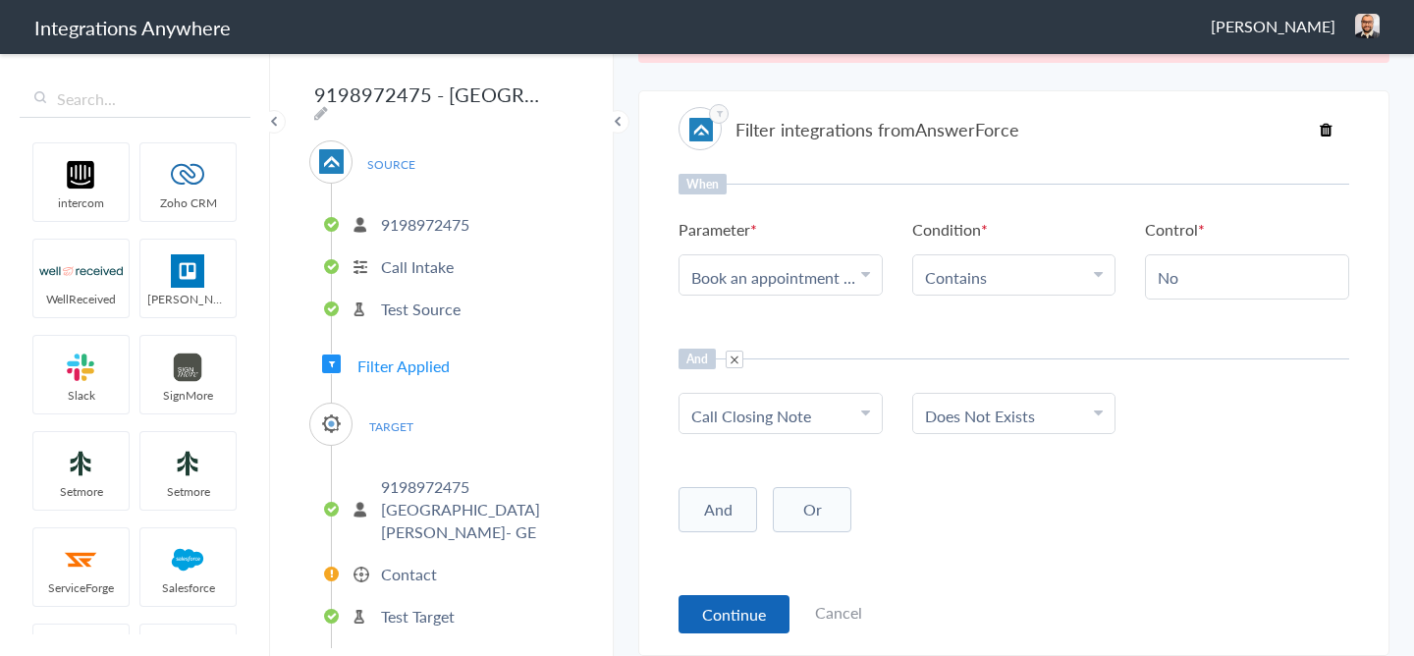
click at [748, 624] on button "Continue" at bounding box center [734, 614] width 111 height 38
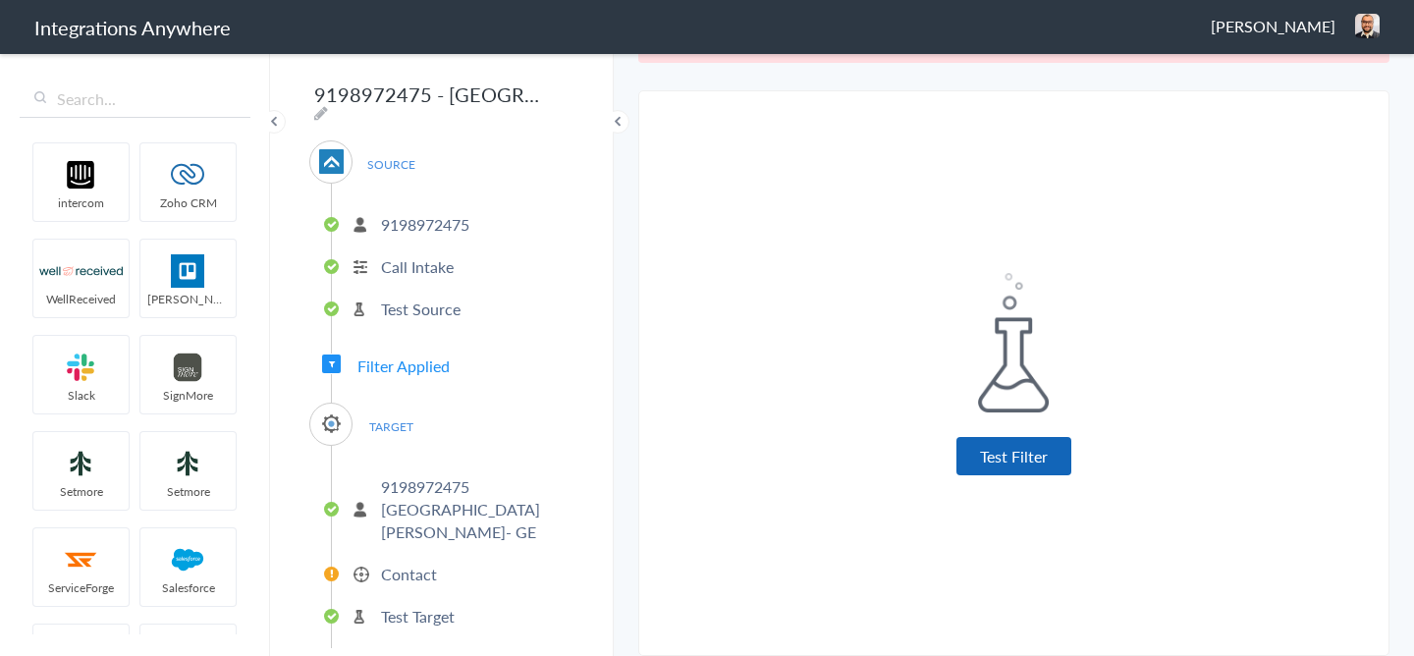
click at [987, 470] on button "Test Filter" at bounding box center [1013, 456] width 115 height 38
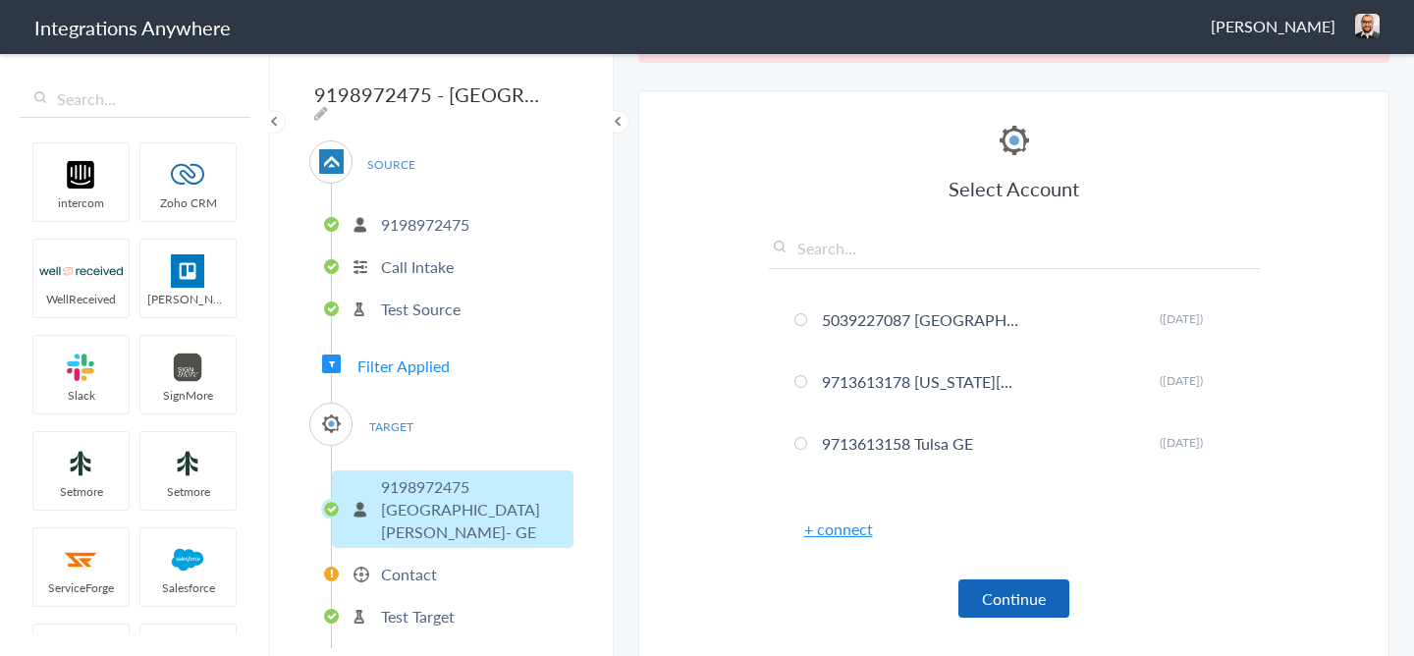
click at [1017, 591] on button "Continue" at bounding box center [1013, 598] width 111 height 38
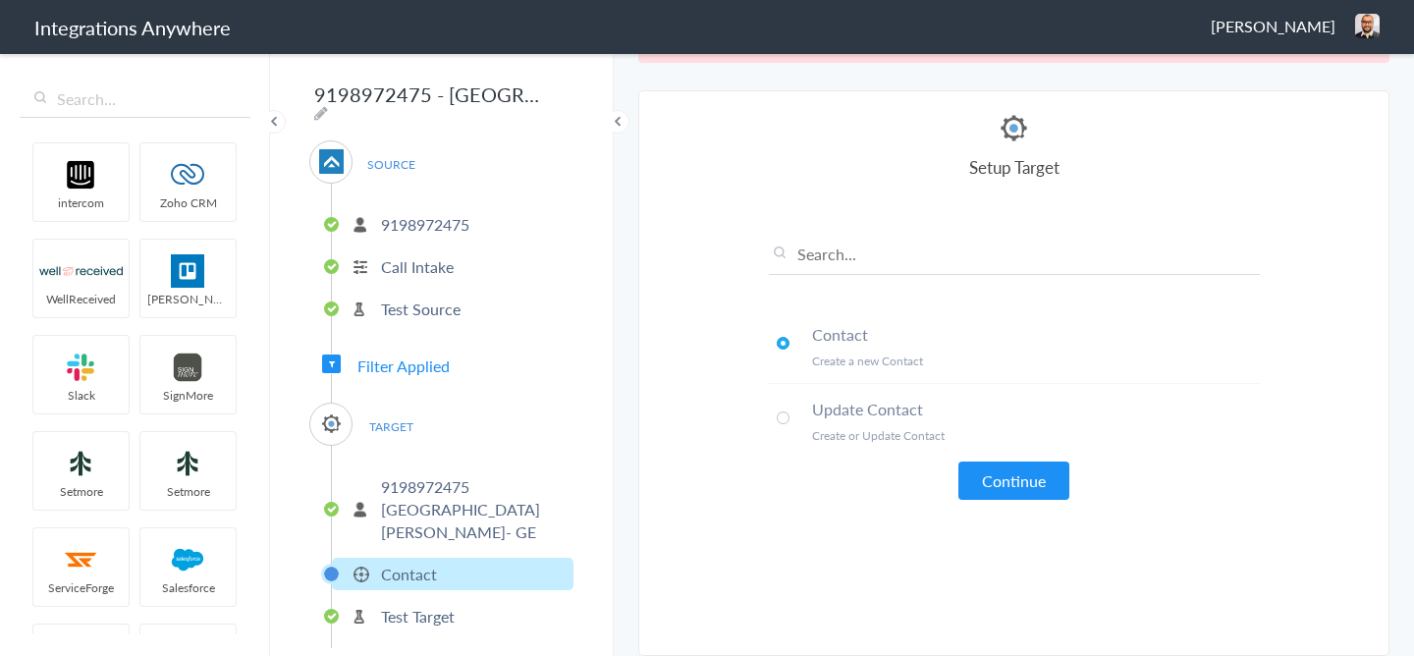
click at [990, 453] on li "Update Contact Create or Update Contact" at bounding box center [1014, 421] width 491 height 74
click at [995, 468] on button "Continue" at bounding box center [1013, 481] width 111 height 38
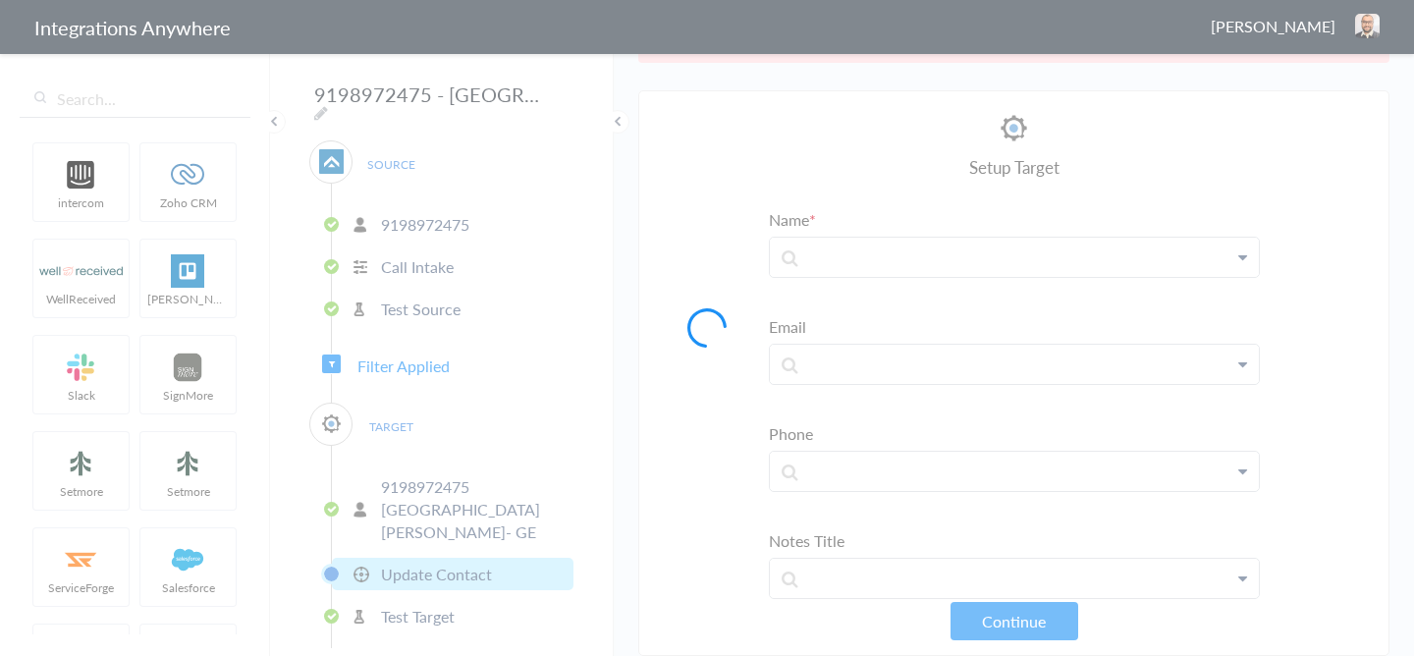
click at [439, 476] on div at bounding box center [707, 328] width 1414 height 656
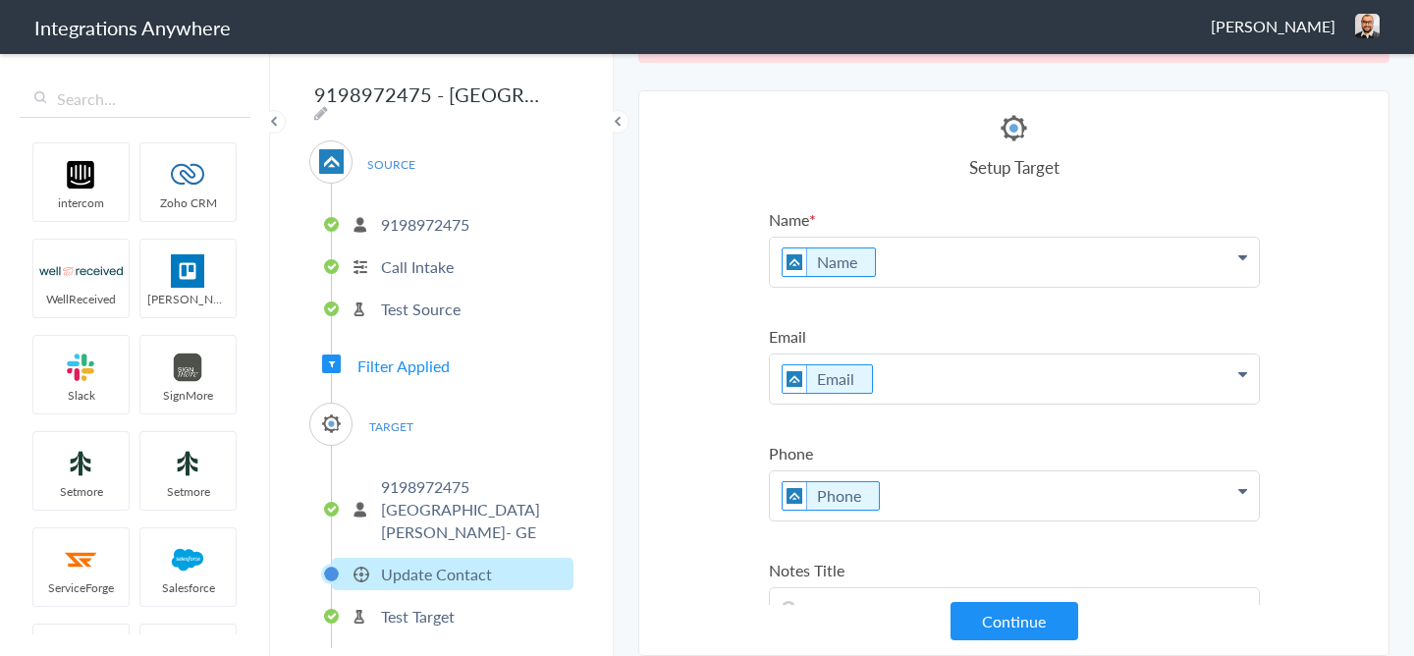
click at [439, 476] on p "9198972475 Fort Waye- GE" at bounding box center [475, 509] width 188 height 68
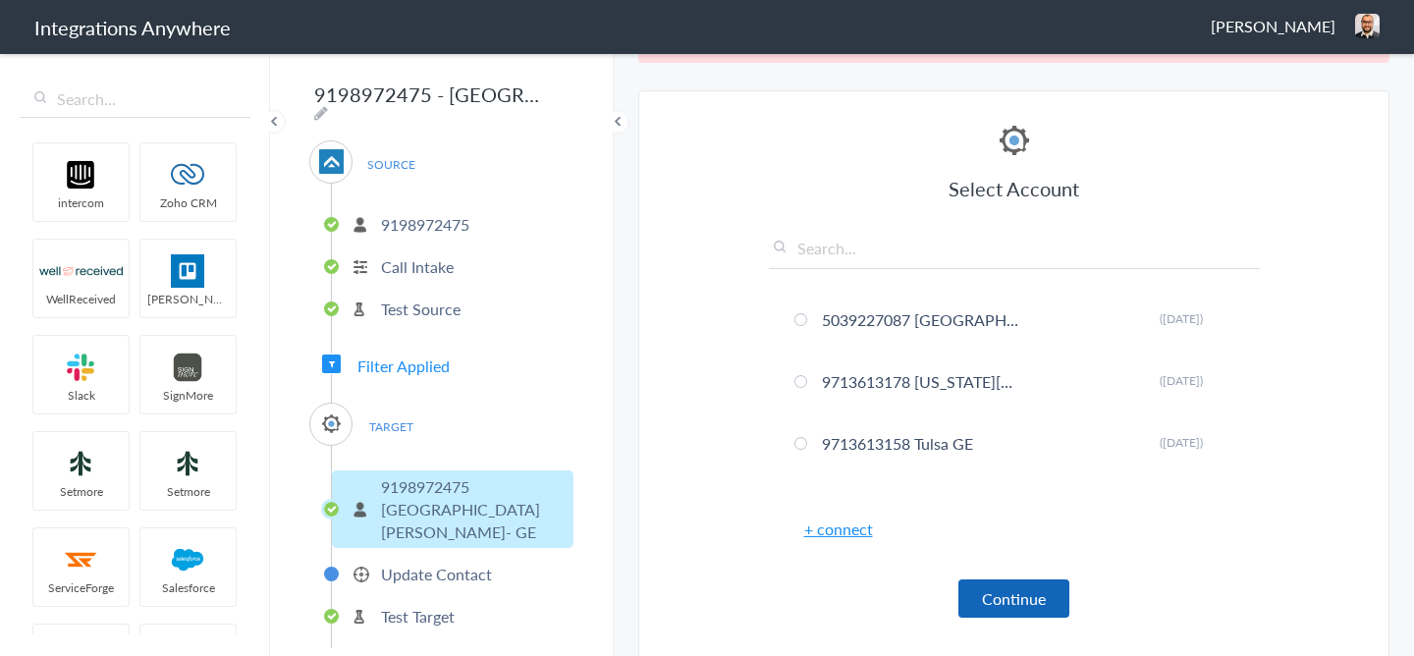
click at [997, 602] on button "Continue" at bounding box center [1013, 598] width 111 height 38
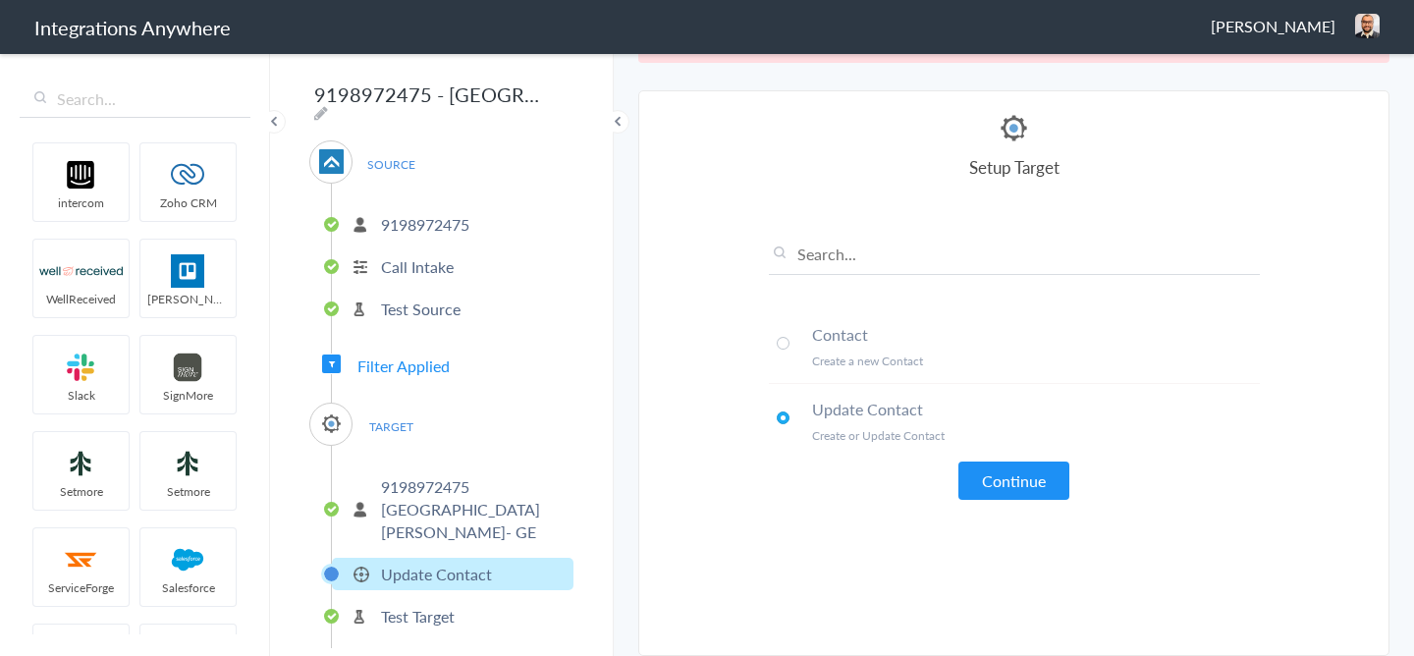
click at [793, 343] on li "Contact Create a new Contact" at bounding box center [1014, 346] width 491 height 75
click at [1016, 477] on button "Continue" at bounding box center [1013, 481] width 111 height 38
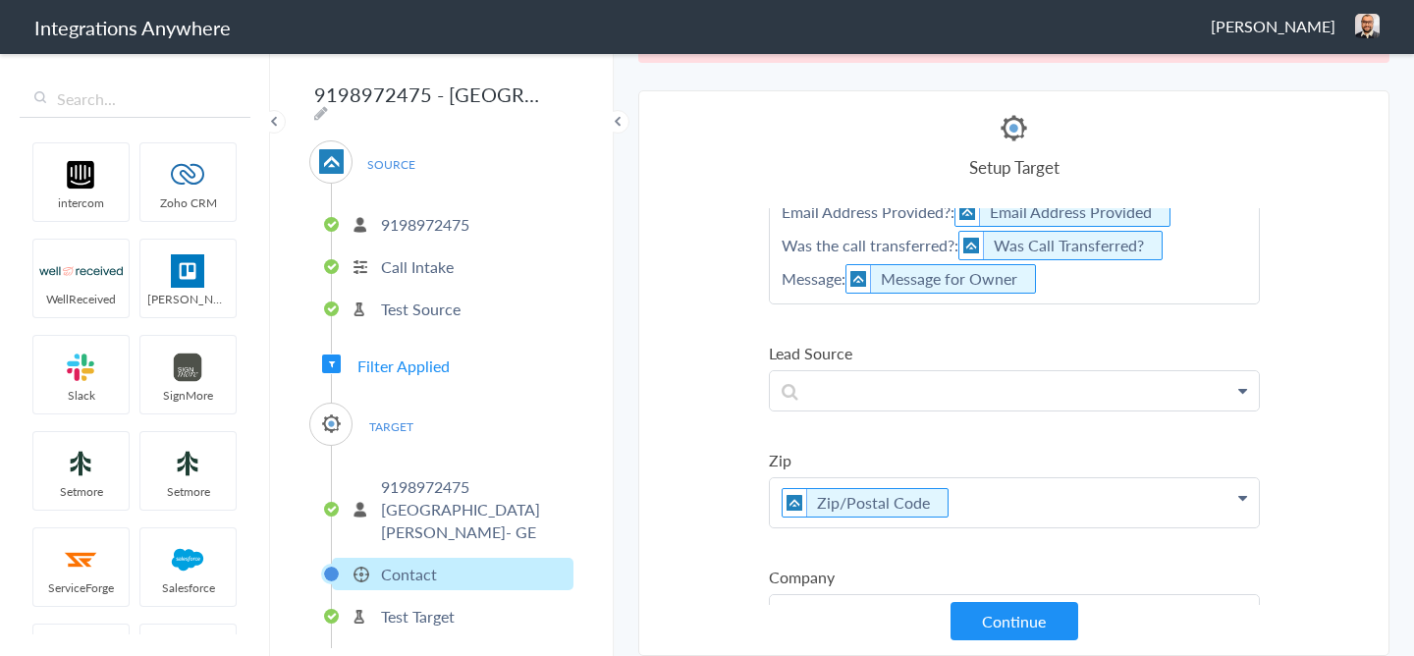
scroll to position [600, 0]
click at [843, 385] on p at bounding box center [1014, 387] width 489 height 39
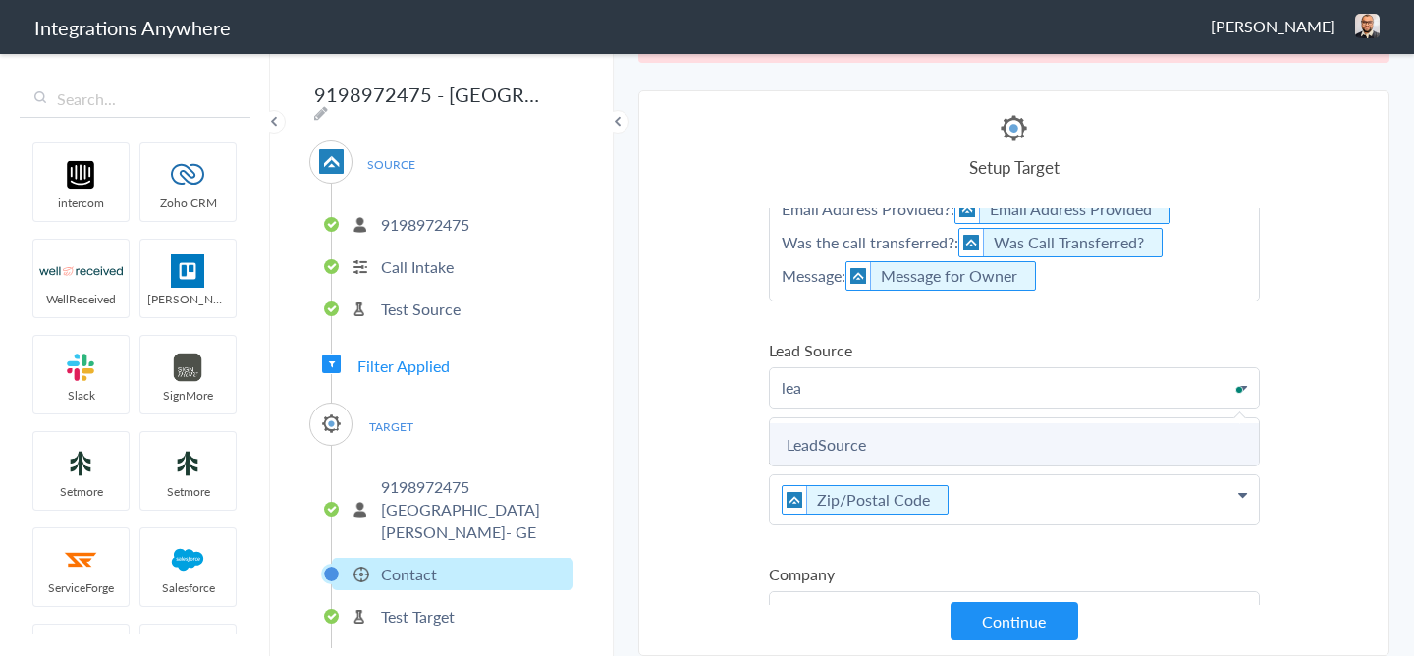
click at [836, 448] on link "LeadSource" at bounding box center [1014, 444] width 489 height 42
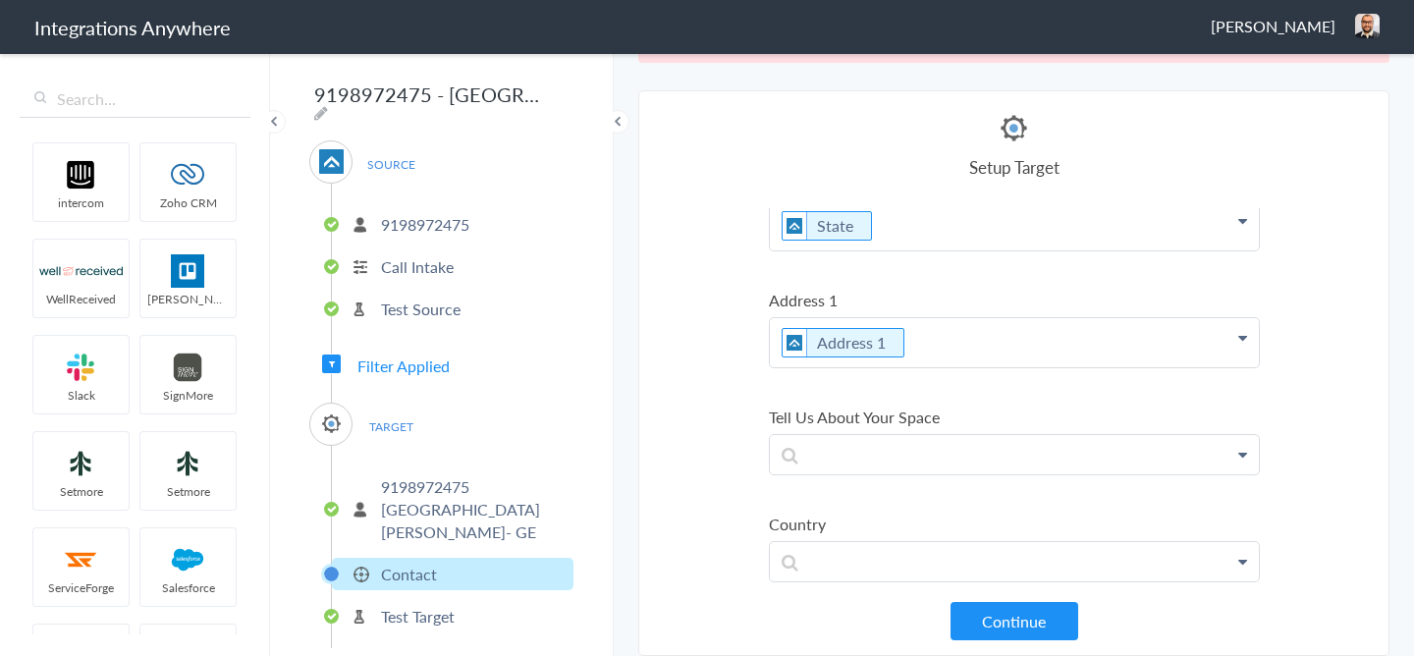
scroll to position [1346, 0]
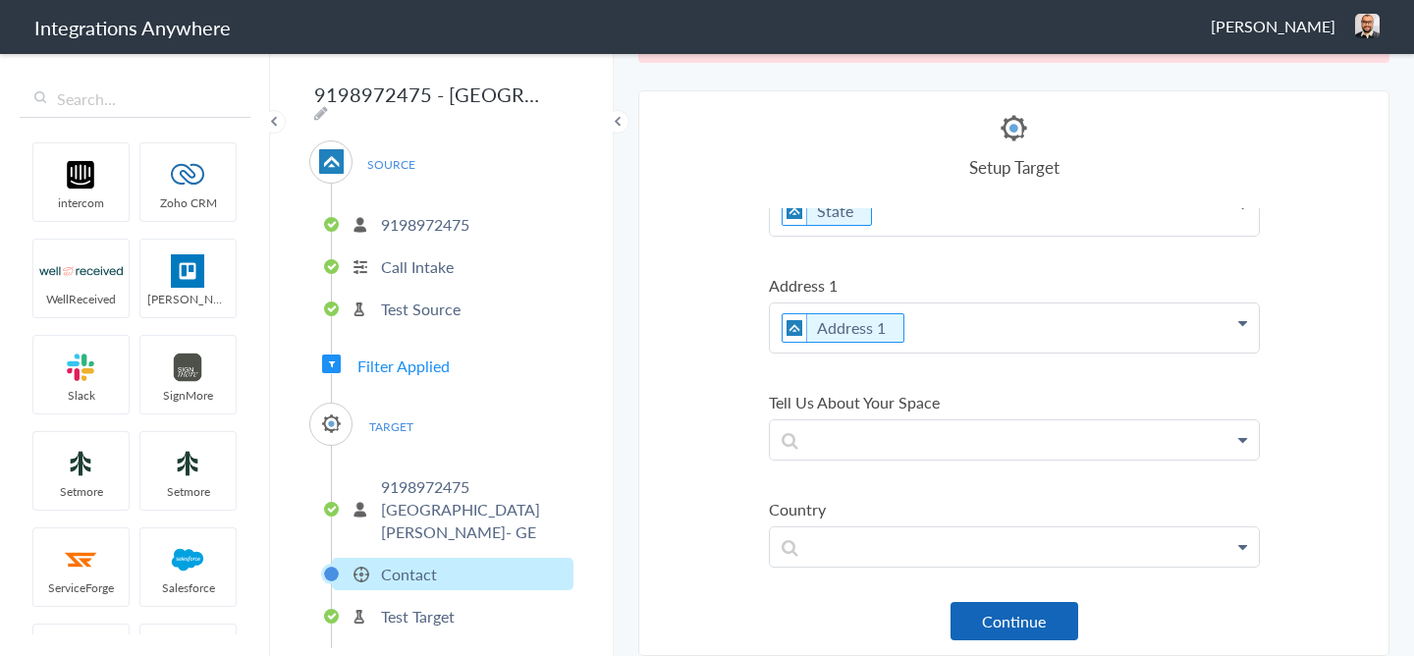
click at [1036, 630] on button "Continue" at bounding box center [1015, 621] width 128 height 38
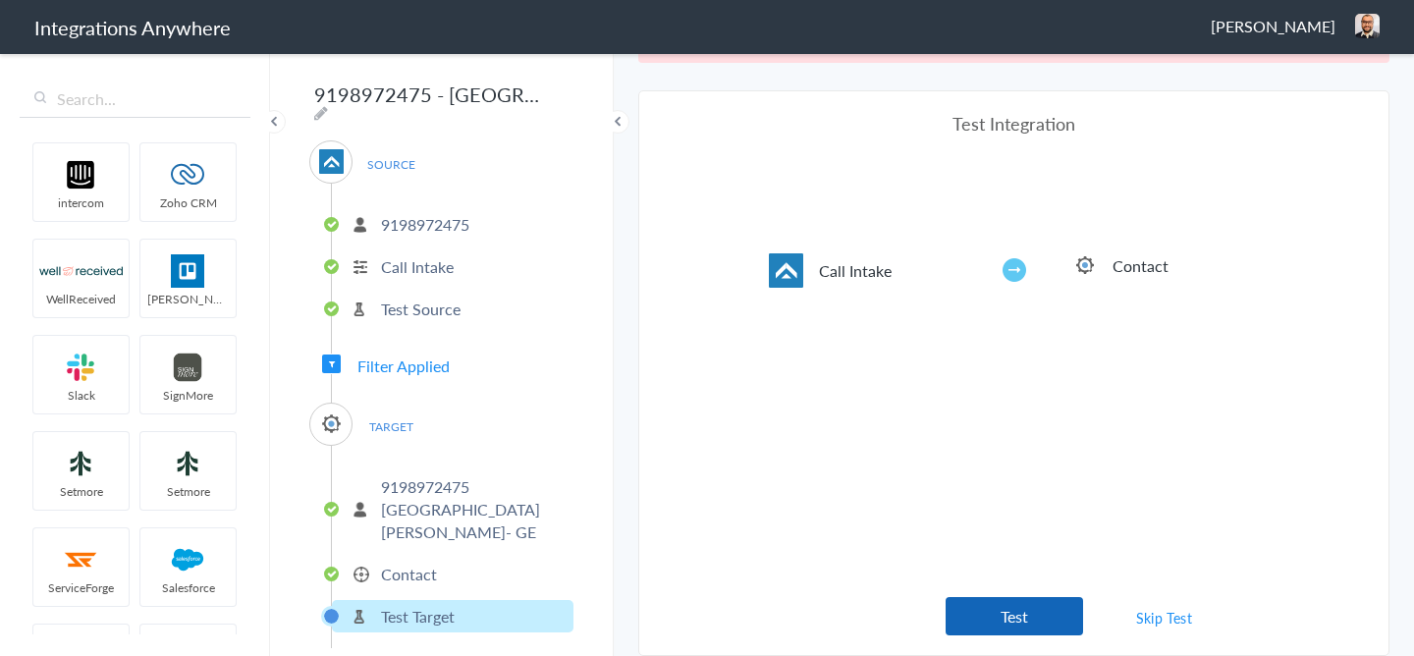
scroll to position [775, 0]
click at [1041, 606] on button "Test" at bounding box center [1014, 616] width 137 height 38
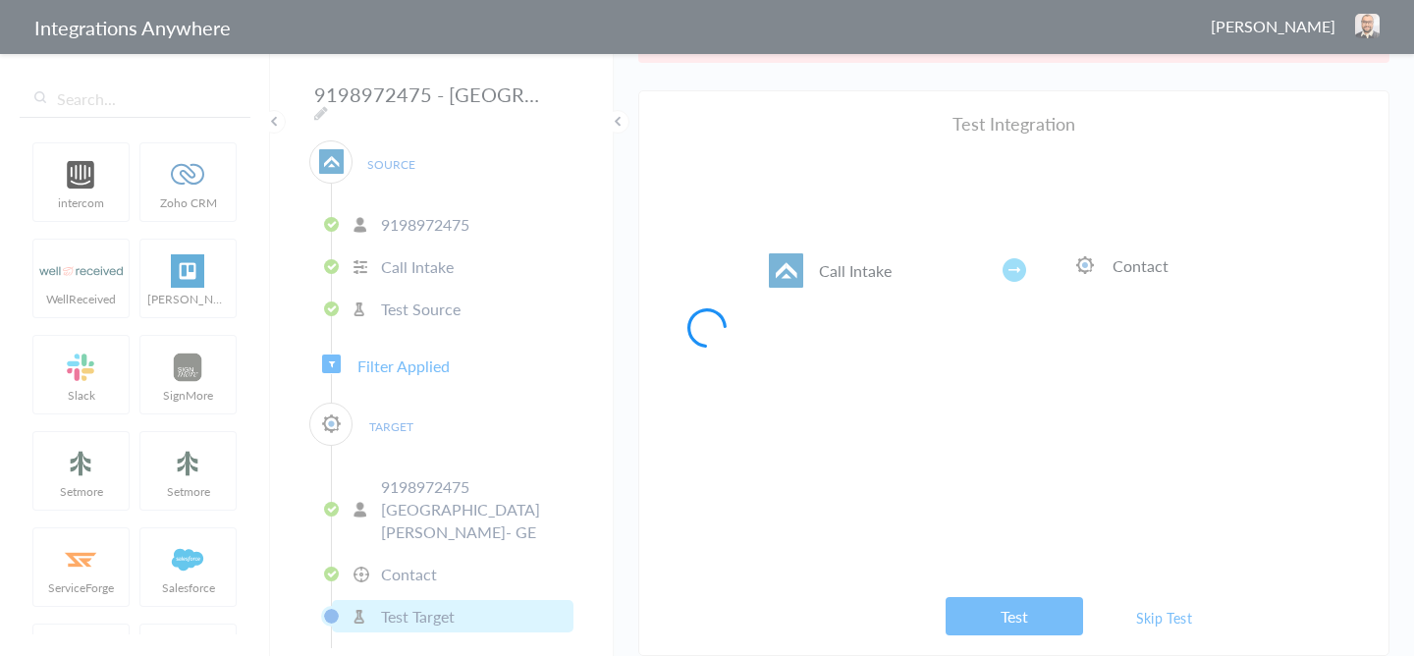
scroll to position [0, 0]
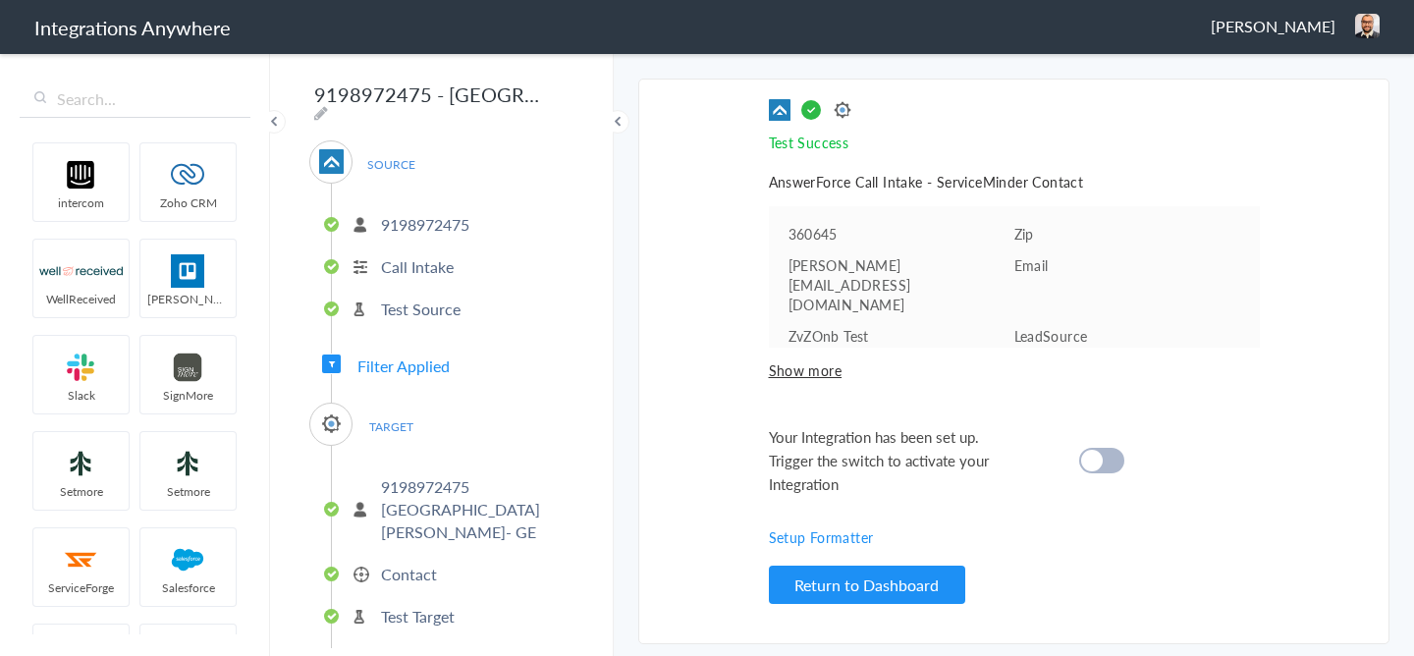
click at [1102, 450] on div at bounding box center [1101, 461] width 45 height 26
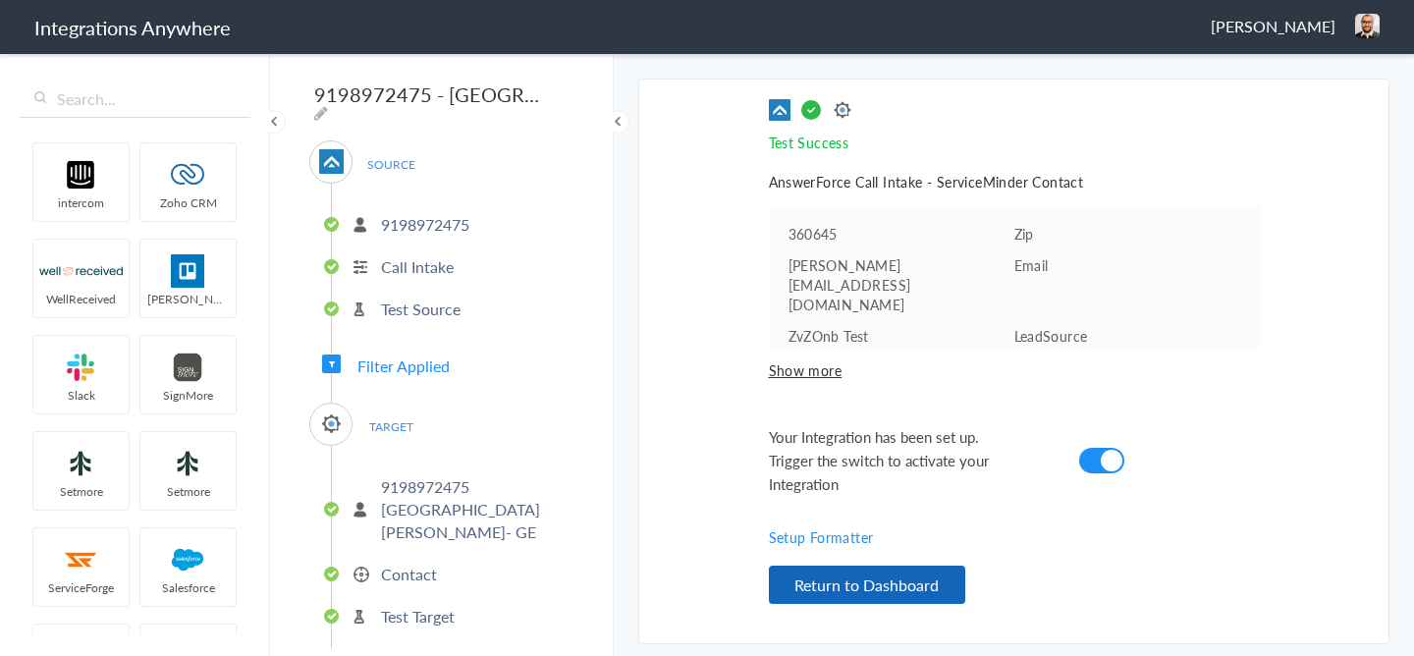
click at [835, 594] on button "Return to Dashboard" at bounding box center [867, 585] width 196 height 38
